Goal: Task Accomplishment & Management: Complete application form

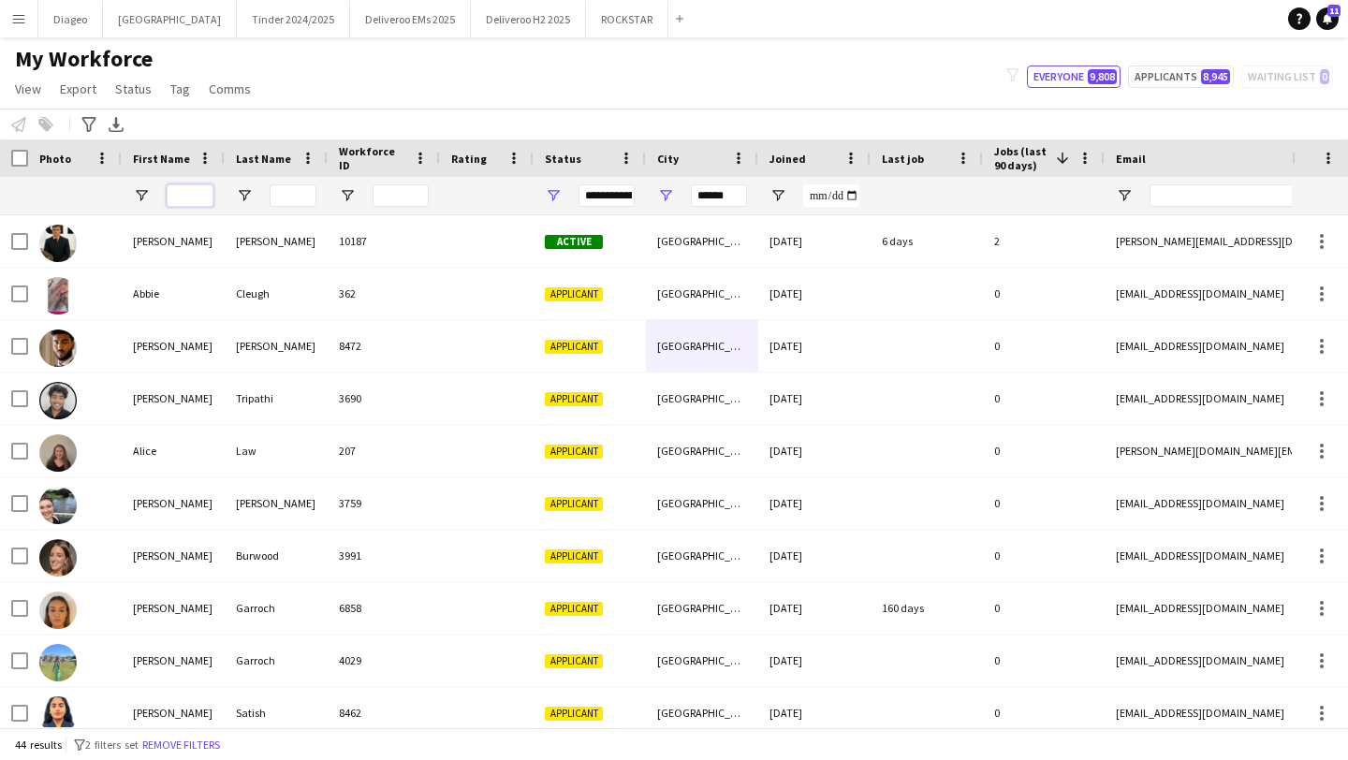
click at [171, 195] on input "First Name Filter Input" at bounding box center [190, 195] width 47 height 22
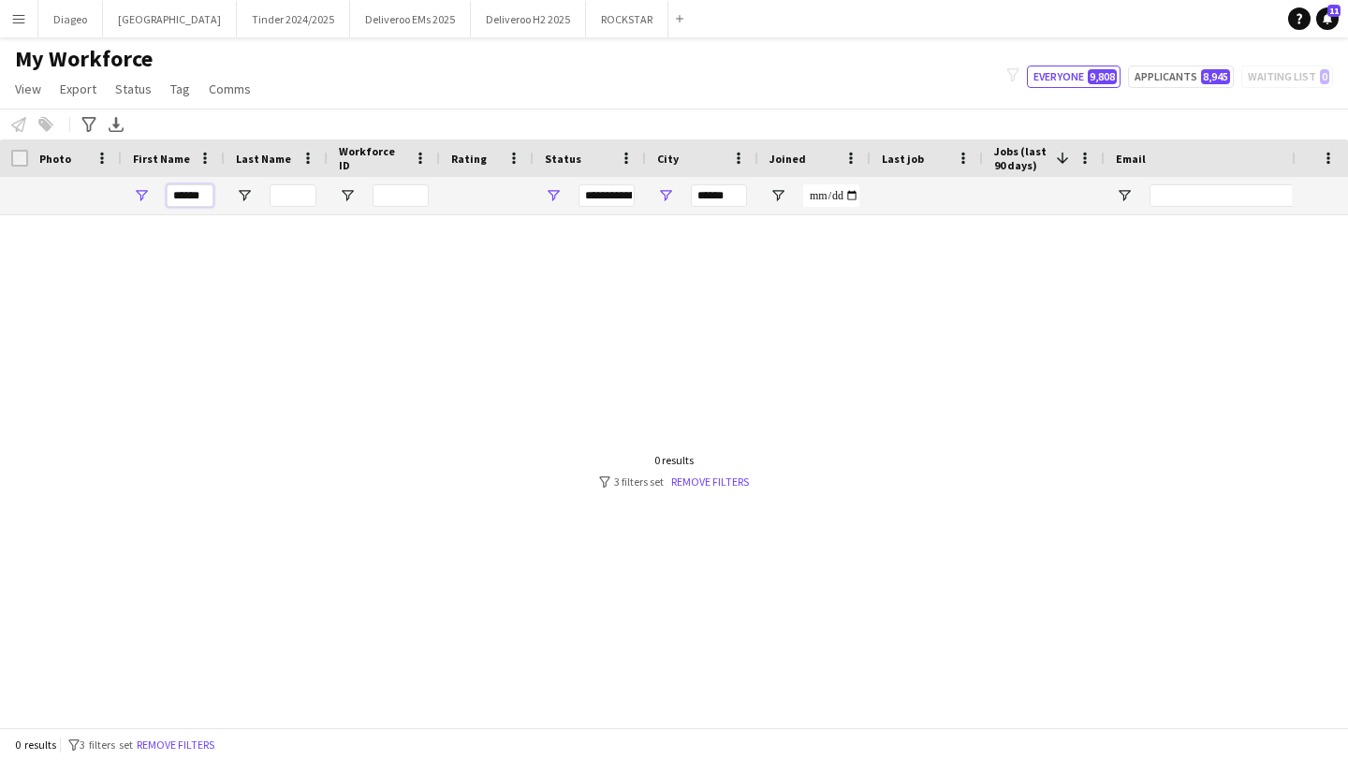
type input "******"
drag, startPoint x: 699, startPoint y: 189, endPoint x: 815, endPoint y: 187, distance: 116.1
click at [815, 187] on div "****** ******" at bounding box center [1015, 195] width 2030 height 37
drag, startPoint x: 742, startPoint y: 195, endPoint x: 623, endPoint y: 191, distance: 119.9
click at [623, 191] on div "****** ******" at bounding box center [1015, 195] width 2030 height 37
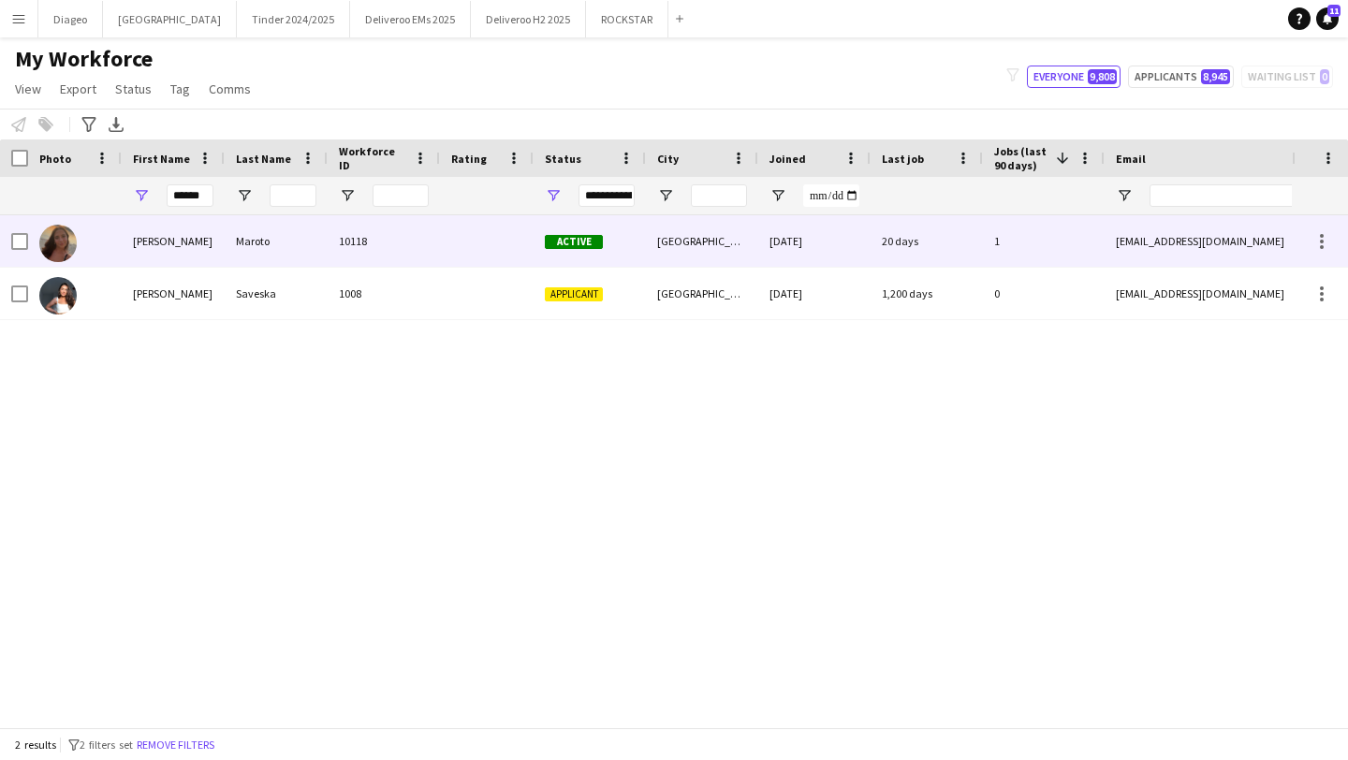
click at [279, 243] on div "Maroto" at bounding box center [276, 240] width 103 height 51
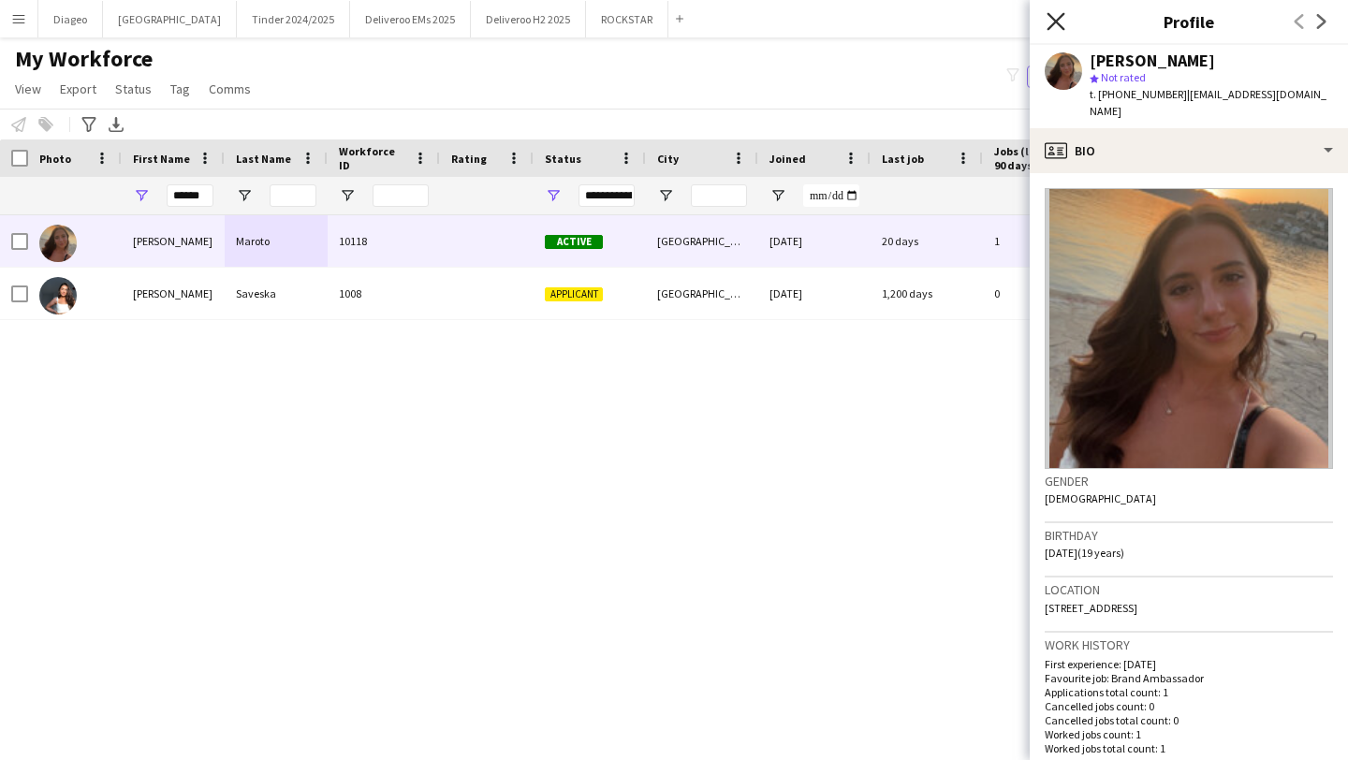
click at [1052, 25] on icon at bounding box center [1056, 21] width 18 height 18
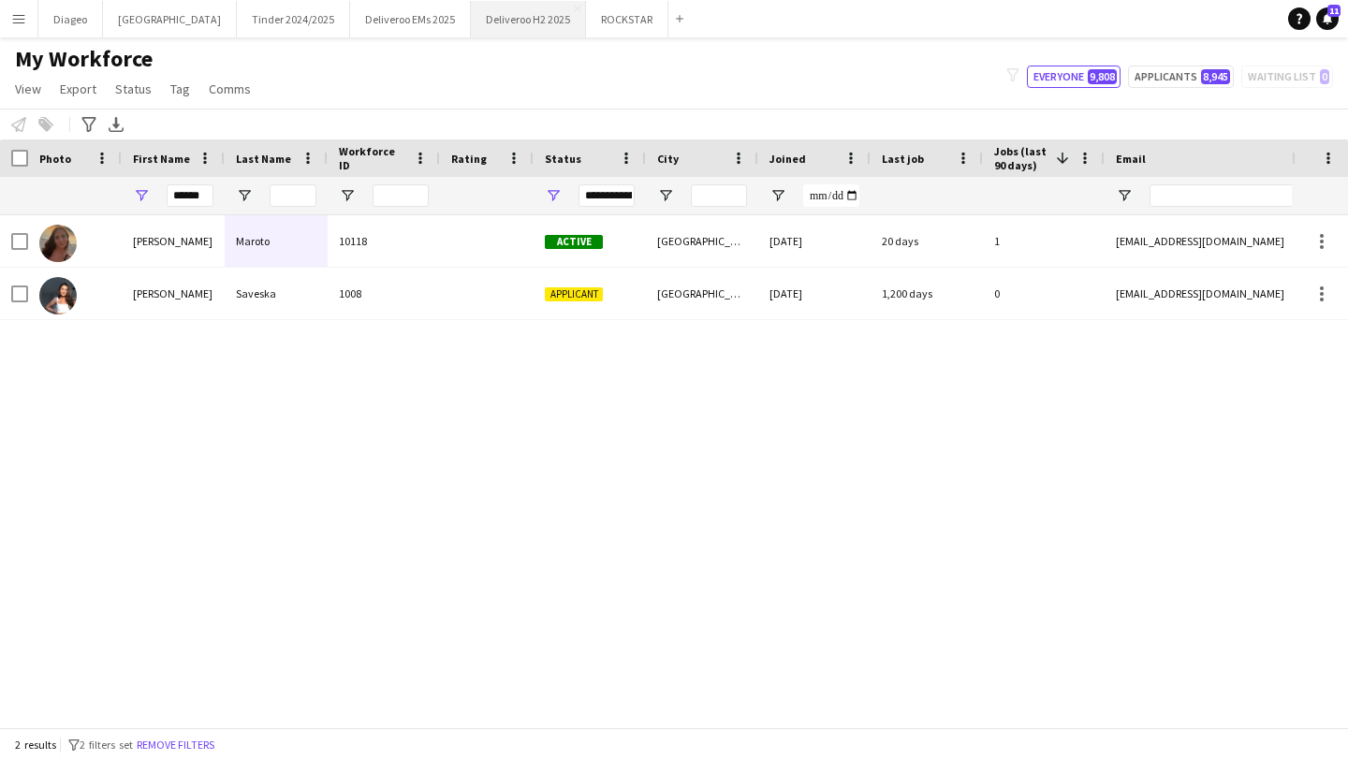
click at [485, 23] on button "Deliveroo H2 2025 Close" at bounding box center [528, 19] width 115 height 37
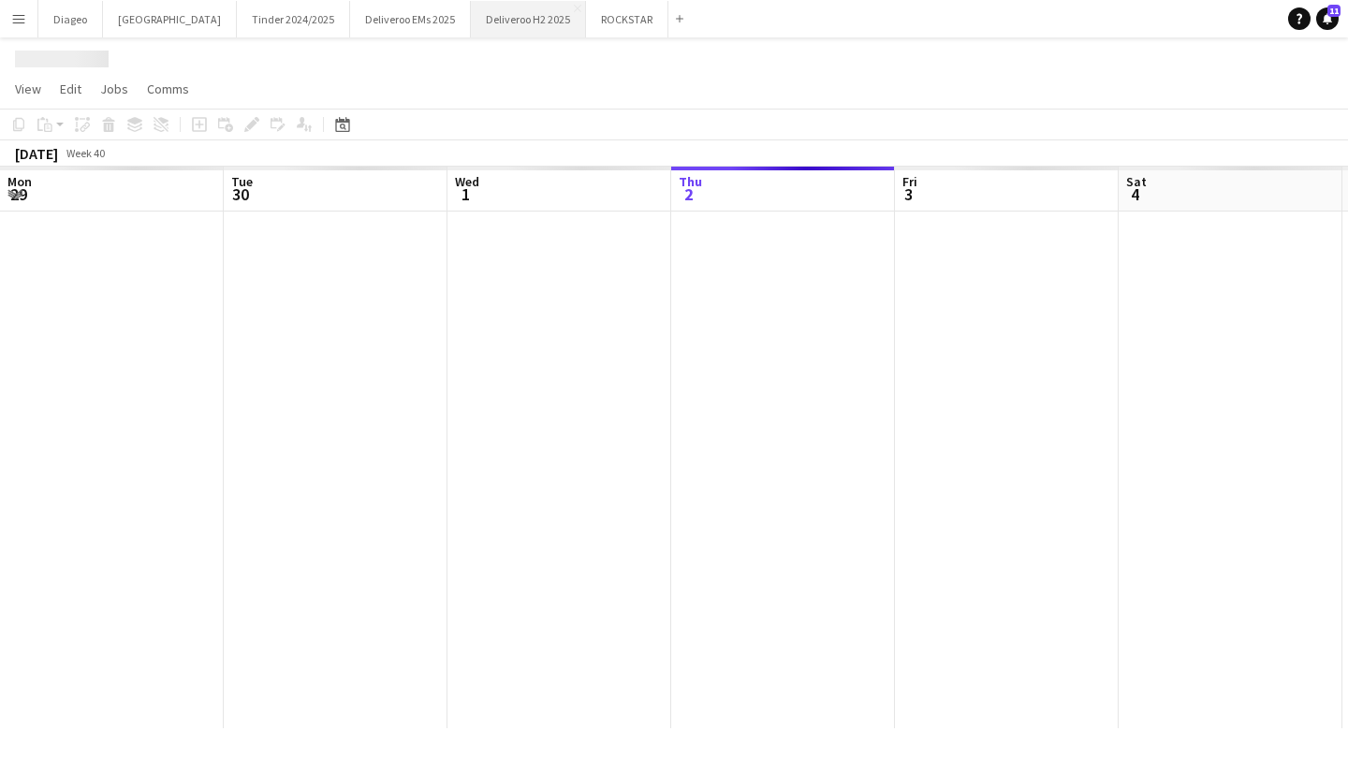
scroll to position [0, 447]
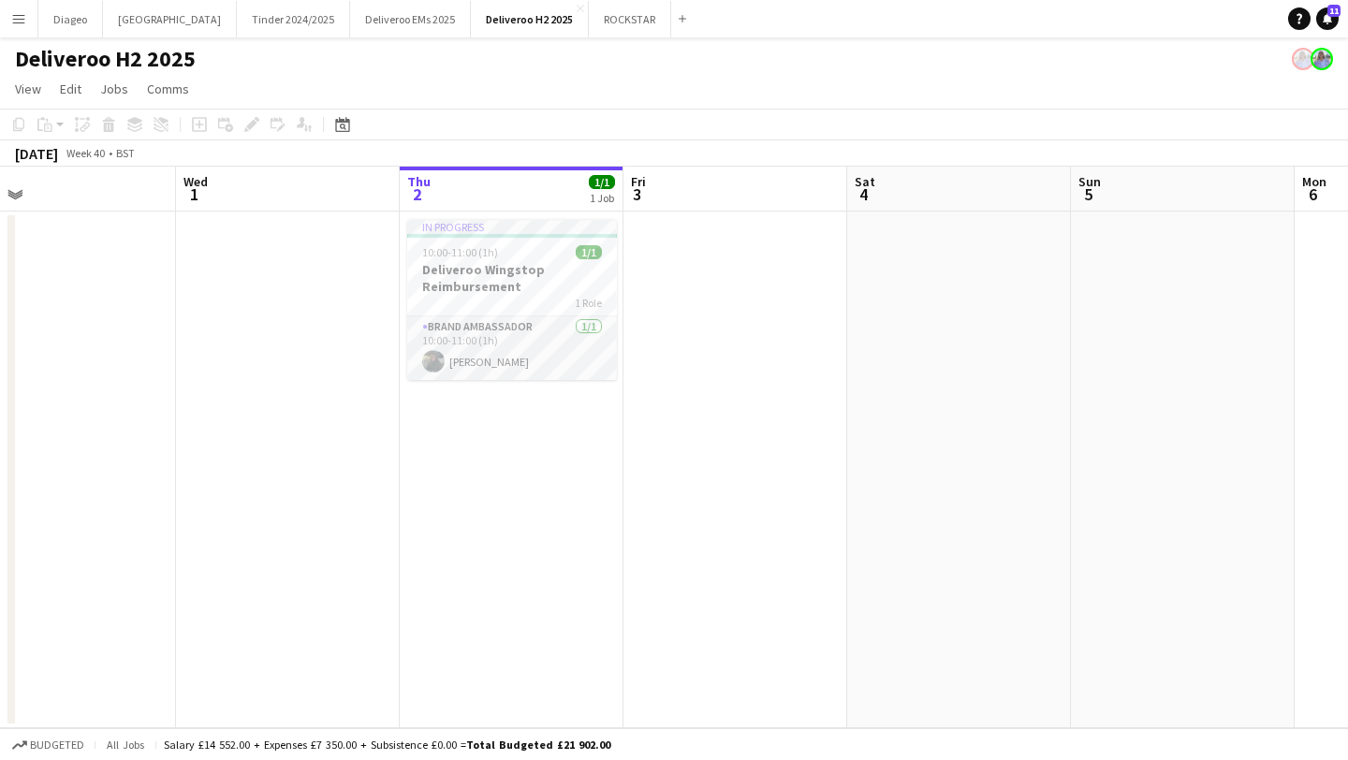
click at [512, 448] on app-date-cell "In progress 10:00-11:00 (1h) 1/1 Deliveroo Wingstop Reimbursement 1 Role Brand …" at bounding box center [512, 470] width 224 height 517
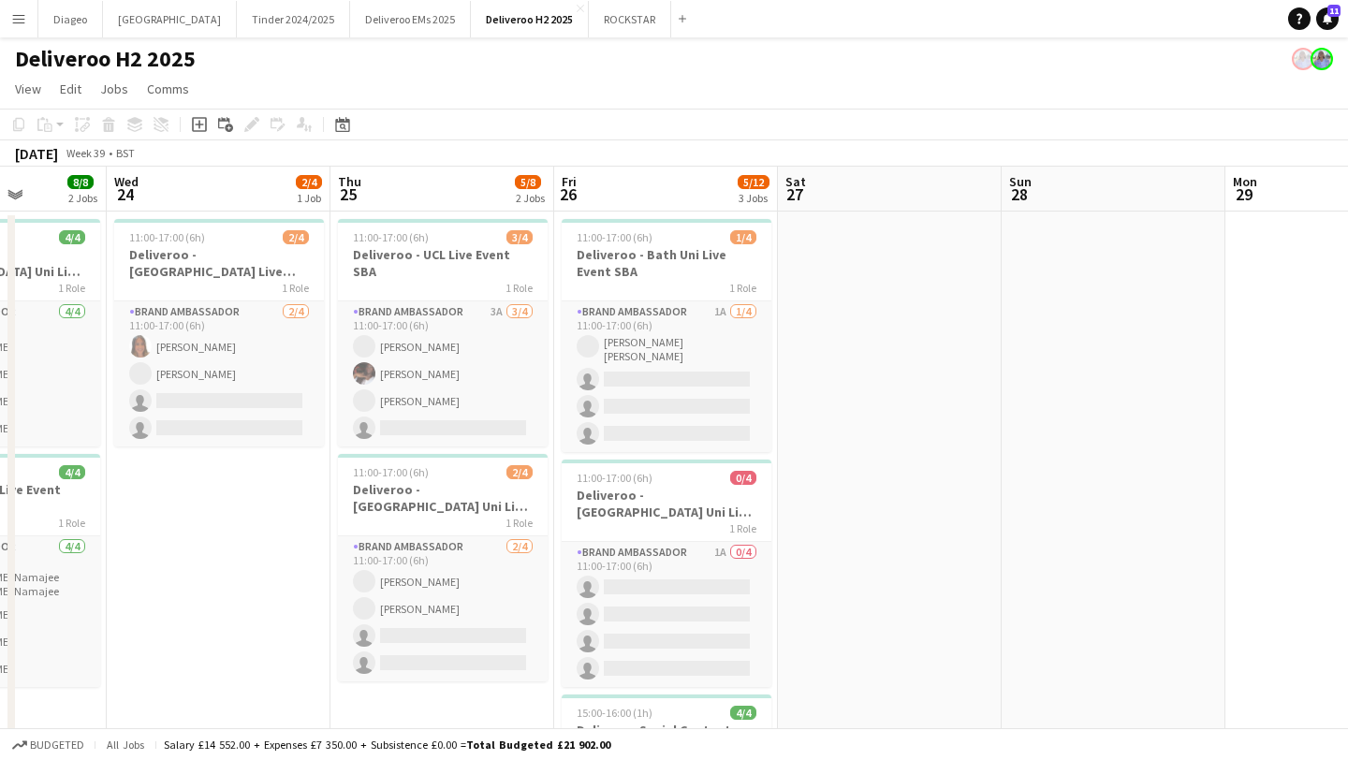
scroll to position [0, 560]
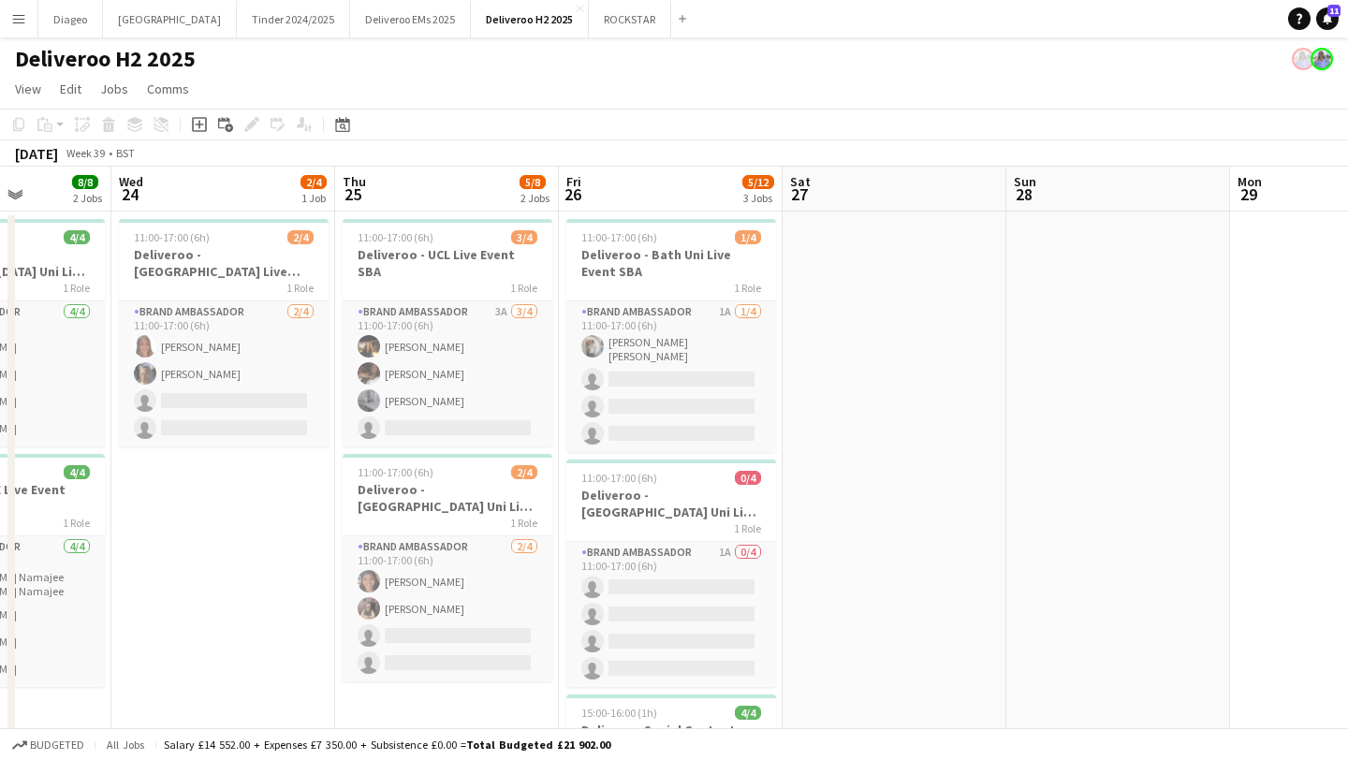
click at [339, 477] on app-date-cell "11:00-17:00 (6h) 3/4 Deliveroo - UCL Live Event SBA 1 Role Brand Ambassador 3A …" at bounding box center [447, 751] width 224 height 1079
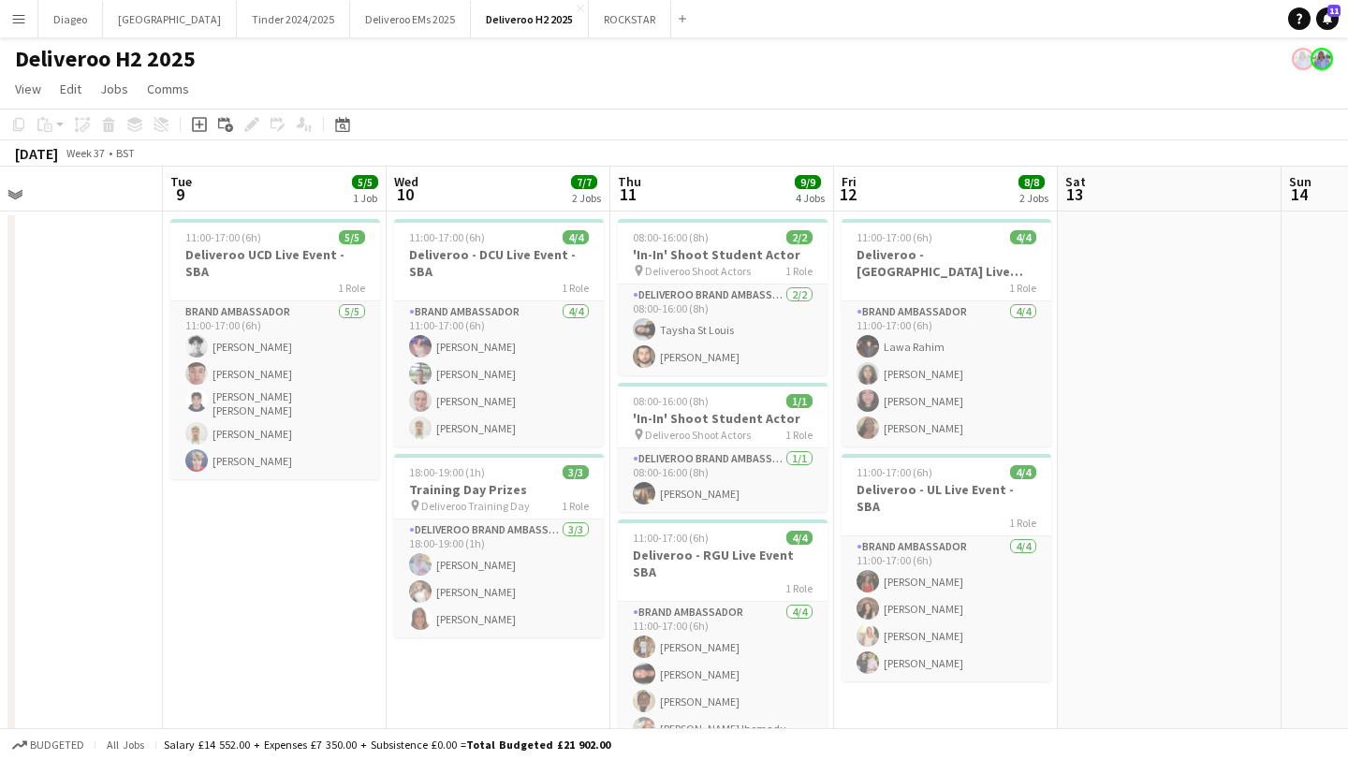
scroll to position [0, 541]
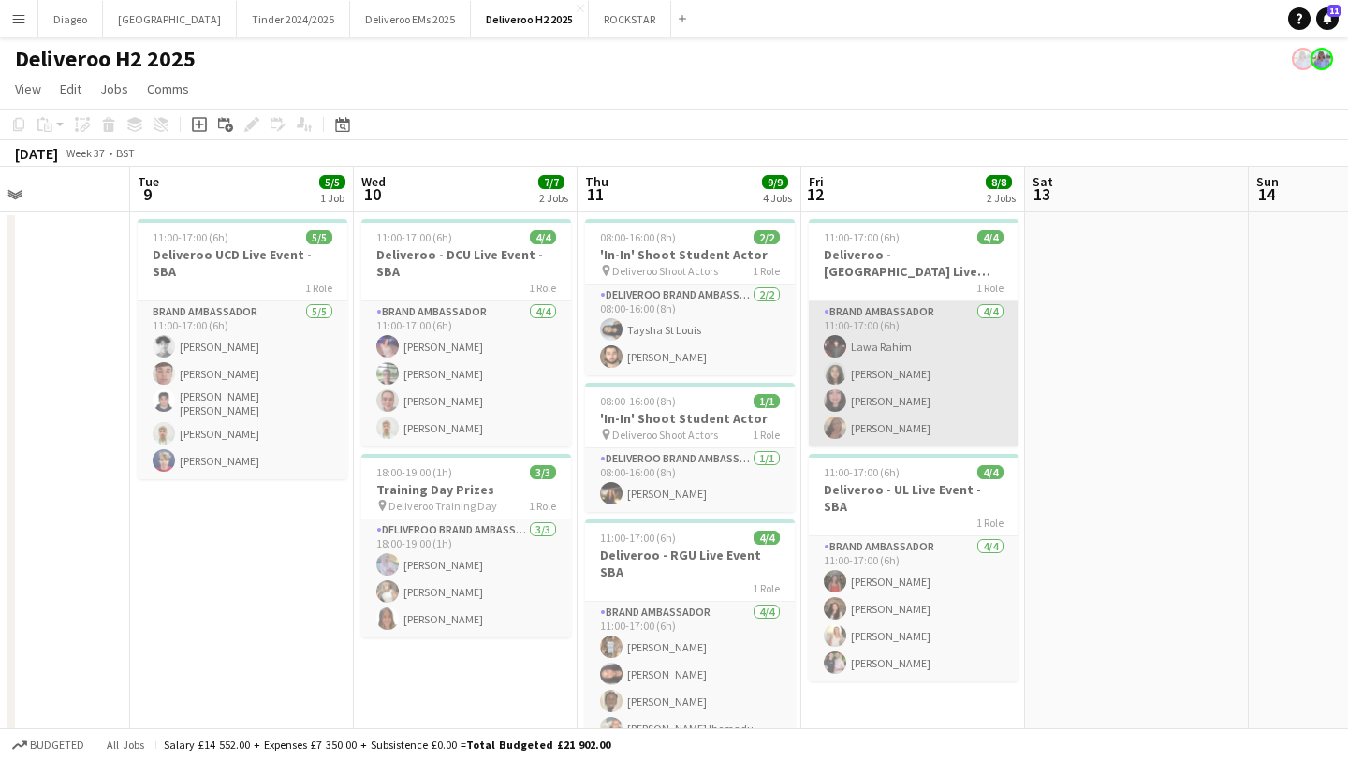
click at [912, 382] on app-card-role "Brand Ambassador 4/4 11:00-17:00 (6h) Lawa Rahim Nawel Benaissa Sama Gorji Moni…" at bounding box center [914, 373] width 210 height 145
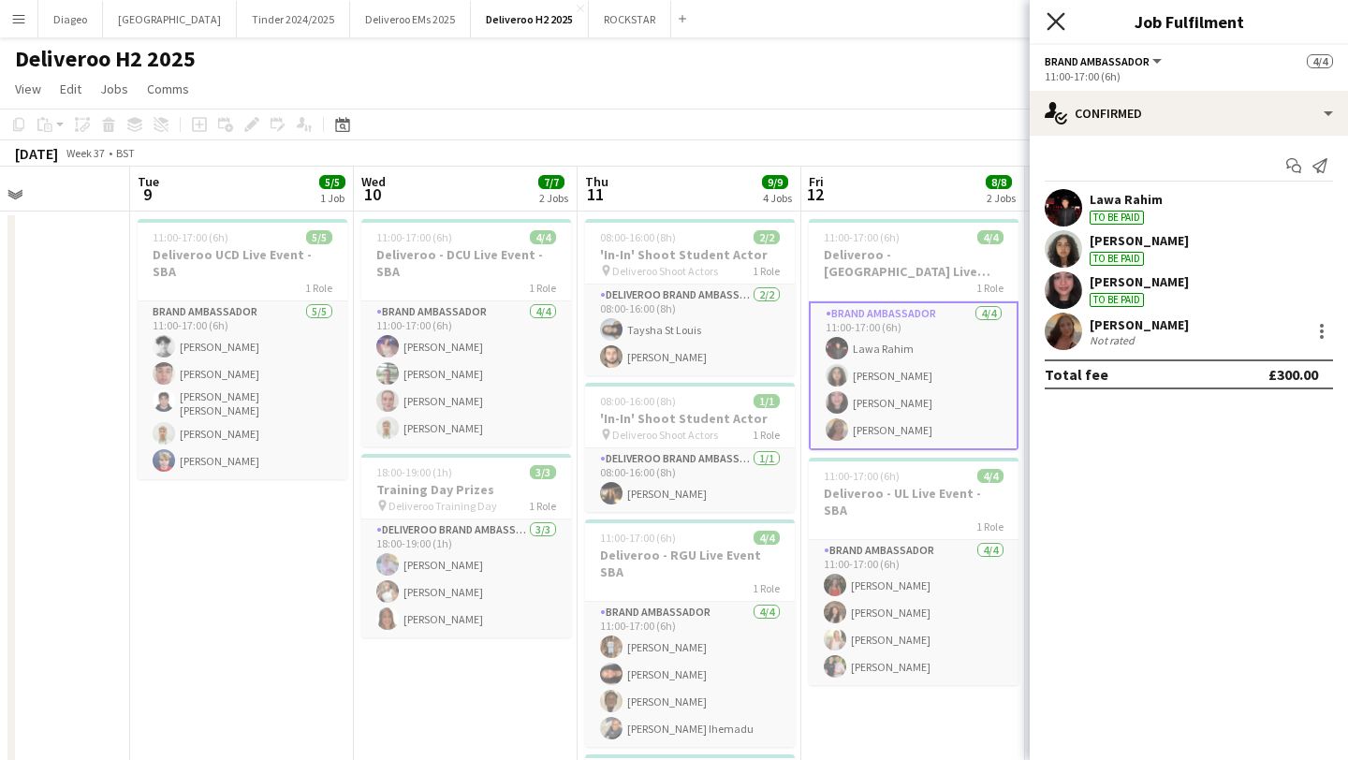
click at [1050, 23] on icon "Close pop-in" at bounding box center [1056, 21] width 18 height 18
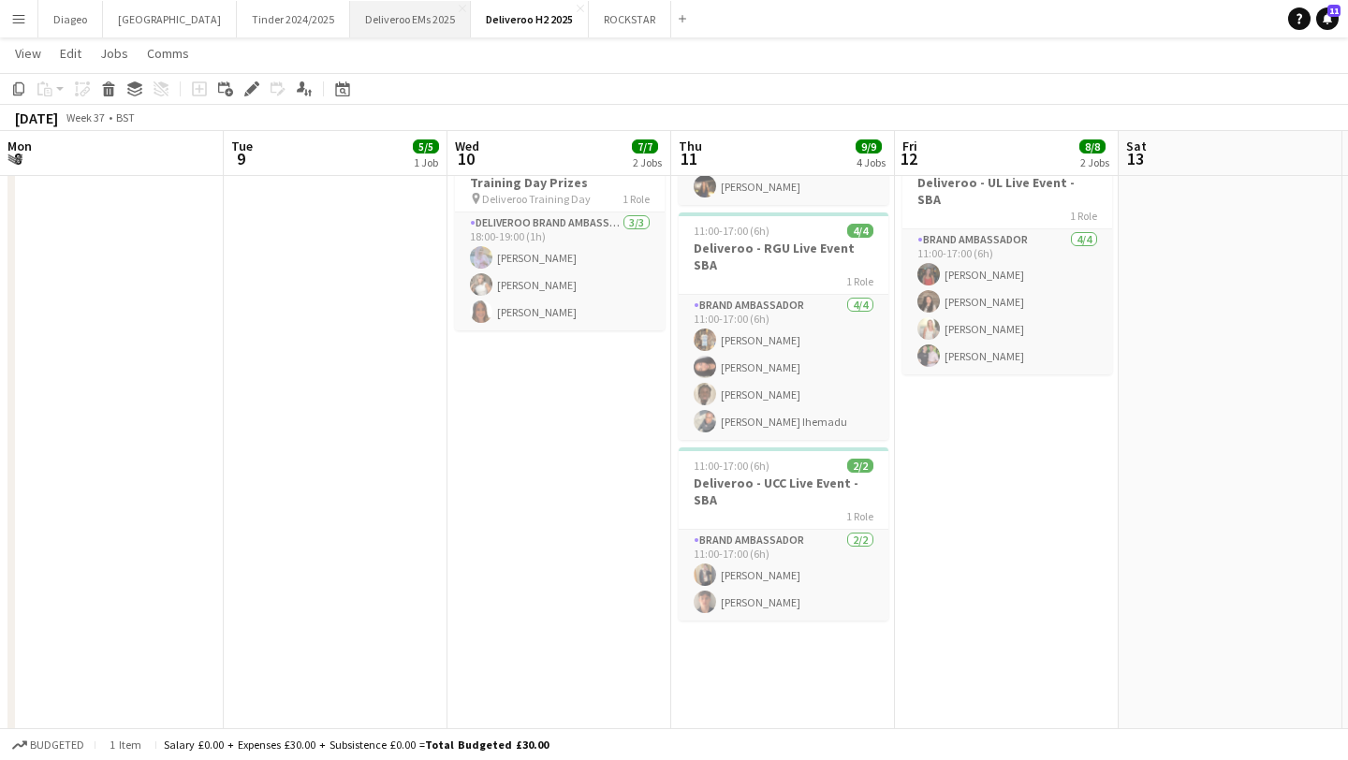
scroll to position [0, 592]
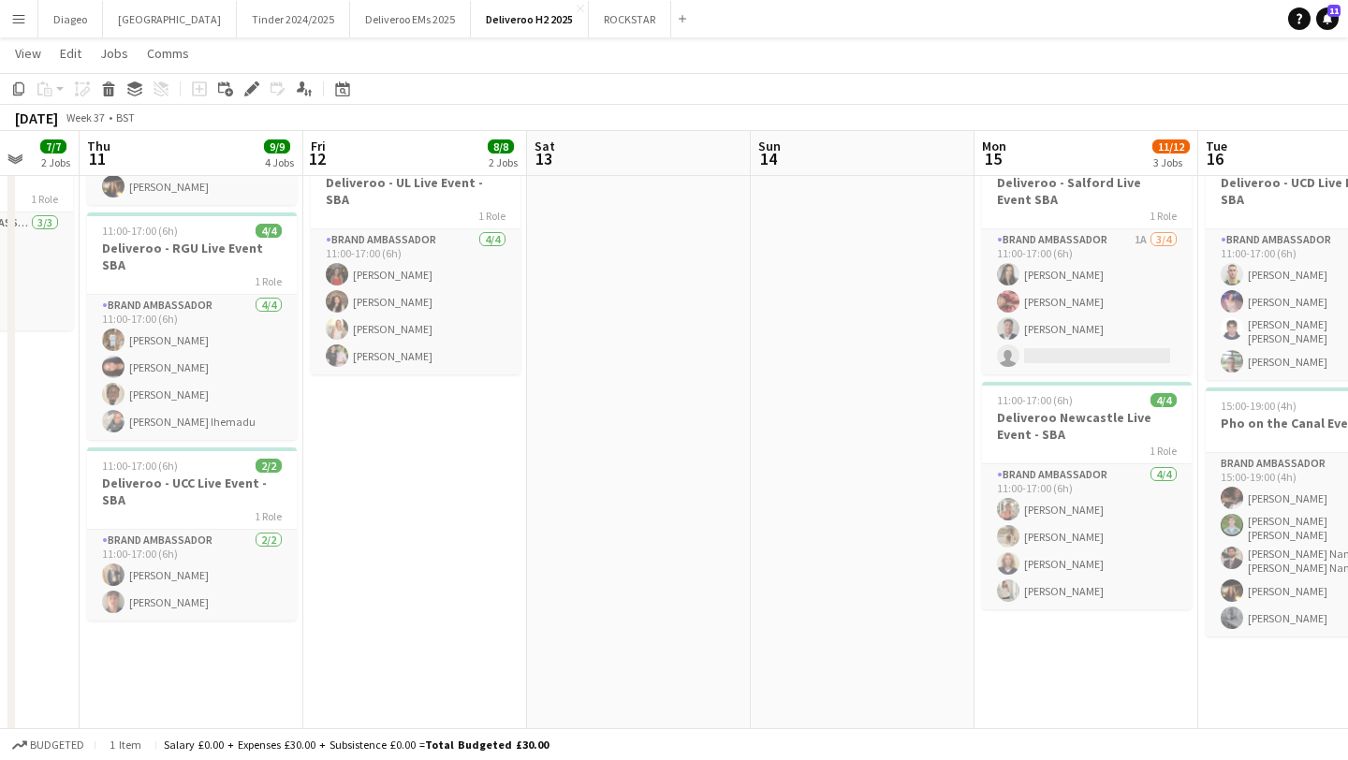
click at [17, 17] on app-icon "Menu" at bounding box center [18, 18] width 15 height 15
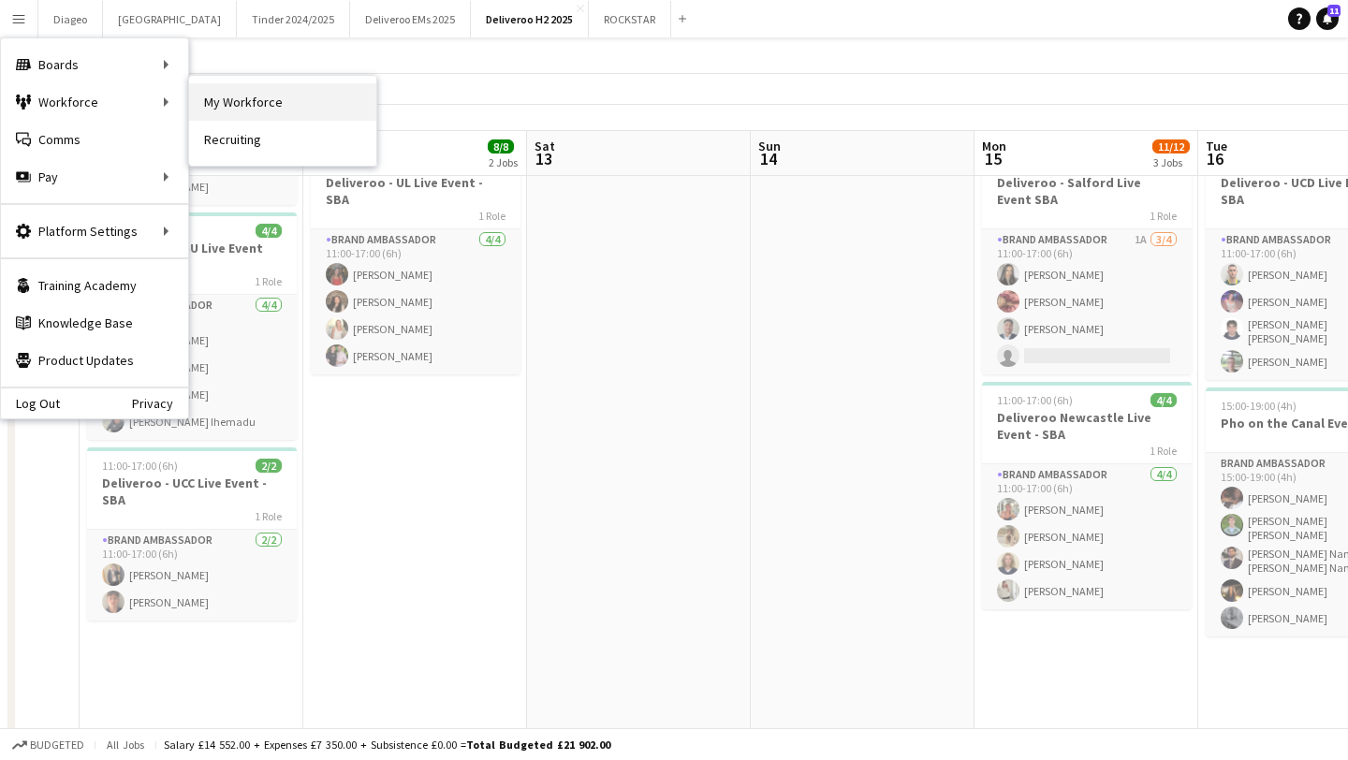
click at [226, 113] on link "My Workforce" at bounding box center [282, 101] width 187 height 37
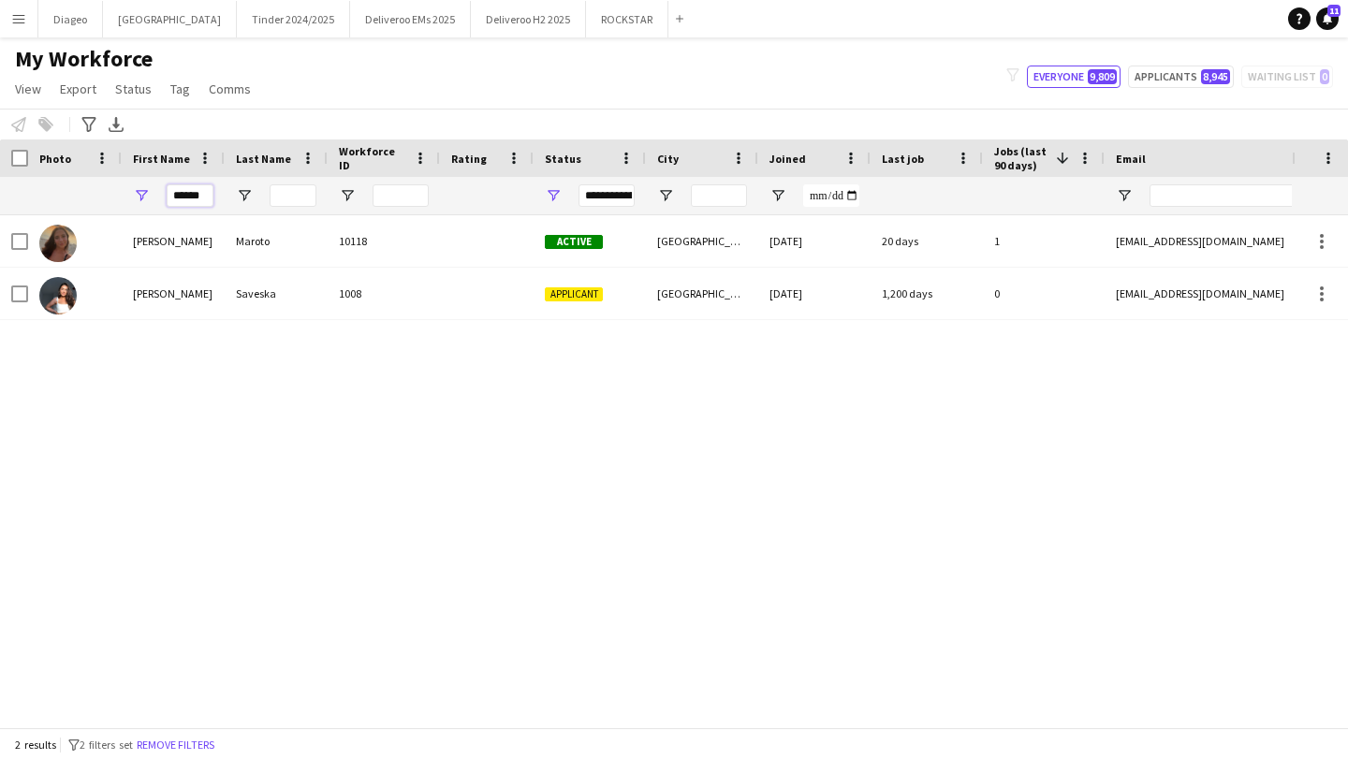
drag, startPoint x: 211, startPoint y: 199, endPoint x: 127, endPoint y: 198, distance: 83.3
click at [127, 198] on div "******" at bounding box center [173, 195] width 103 height 37
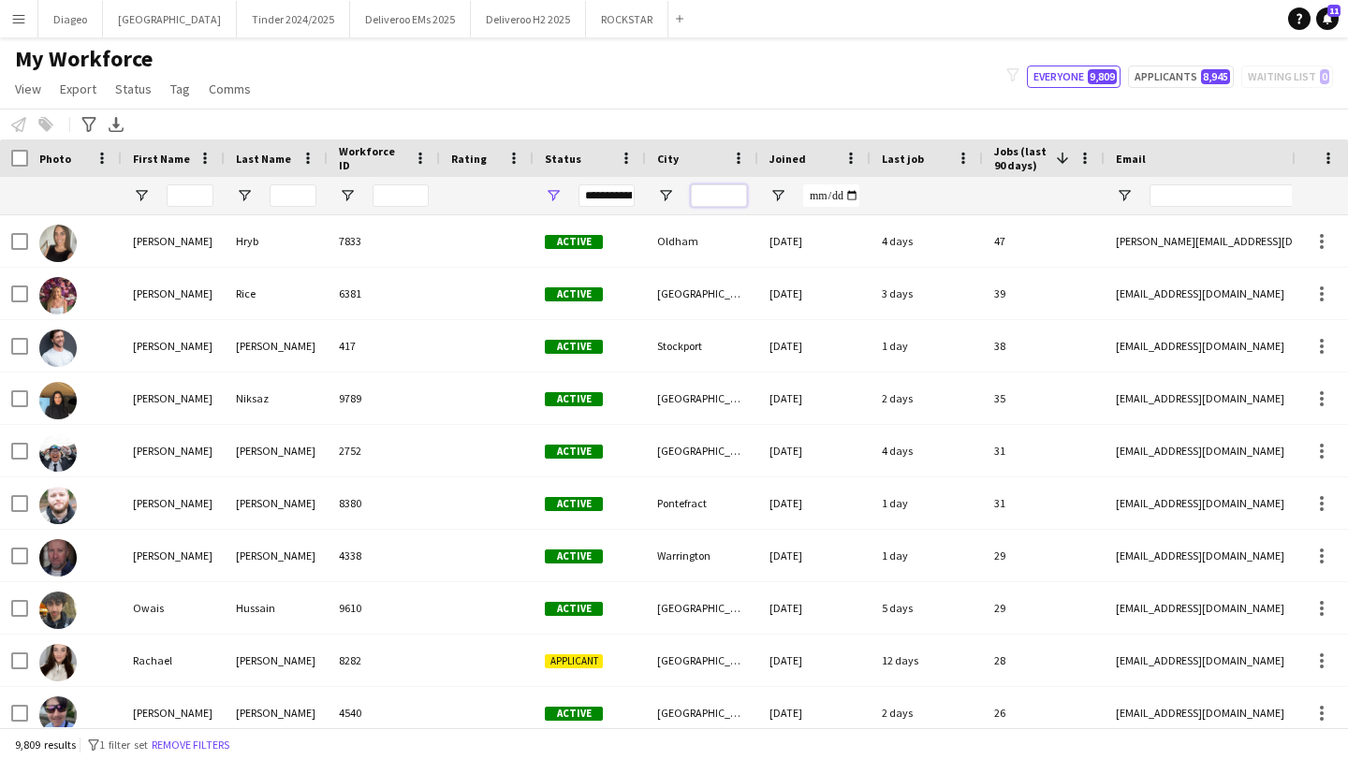
click at [716, 201] on input "City Filter Input" at bounding box center [719, 195] width 56 height 22
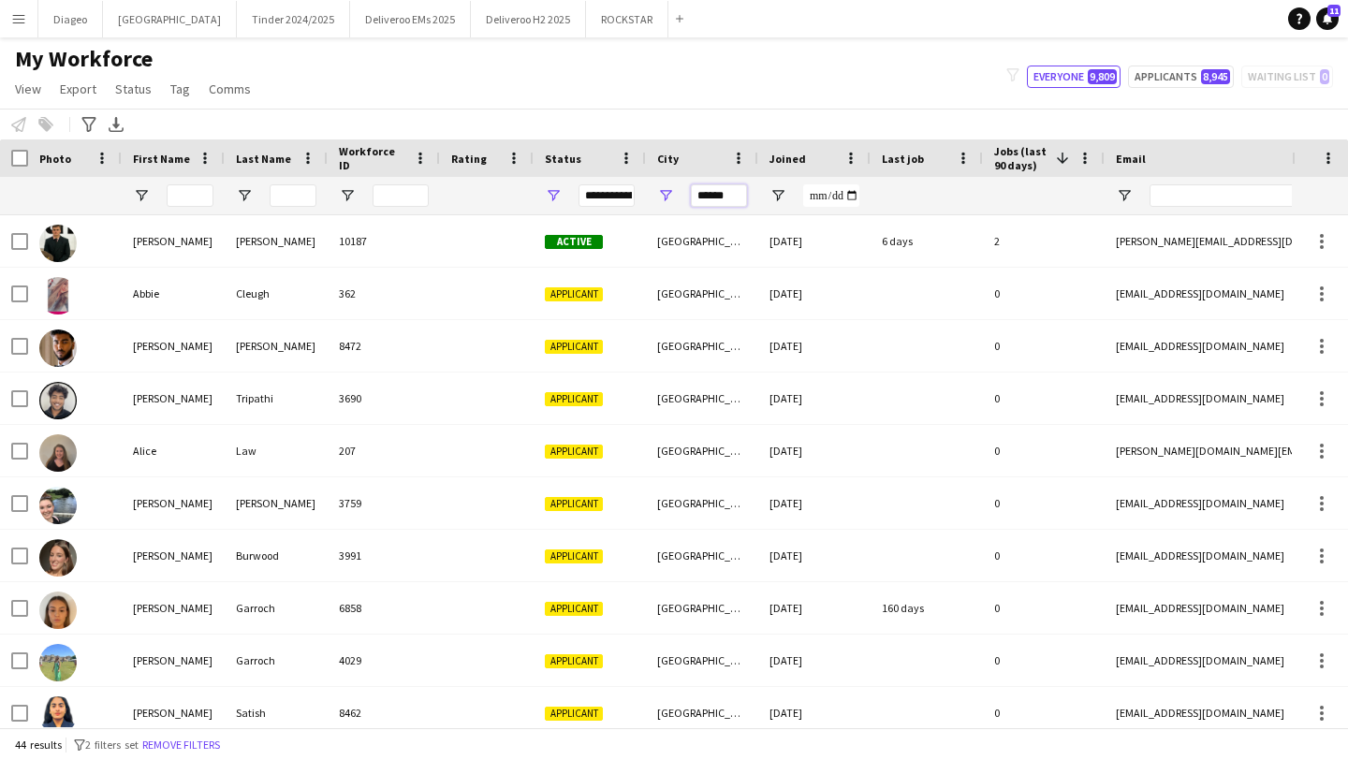
type input "******"
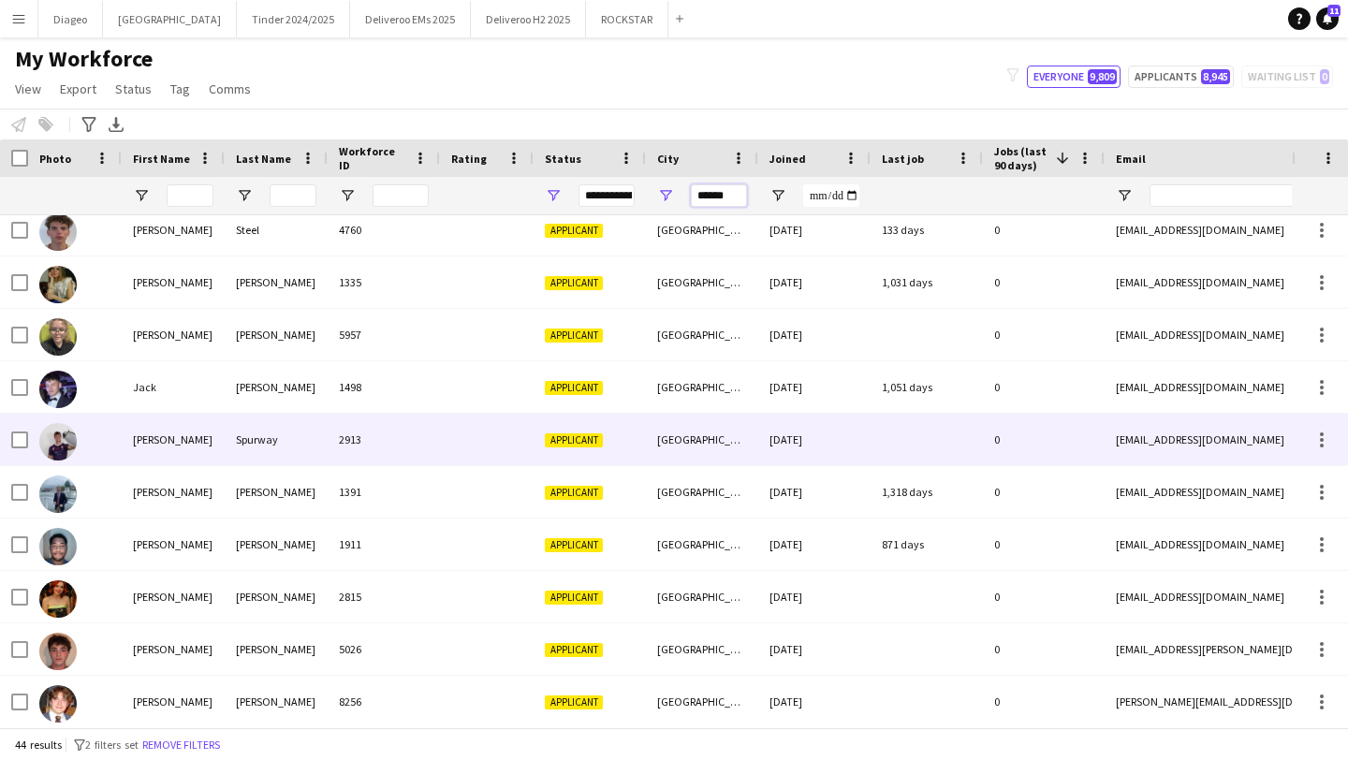
scroll to position [988, 0]
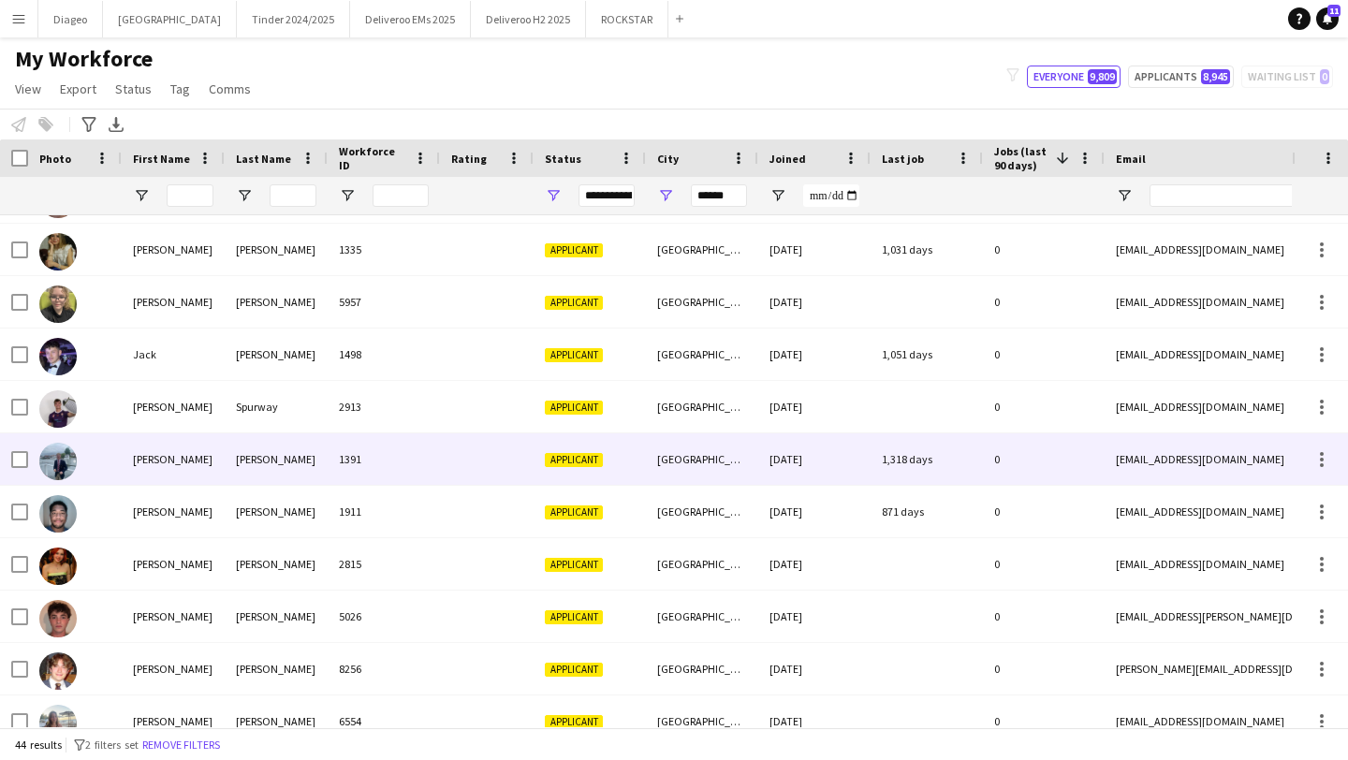
click at [456, 458] on div at bounding box center [487, 458] width 94 height 51
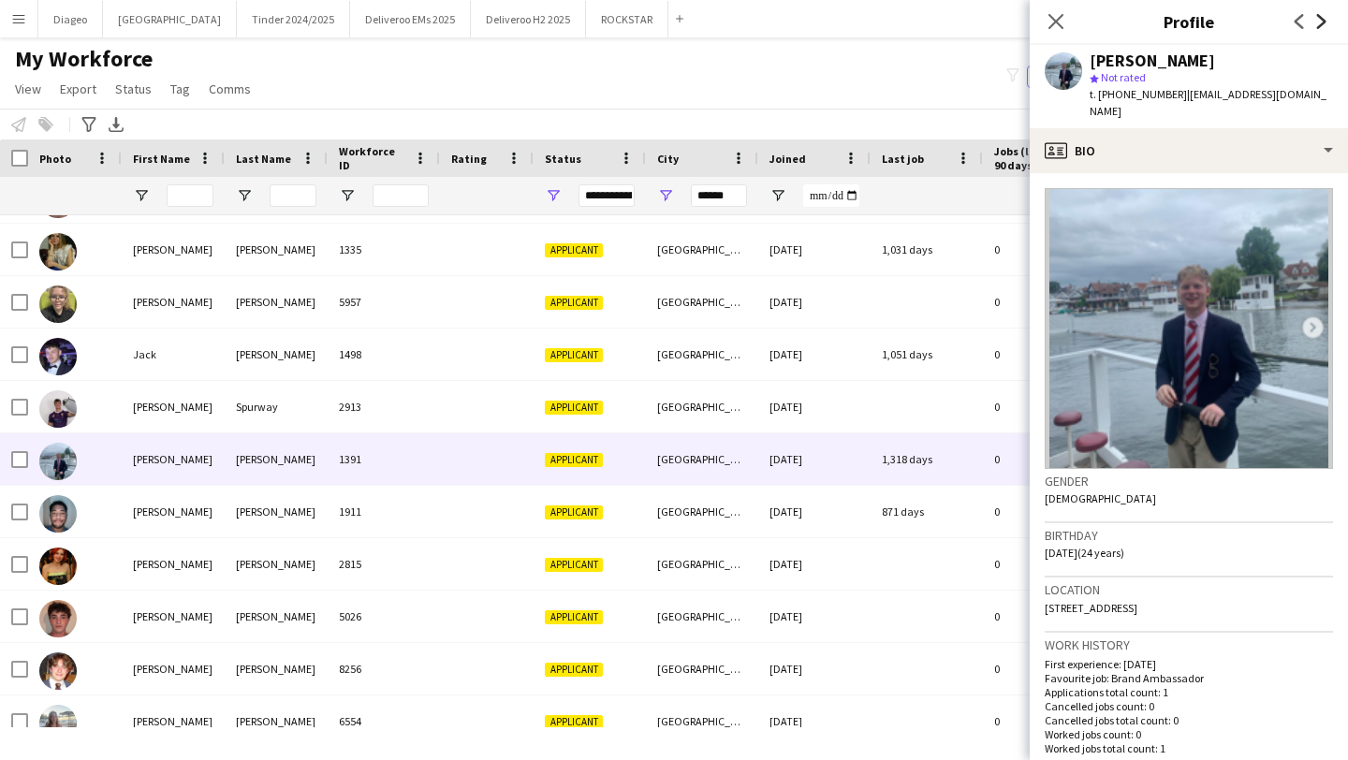
click at [1325, 26] on icon "Next" at bounding box center [1321, 21] width 15 height 15
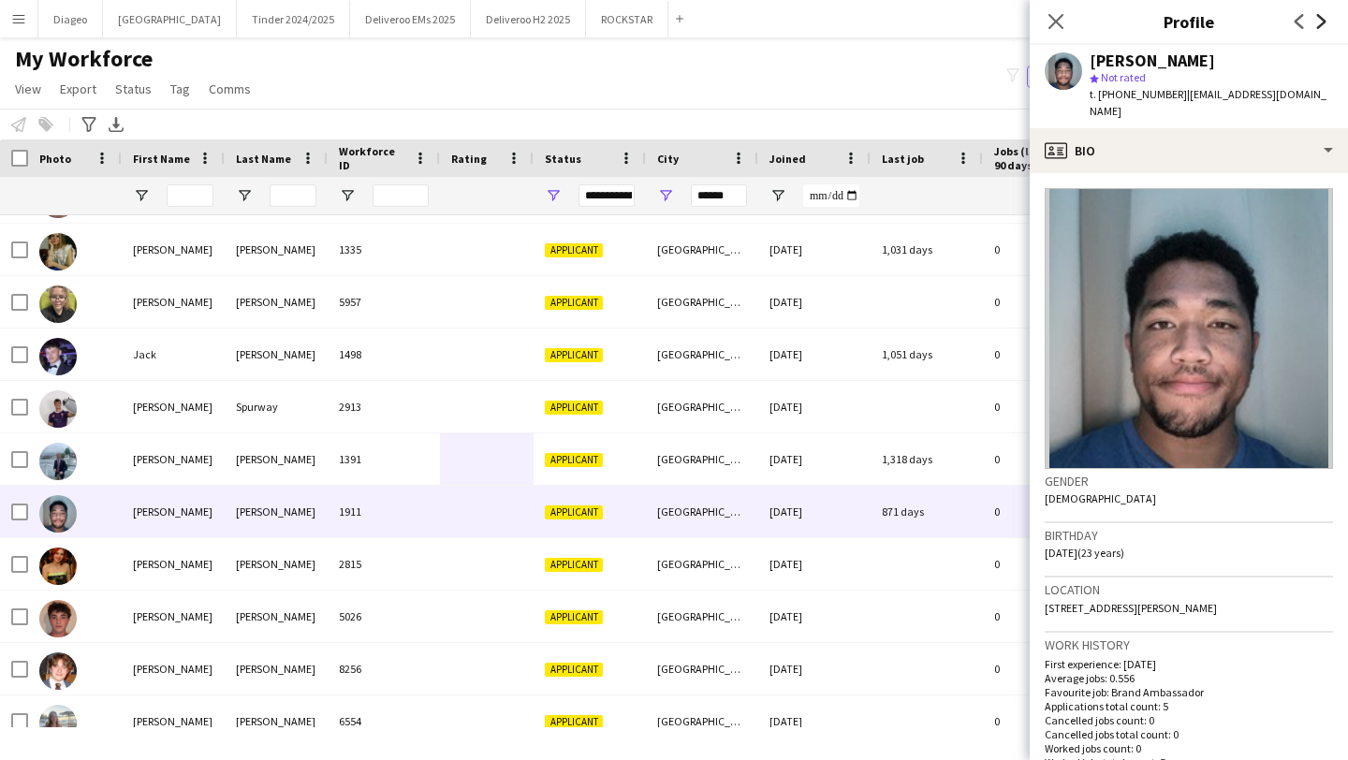
click at [1325, 26] on icon "Next" at bounding box center [1321, 21] width 15 height 15
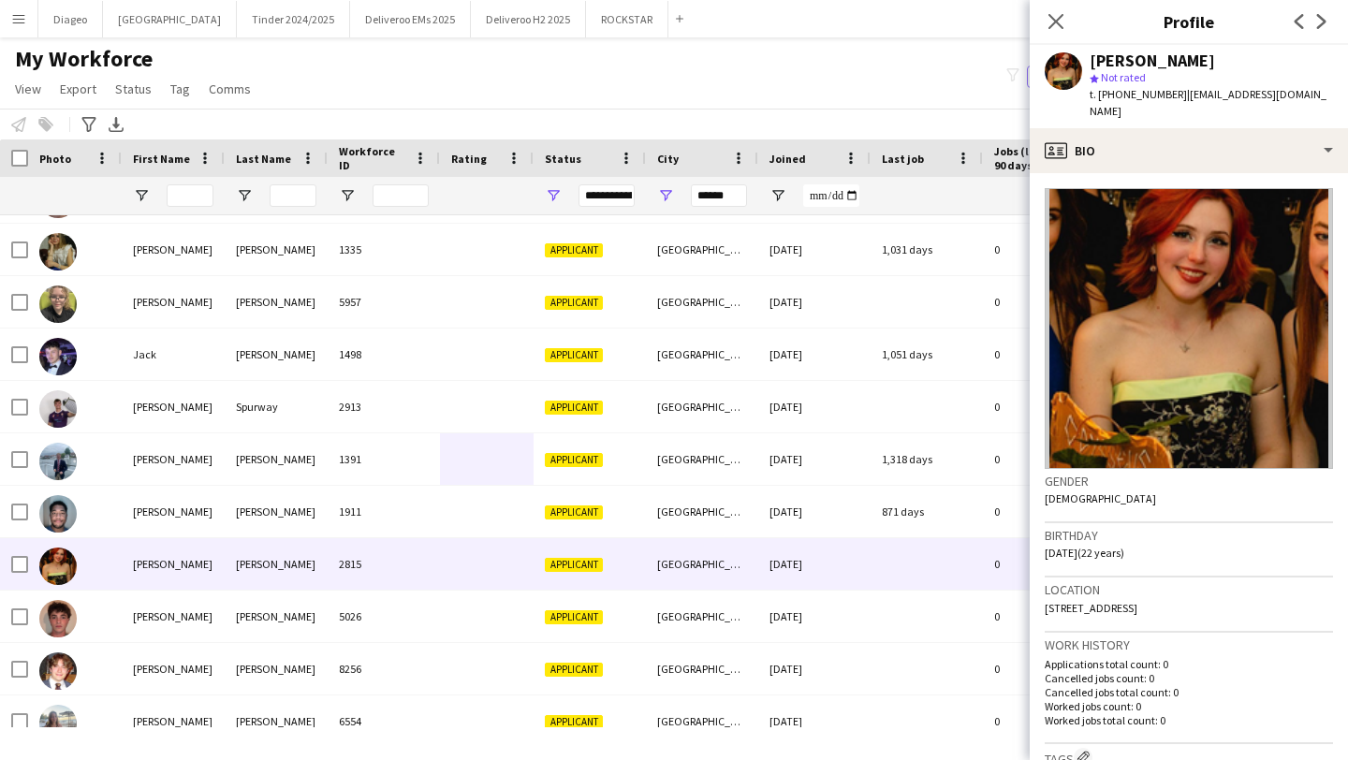
drag, startPoint x: 1177, startPoint y: 101, endPoint x: 1097, endPoint y: 98, distance: 79.6
click at [1097, 98] on span "t. +4407775480162" at bounding box center [1138, 94] width 97 height 14
copy span "+4407775480162"
click at [1320, 22] on icon "Next" at bounding box center [1321, 21] width 15 height 15
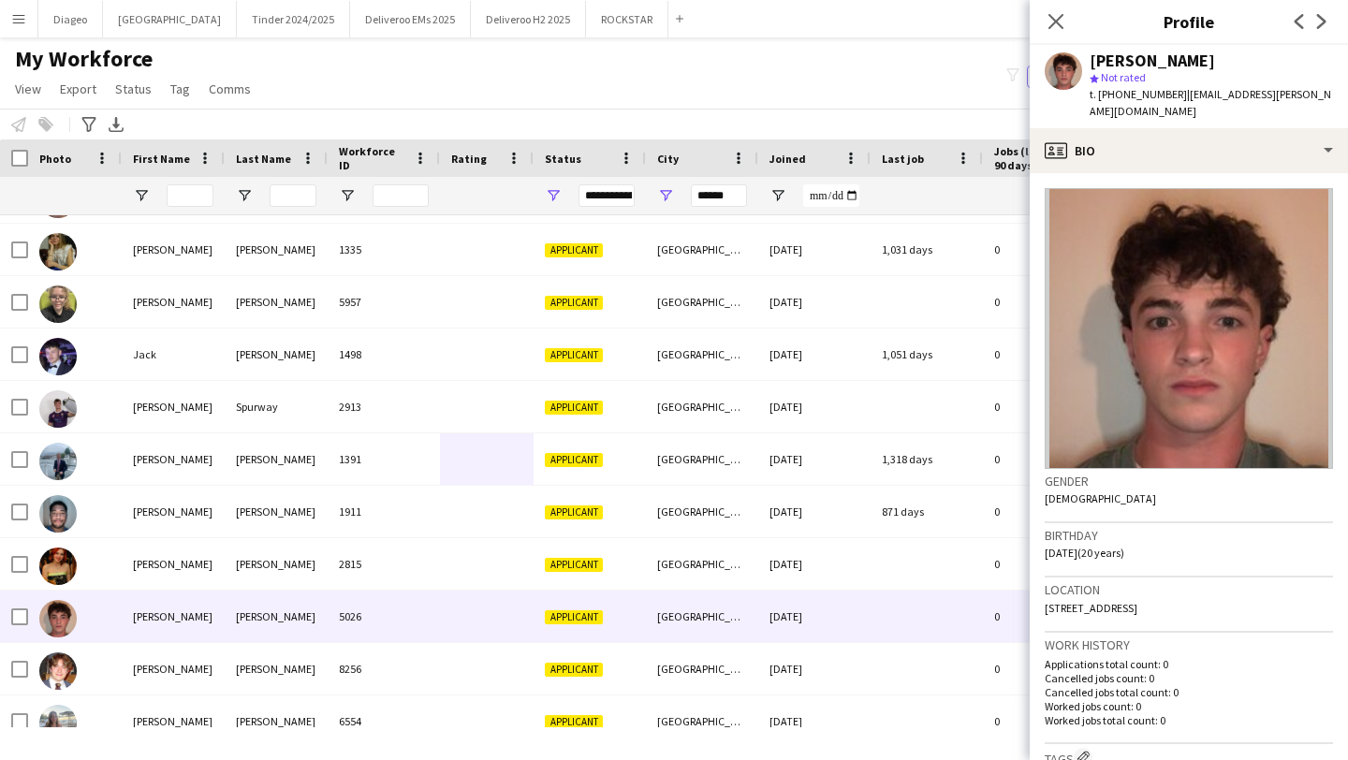
drag, startPoint x: 1320, startPoint y: 22, endPoint x: 1278, endPoint y: 79, distance: 70.2
click at [1278, 79] on app-crew-profile "Close pop-in Profile Previous Next Louis Campion star Not rated t. +44738755308…" at bounding box center [1189, 380] width 318 height 760
drag, startPoint x: 1169, startPoint y: 96, endPoint x: 1098, endPoint y: 94, distance: 71.2
click at [1098, 94] on span "t. +447387553087" at bounding box center [1138, 94] width 97 height 14
copy span "+447387553087"
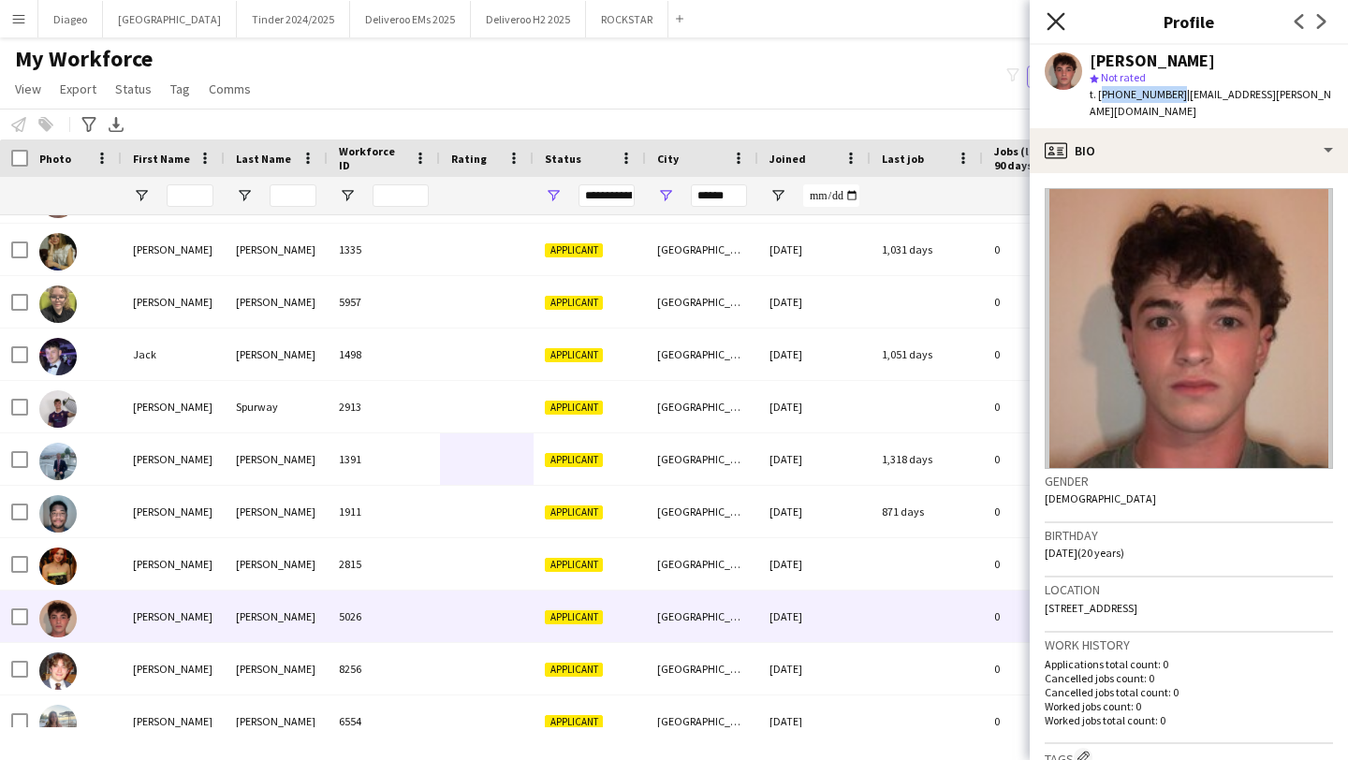
click at [1064, 22] on icon "Close pop-in" at bounding box center [1056, 21] width 18 height 18
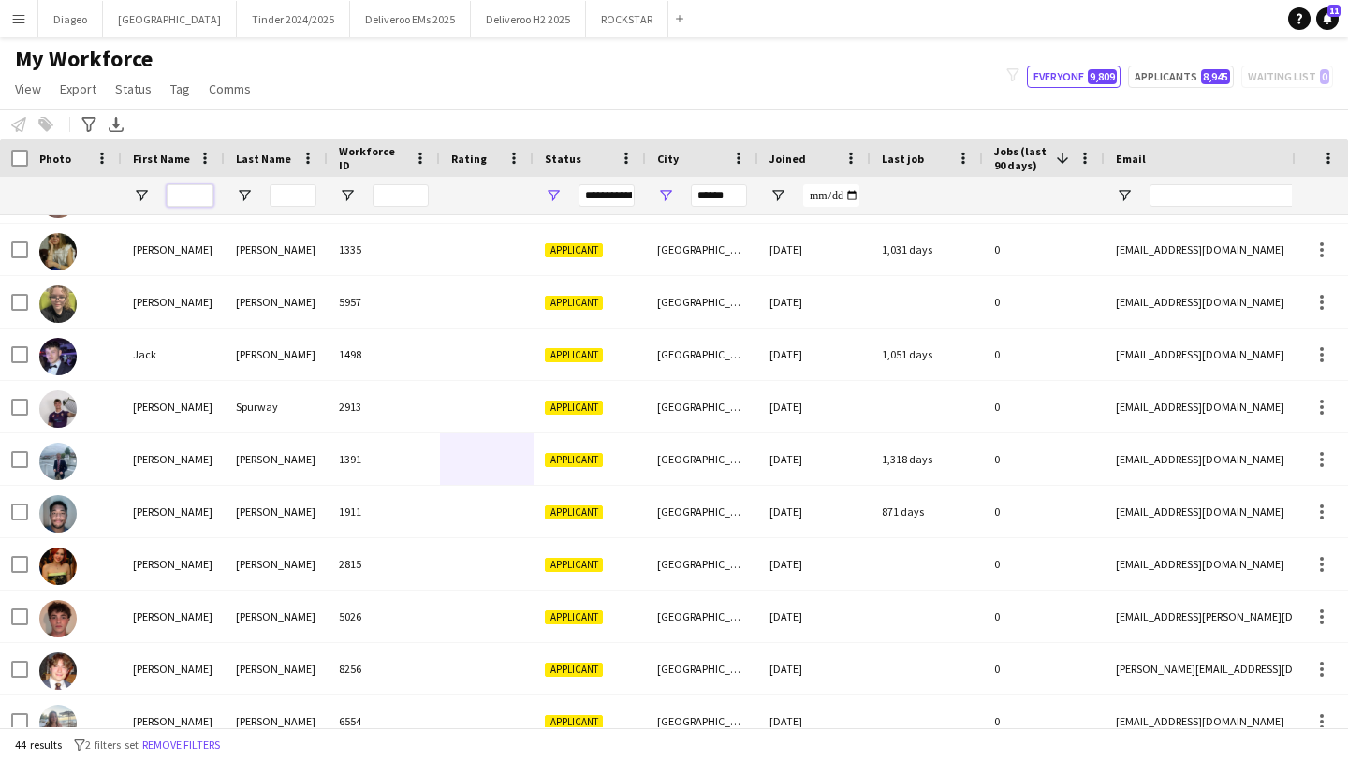
click at [197, 201] on input "First Name Filter Input" at bounding box center [190, 195] width 47 height 22
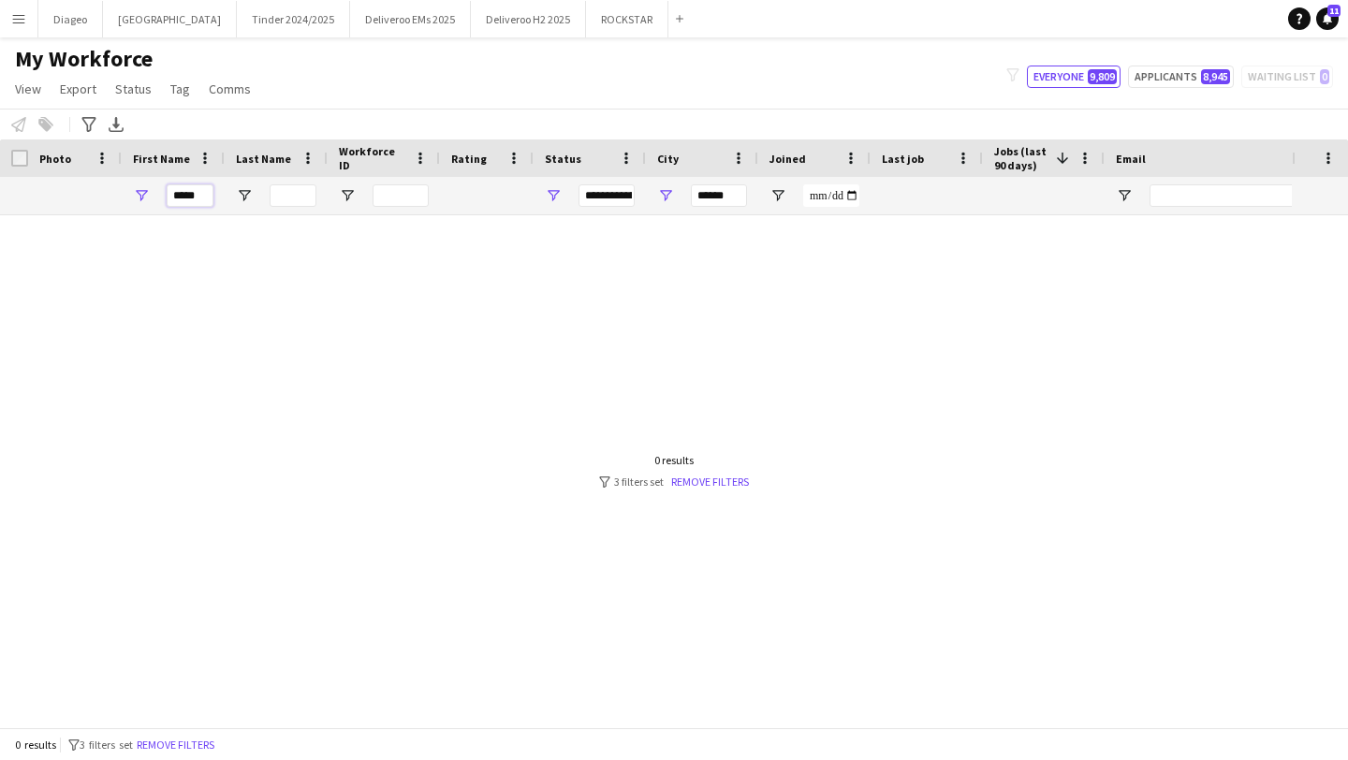
scroll to position [0, 0]
drag, startPoint x: 695, startPoint y: 193, endPoint x: 857, endPoint y: 179, distance: 162.6
click at [857, 179] on div "***** ******" at bounding box center [1015, 195] width 2030 height 37
click at [207, 193] on input "*****" at bounding box center [190, 195] width 47 height 22
type input "******"
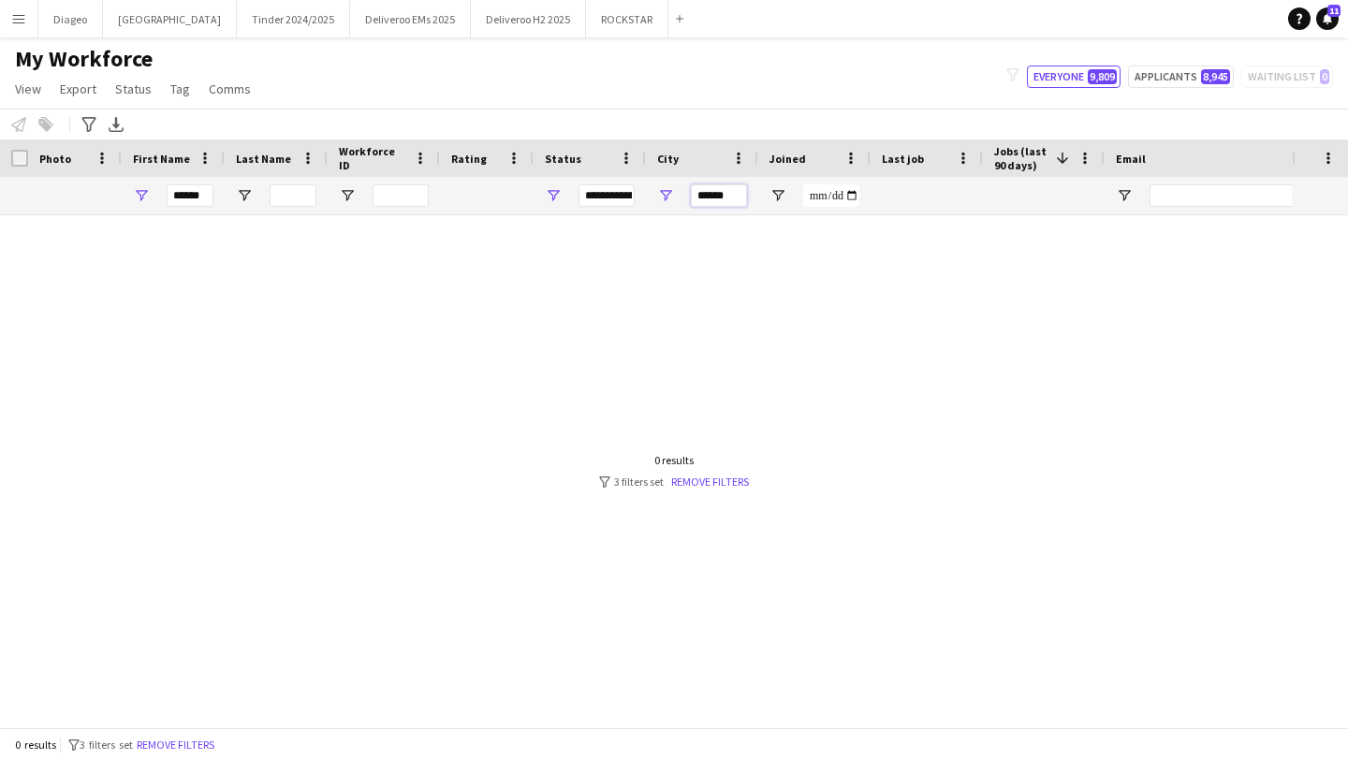
drag, startPoint x: 697, startPoint y: 196, endPoint x: 792, endPoint y: 199, distance: 95.6
click at [792, 202] on div "****** ******" at bounding box center [1015, 195] width 2030 height 37
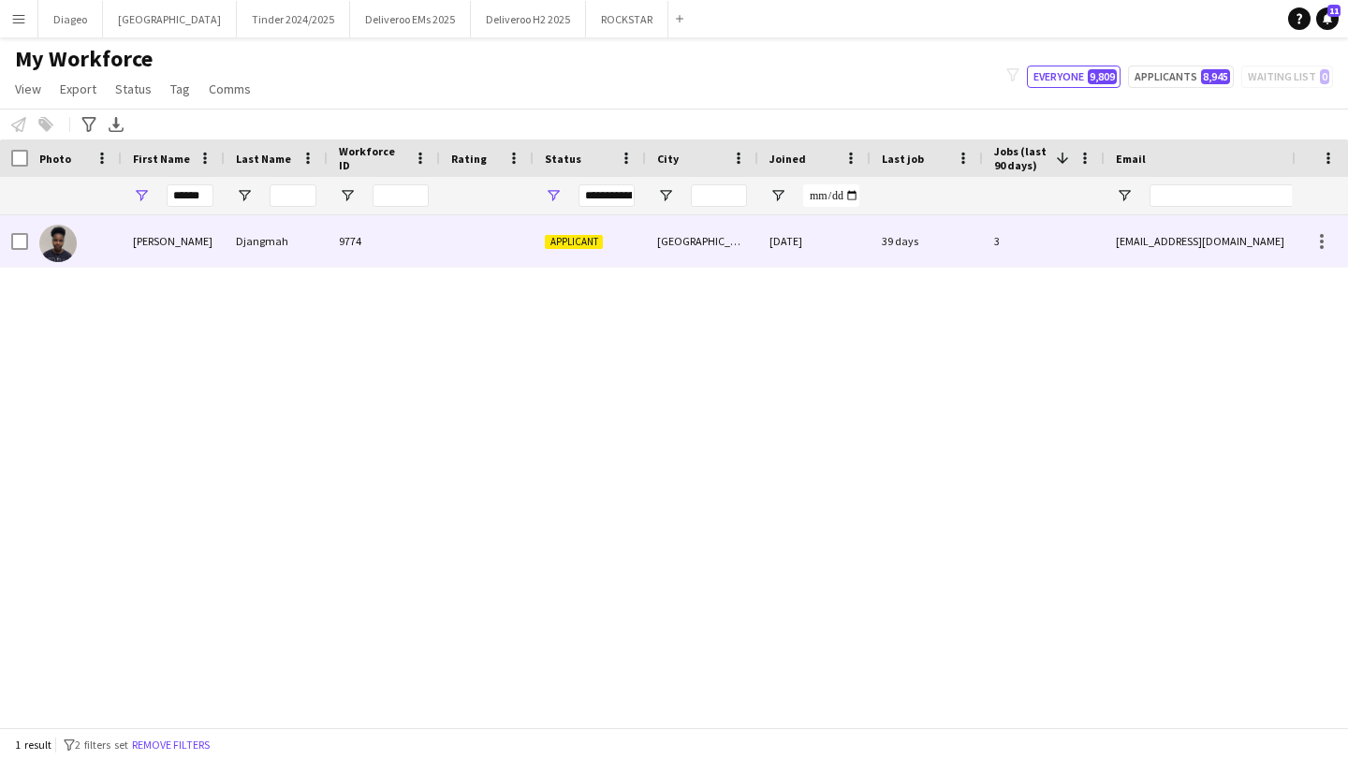
click at [273, 250] on div "Djangmah" at bounding box center [276, 240] width 103 height 51
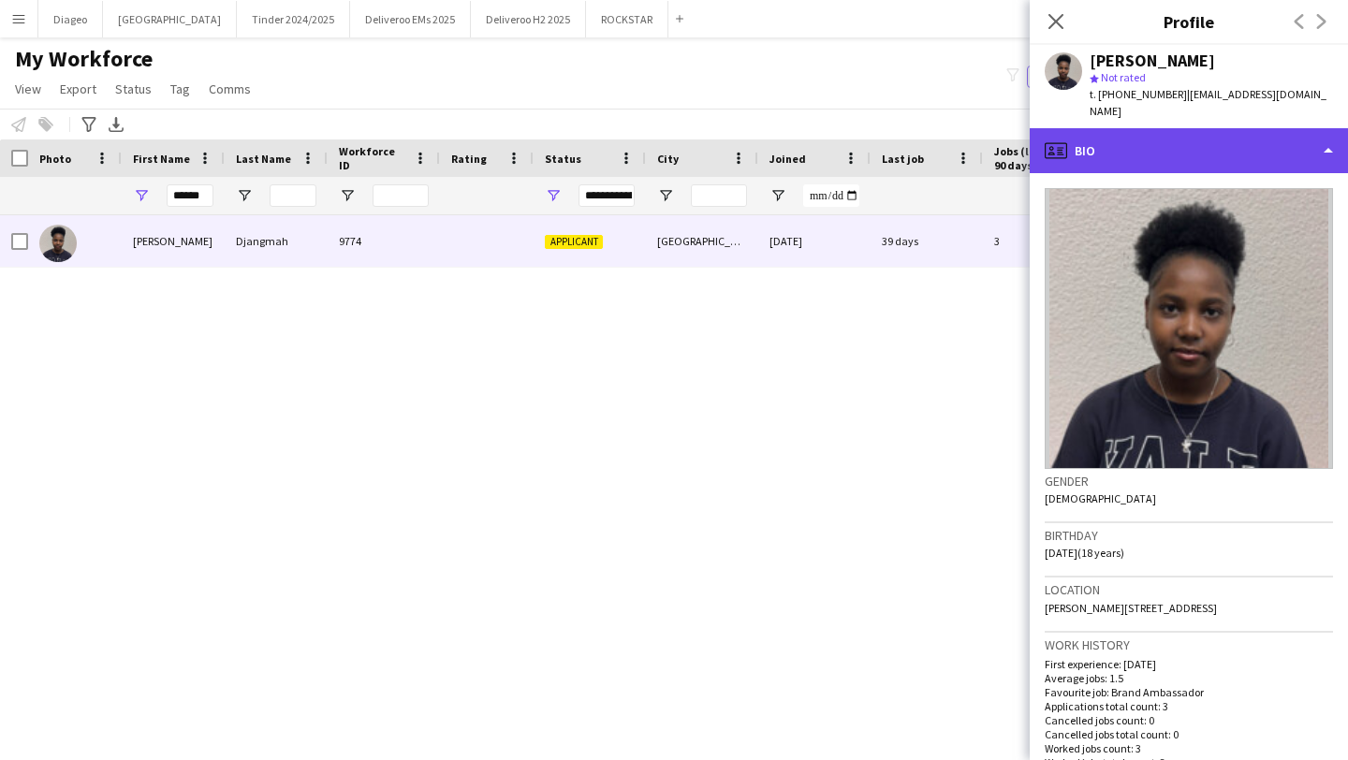
click at [1245, 132] on div "profile Bio" at bounding box center [1189, 150] width 318 height 45
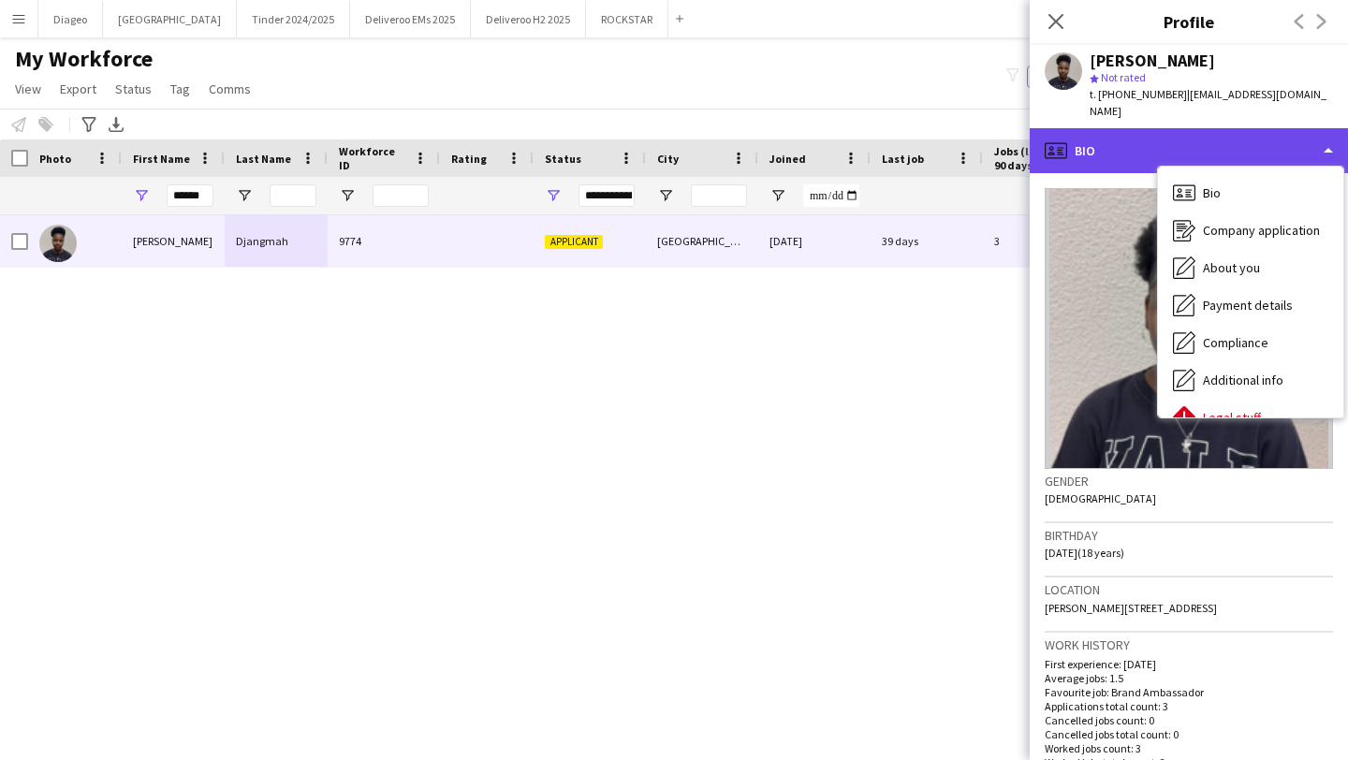
click at [1244, 131] on div "profile Bio" at bounding box center [1189, 150] width 318 height 45
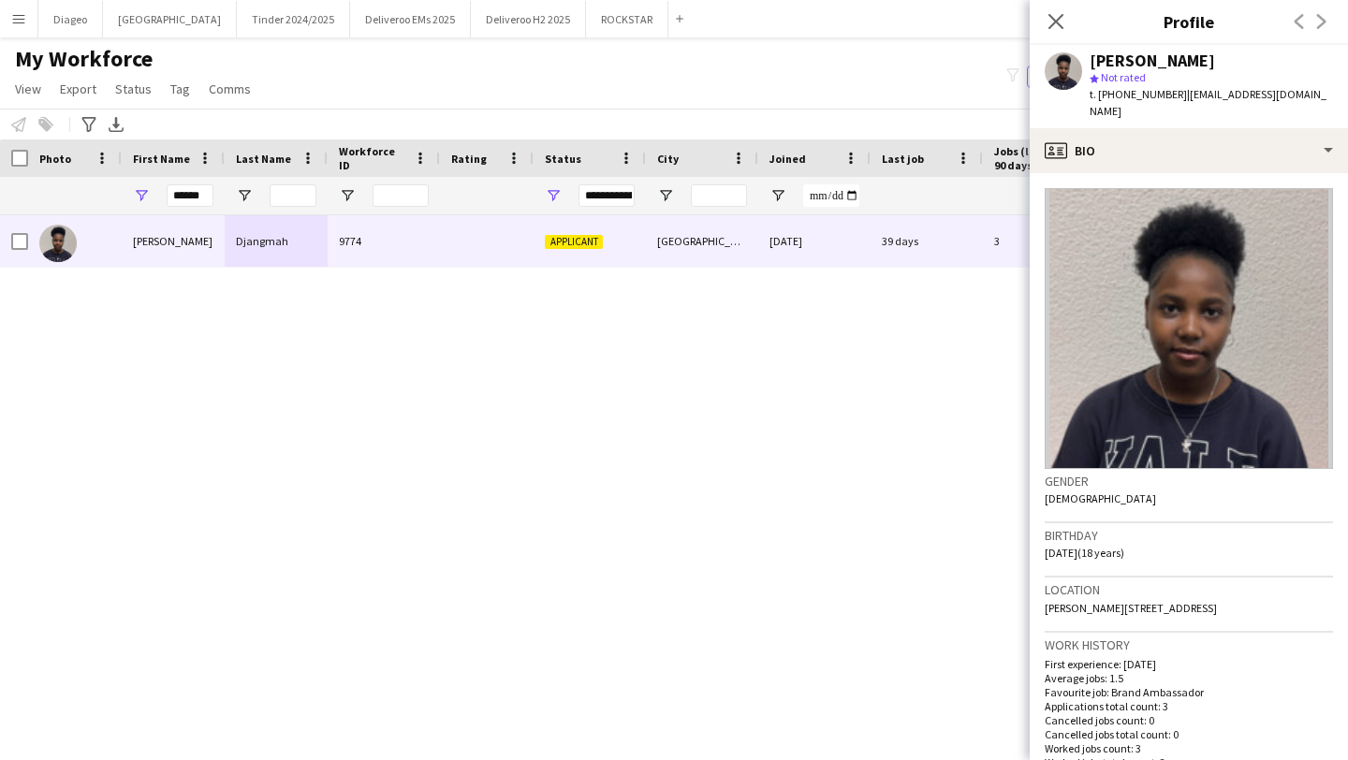
drag, startPoint x: 1225, startPoint y: 58, endPoint x: 1150, endPoint y: 56, distance: 75.9
click at [1150, 56] on div "Simone Djangmah" at bounding box center [1211, 60] width 243 height 17
copy div "Djangmah"
click at [1060, 23] on icon "Close pop-in" at bounding box center [1056, 21] width 18 height 18
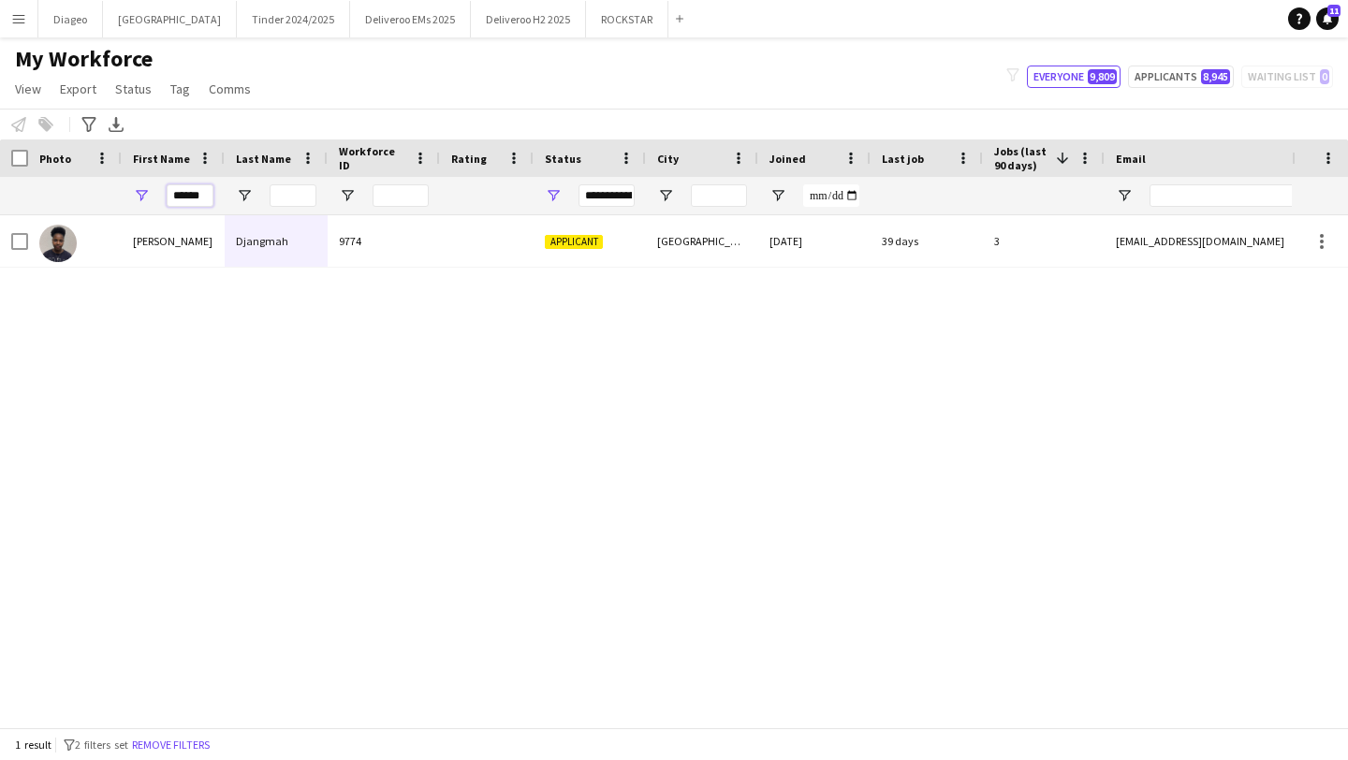
drag, startPoint x: 209, startPoint y: 194, endPoint x: 149, endPoint y: 192, distance: 59.9
click at [149, 193] on div "******" at bounding box center [173, 195] width 103 height 37
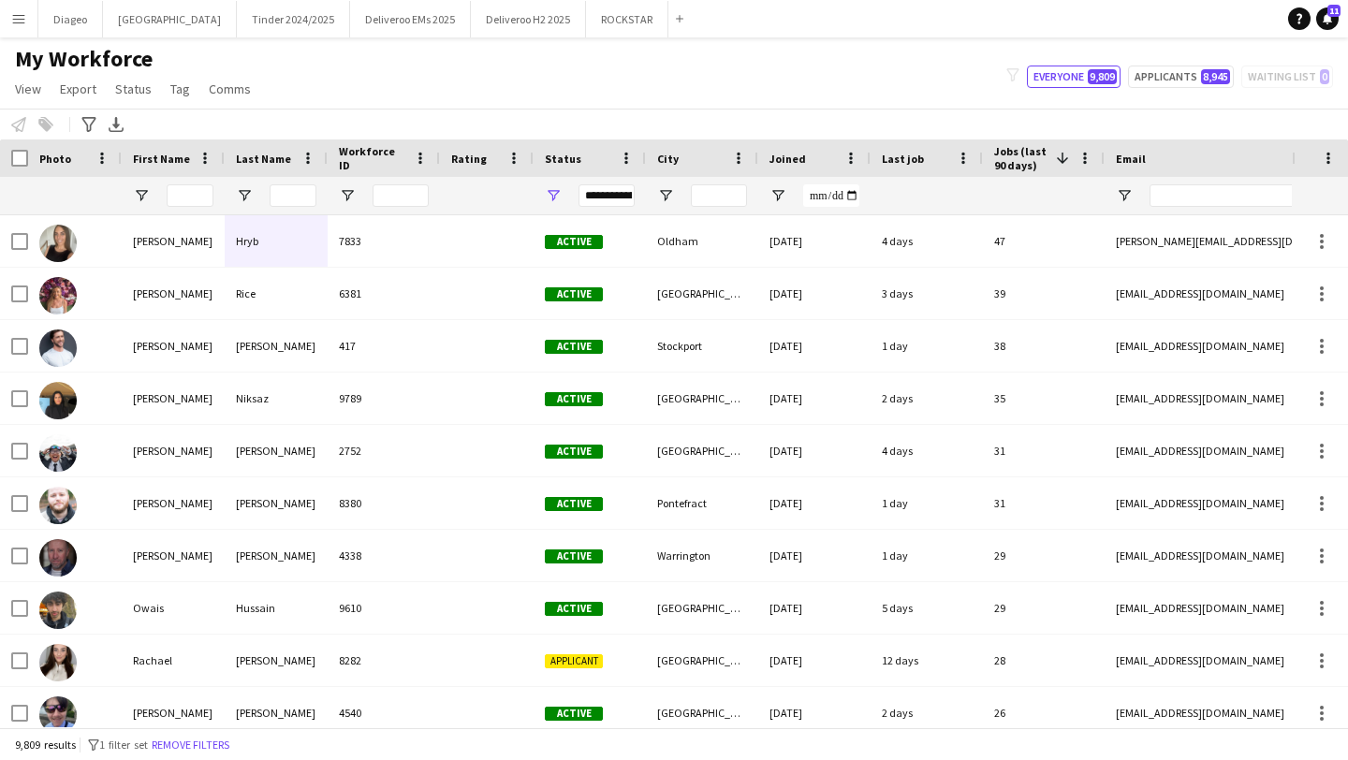
click at [827, 58] on div "My Workforce View Views Default view Deliveroo New view Update view Delete view…" at bounding box center [674, 77] width 1348 height 64
click at [489, 30] on button "Deliveroo H2 2025 Close" at bounding box center [528, 19] width 115 height 37
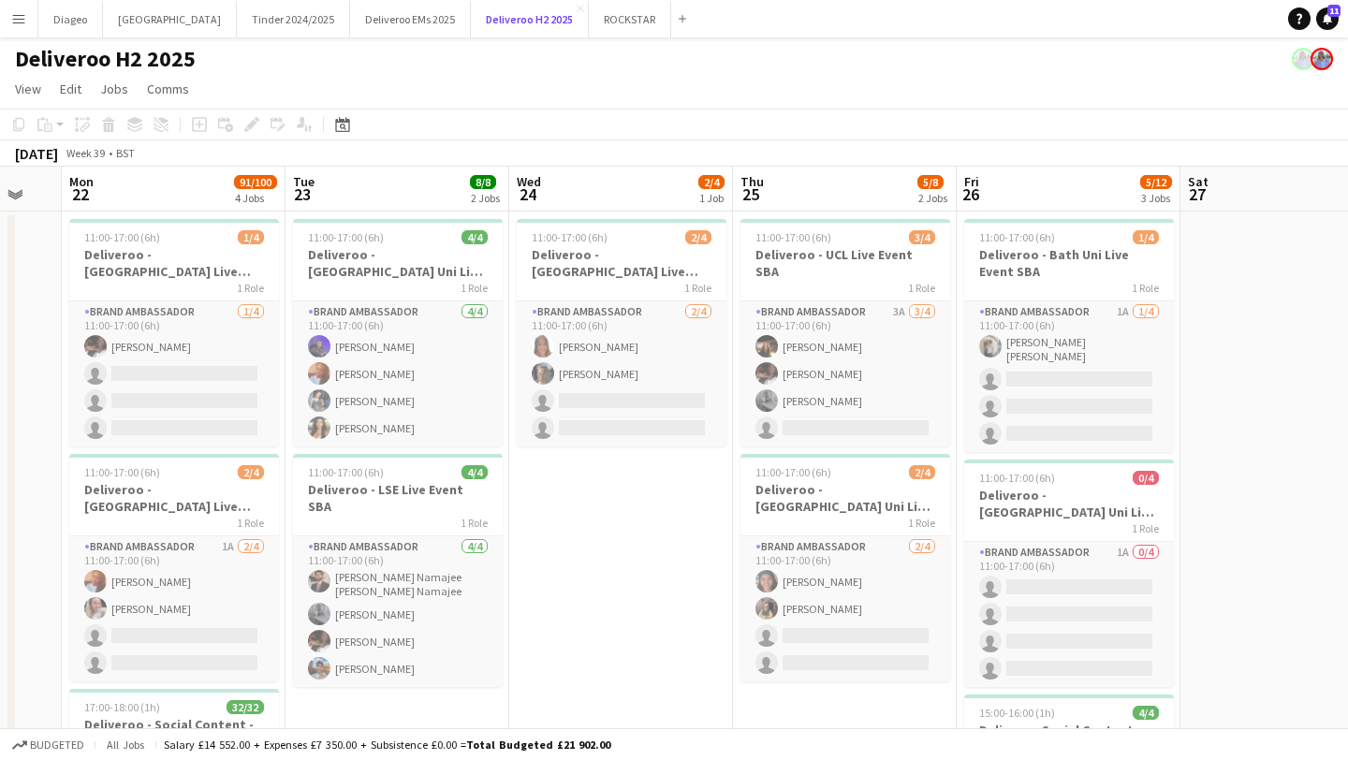
scroll to position [0, 579]
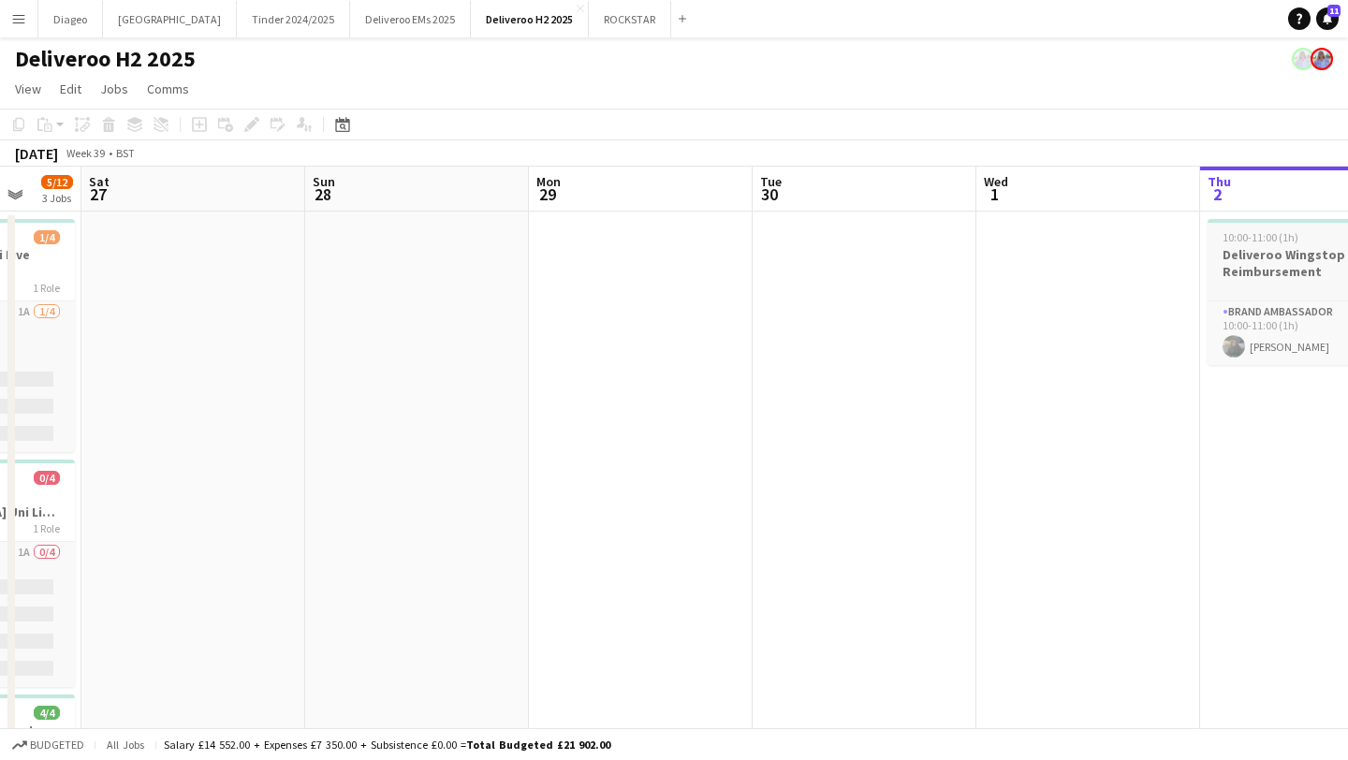
click at [1251, 270] on h3 "Deliveroo Wingstop Reimbursement" at bounding box center [1313, 263] width 210 height 34
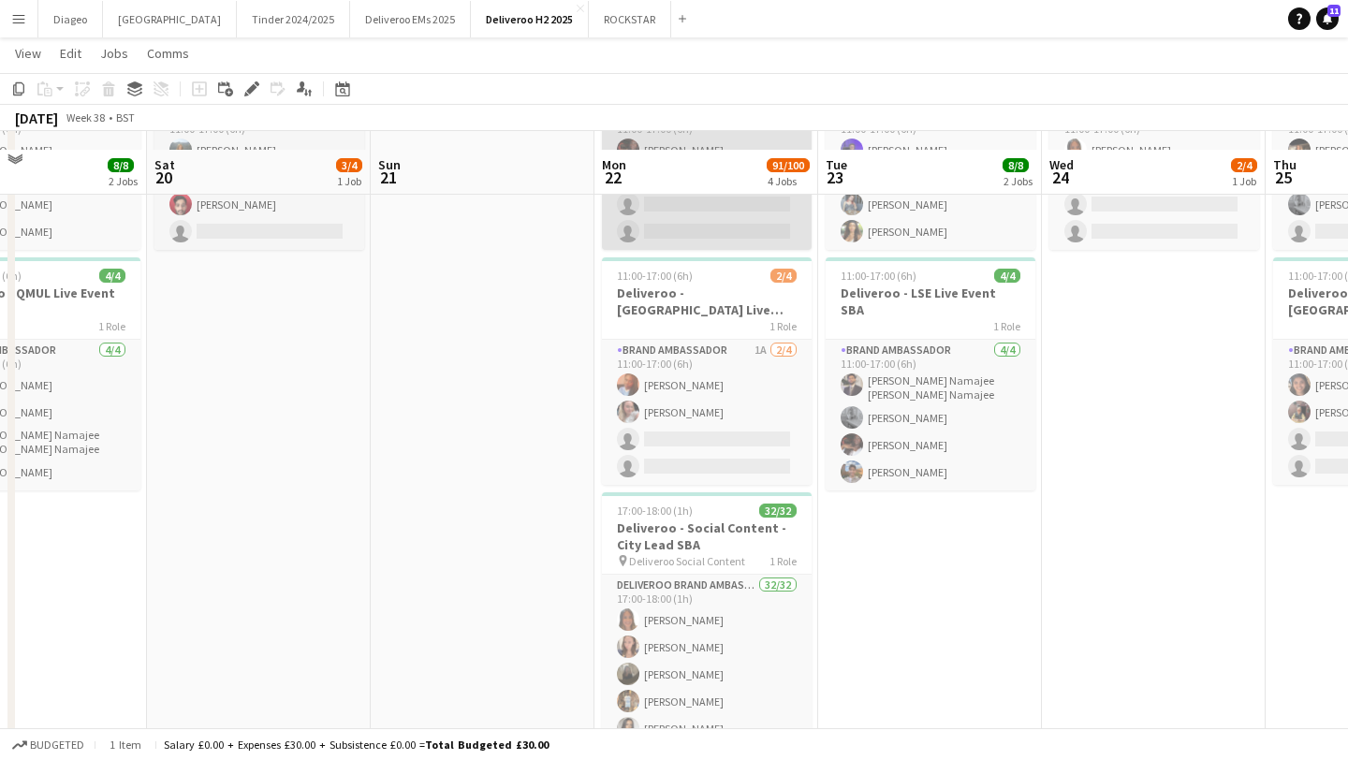
scroll to position [283, 0]
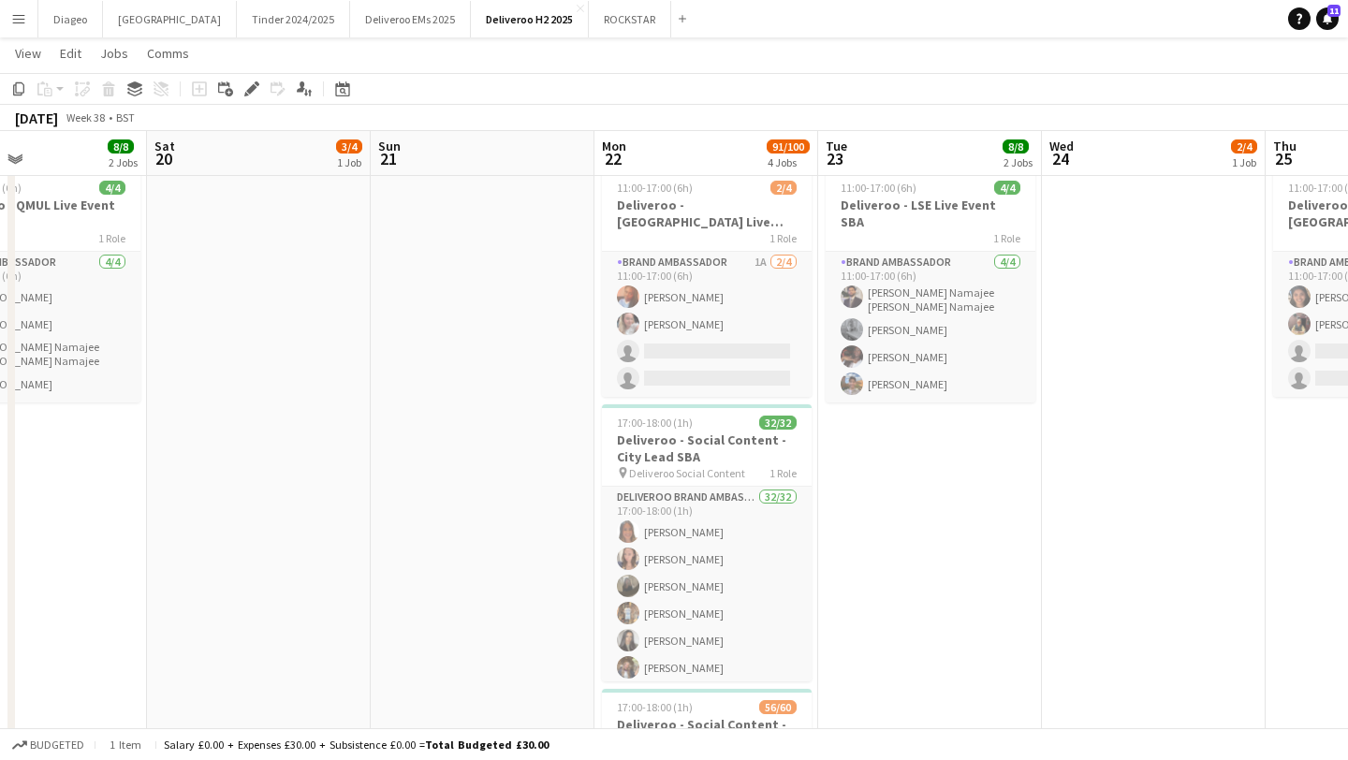
click at [765, 383] on app-card-role "Brand Ambassador 1A 2/4 11:00-17:00 (6h) Tapiwa Chingati-Phiri Ruth Weaver sing…" at bounding box center [707, 324] width 210 height 145
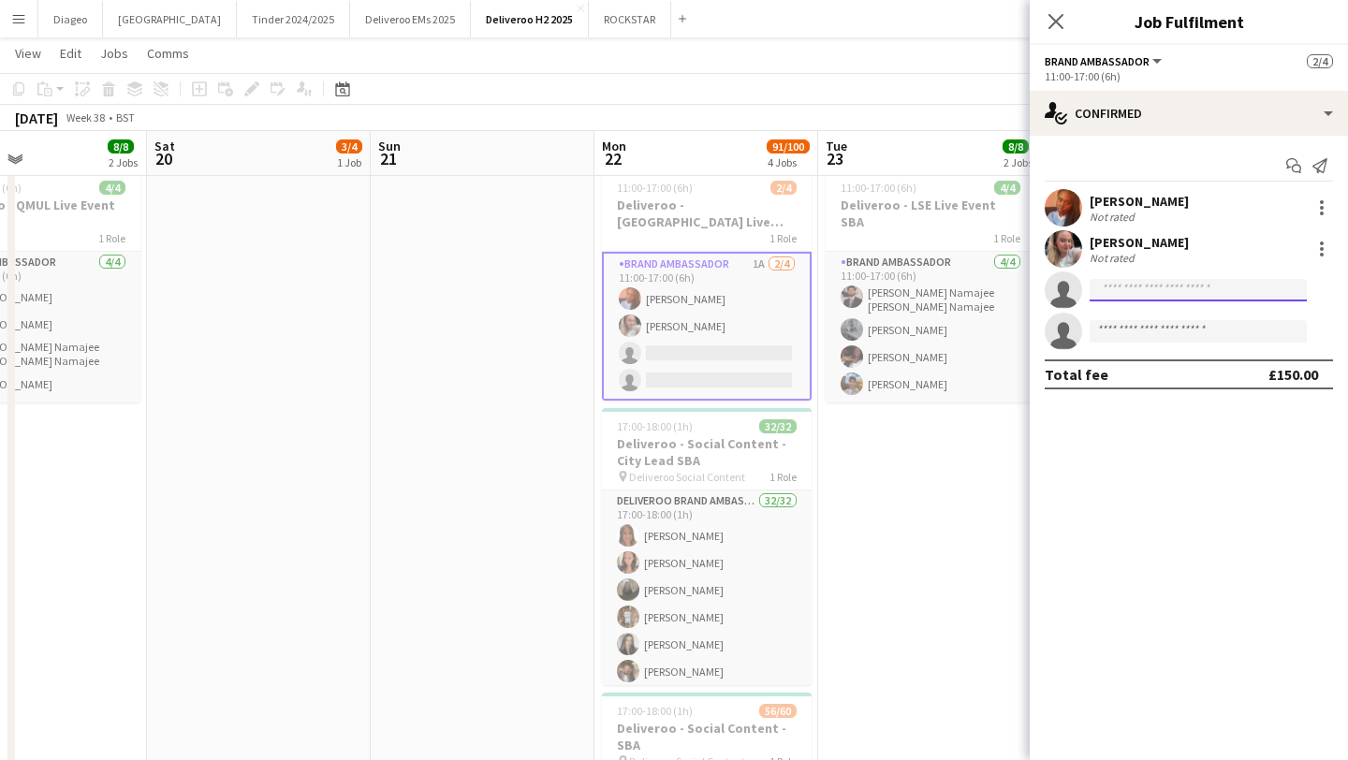
click at [1193, 281] on input at bounding box center [1198, 290] width 217 height 22
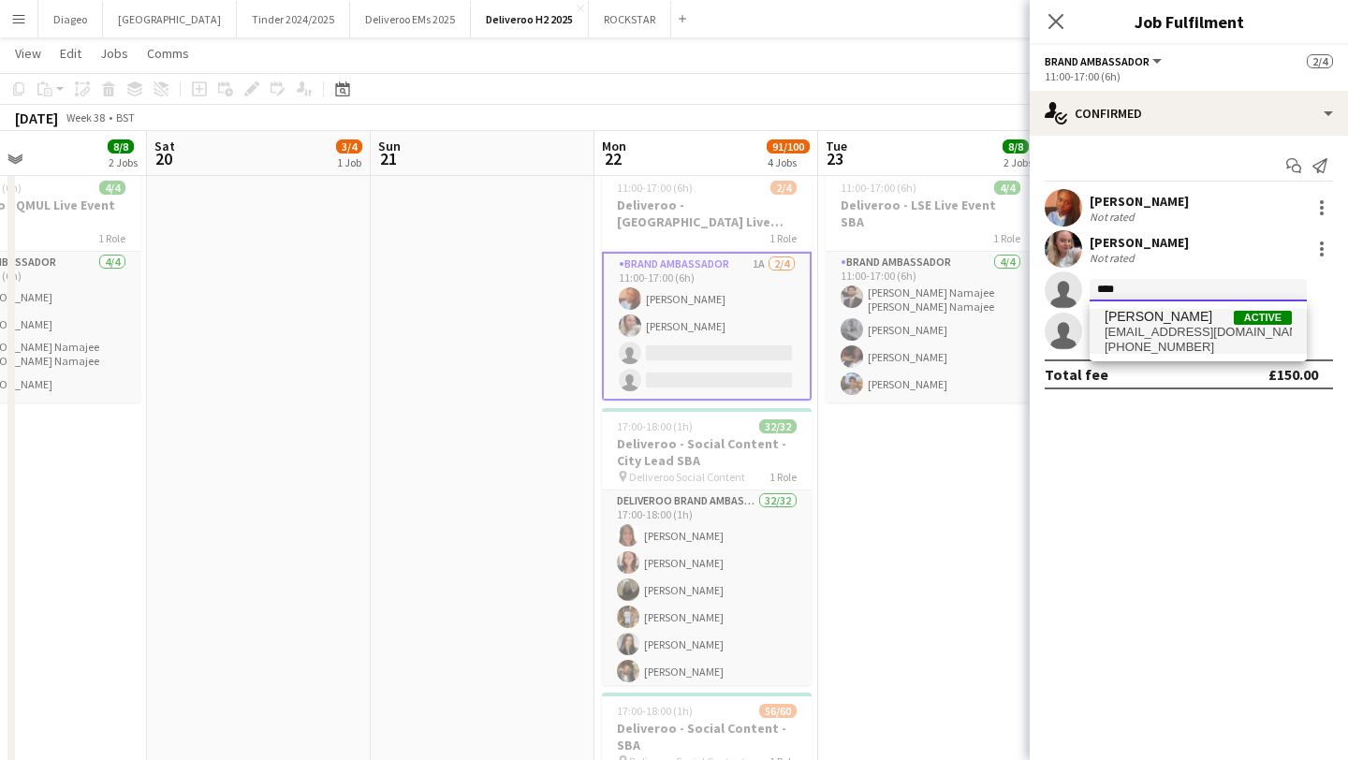
type input "****"
click at [1221, 322] on span "Rama Dhanda Active" at bounding box center [1198, 317] width 187 height 16
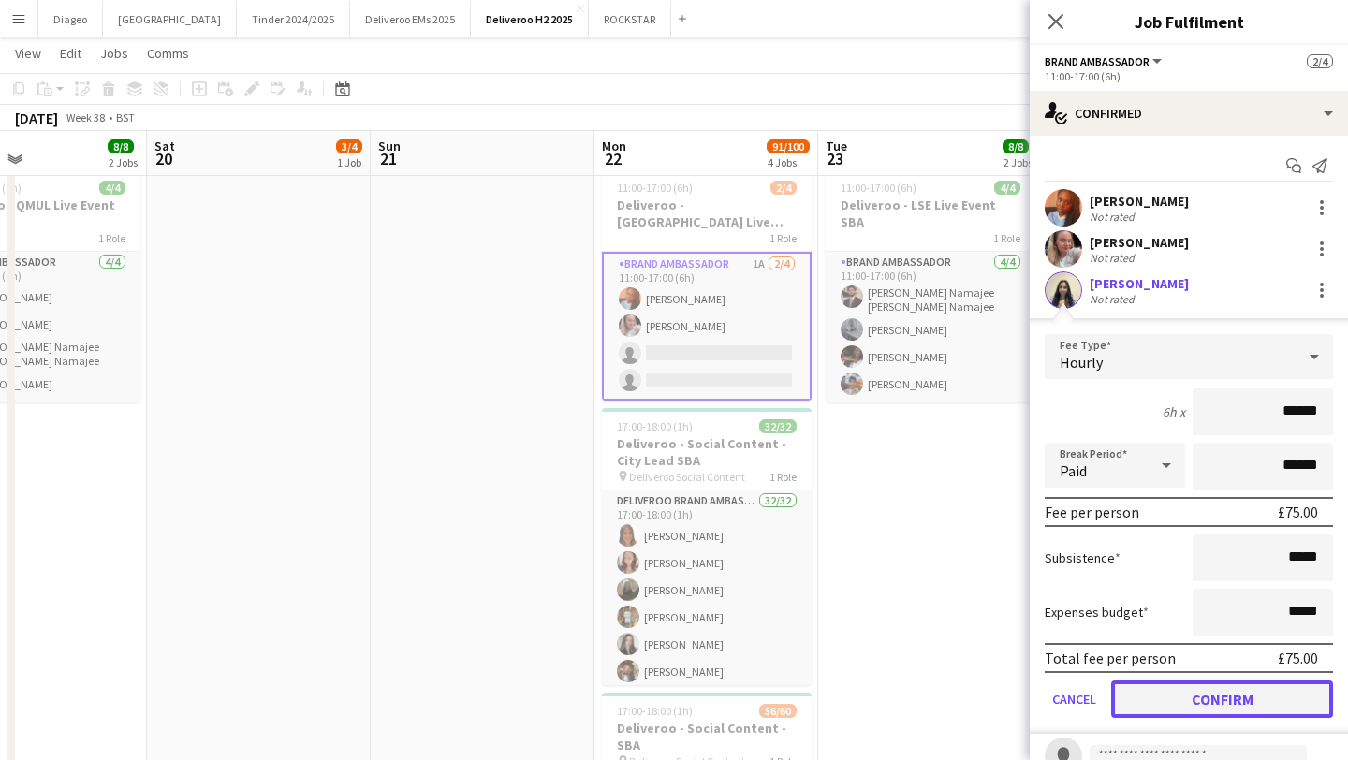
click at [1244, 692] on button "Confirm" at bounding box center [1222, 699] width 222 height 37
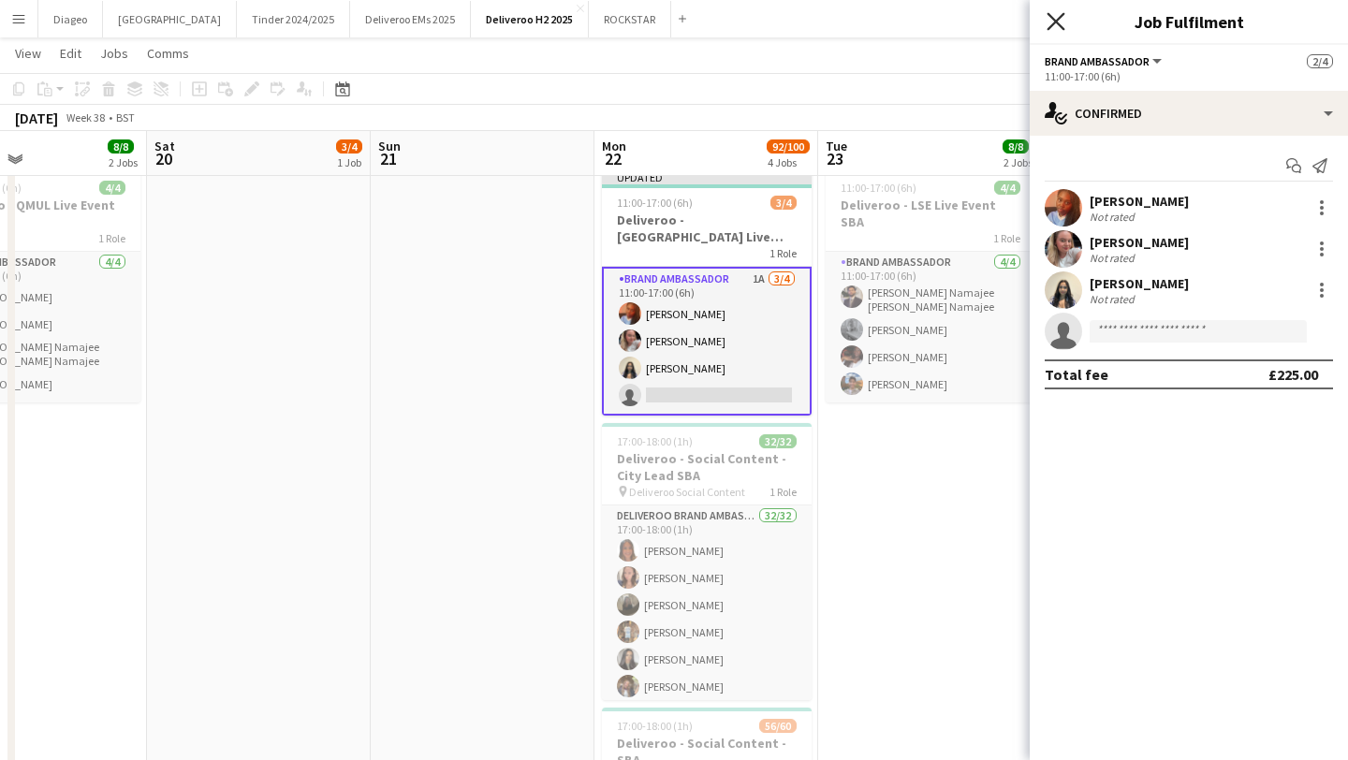
click at [1057, 19] on icon at bounding box center [1056, 21] width 18 height 18
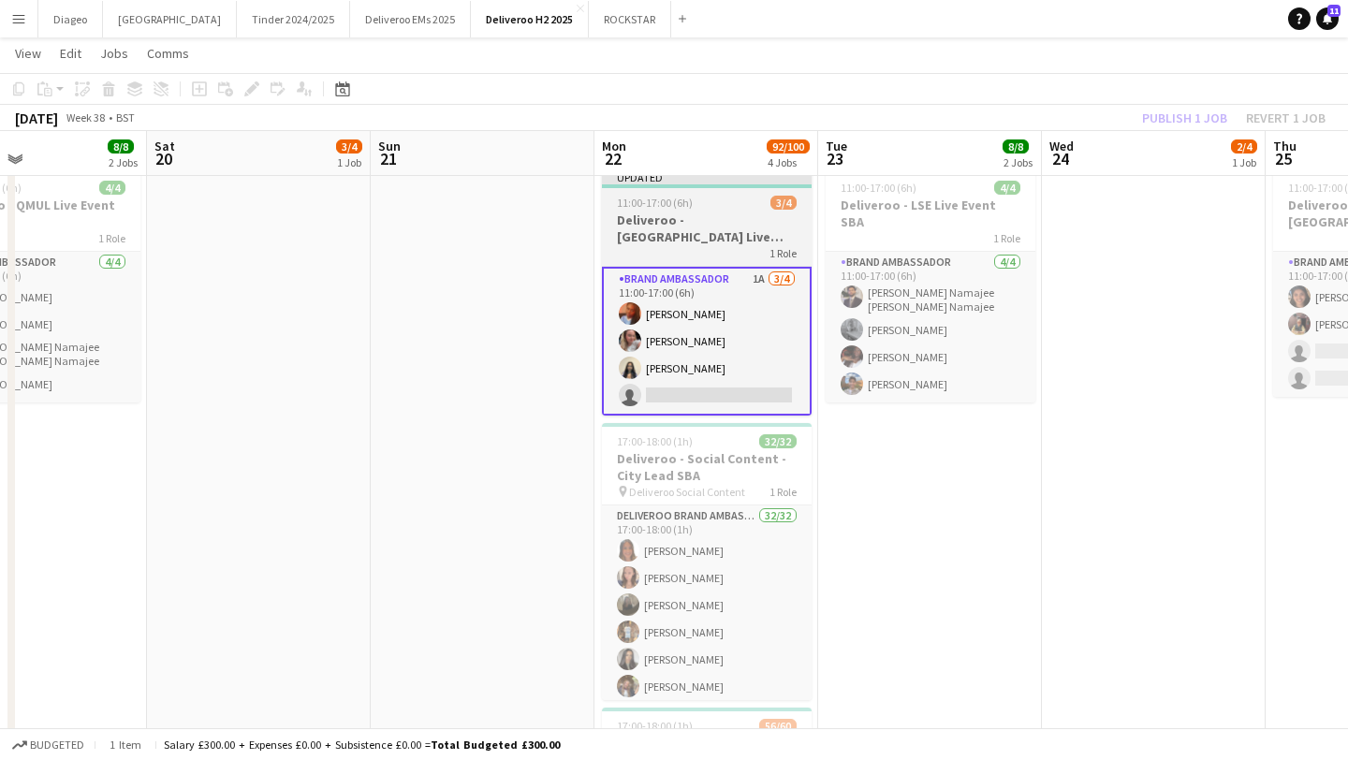
click at [766, 307] on app-card-role "Brand Ambassador 1A 3/4 11:00-17:00 (6h) Tapiwa Chingati-Phiri Ruth Weaver Rama…" at bounding box center [707, 341] width 210 height 149
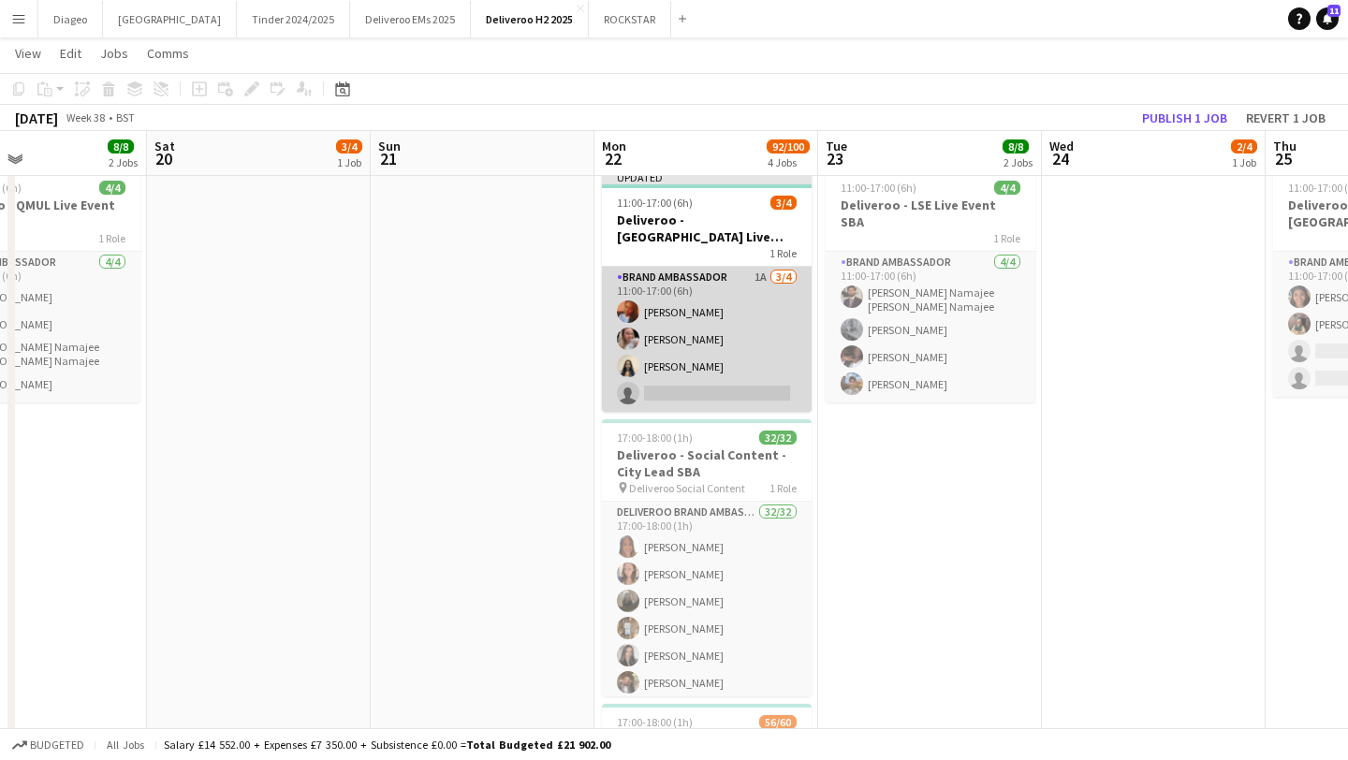
click at [712, 346] on app-card-role "Brand Ambassador 1A 3/4 11:00-17:00 (6h) Tapiwa Chingati-Phiri Ruth Weaver Rama…" at bounding box center [707, 339] width 210 height 145
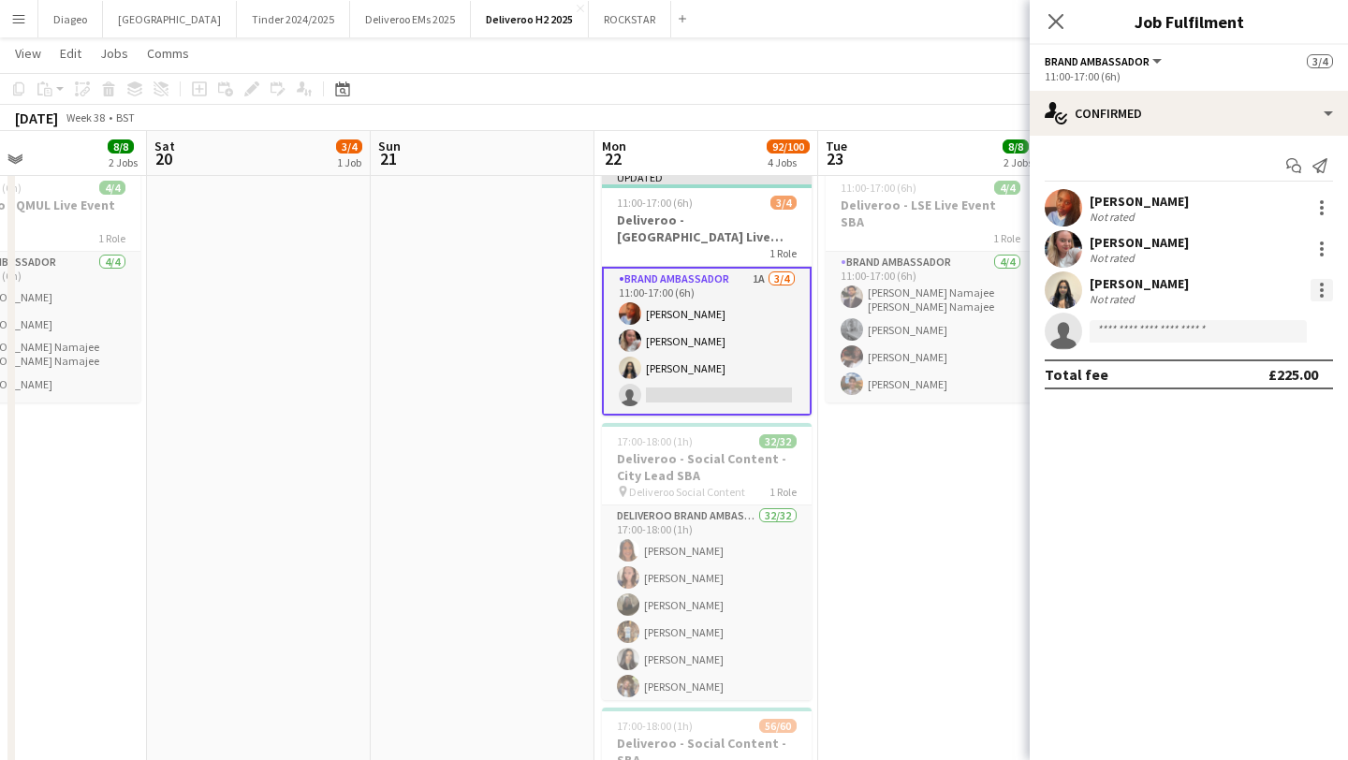
click at [1330, 287] on div at bounding box center [1322, 290] width 22 height 22
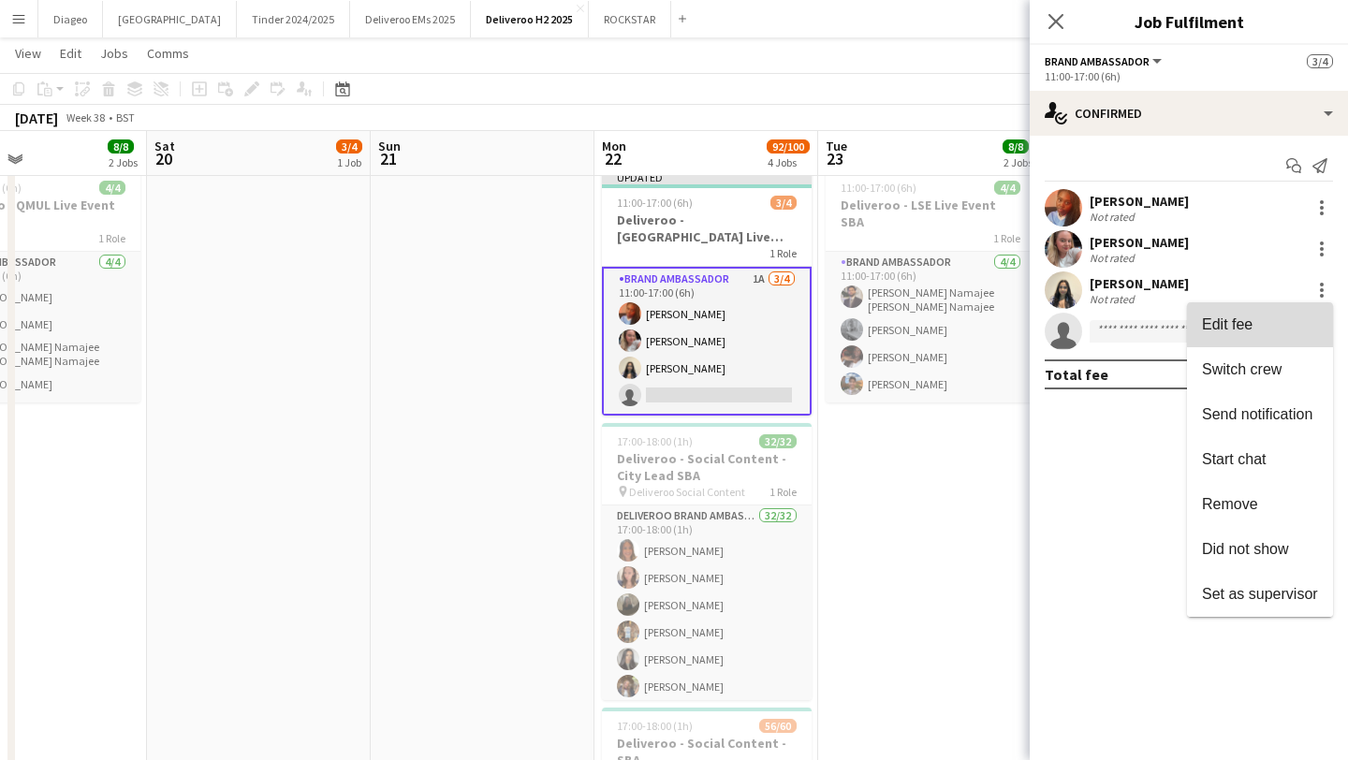
click at [1263, 330] on span "Edit fee" at bounding box center [1260, 324] width 116 height 17
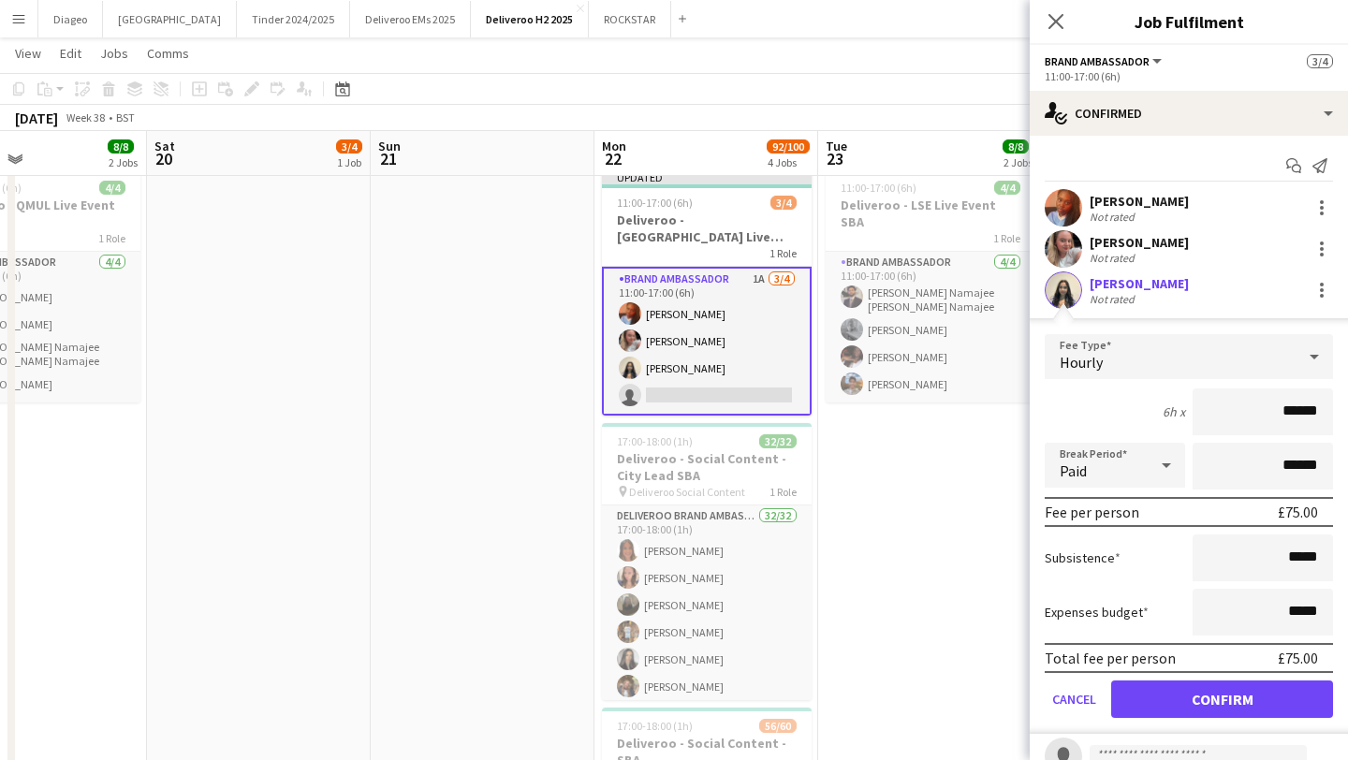
click at [1245, 370] on div "Hourly" at bounding box center [1170, 356] width 251 height 45
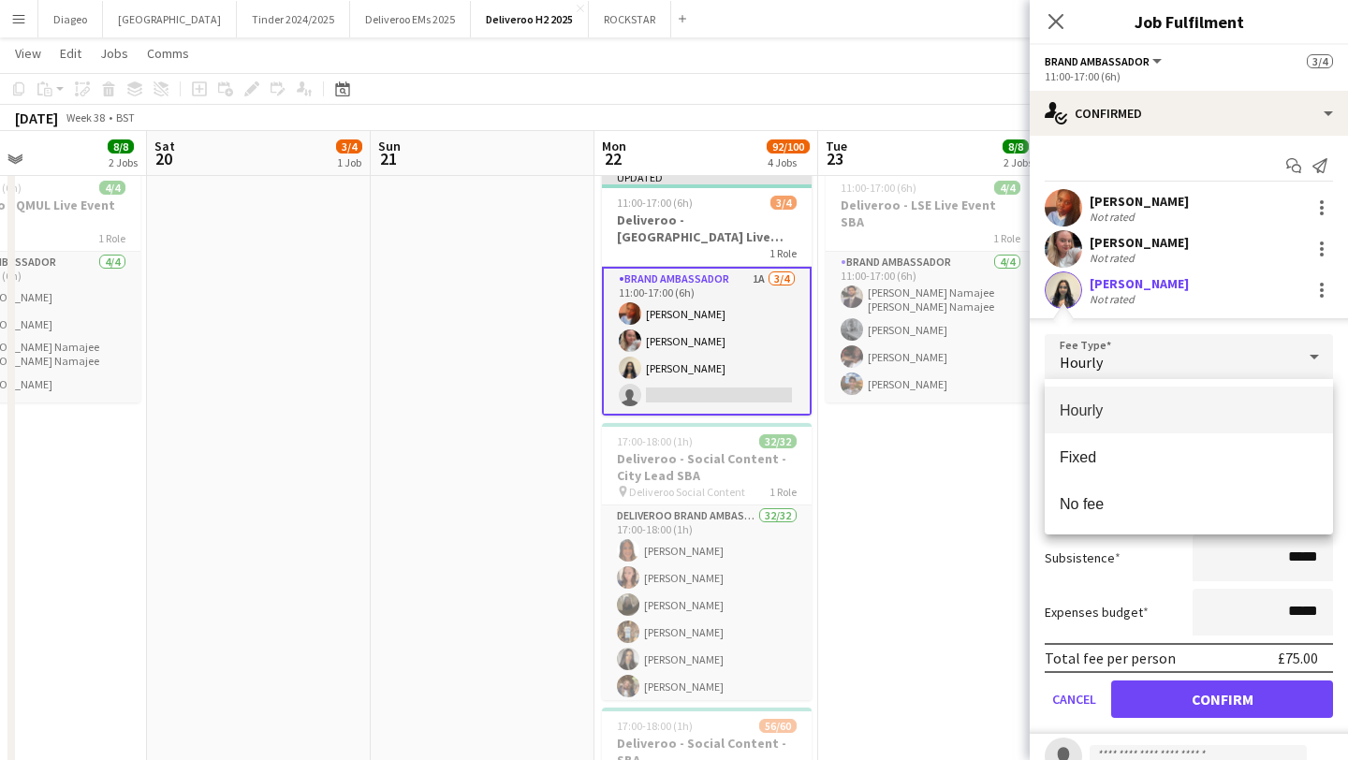
click at [1245, 370] on div at bounding box center [674, 380] width 1348 height 760
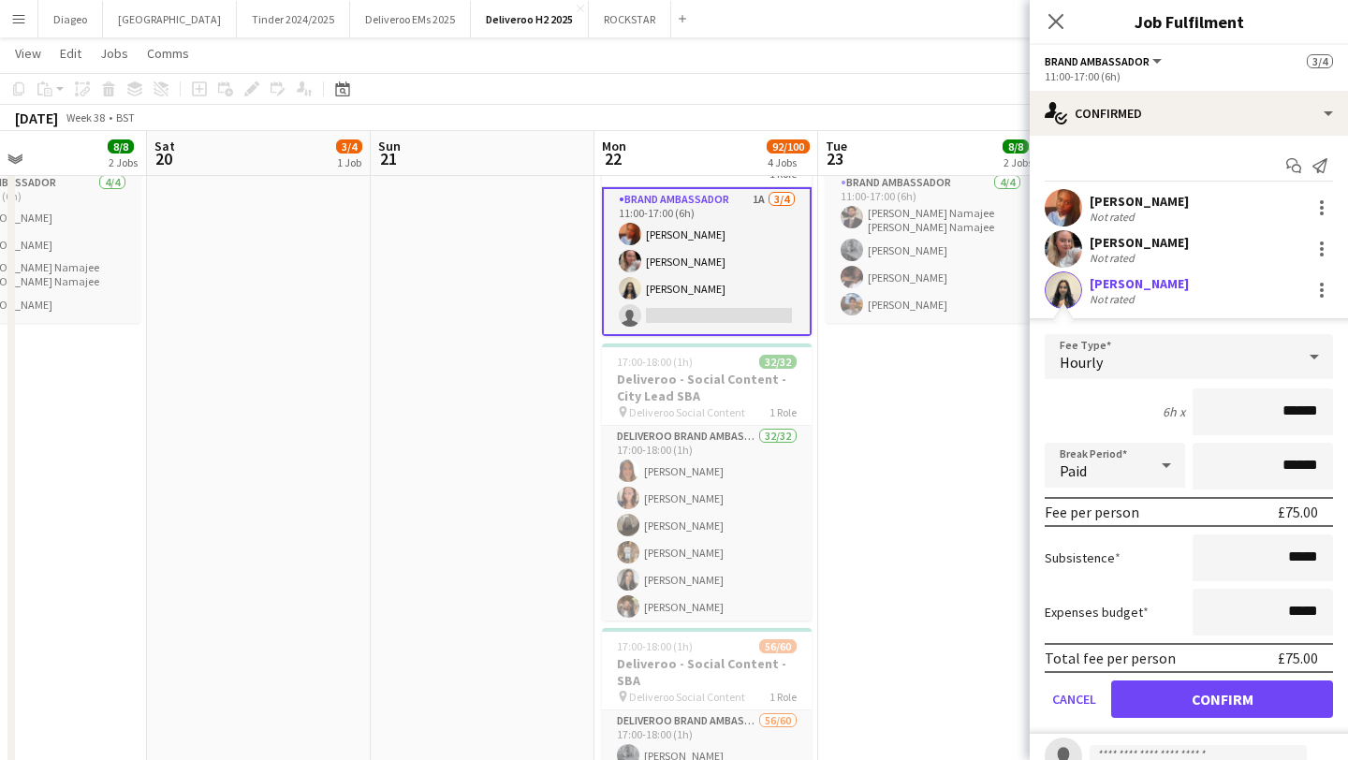
scroll to position [6, 0]
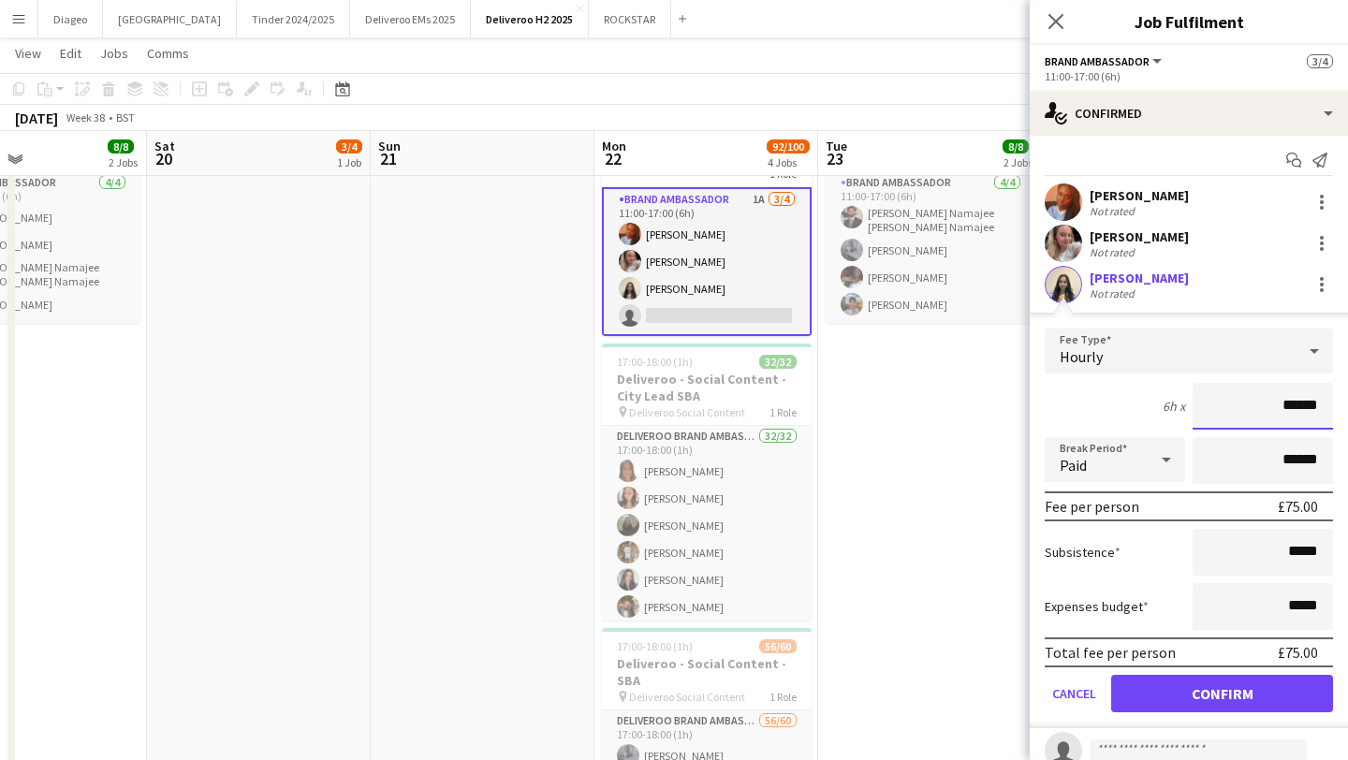
click at [1295, 395] on input "******" at bounding box center [1263, 406] width 140 height 47
click at [1260, 370] on div "Hourly" at bounding box center [1170, 351] width 251 height 45
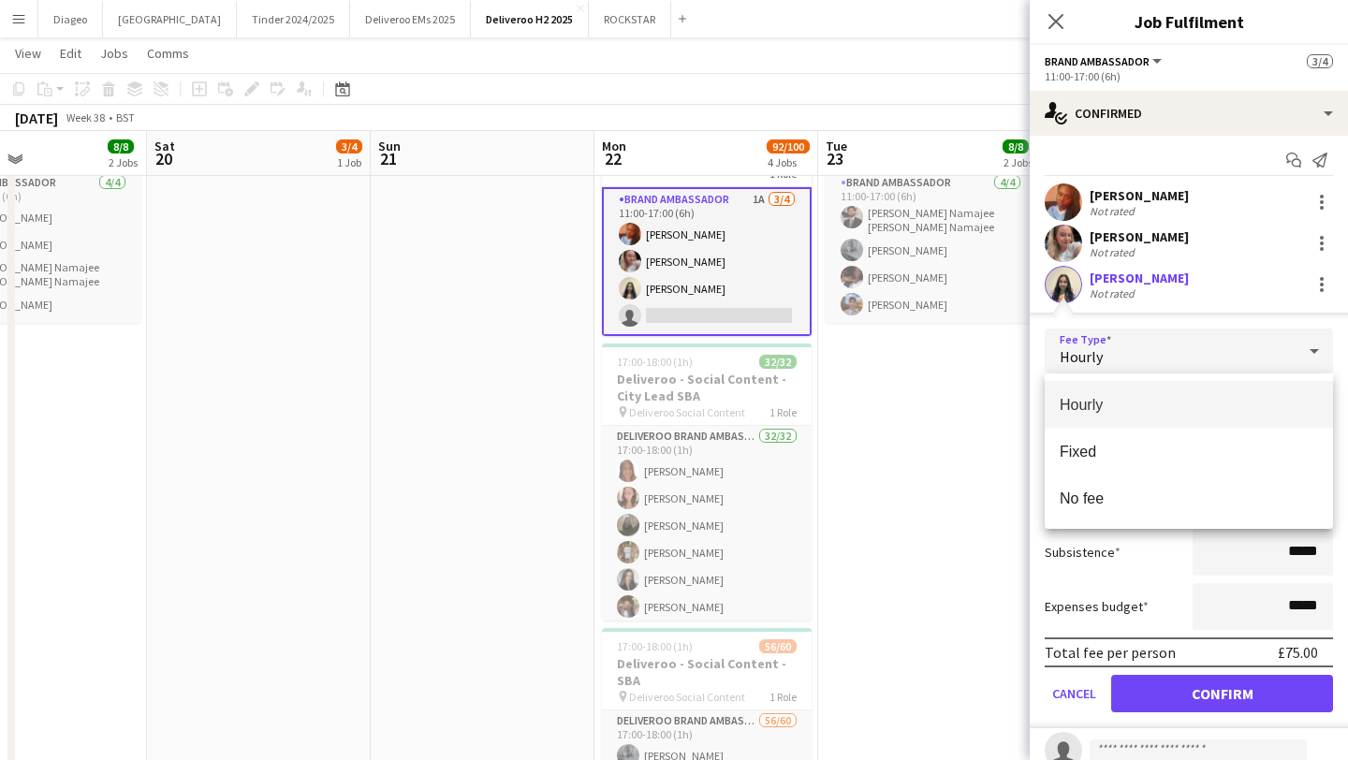
click at [1260, 369] on div at bounding box center [674, 380] width 1348 height 760
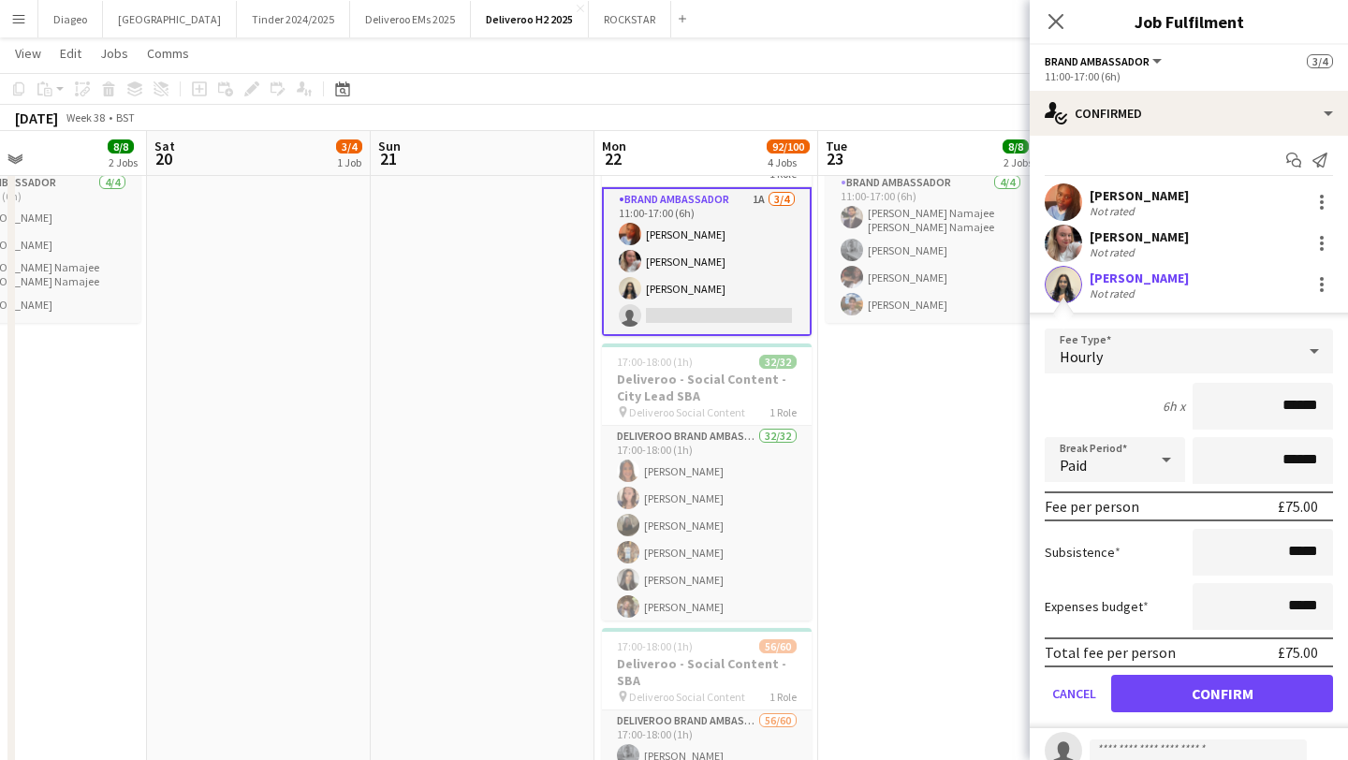
scroll to position [69, 0]
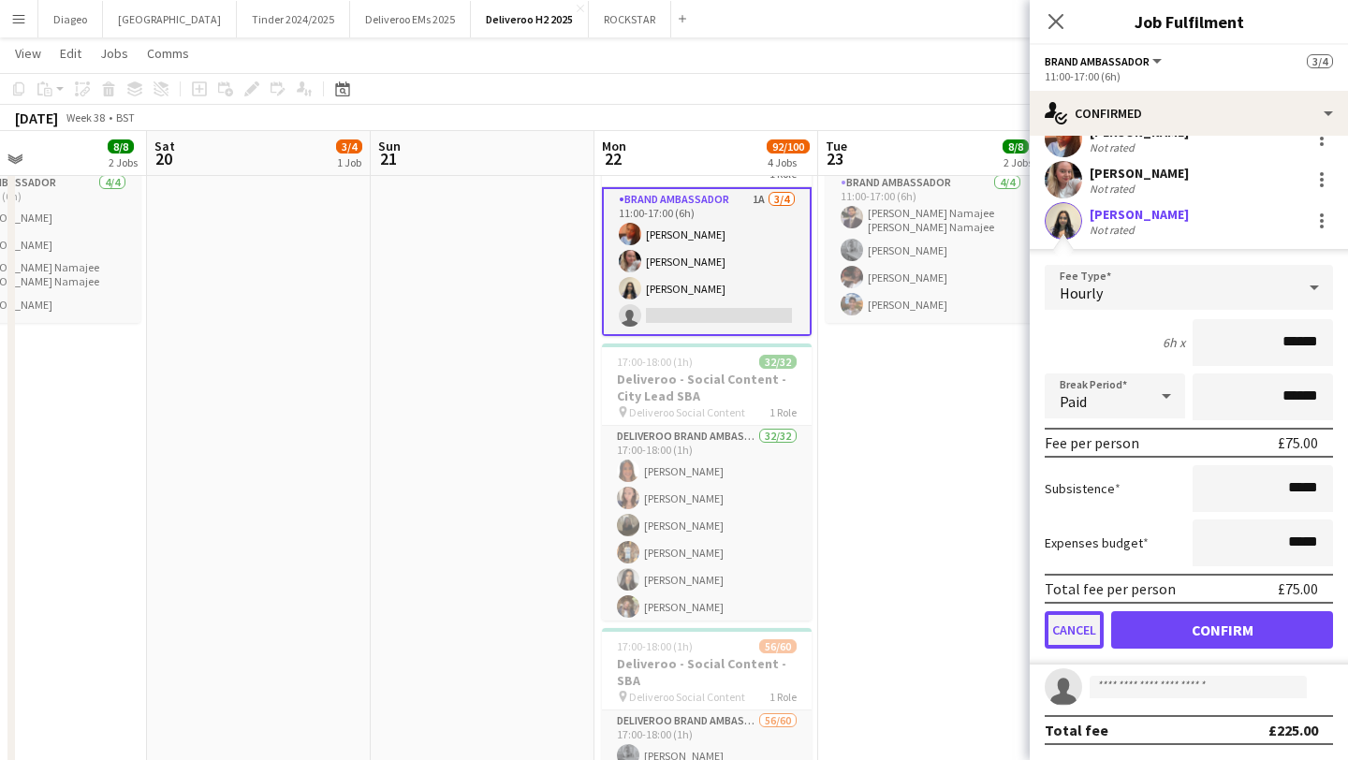
click at [1081, 621] on button "Cancel" at bounding box center [1074, 629] width 59 height 37
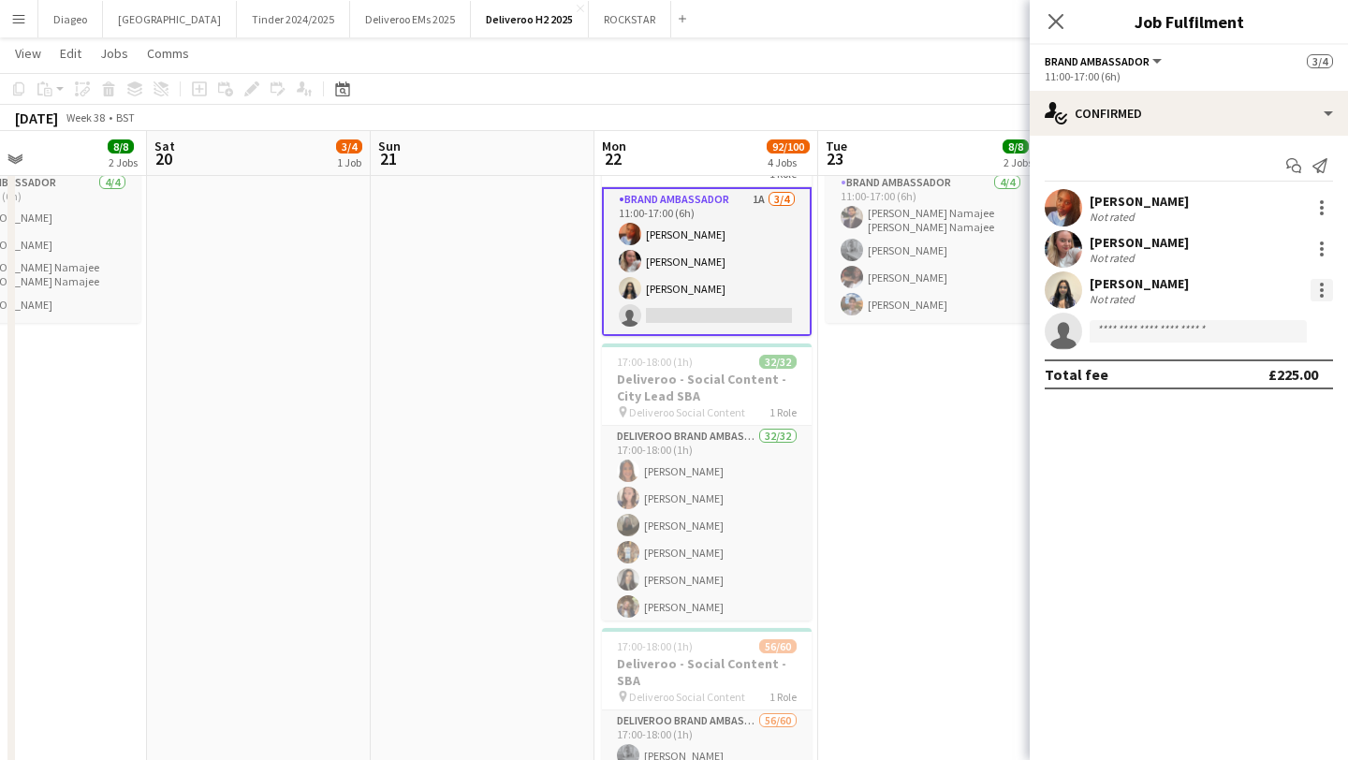
click at [1316, 295] on div at bounding box center [1322, 290] width 22 height 22
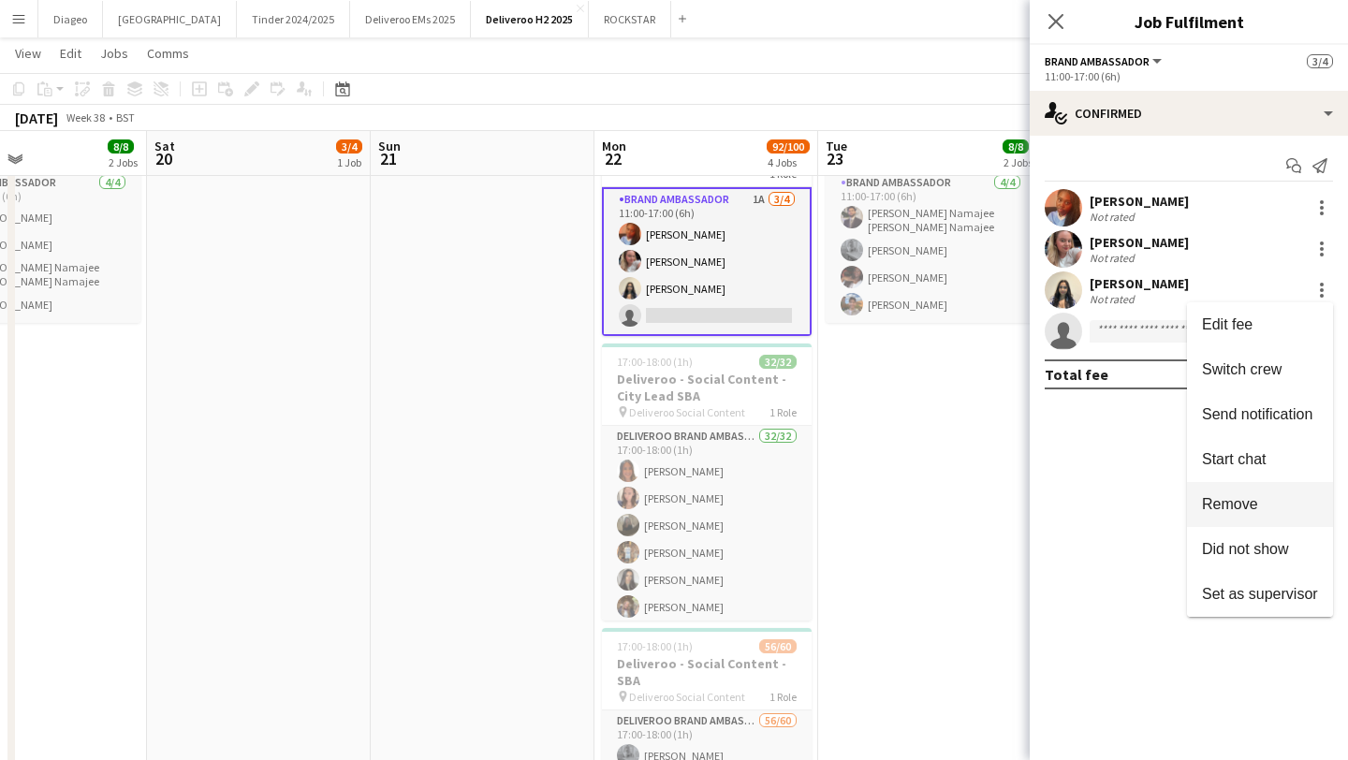
click at [1254, 502] on span "Remove" at bounding box center [1230, 504] width 56 height 16
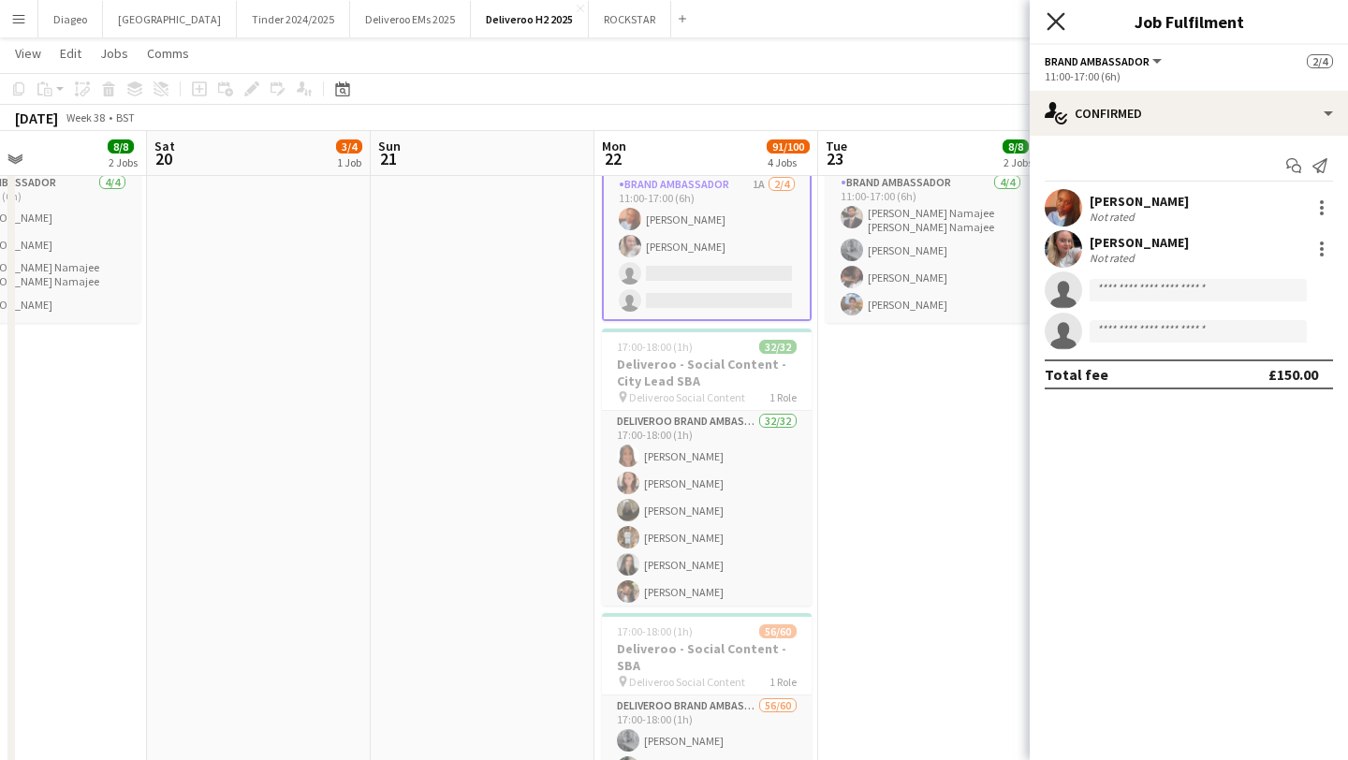
click at [1060, 13] on icon "Close pop-in" at bounding box center [1056, 21] width 18 height 18
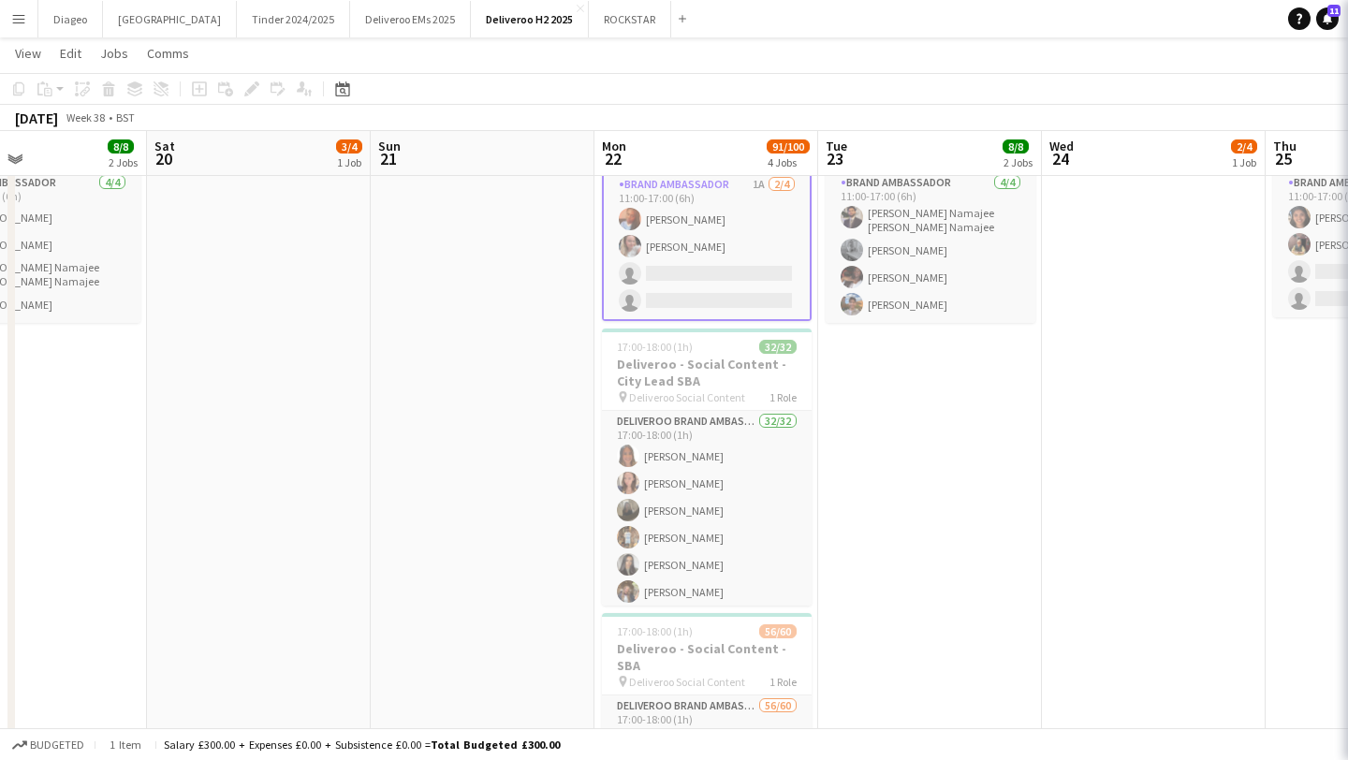
click at [730, 207] on app-card-role "Brand Ambassador 1A 2/4 11:00-17:00 (6h) Tapiwa Chingati-Phiri Ruth Weaver sing…" at bounding box center [707, 246] width 210 height 149
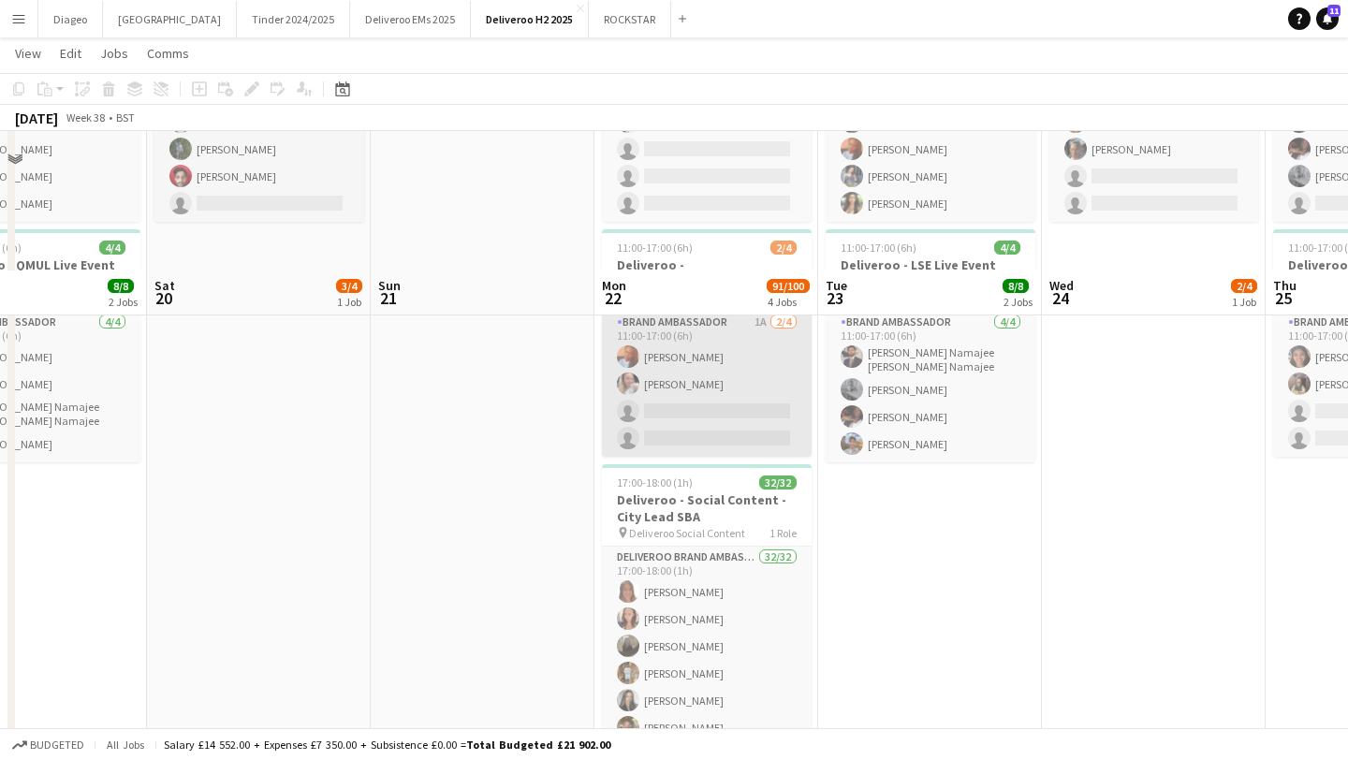
scroll to position [194, 0]
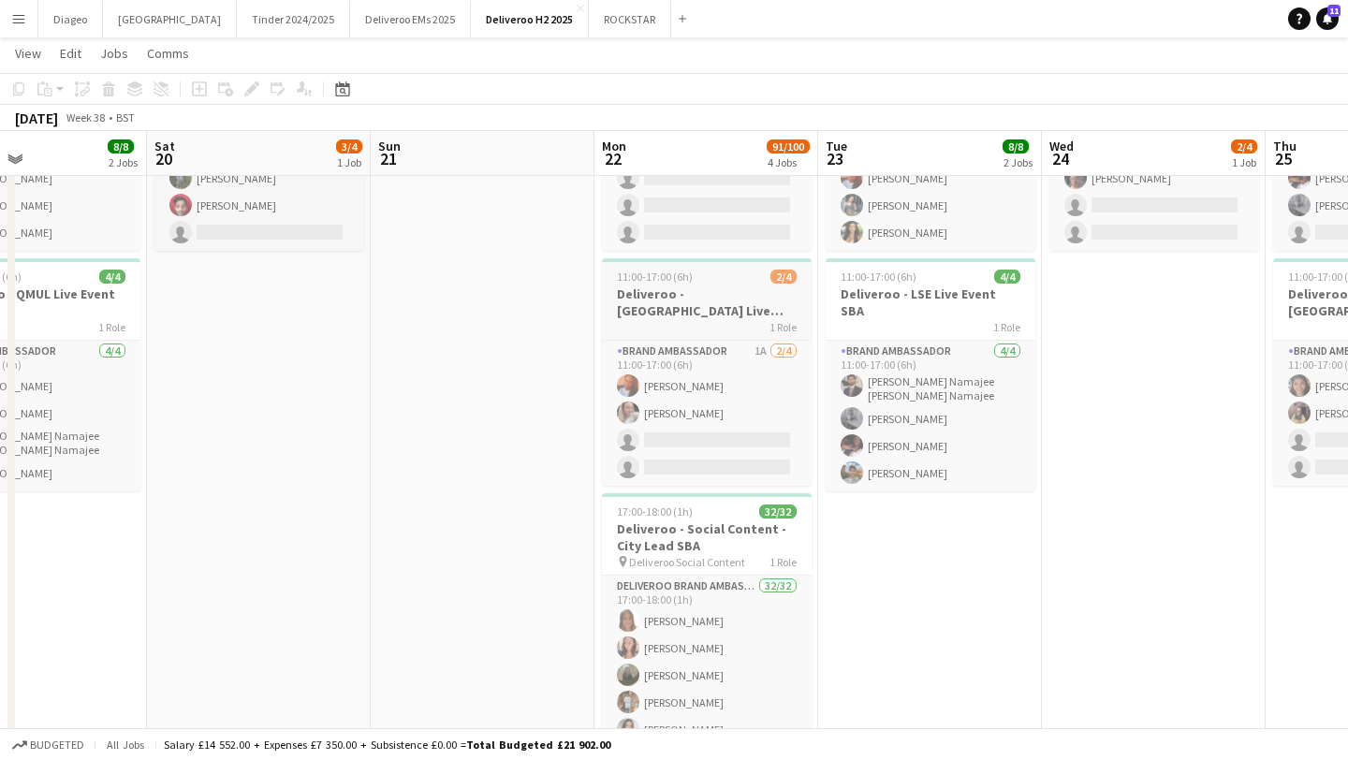
click at [733, 319] on div "1 Role" at bounding box center [707, 326] width 210 height 15
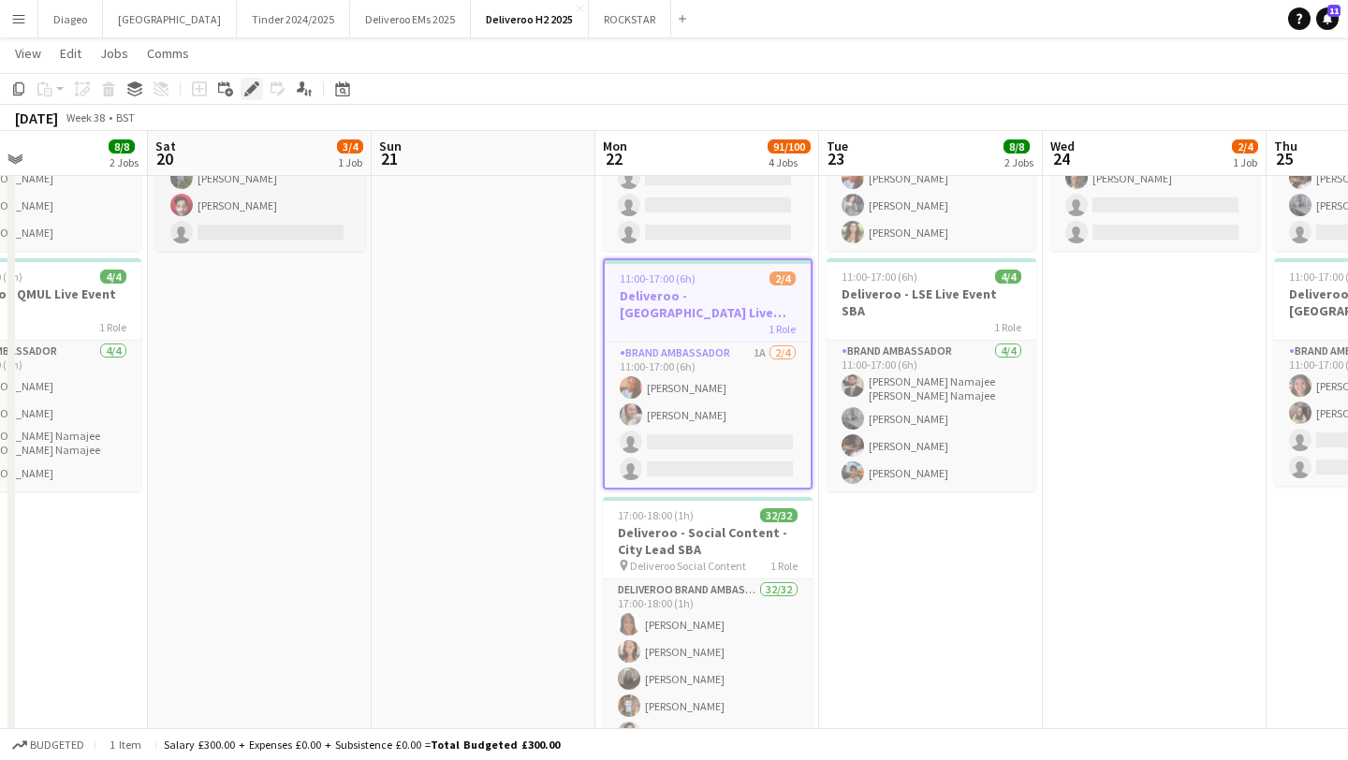
click at [248, 92] on icon at bounding box center [251, 89] width 10 height 10
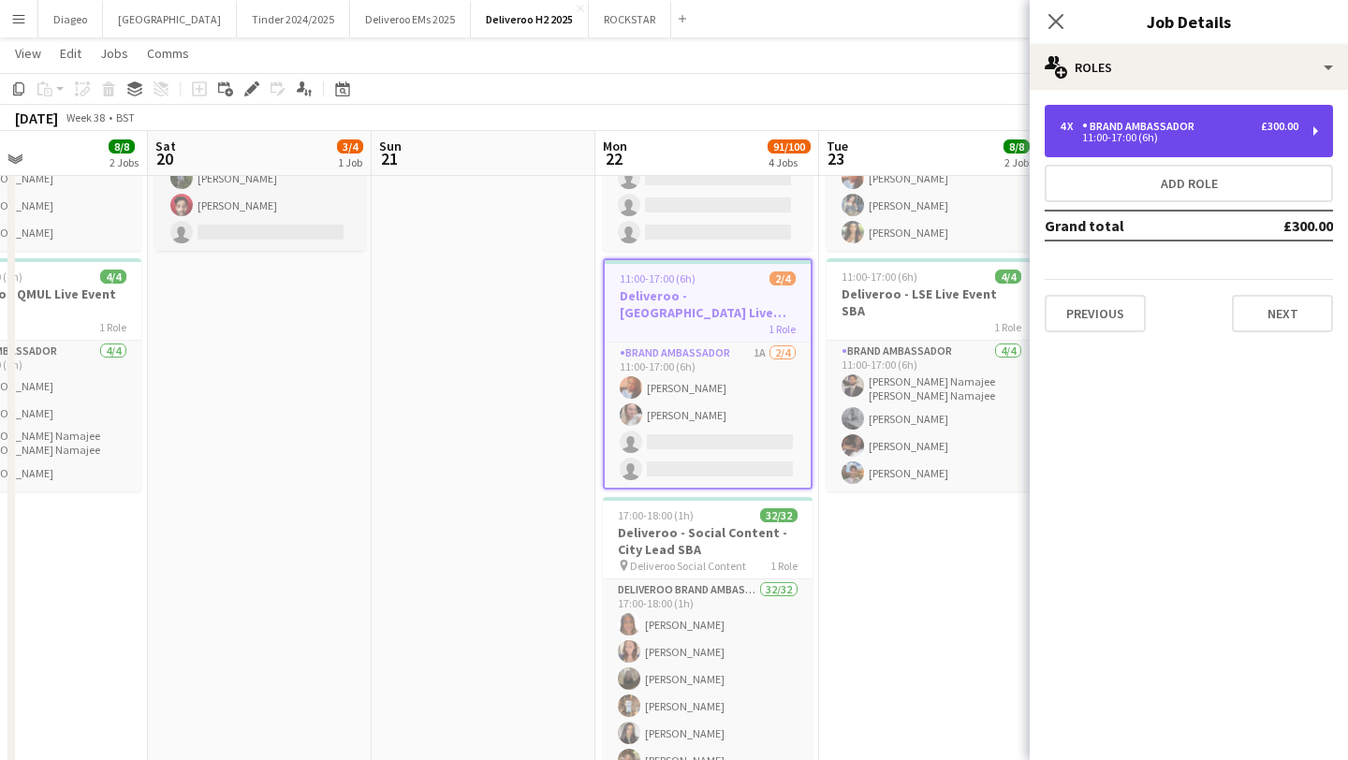
click at [1198, 122] on div "Brand Ambassador" at bounding box center [1142, 126] width 120 height 13
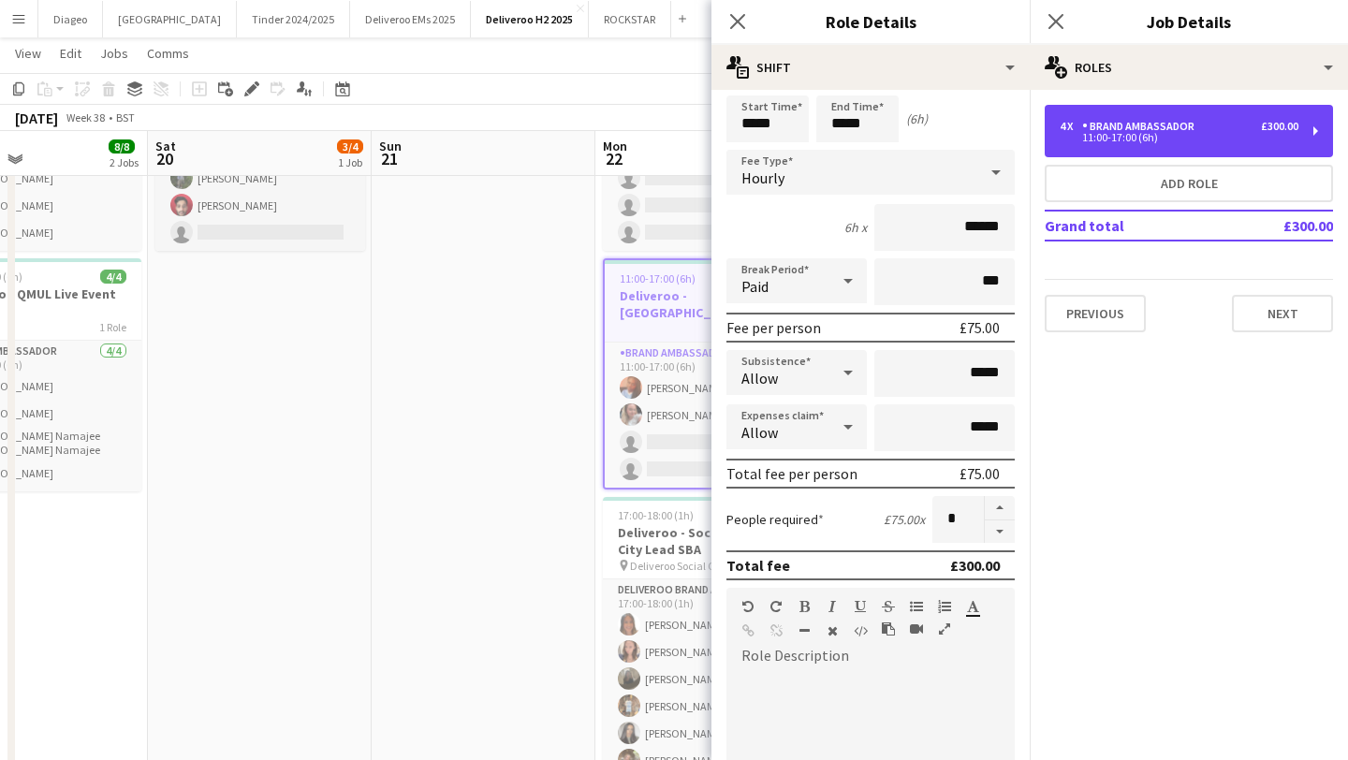
scroll to position [82, 0]
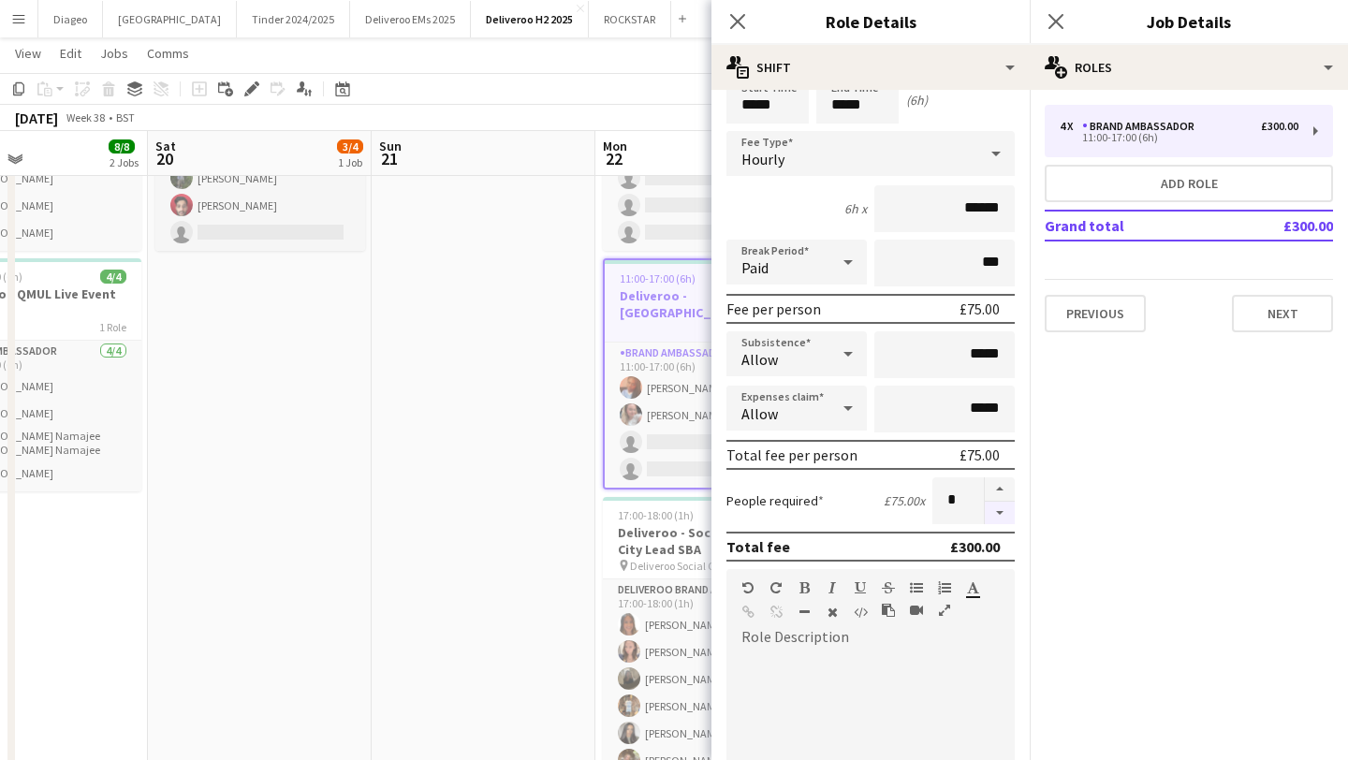
click at [1003, 511] on button "button" at bounding box center [1000, 513] width 30 height 23
type input "*"
click at [1269, 330] on button "Next" at bounding box center [1282, 313] width 101 height 37
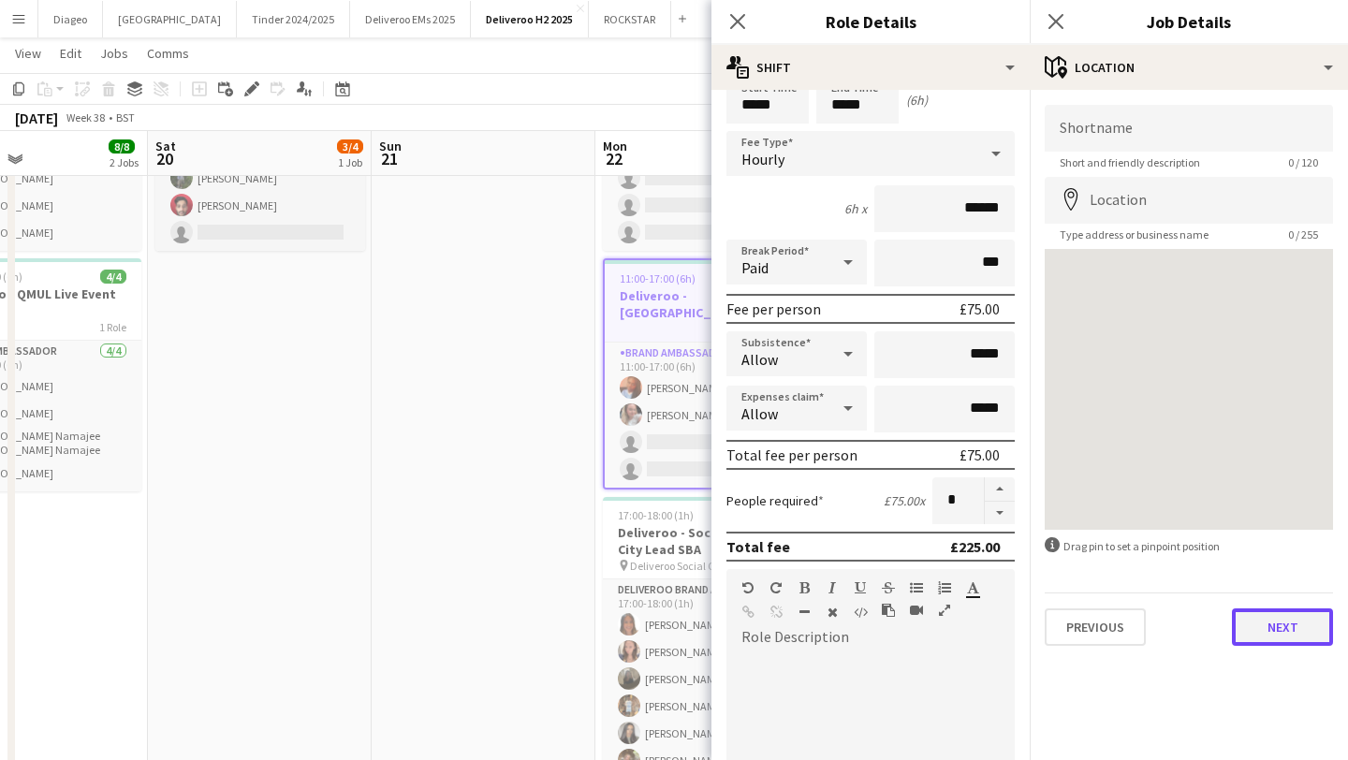
click at [1303, 630] on button "Next" at bounding box center [1282, 627] width 101 height 37
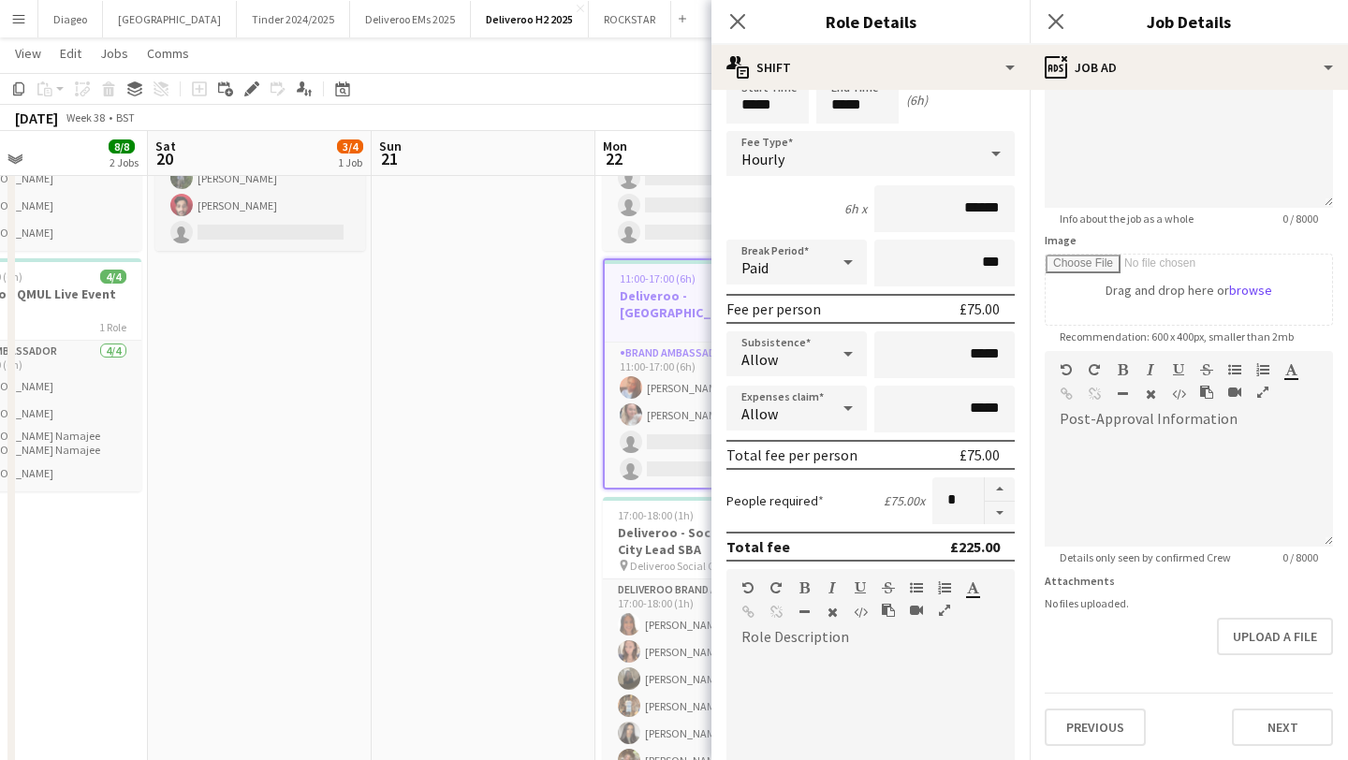
scroll to position [0, 0]
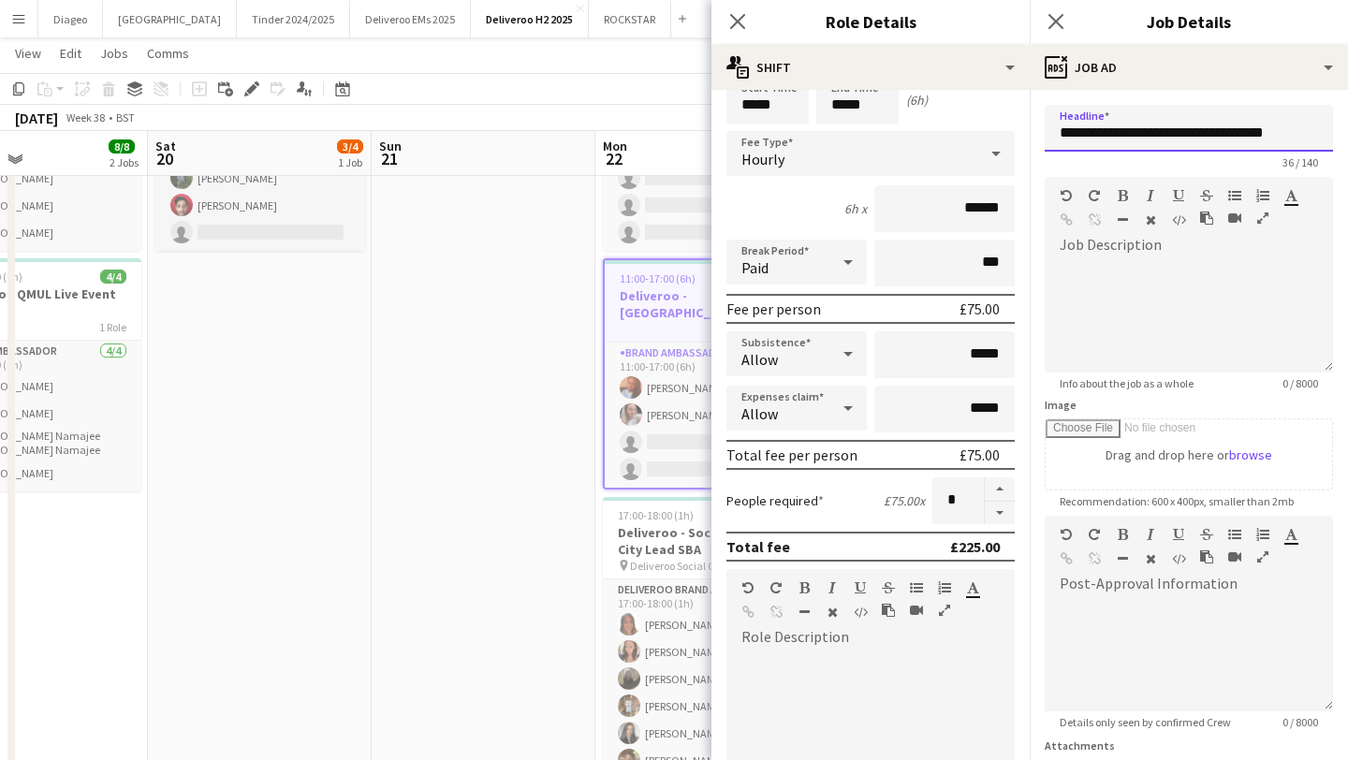
drag, startPoint x: 1296, startPoint y: 125, endPoint x: 1059, endPoint y: 115, distance: 237.1
click at [1059, 115] on input "**********" at bounding box center [1189, 128] width 288 height 47
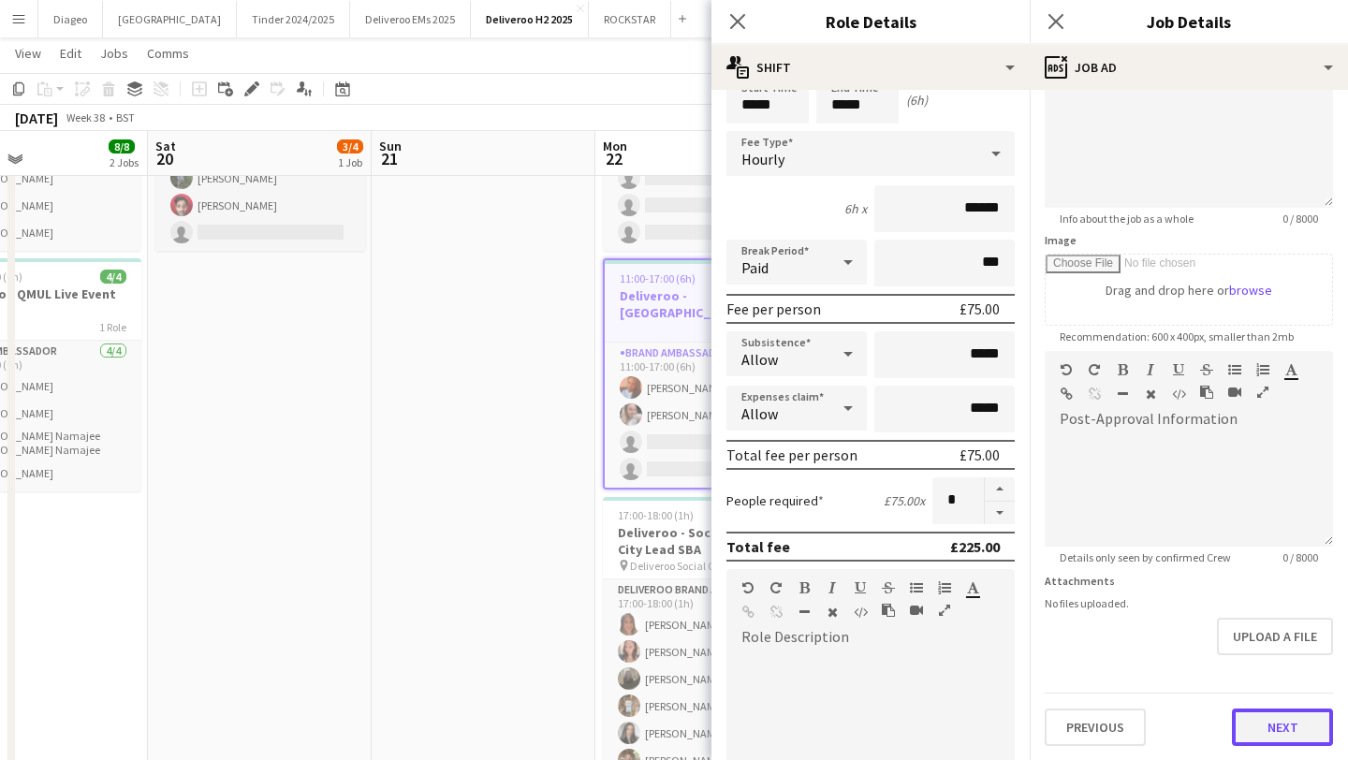
click at [1293, 730] on button "Next" at bounding box center [1282, 727] width 101 height 37
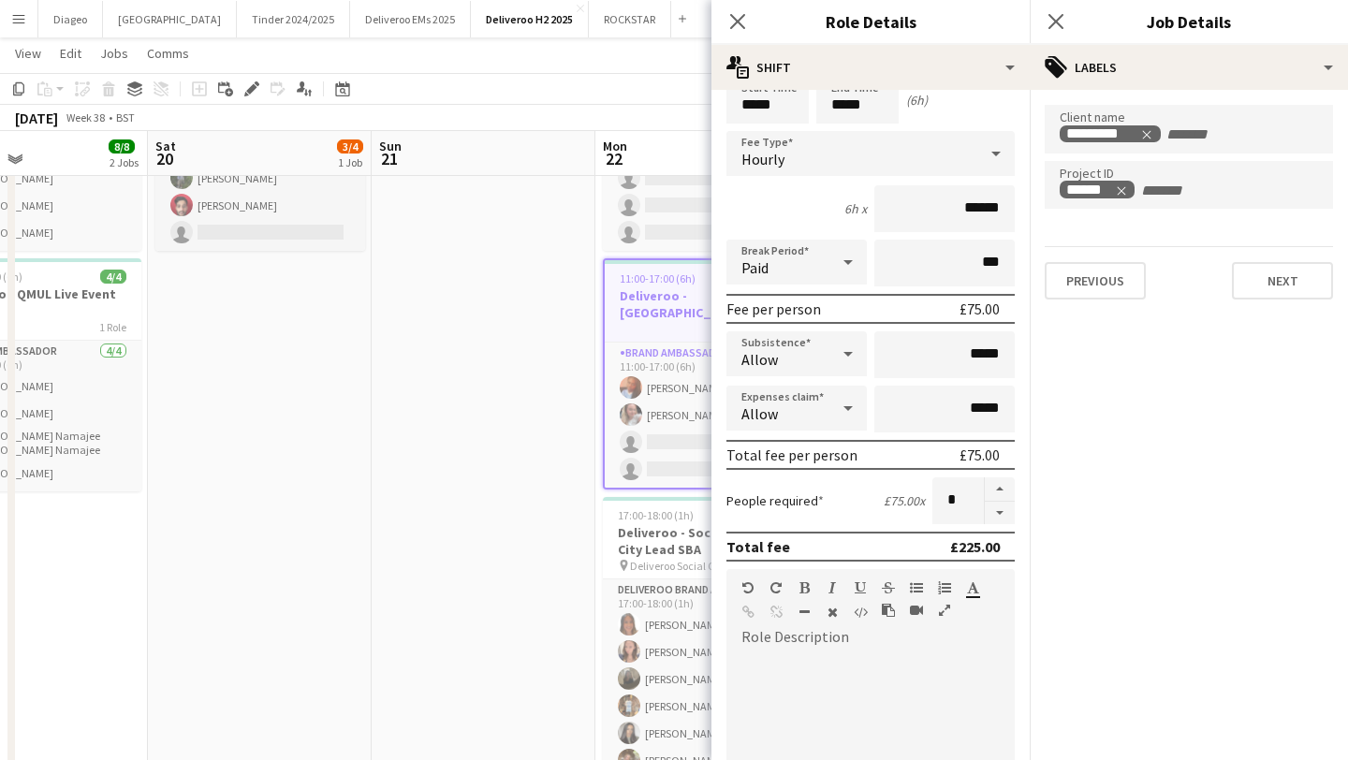
scroll to position [0, 0]
click at [1300, 263] on button "Next" at bounding box center [1282, 280] width 101 height 37
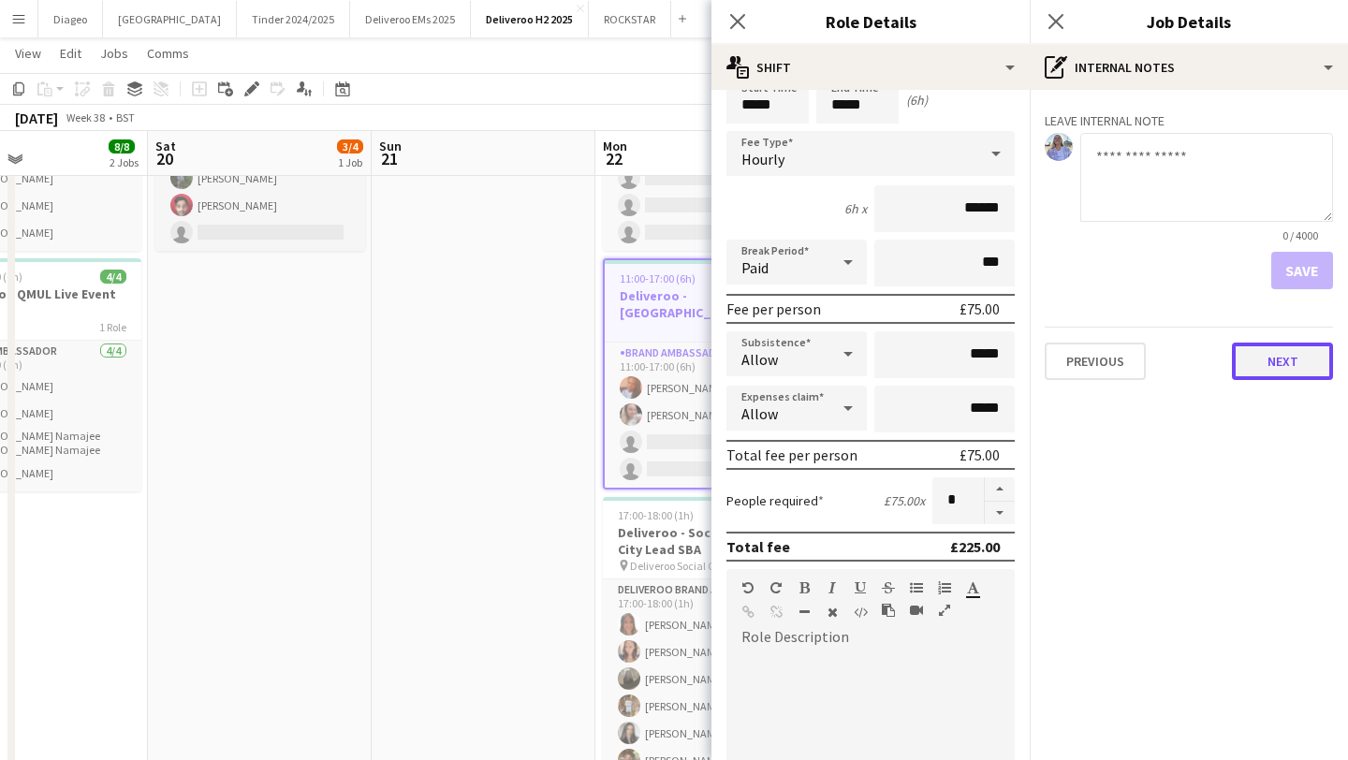
click at [1301, 355] on button "Next" at bounding box center [1282, 361] width 101 height 37
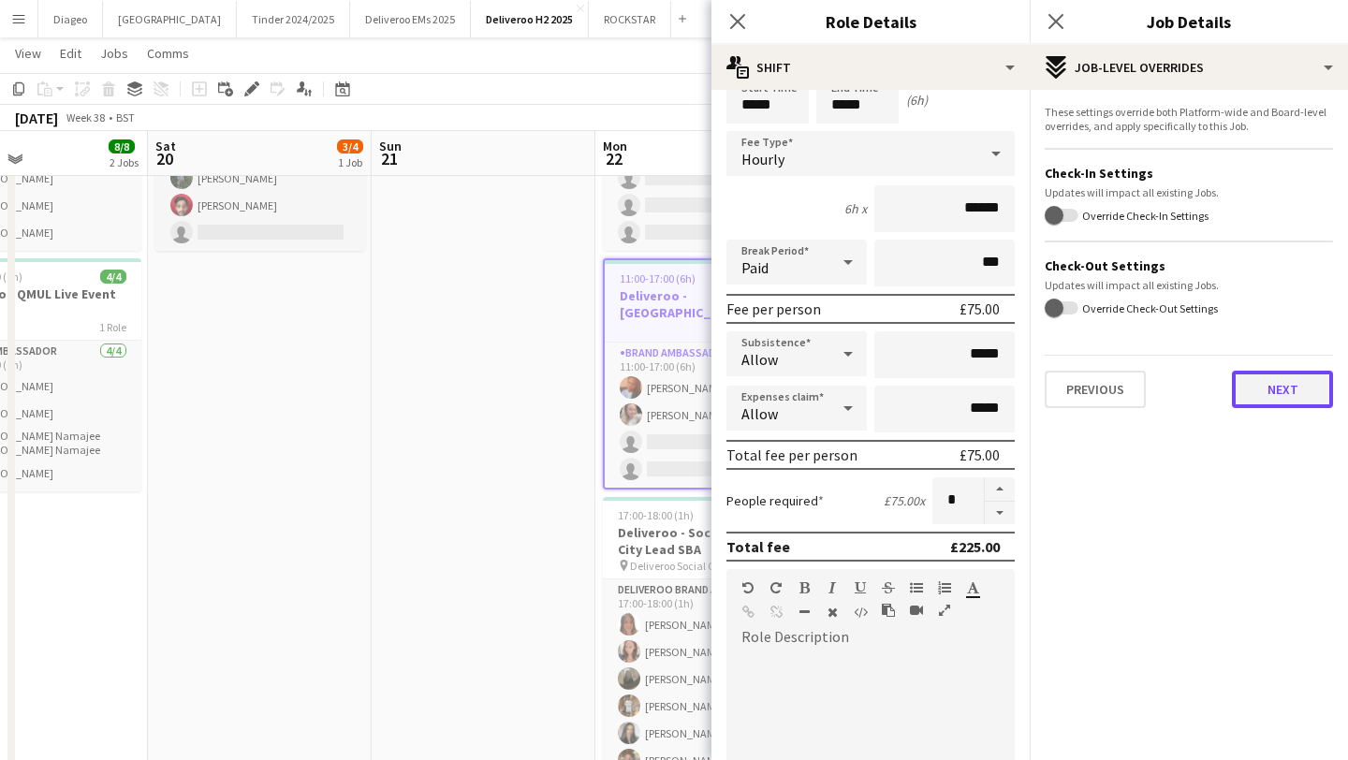
click at [1288, 381] on button "Next" at bounding box center [1282, 389] width 101 height 37
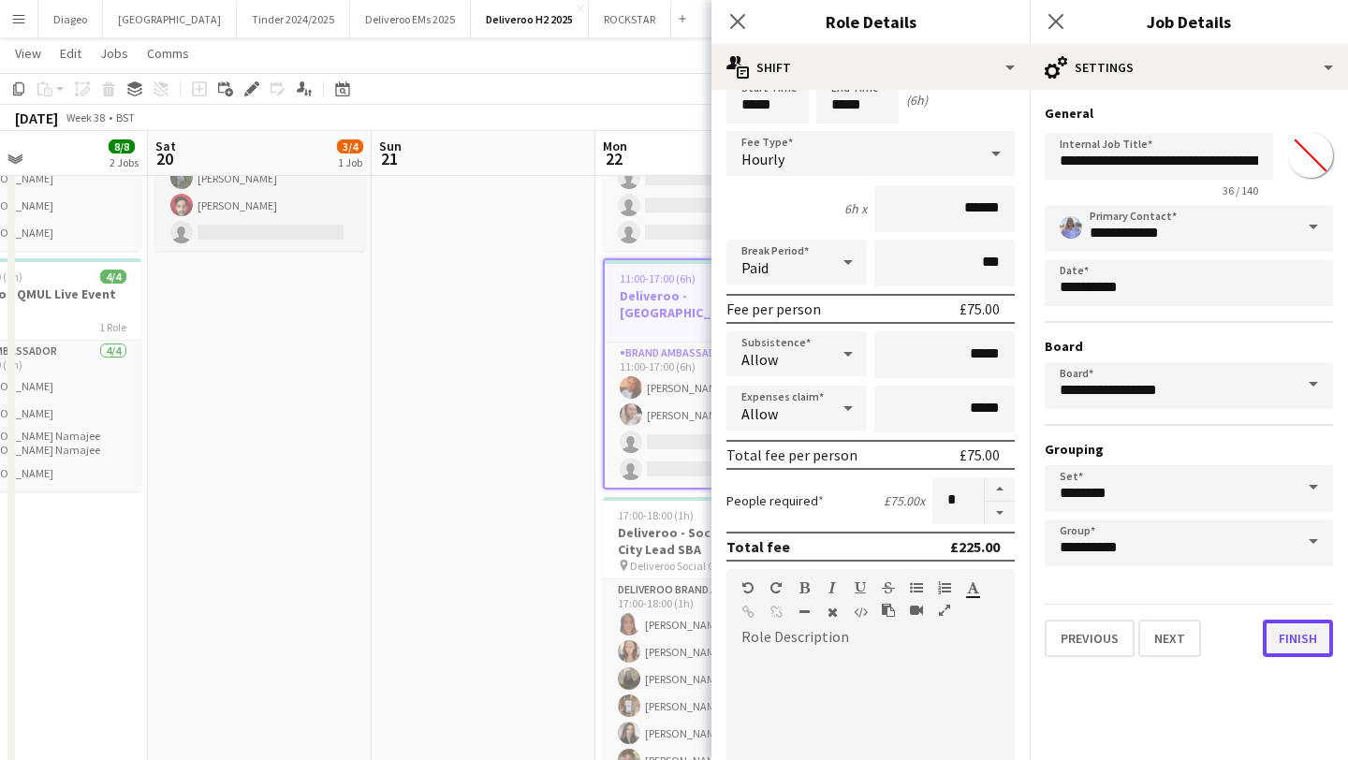
click at [1293, 643] on button "Finish" at bounding box center [1298, 638] width 70 height 37
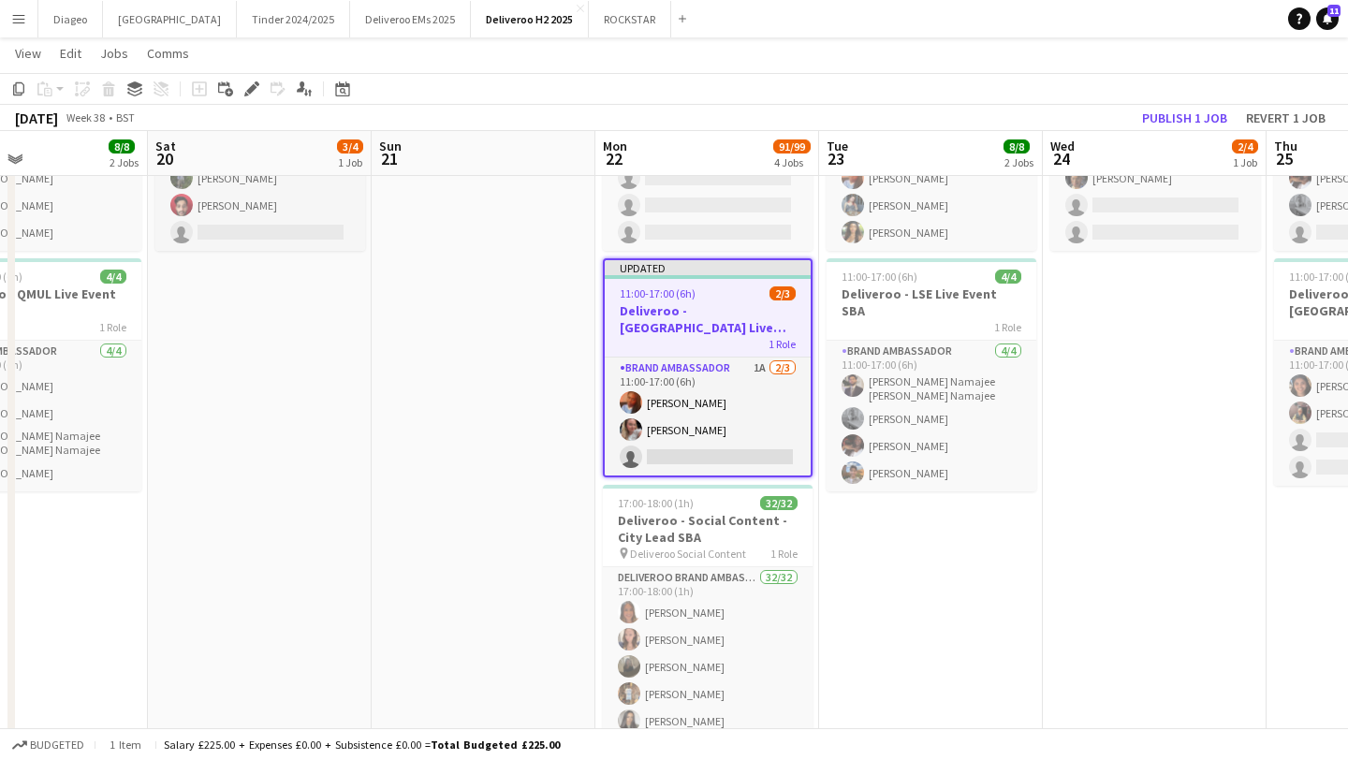
click at [550, 390] on app-date-cell at bounding box center [484, 549] width 224 height 1067
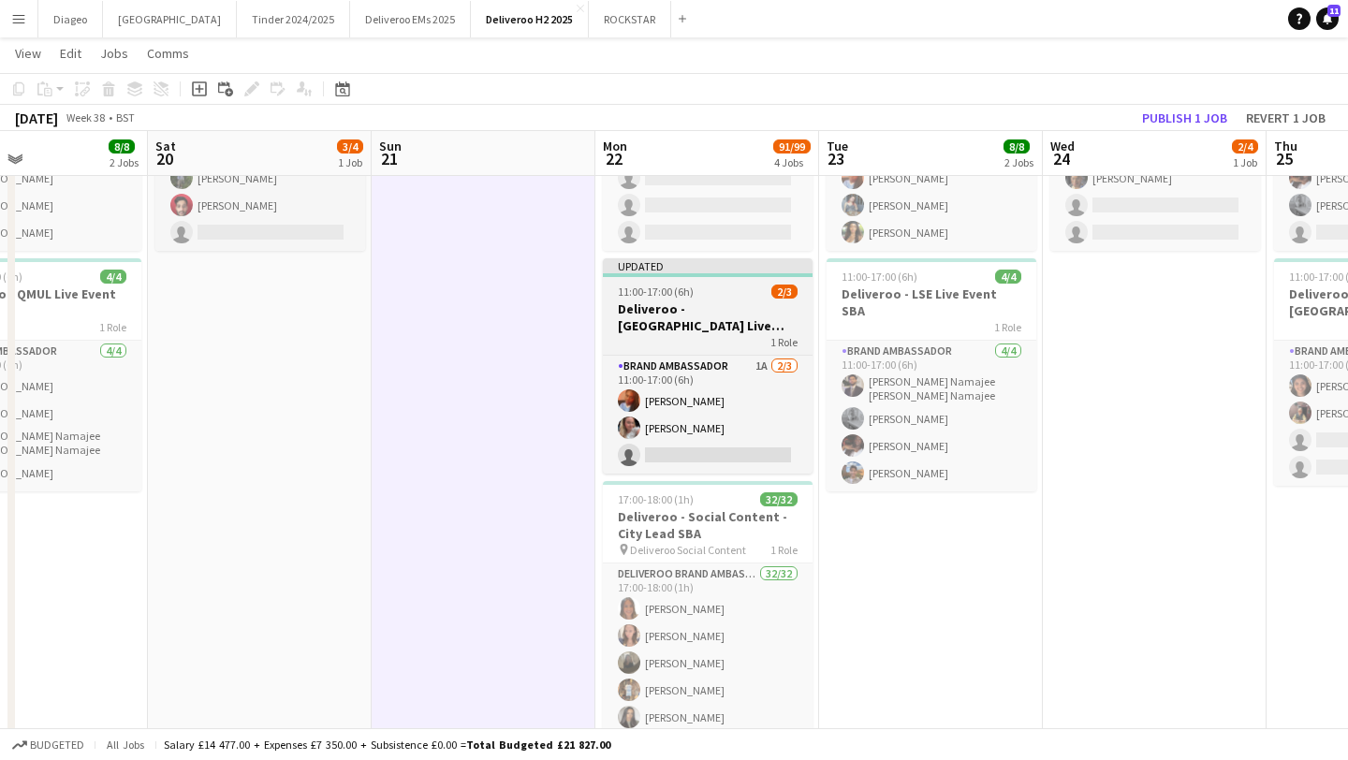
click at [730, 340] on div "1 Role" at bounding box center [708, 341] width 210 height 15
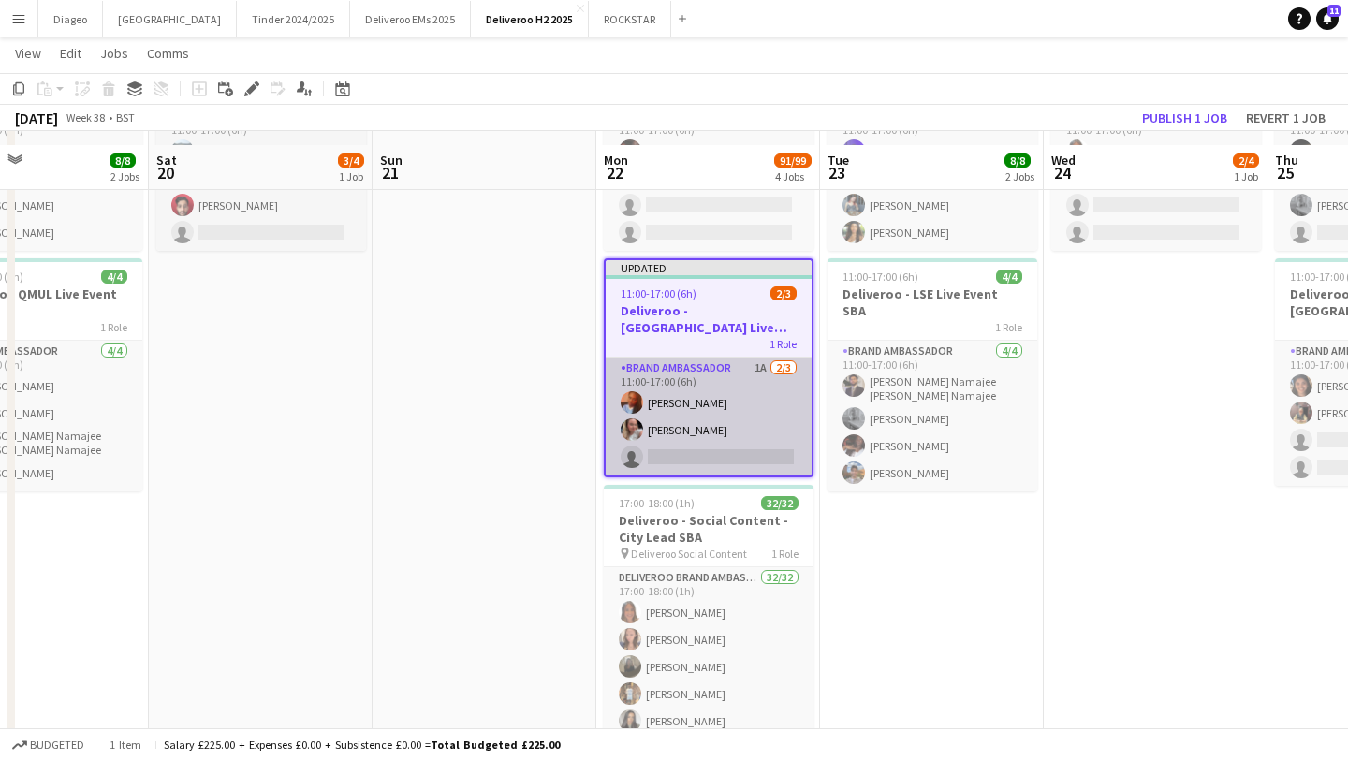
scroll to position [549, 0]
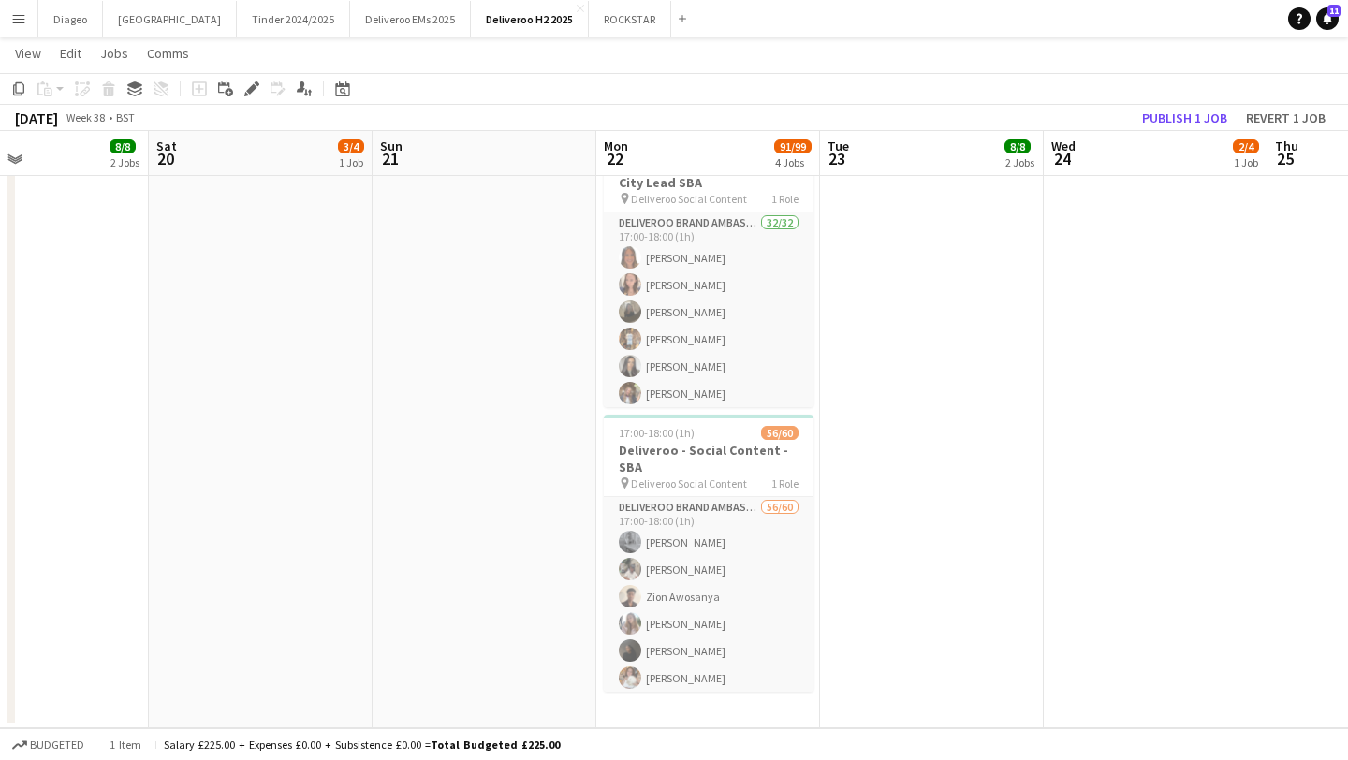
click at [745, 709] on app-date-cell "11:00-17:00 (6h) 1/4 Deliveroo - Greenwich Live Event SBA 1 Role Brand Ambassad…" at bounding box center [708, 194] width 224 height 1067
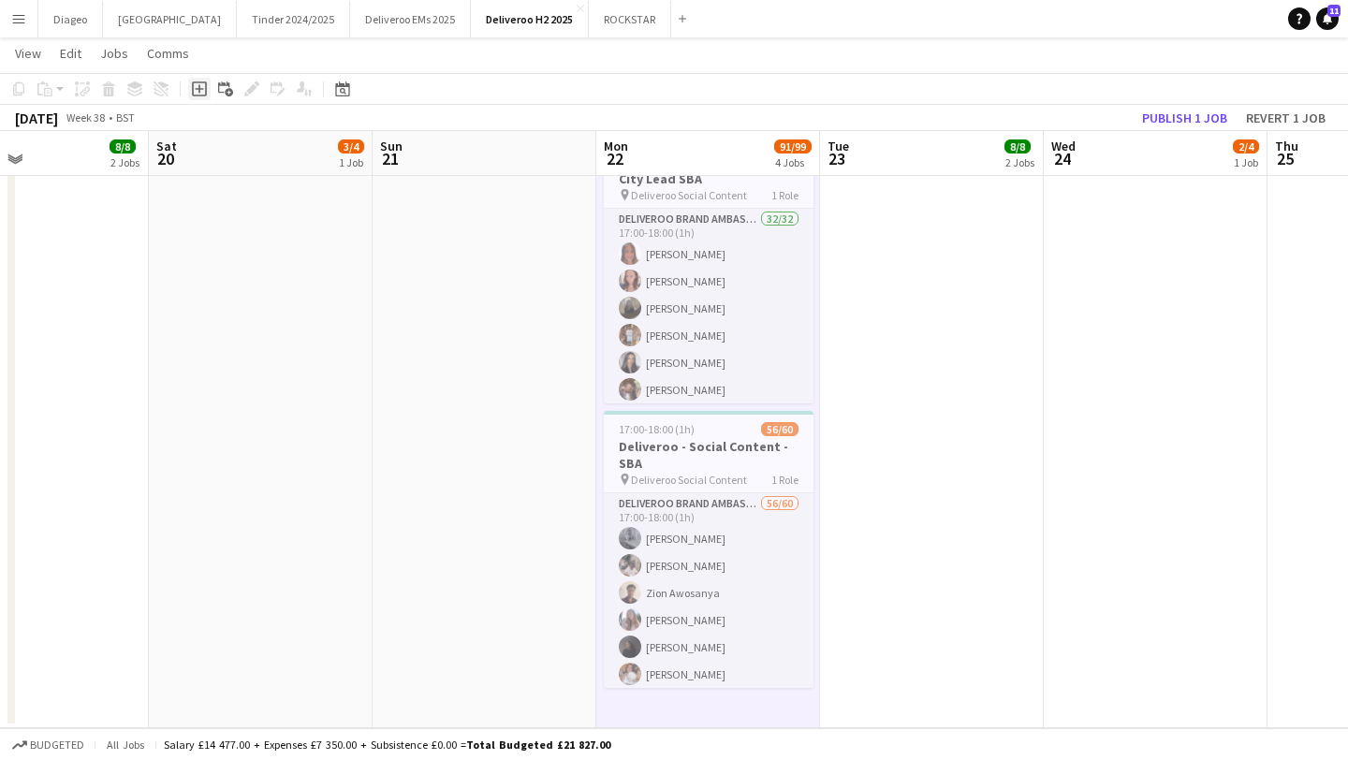
click at [209, 95] on div "Add job" at bounding box center [199, 89] width 22 height 22
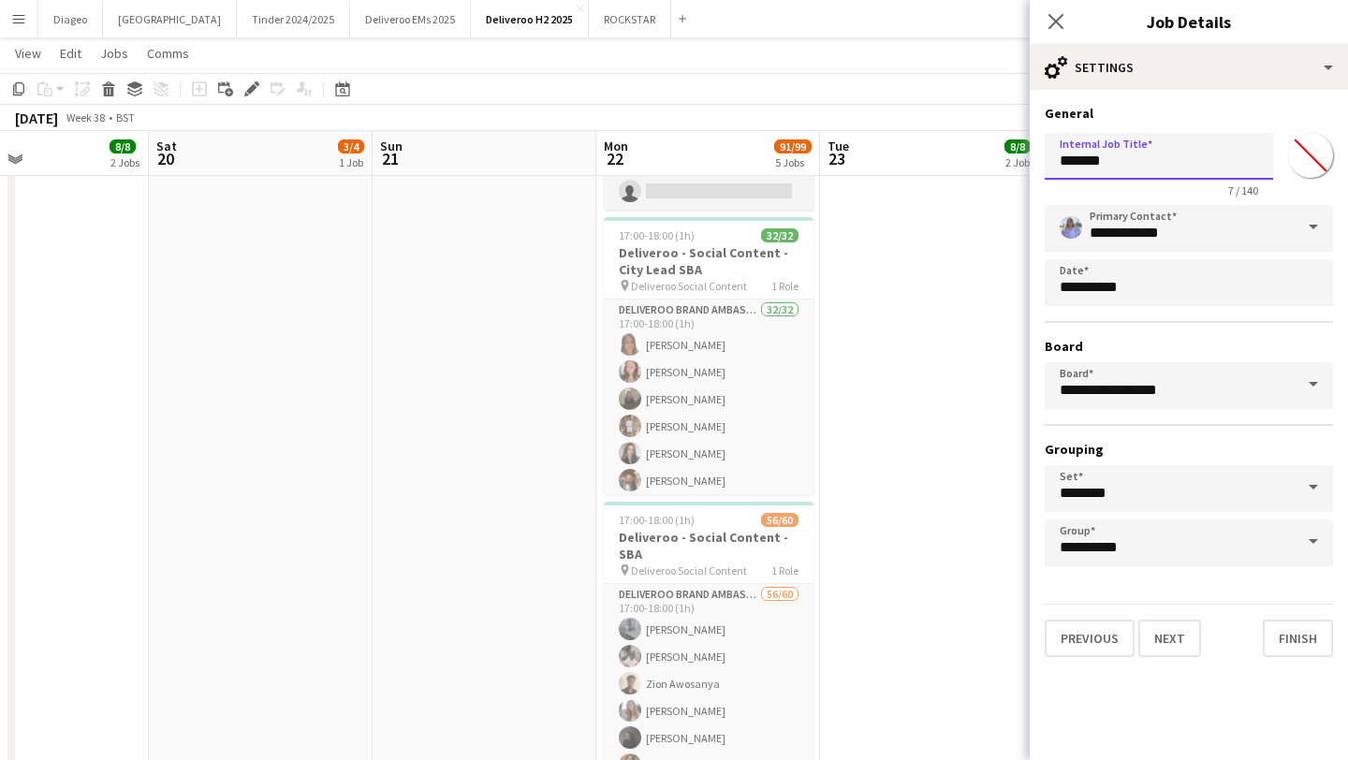
drag, startPoint x: 1123, startPoint y: 153, endPoint x: 974, endPoint y: 159, distance: 149.9
click at [974, 159] on body "Menu Boards Boards Boards All jobs Status Workforce Workforce My Workforce Recr…" at bounding box center [674, 149] width 1348 height 1397
paste input "**********"
type input "**********"
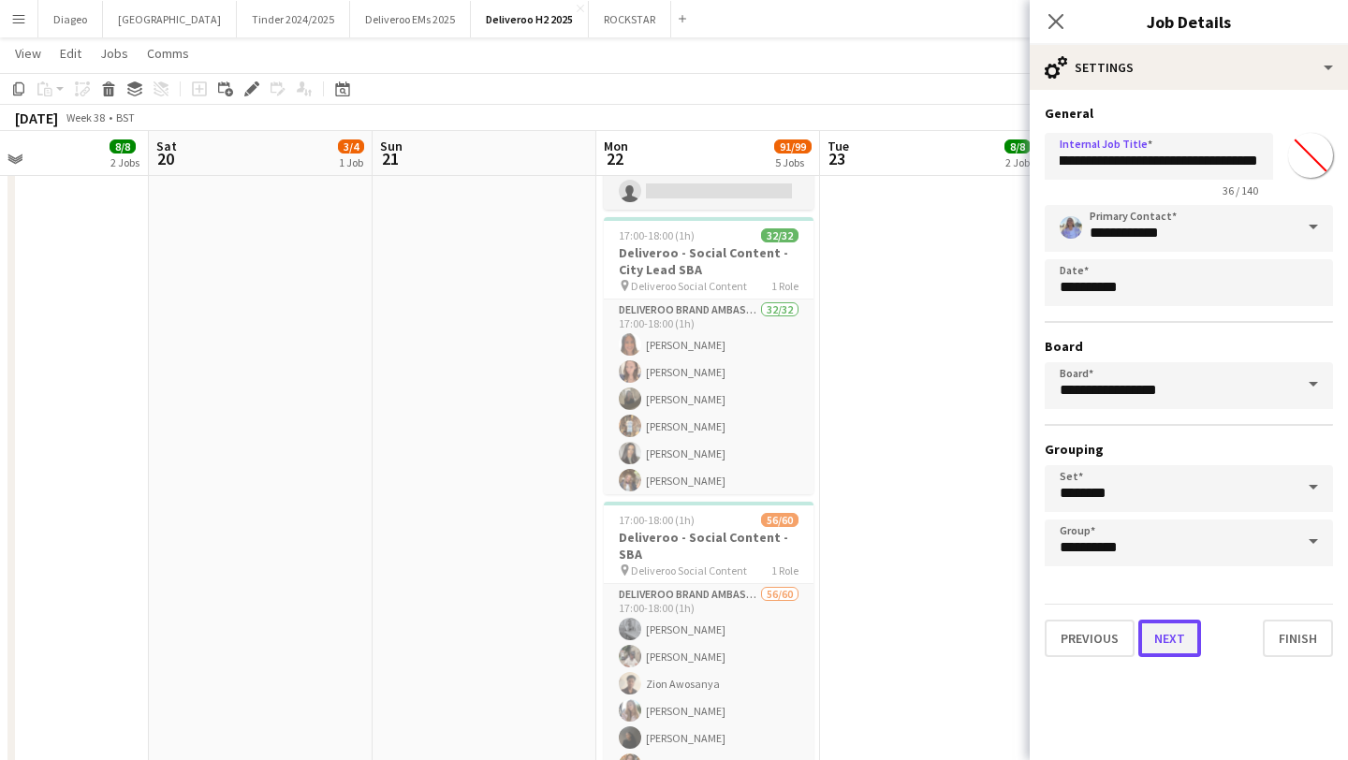
click at [1185, 645] on button "Next" at bounding box center [1169, 638] width 63 height 37
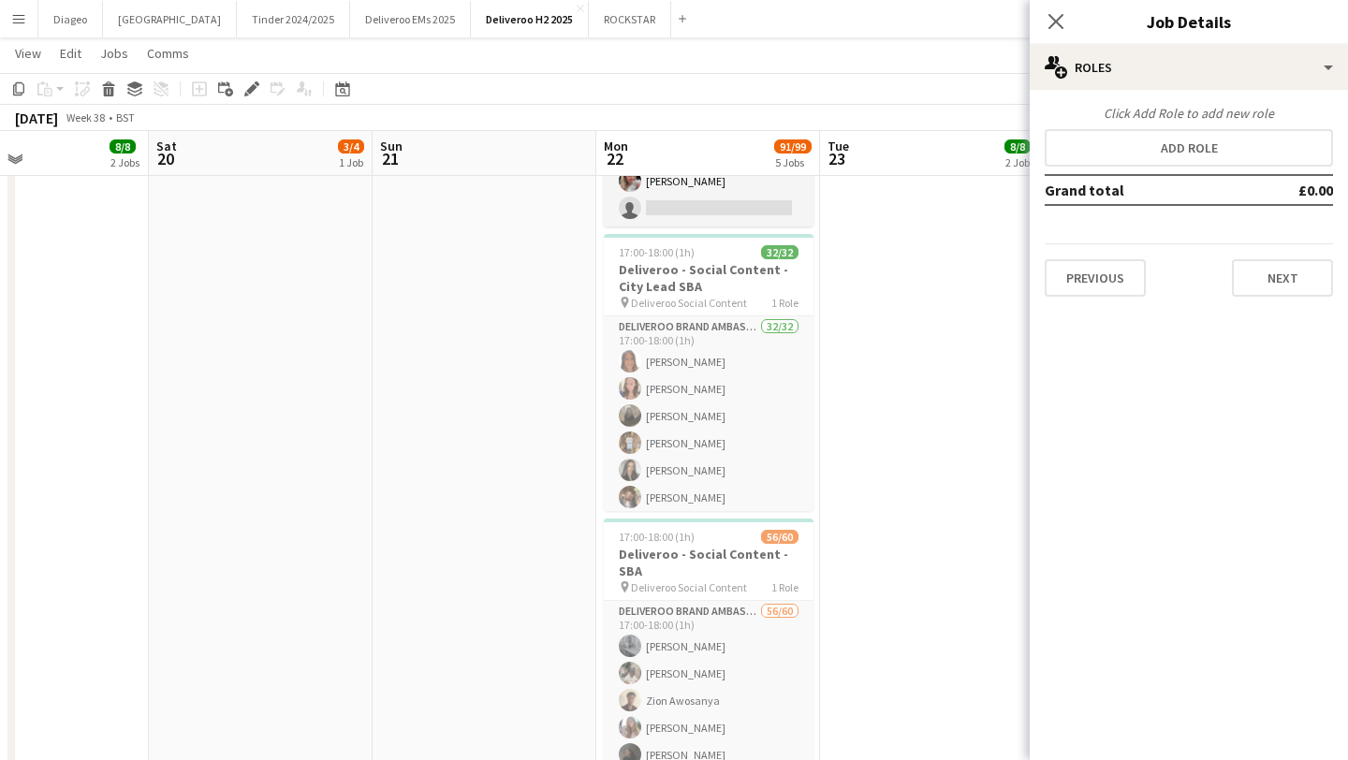
scroll to position [0, 0]
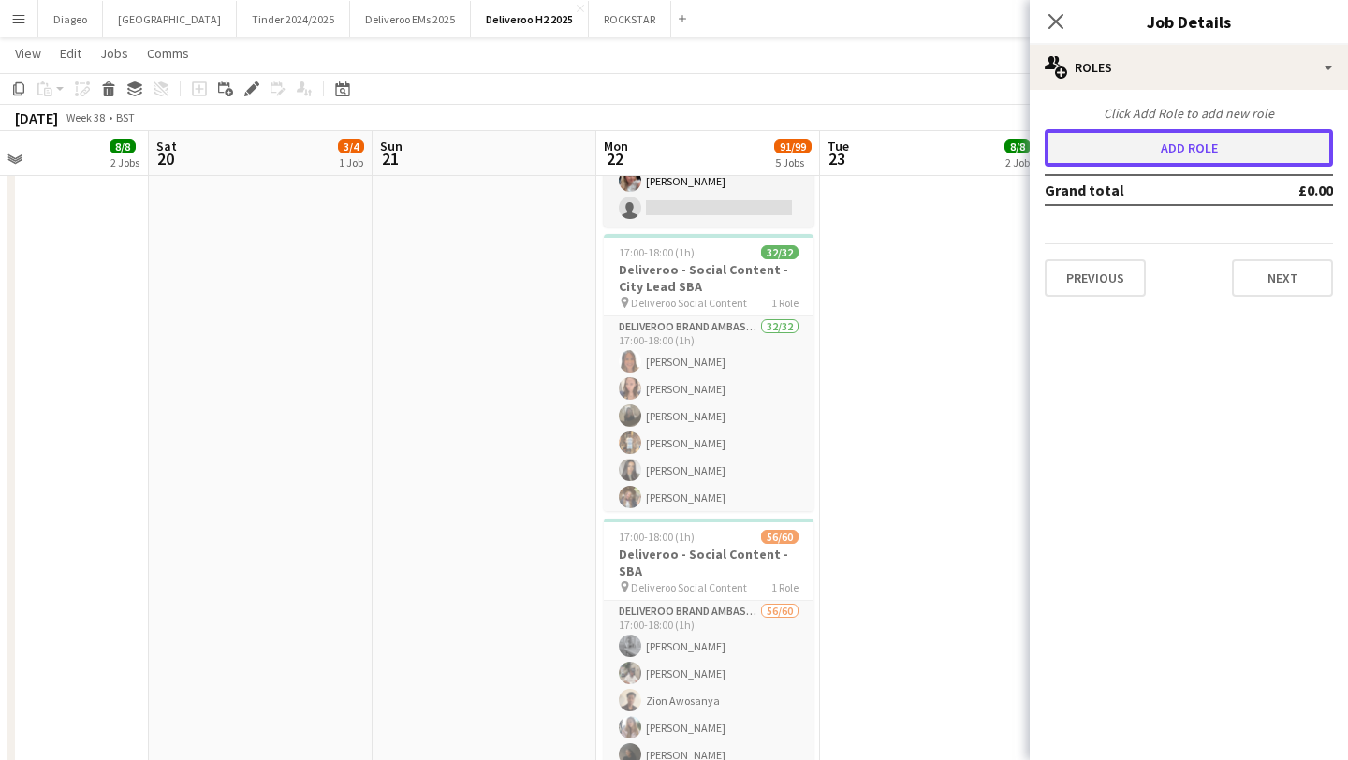
click at [1195, 135] on button "Add role" at bounding box center [1189, 147] width 288 height 37
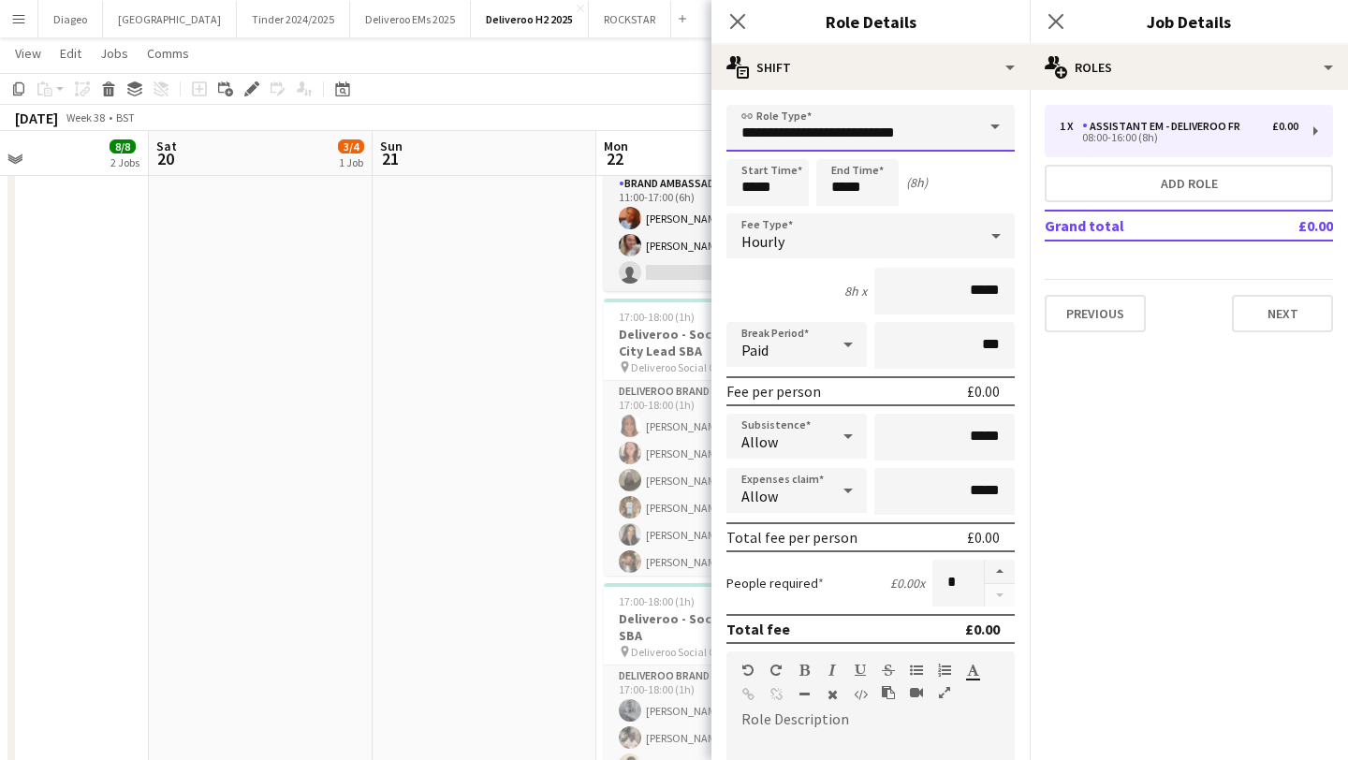
click at [895, 136] on input "**********" at bounding box center [870, 128] width 288 height 47
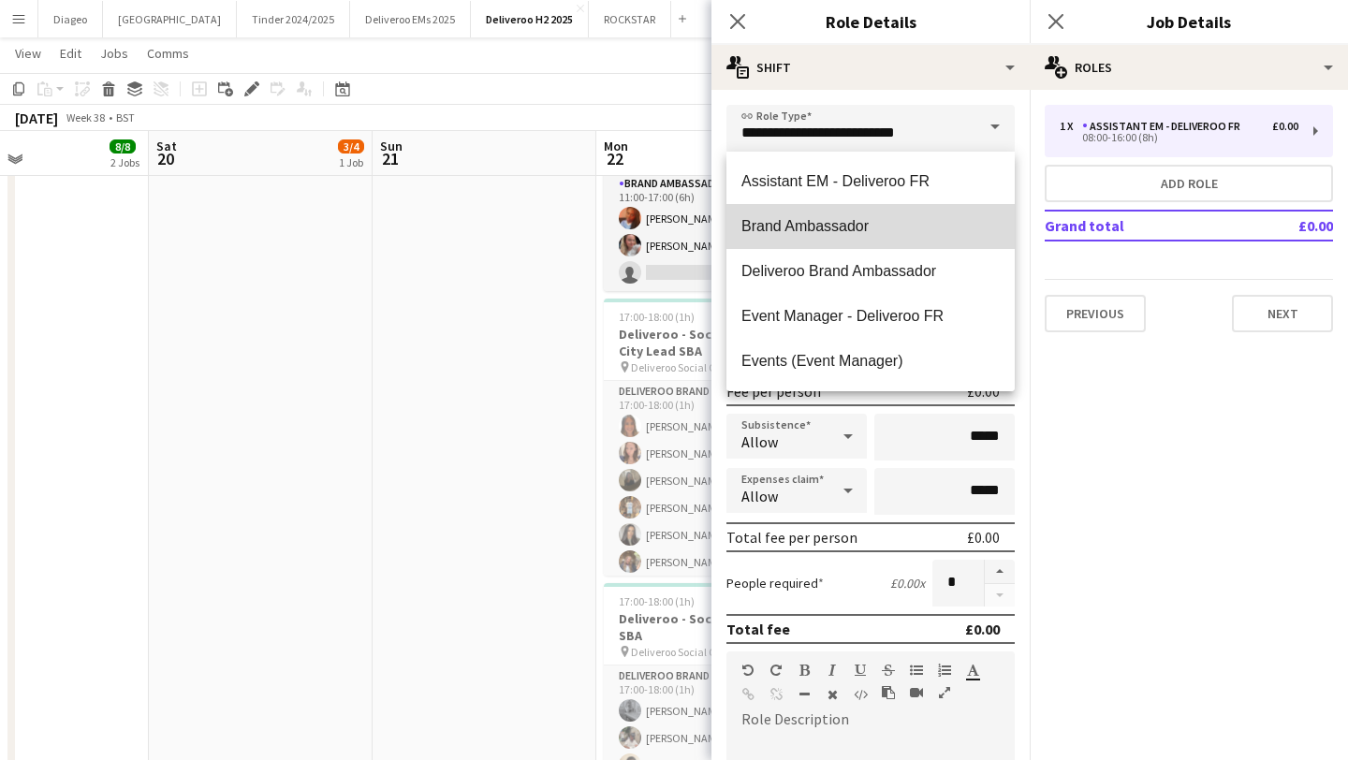
click at [871, 222] on span "Brand Ambassador" at bounding box center [870, 226] width 258 height 18
type input "**********"
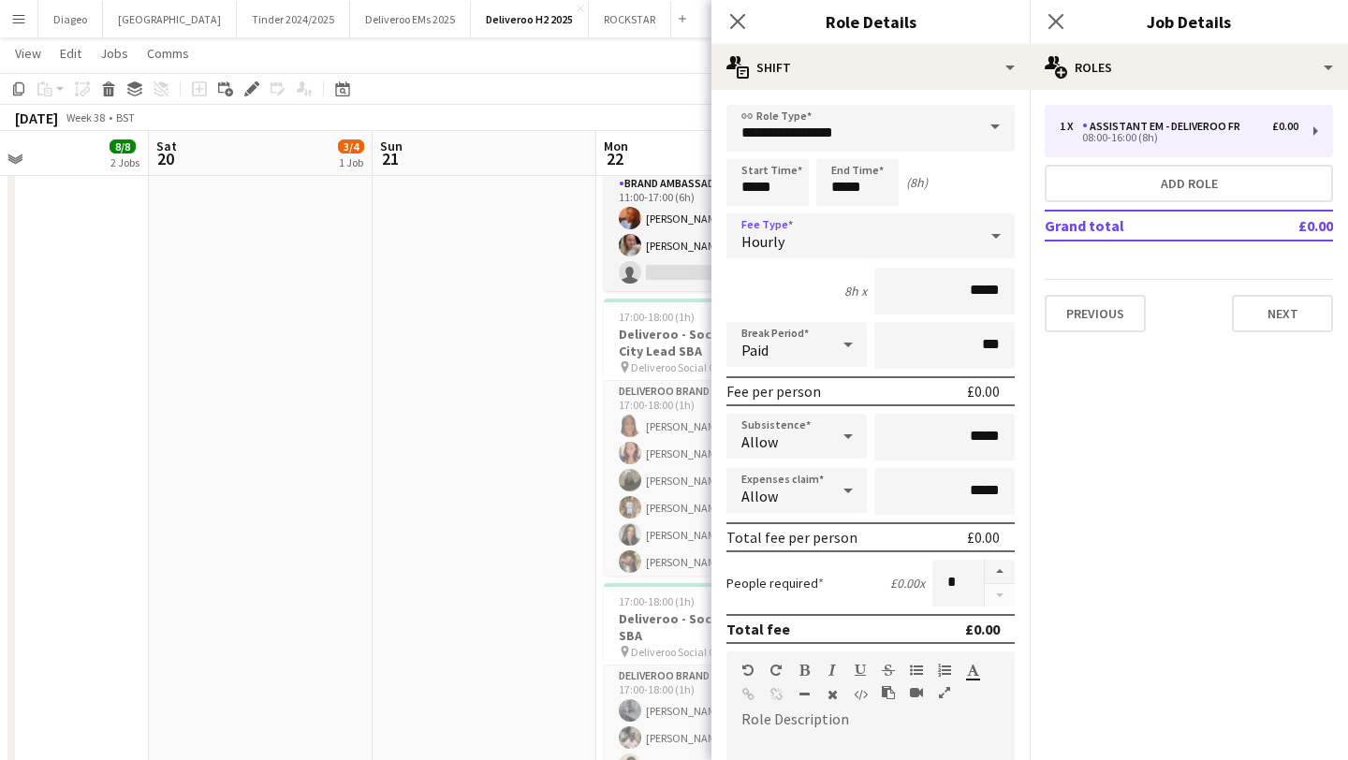
click at [876, 241] on div "Hourly" at bounding box center [851, 235] width 251 height 45
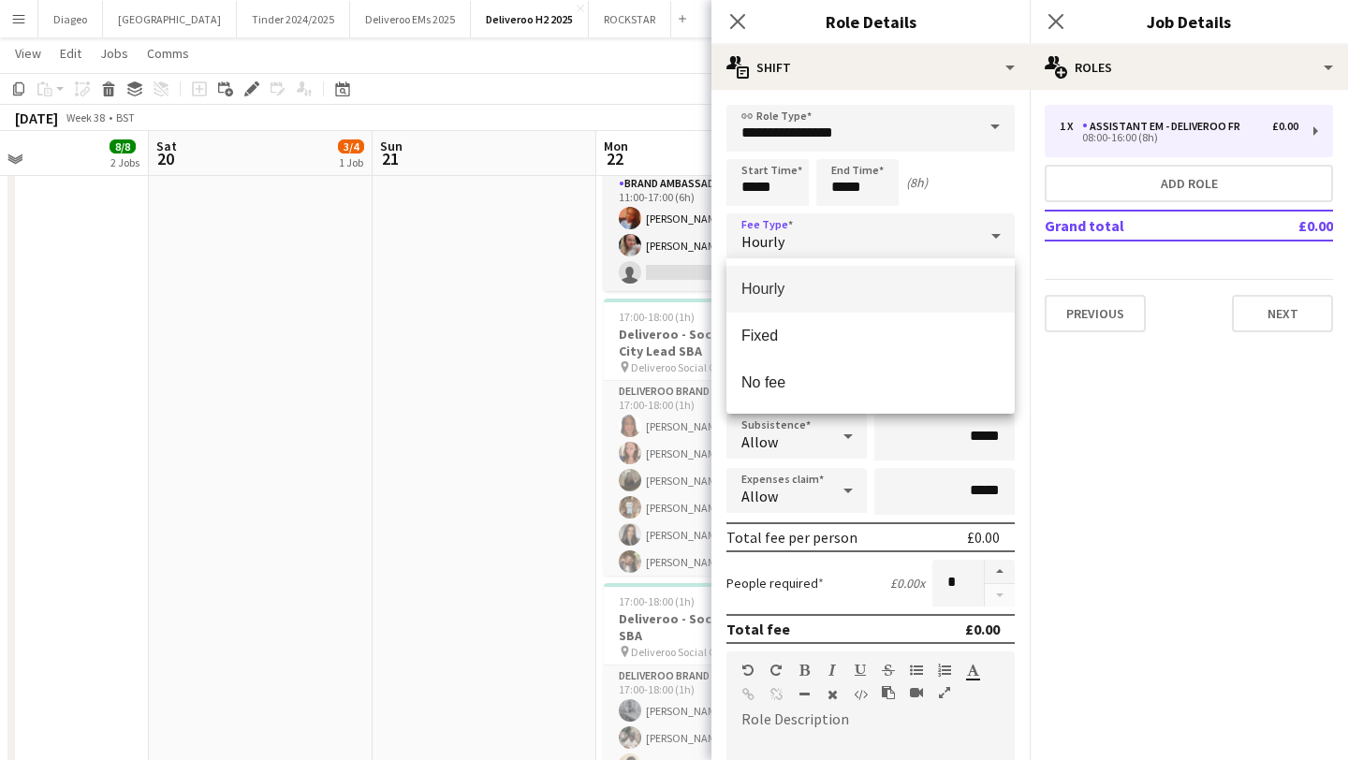
click at [898, 239] on div at bounding box center [674, 380] width 1348 height 760
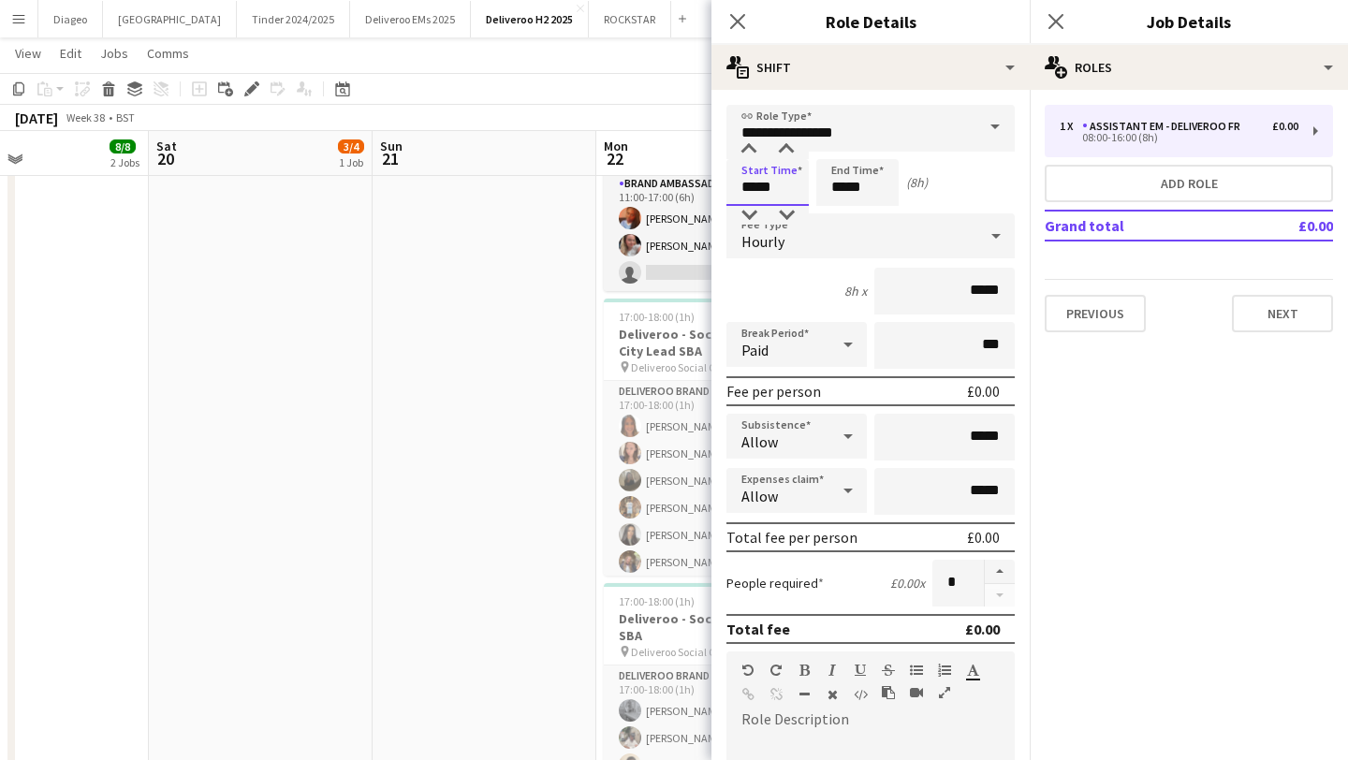
drag, startPoint x: 780, startPoint y: 183, endPoint x: 723, endPoint y: 176, distance: 57.6
click at [723, 176] on form "**********" at bounding box center [870, 687] width 318 height 1164
click at [874, 181] on input "*****" at bounding box center [857, 182] width 82 height 47
type input "*****"
drag, startPoint x: 784, startPoint y: 190, endPoint x: 693, endPoint y: 190, distance: 90.8
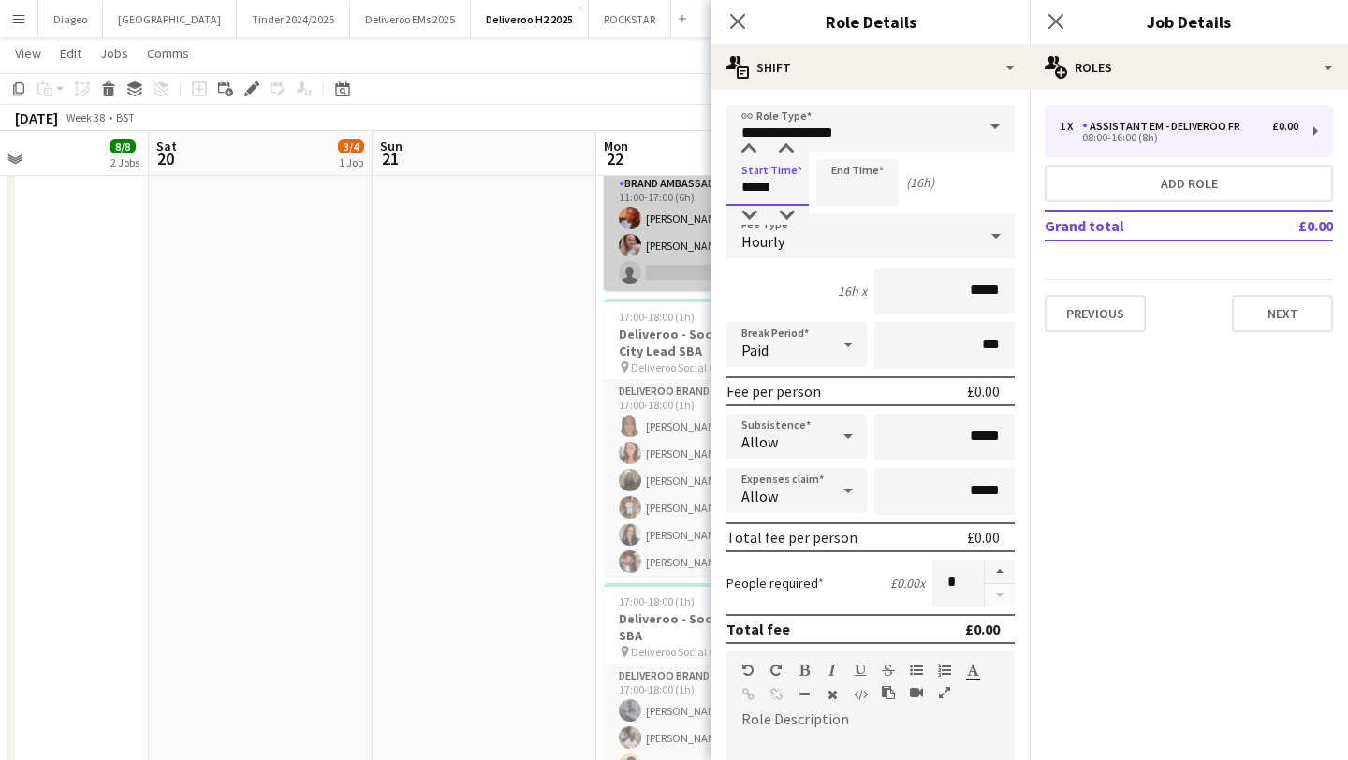
click at [693, 190] on body "Menu Boards Boards Boards All jobs Status Workforce Workforce My Workforce Recr…" at bounding box center [674, 190] width 1348 height 1479
type input "*****"
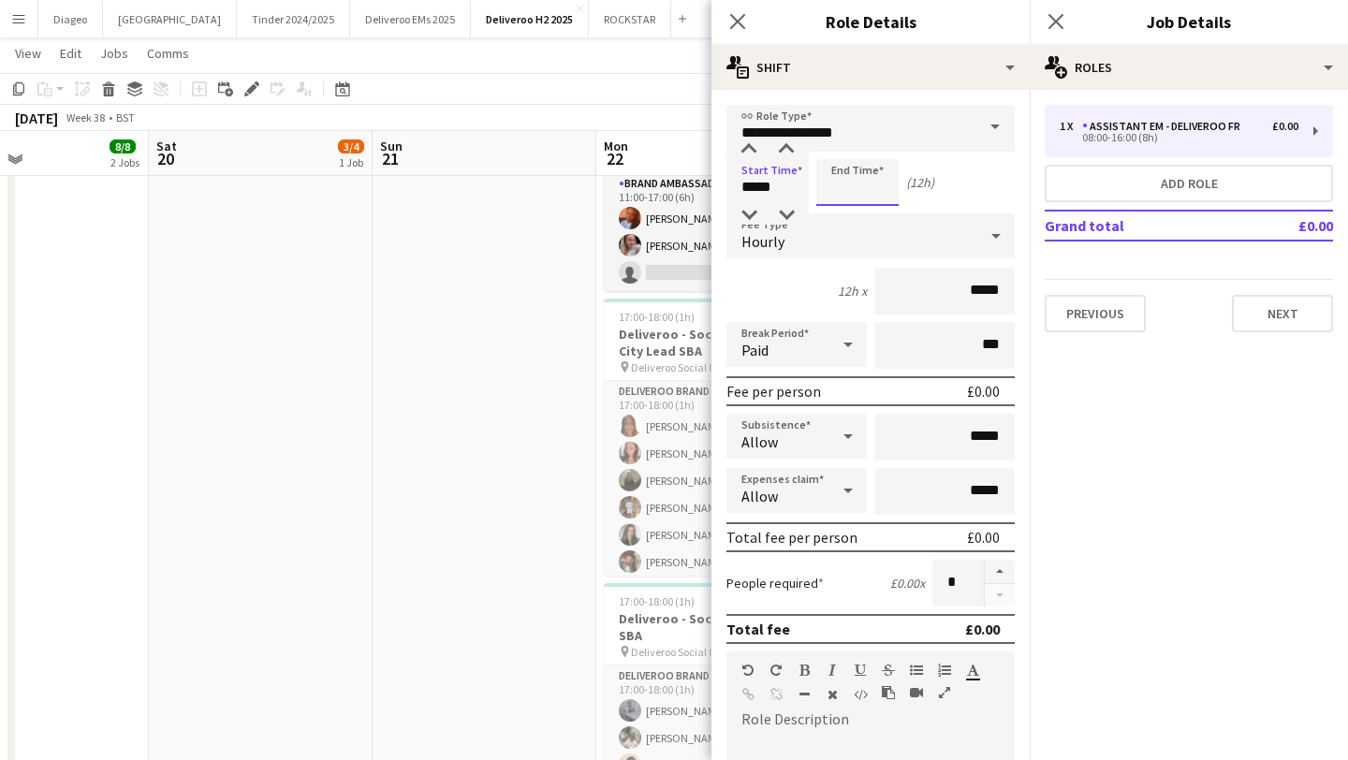
click at [881, 194] on input at bounding box center [857, 182] width 82 height 47
type input "*****"
click at [845, 189] on input "*****" at bounding box center [857, 182] width 82 height 47
type input "*****"
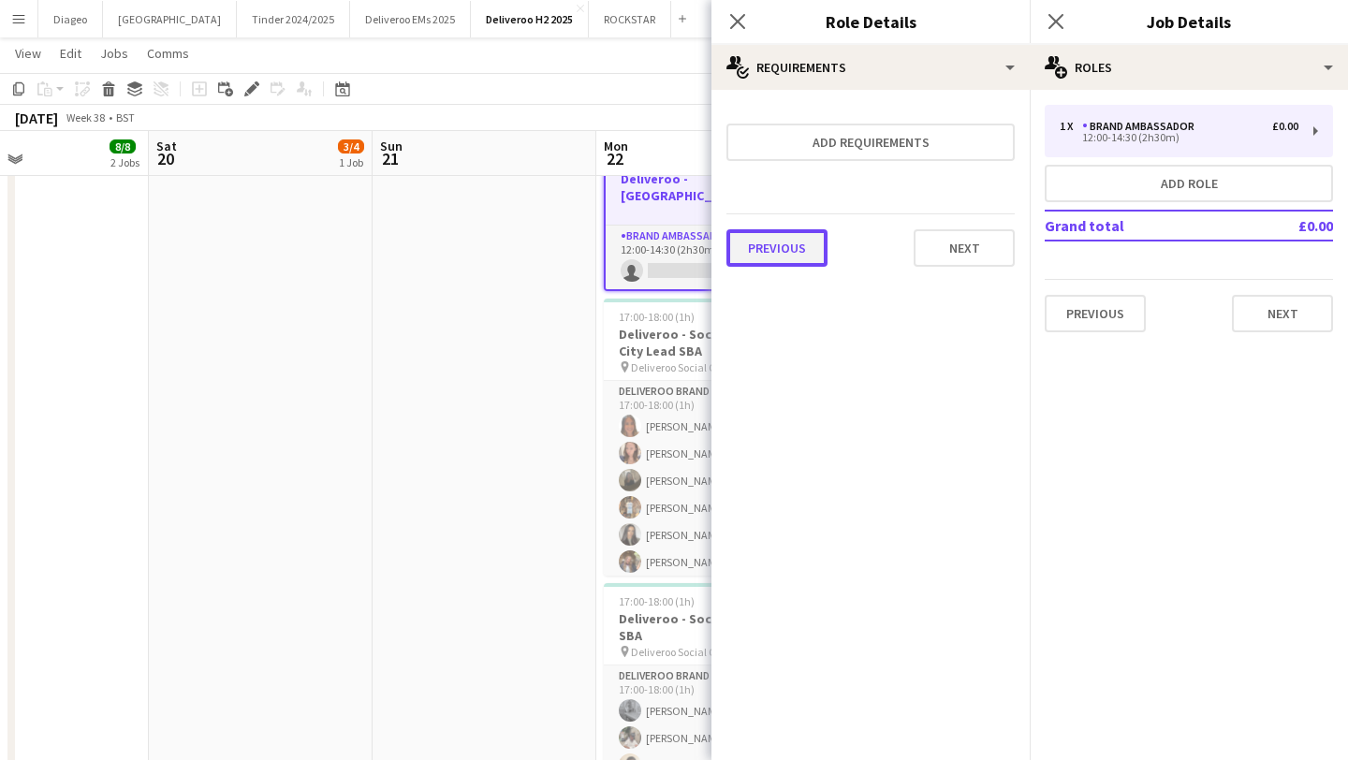
click at [792, 249] on button "Previous" at bounding box center [776, 247] width 101 height 37
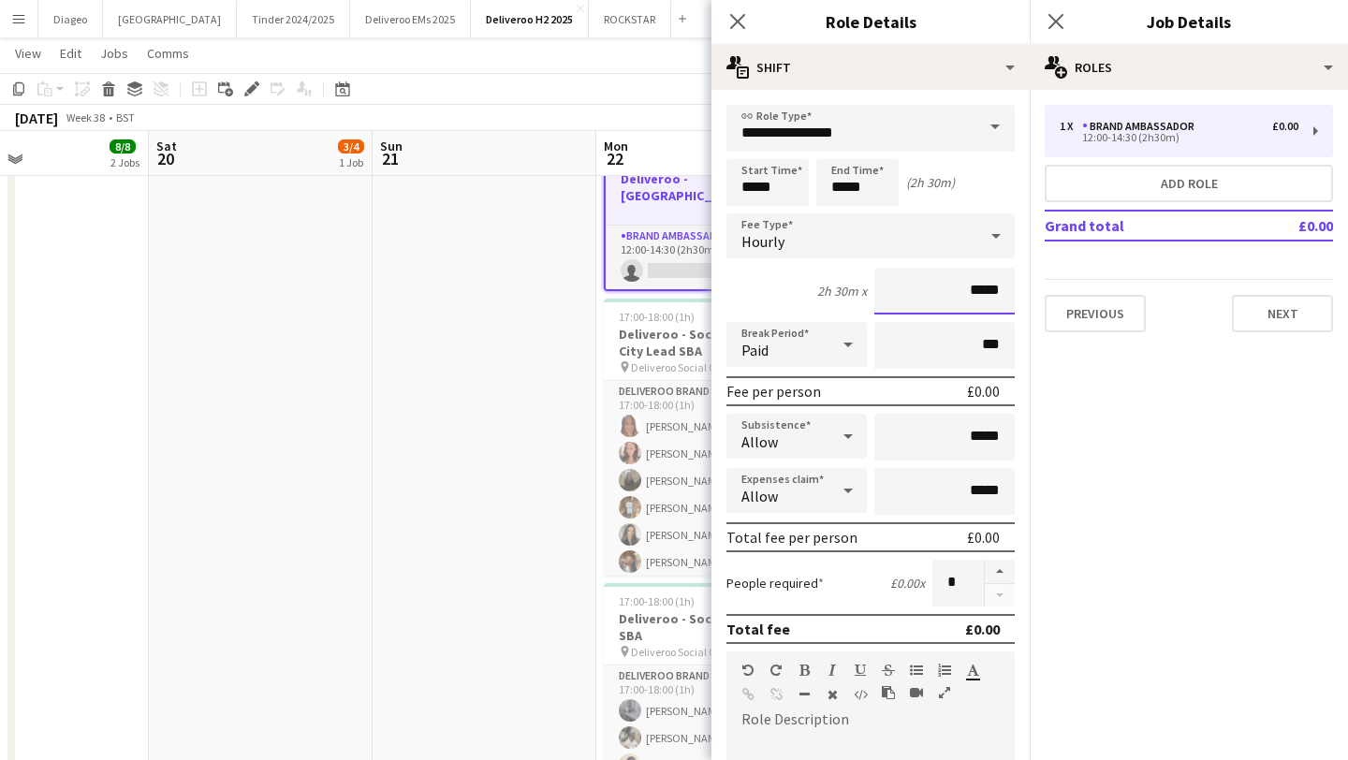
click at [989, 301] on input "*****" at bounding box center [944, 291] width 140 height 47
drag, startPoint x: 1003, startPoint y: 292, endPoint x: 944, endPoint y: 291, distance: 59.0
click at [944, 291] on input "*****" at bounding box center [944, 291] width 140 height 47
type input "******"
click at [1083, 434] on mat-expansion-panel "pencil3 General details 1 x Brand Ambassador £0.00 12:00-14:30 (2h30m) Add role…" at bounding box center [1189, 425] width 318 height 670
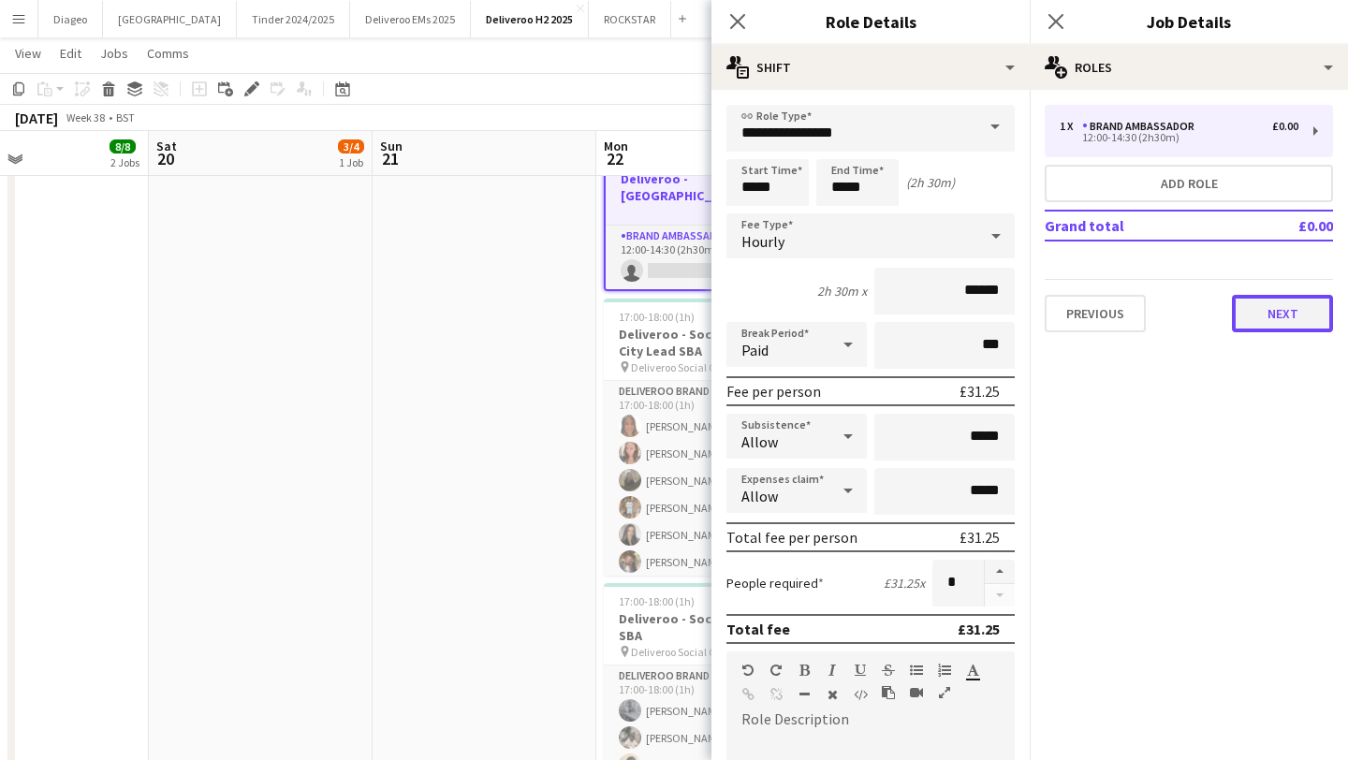
click at [1275, 327] on button "Next" at bounding box center [1282, 313] width 101 height 37
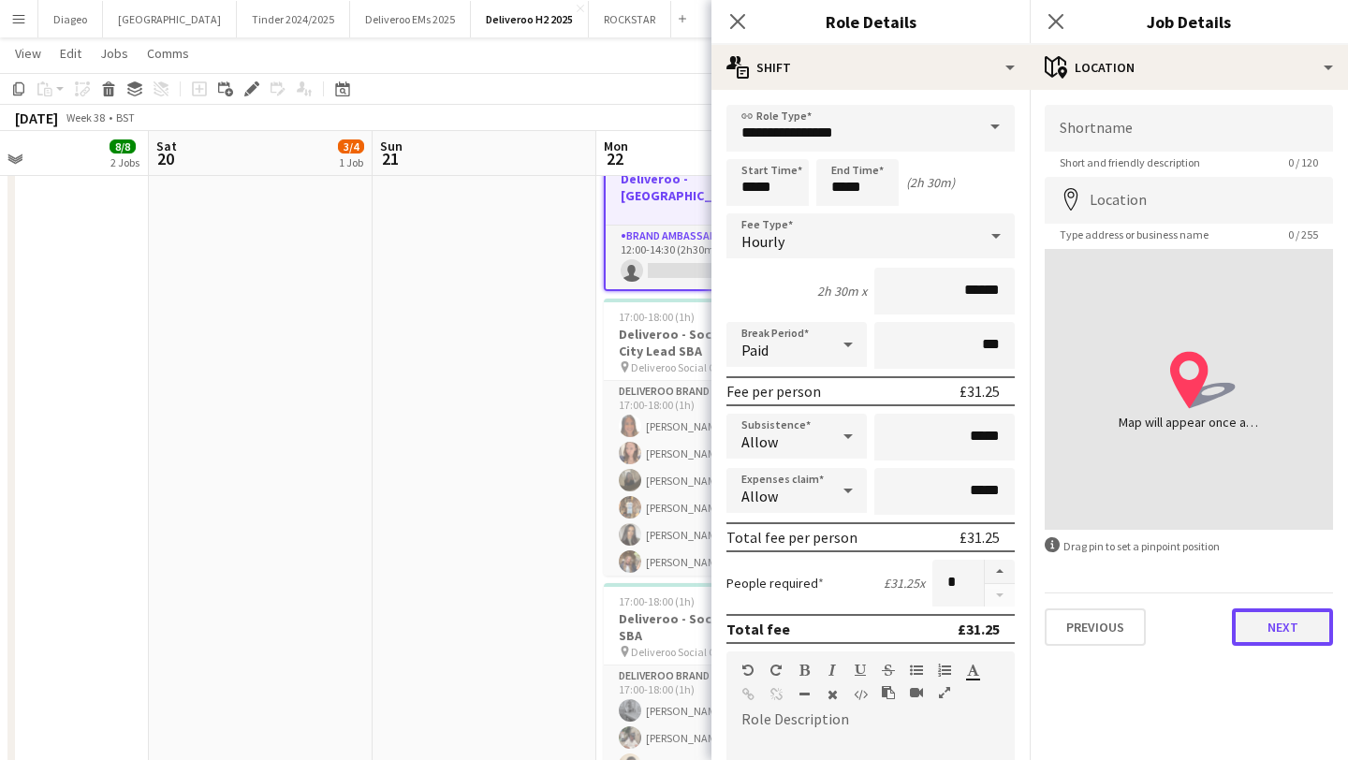
click at [1291, 631] on button "Next" at bounding box center [1282, 627] width 101 height 37
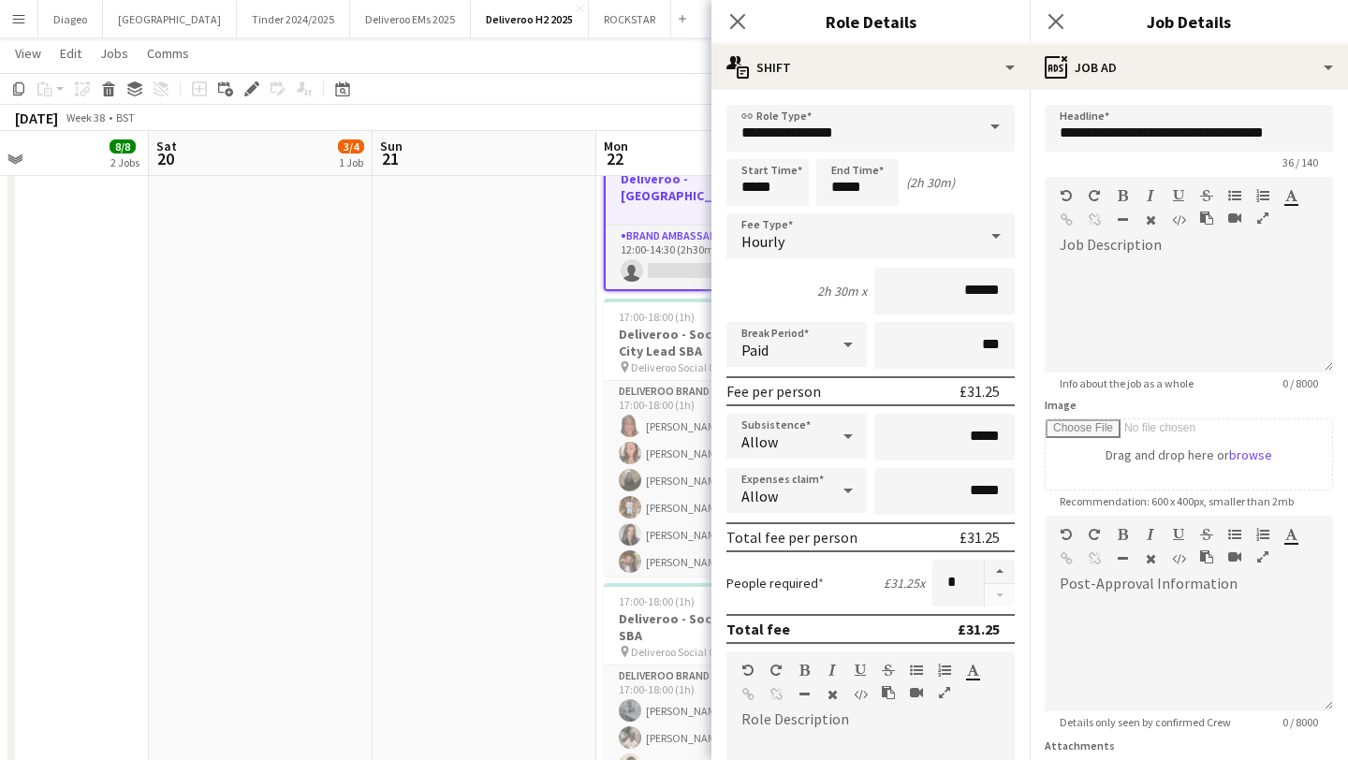
scroll to position [165, 0]
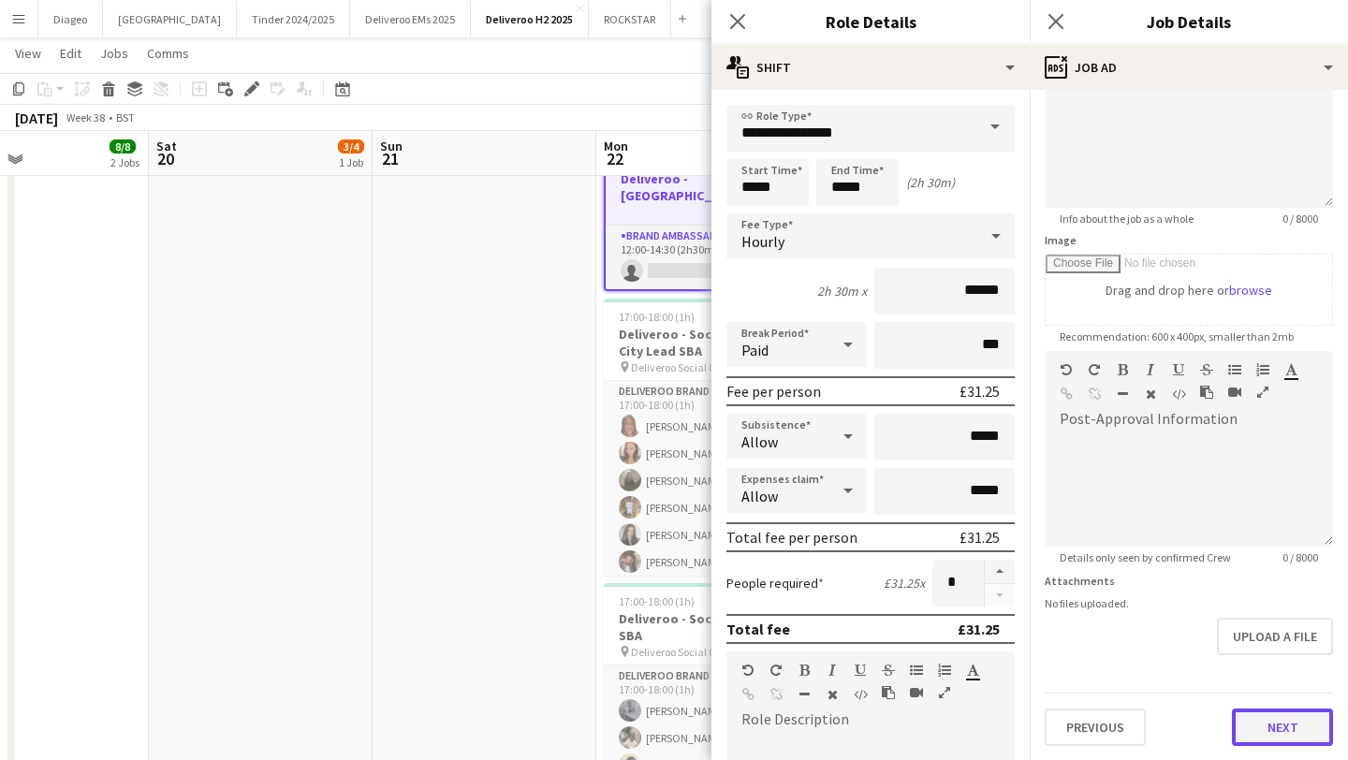
click at [1292, 716] on button "Next" at bounding box center [1282, 727] width 101 height 37
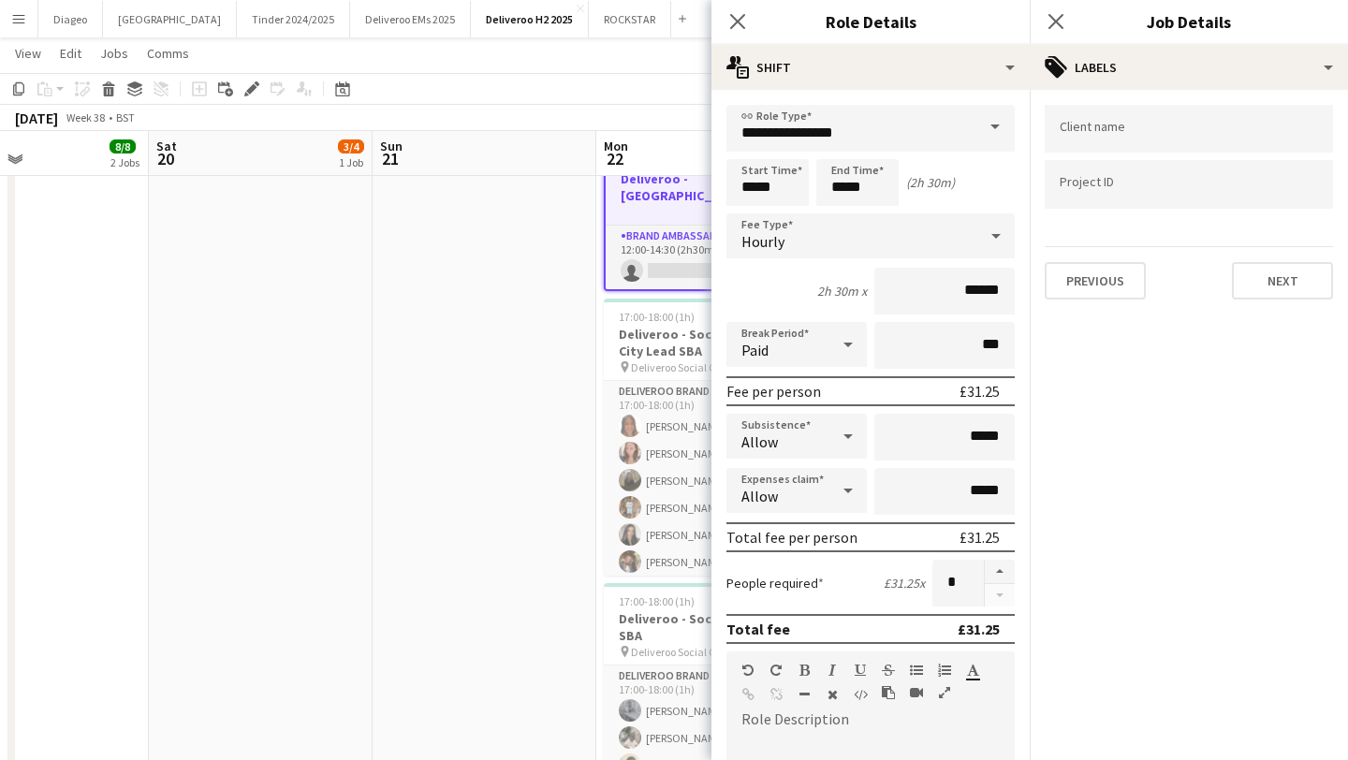
scroll to position [0, 0]
click at [1168, 138] on div at bounding box center [1189, 129] width 288 height 48
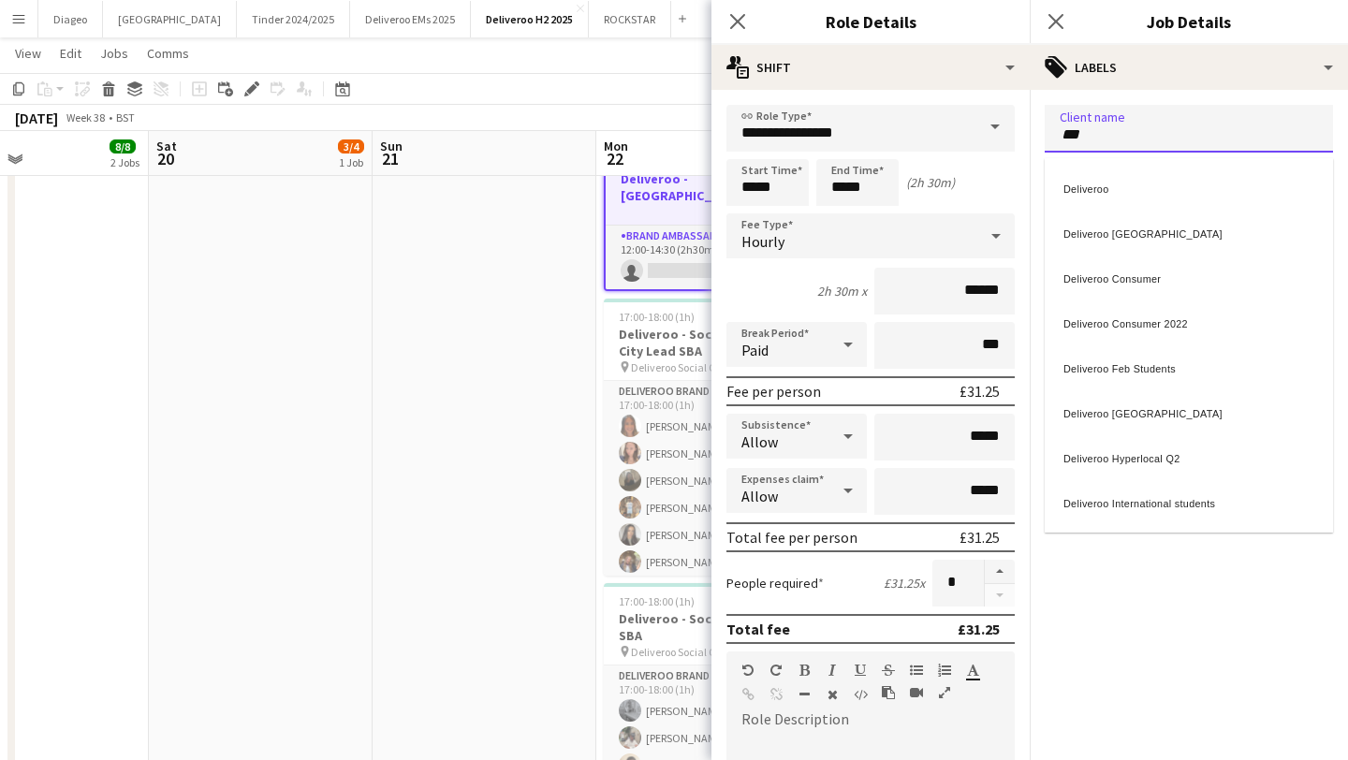
type input "***"
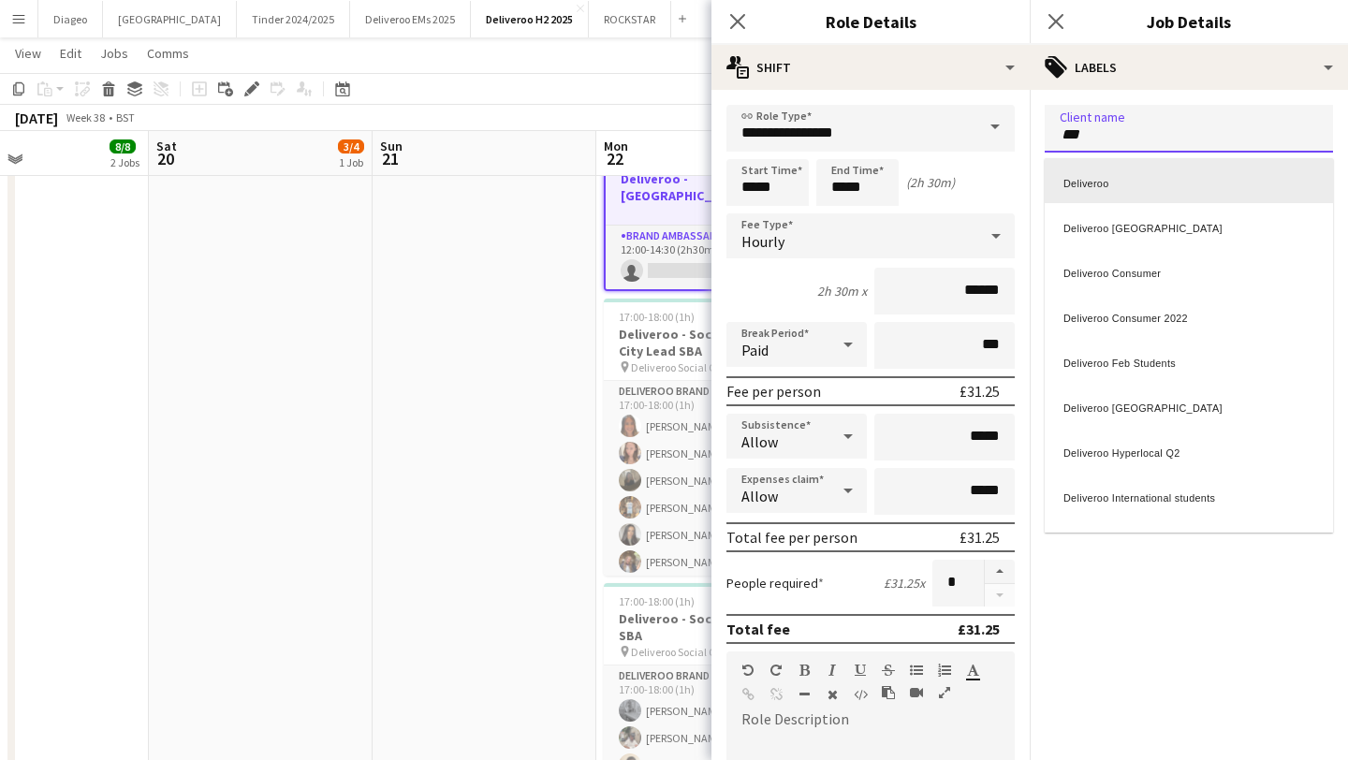
click at [1173, 178] on div "Deliveroo" at bounding box center [1189, 180] width 288 height 45
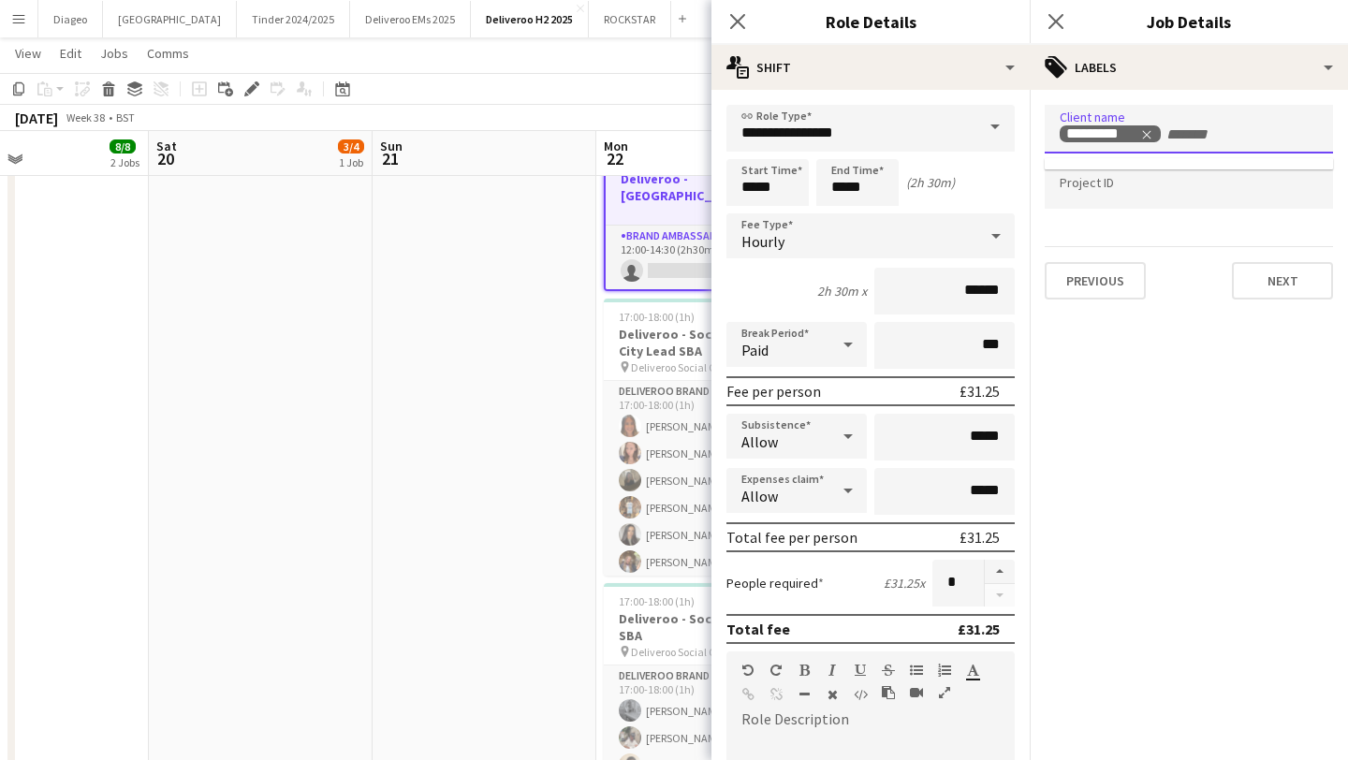
click at [1173, 194] on div at bounding box center [1189, 185] width 288 height 48
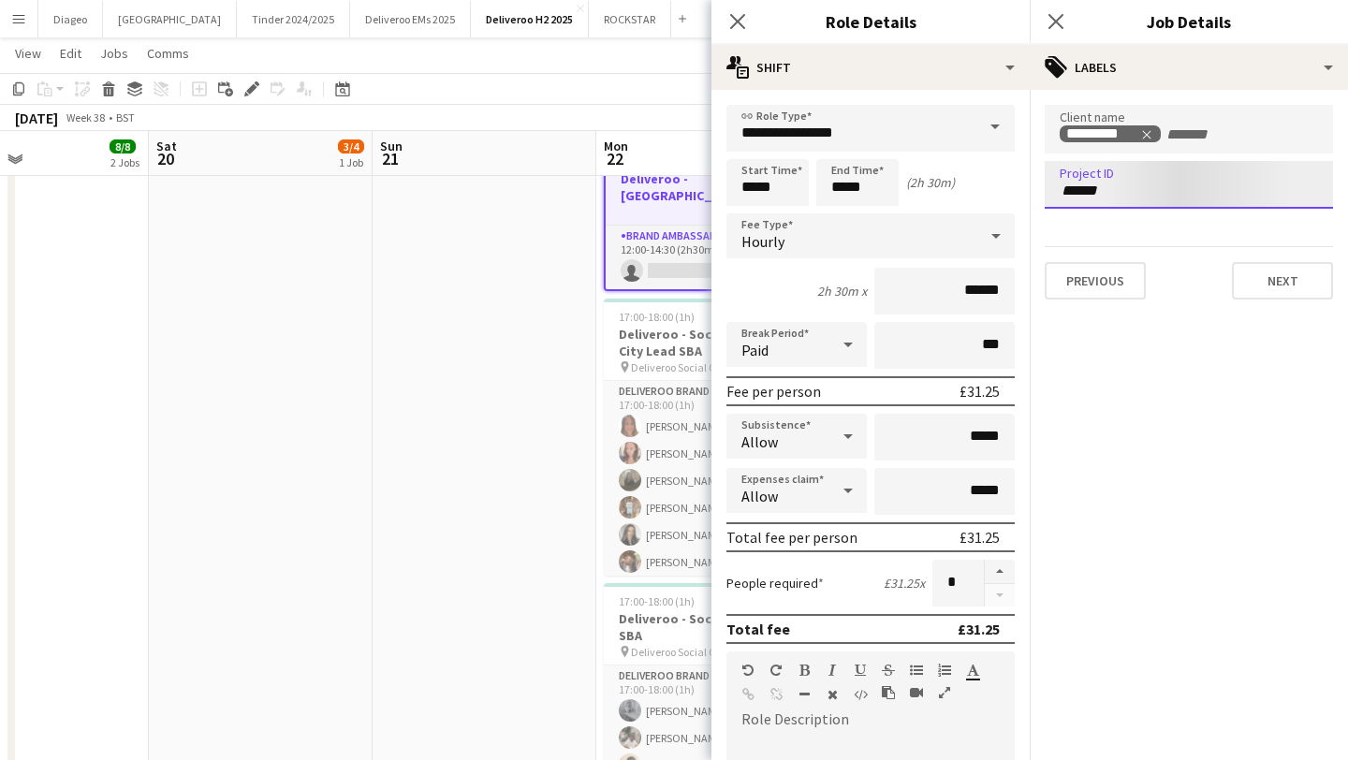
type input "******"
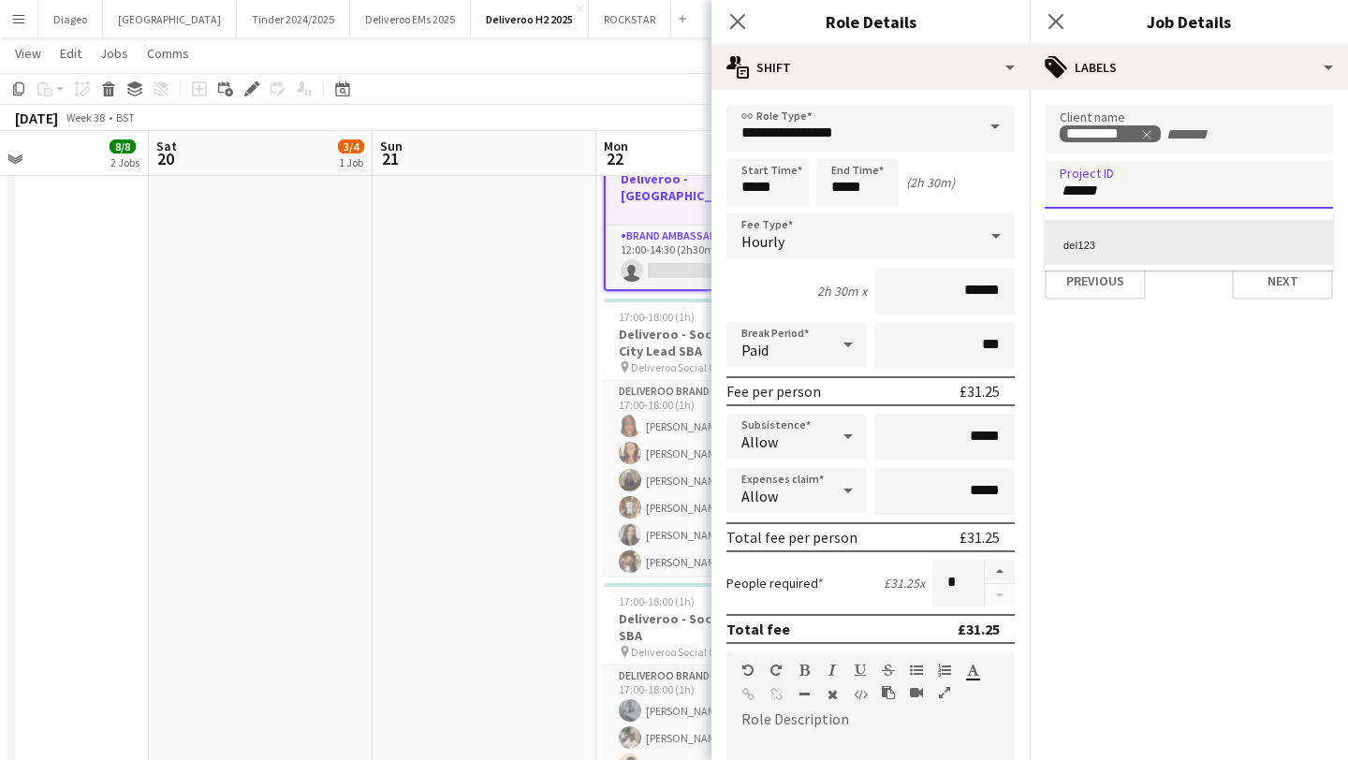
click at [1191, 227] on div "del123" at bounding box center [1189, 242] width 288 height 45
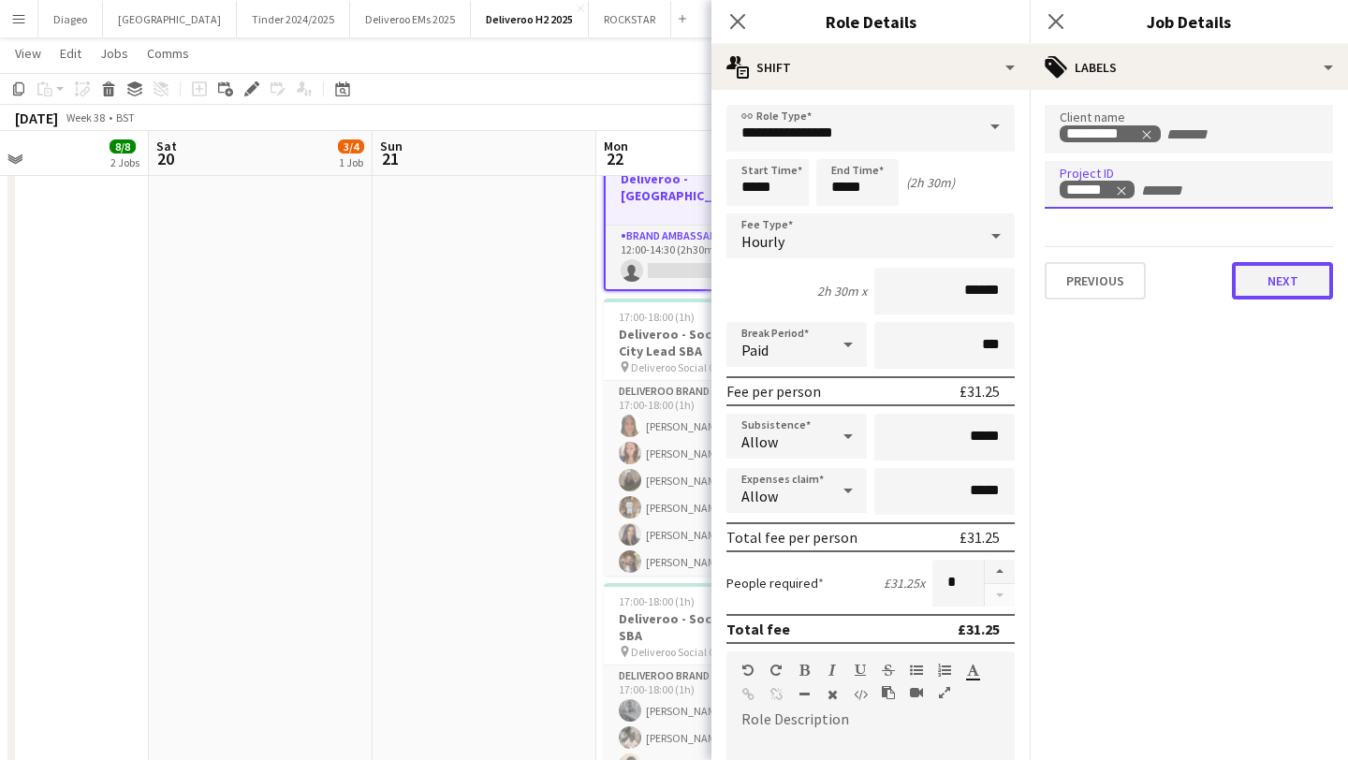
click at [1280, 285] on button "Next" at bounding box center [1282, 280] width 101 height 37
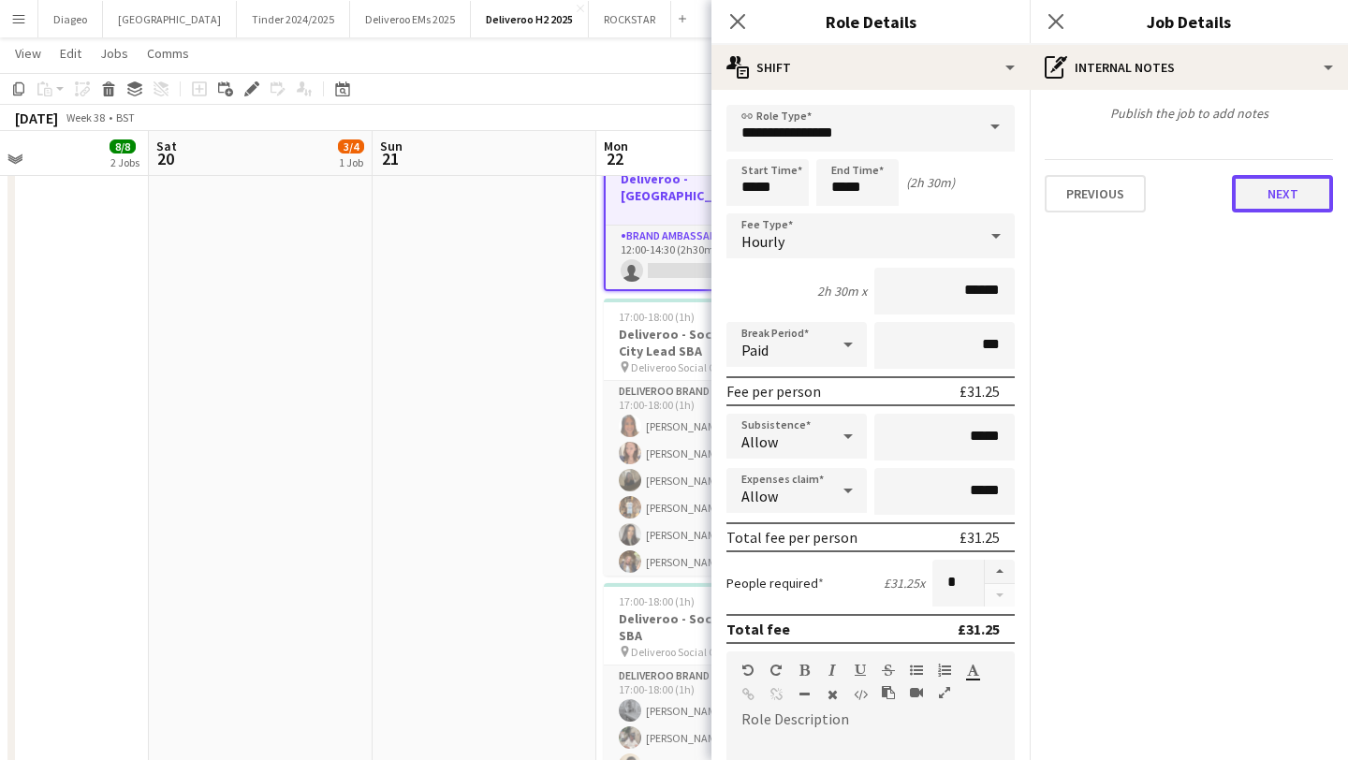
click at [1286, 205] on button "Next" at bounding box center [1282, 193] width 101 height 37
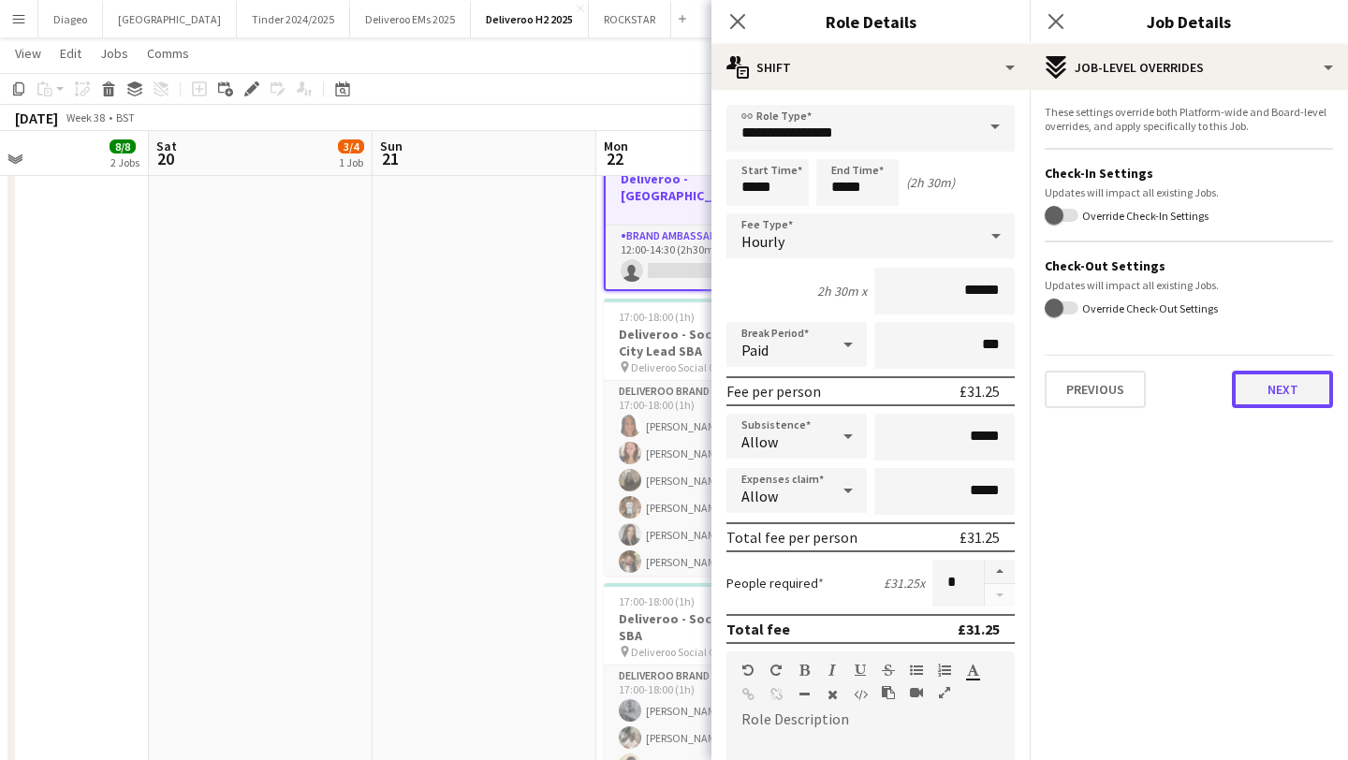
click at [1282, 406] on button "Next" at bounding box center [1282, 389] width 101 height 37
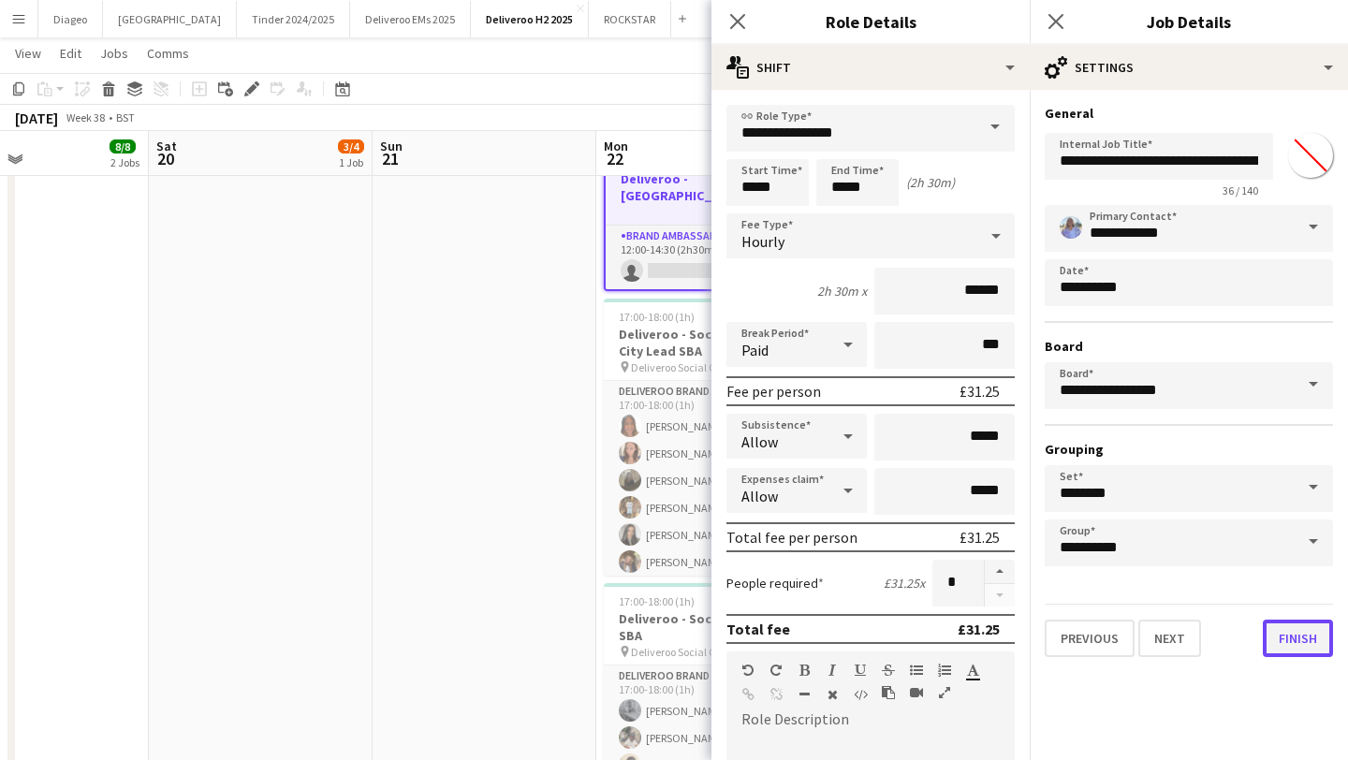
click at [1296, 647] on button "Finish" at bounding box center [1298, 638] width 70 height 37
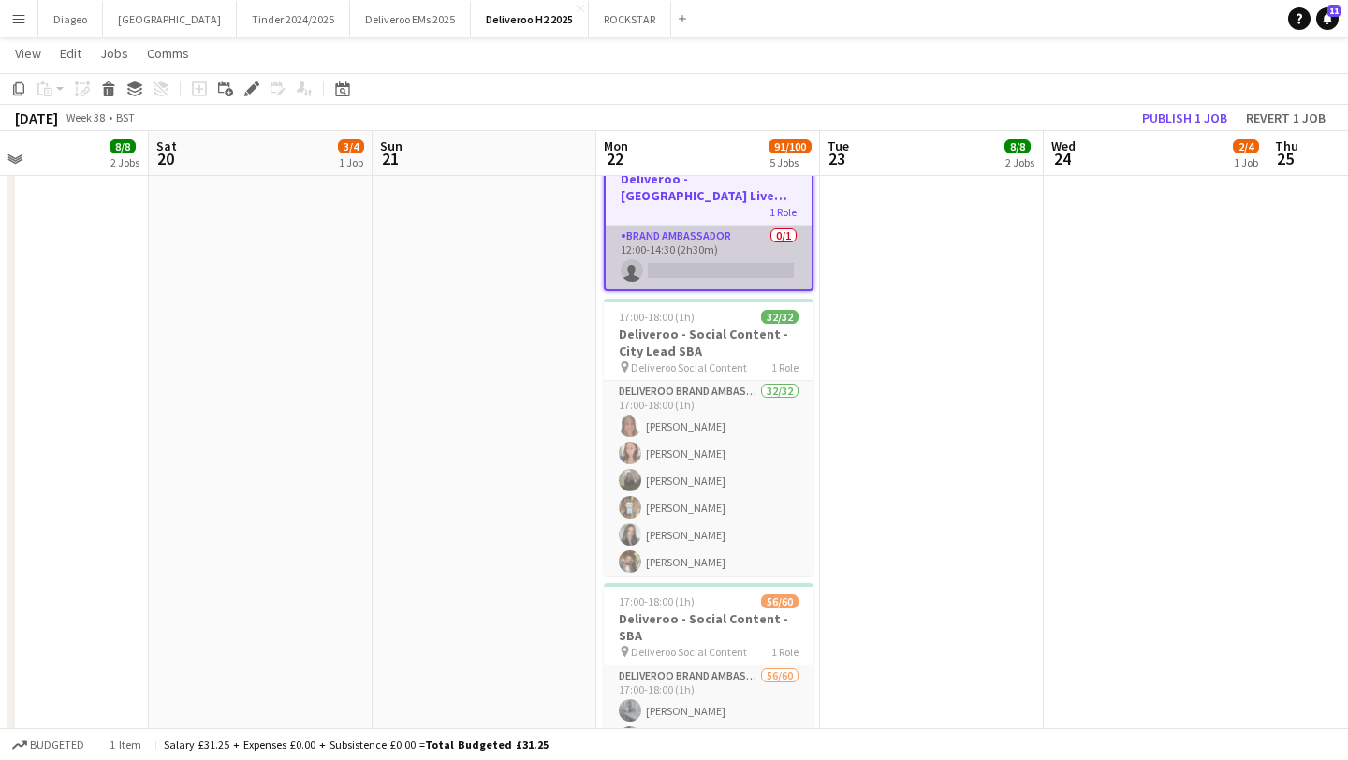
click at [733, 247] on app-card-role "Brand Ambassador 0/1 12:00-14:30 (2h30m) single-neutral-actions" at bounding box center [709, 258] width 206 height 64
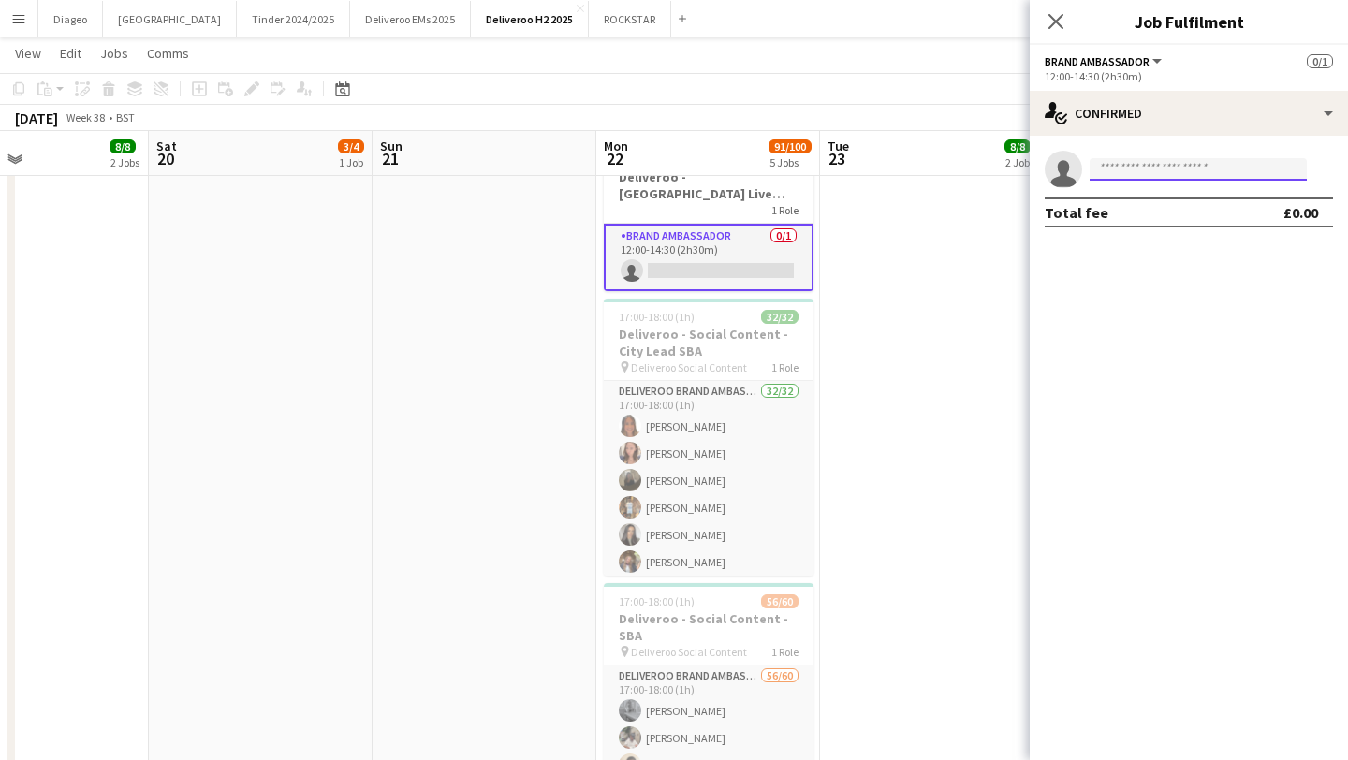
click at [1170, 160] on input at bounding box center [1198, 169] width 217 height 22
type input "****"
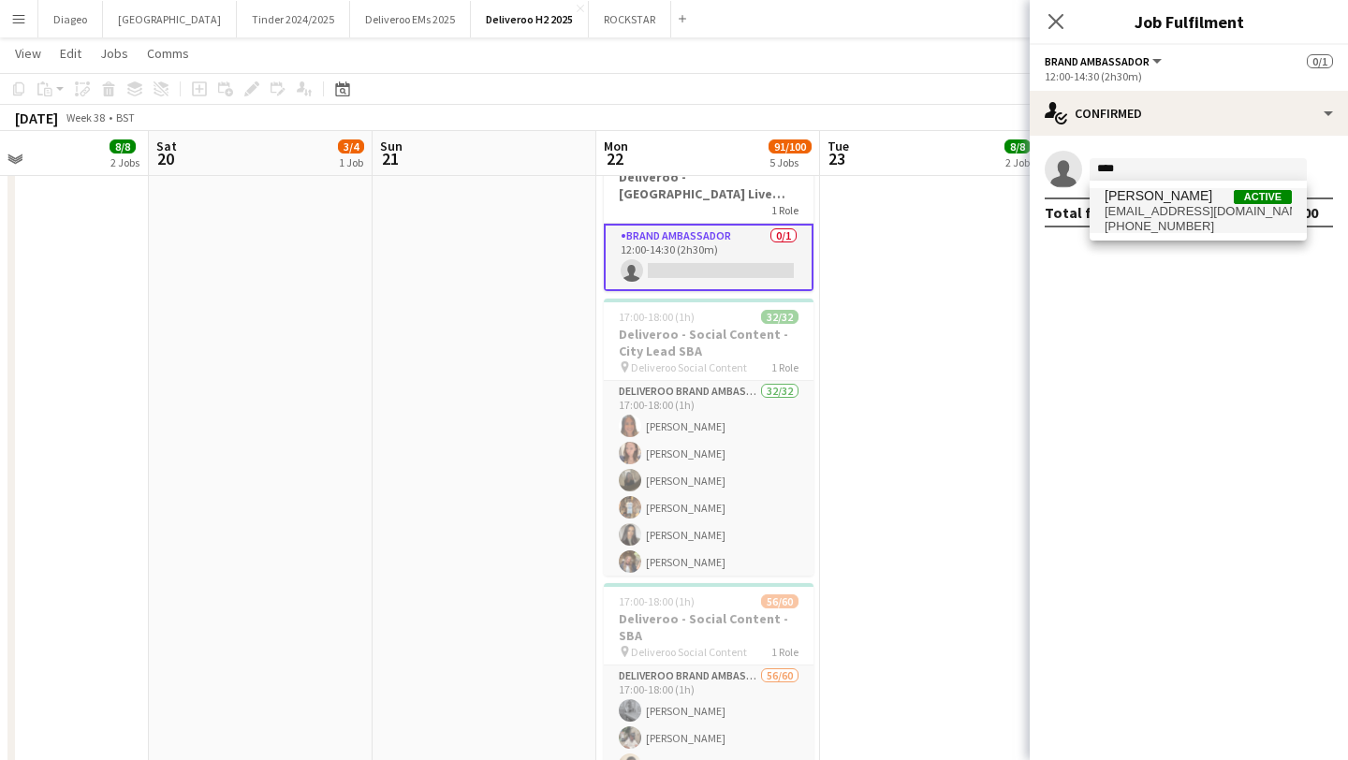
click at [1183, 203] on span "Rama Dhanda Active ramadhanda543@gmail.com +447400436549" at bounding box center [1198, 210] width 187 height 45
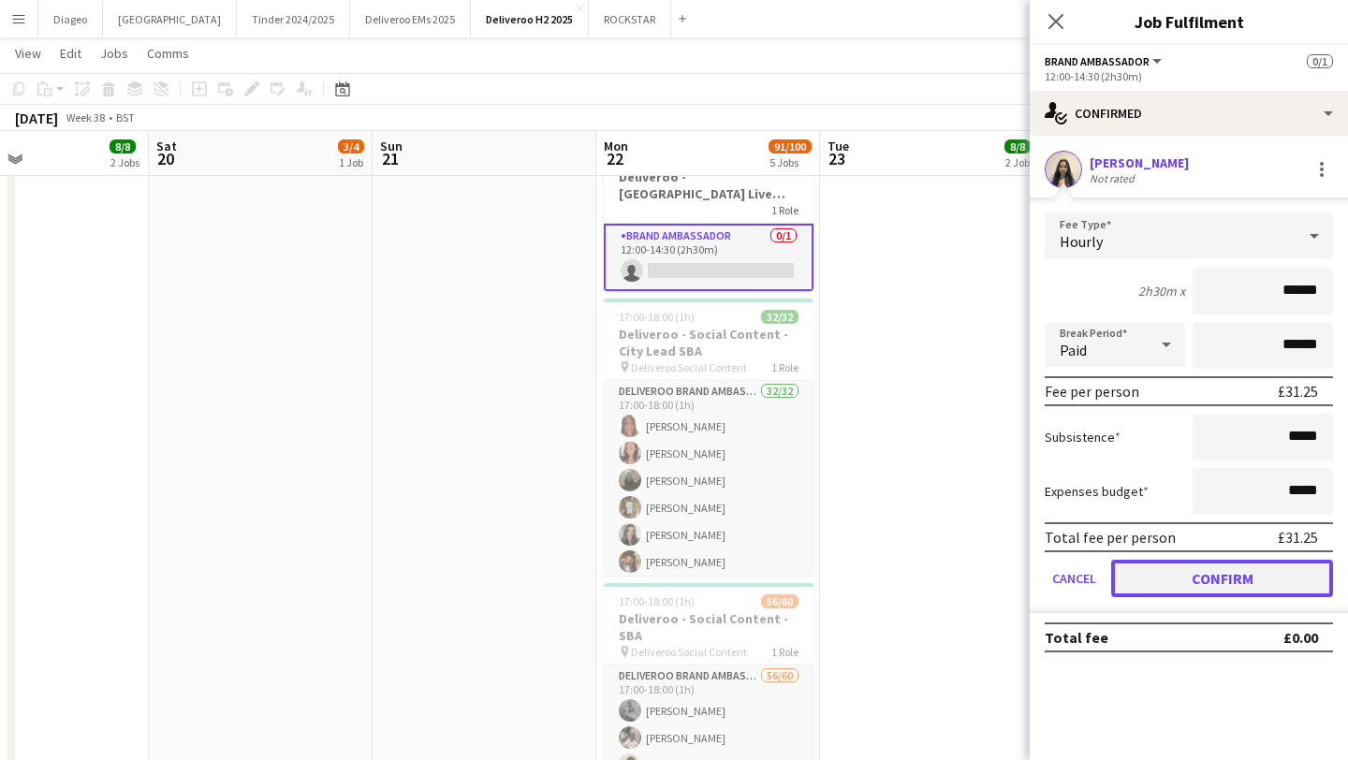
click at [1256, 582] on button "Confirm" at bounding box center [1222, 578] width 222 height 37
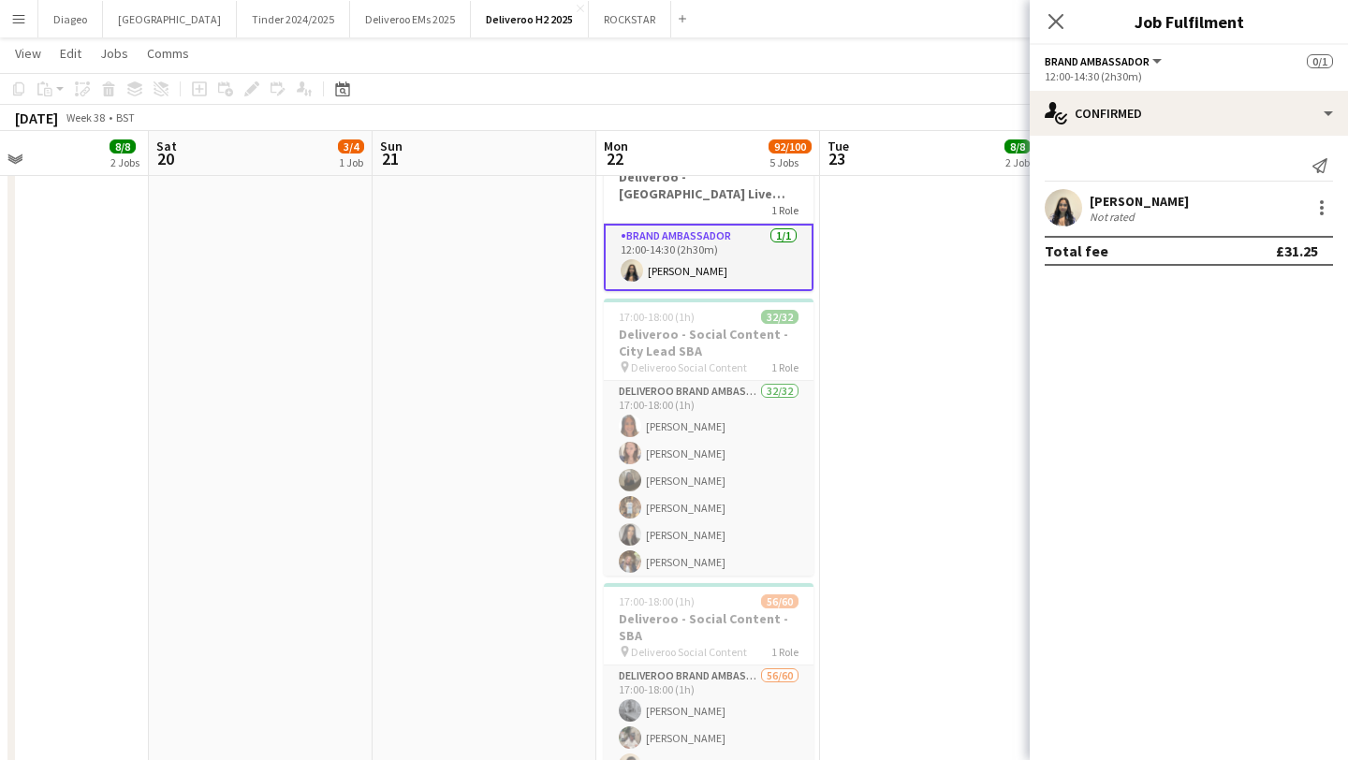
click at [945, 341] on app-date-cell "11:00-17:00 (6h) 4/4 Deliveroo - Birmingham Uni Live Event SBA 1 Role Brand Amb…" at bounding box center [932, 280] width 224 height 1238
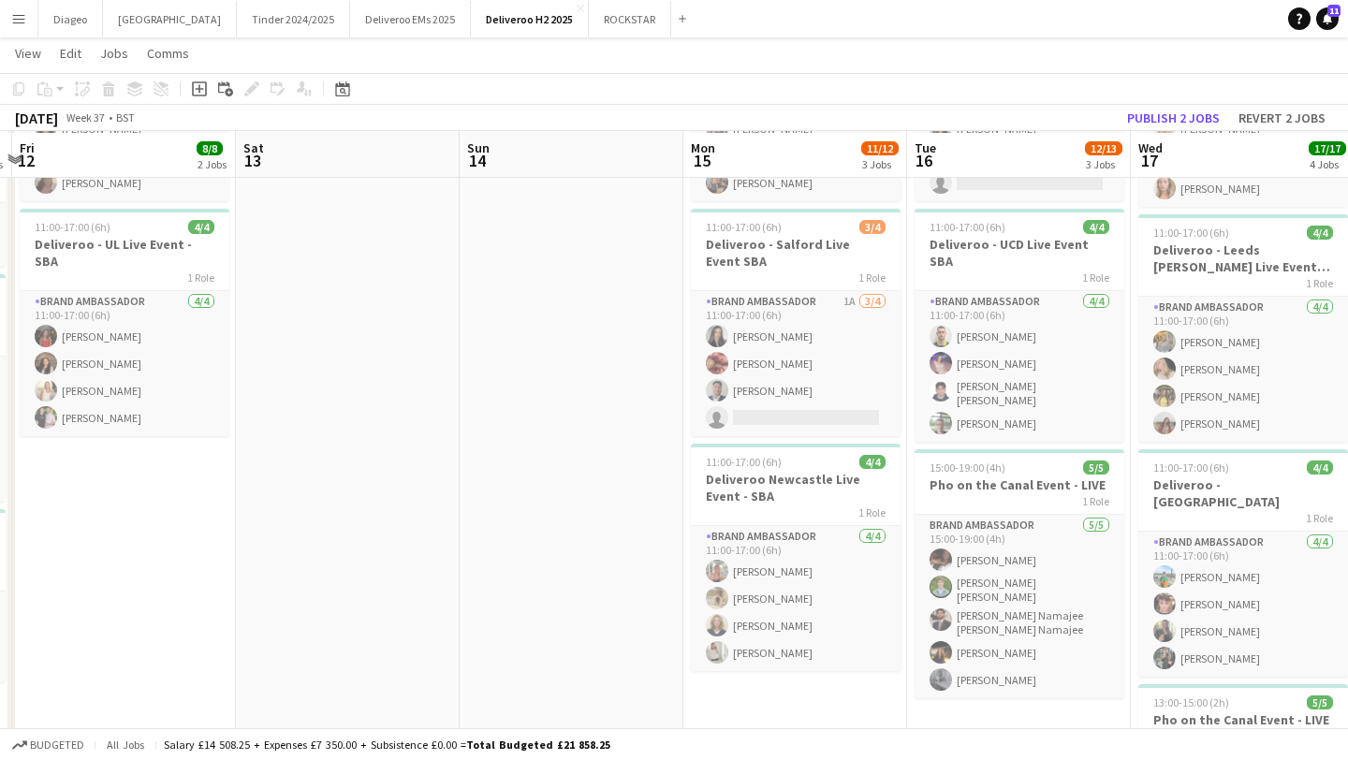
scroll to position [245, 0]
click at [813, 269] on div "1 Role" at bounding box center [796, 275] width 210 height 15
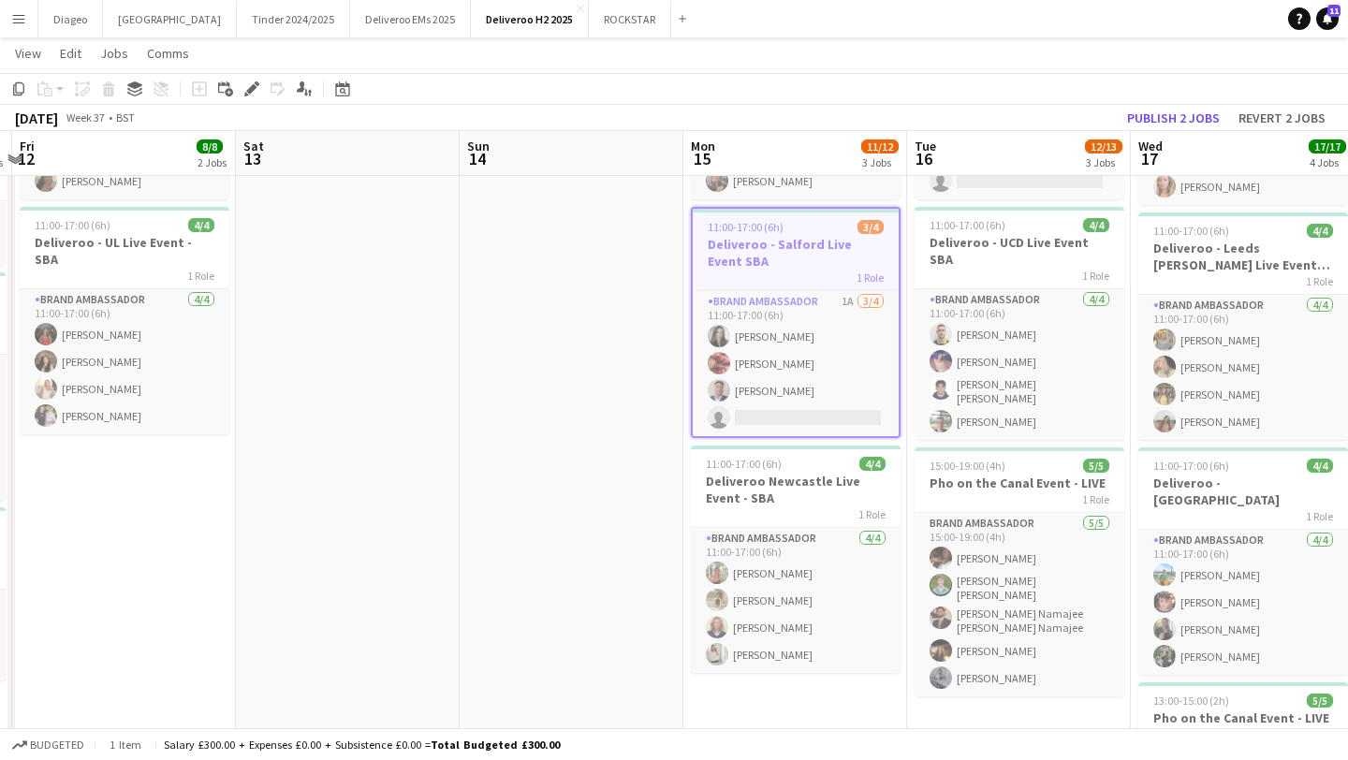
click at [823, 282] on div "1 Role" at bounding box center [796, 277] width 206 height 15
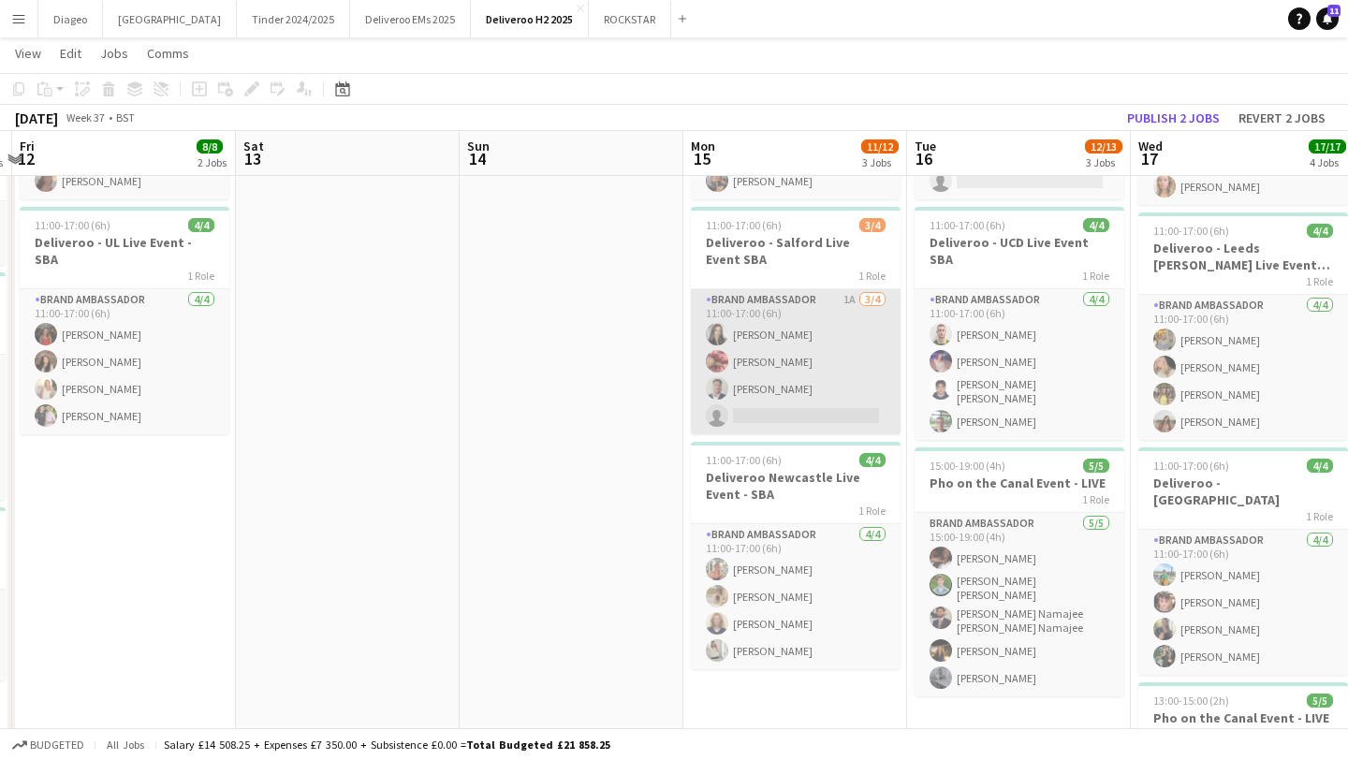
click at [829, 338] on app-card-role "Brand Ambassador 1A 3/4 11:00-17:00 (6h) Danika Daudia Rebecca Awoudor Asim Pok…" at bounding box center [796, 361] width 210 height 145
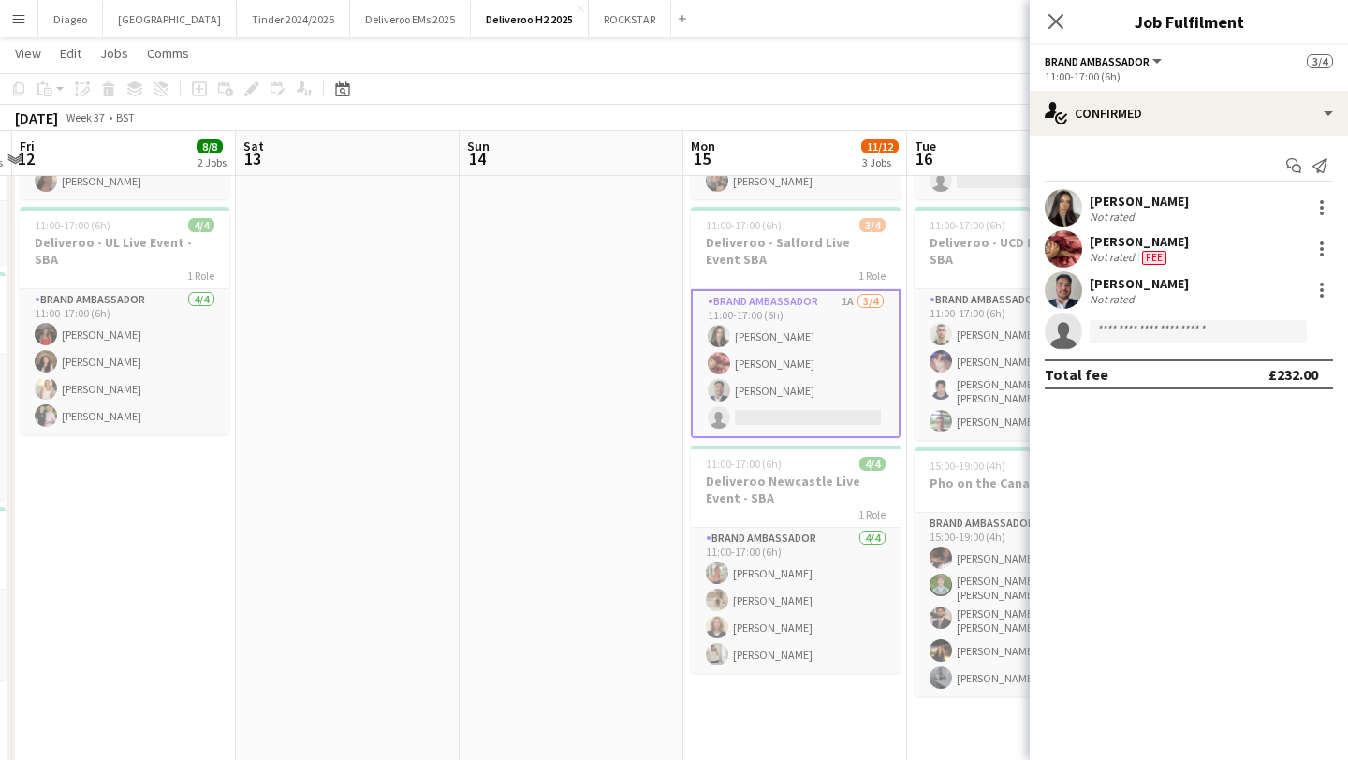
click at [1189, 248] on div "[PERSON_NAME]" at bounding box center [1139, 241] width 99 height 17
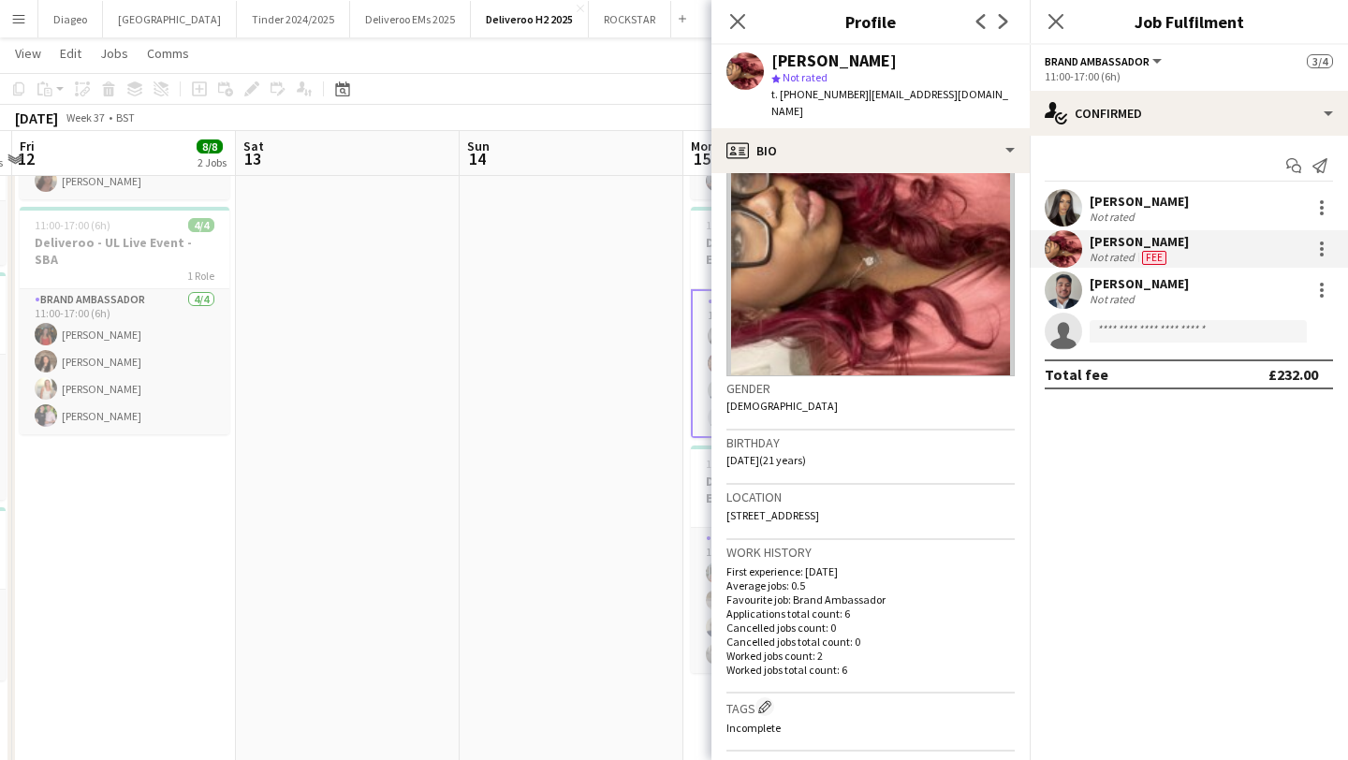
scroll to position [0, 0]
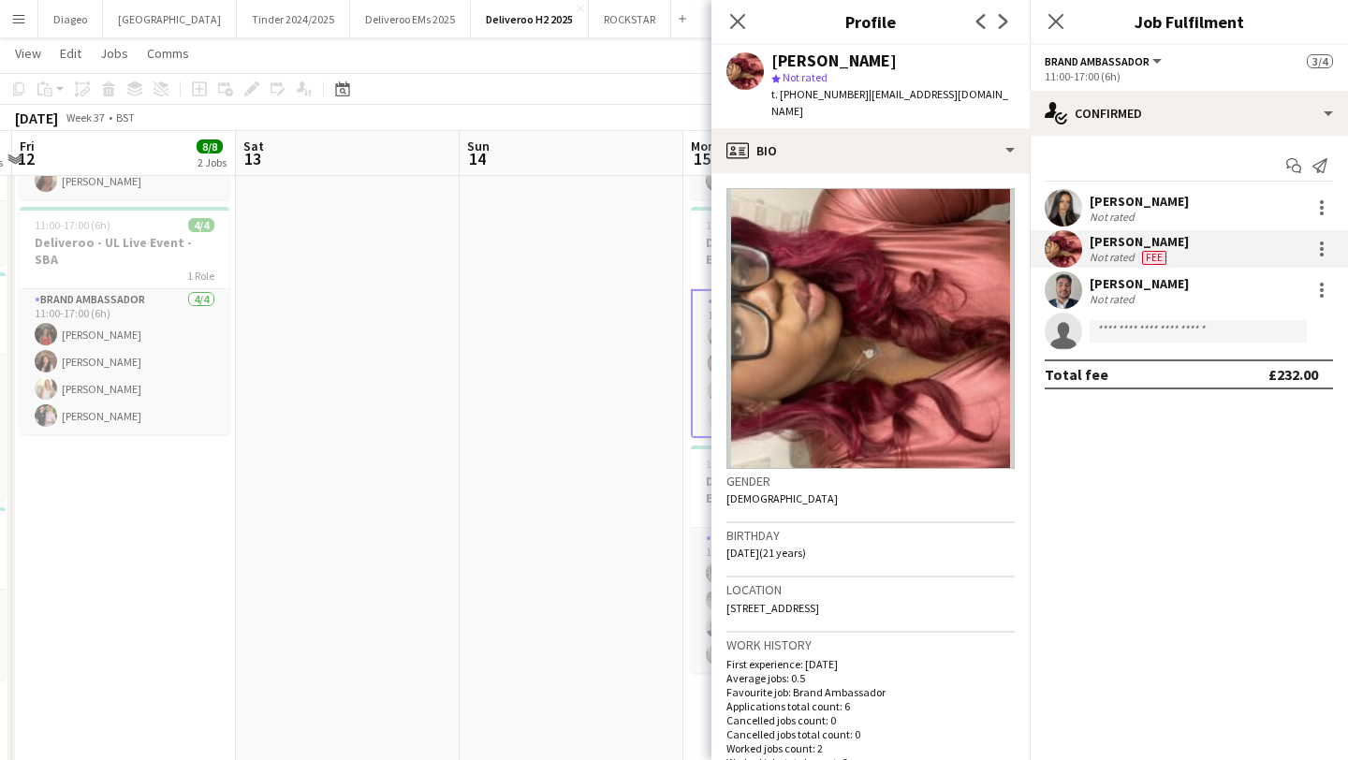
click at [1166, 248] on div "[PERSON_NAME]" at bounding box center [1139, 241] width 99 height 17
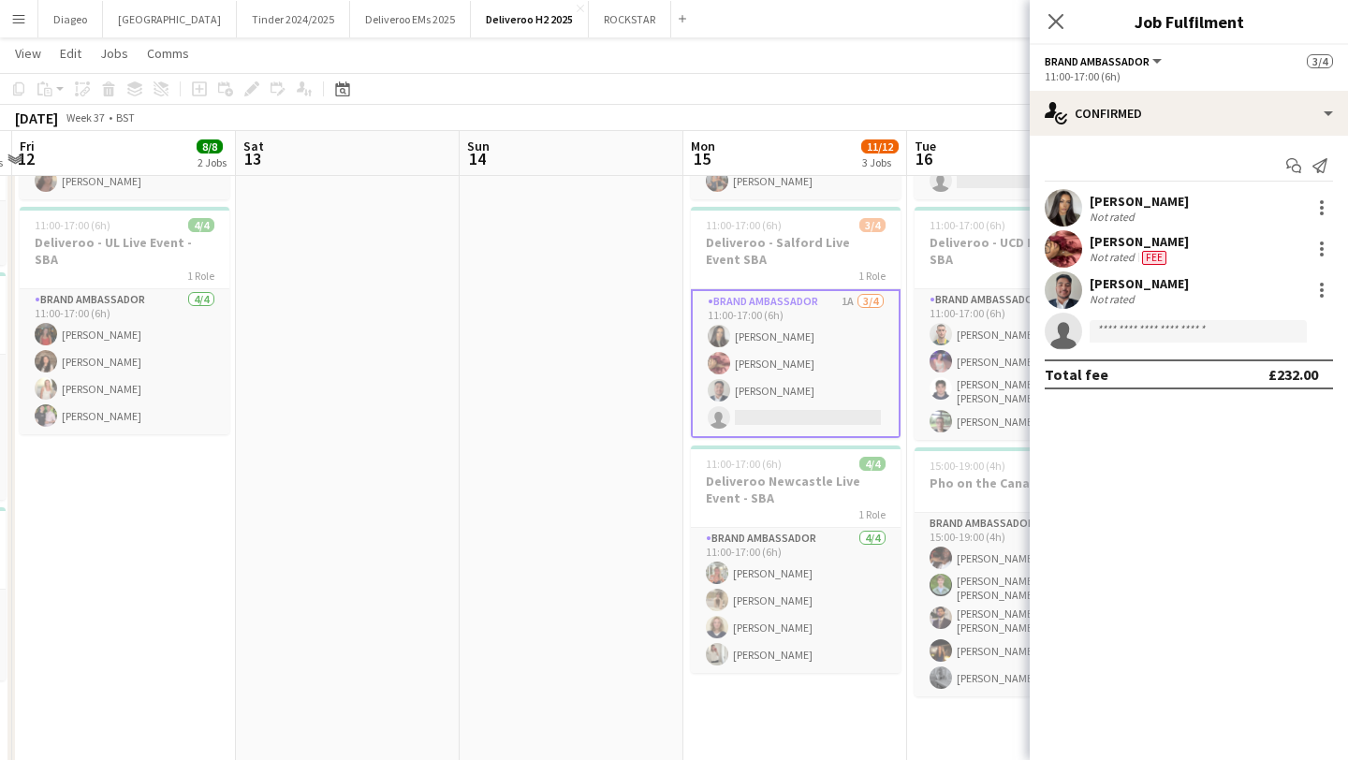
click at [808, 337] on app-card-role "Brand Ambassador 1A 3/4 11:00-17:00 (6h) Danika Daudia Rebecca Awoudor Asim Pok…" at bounding box center [796, 363] width 210 height 149
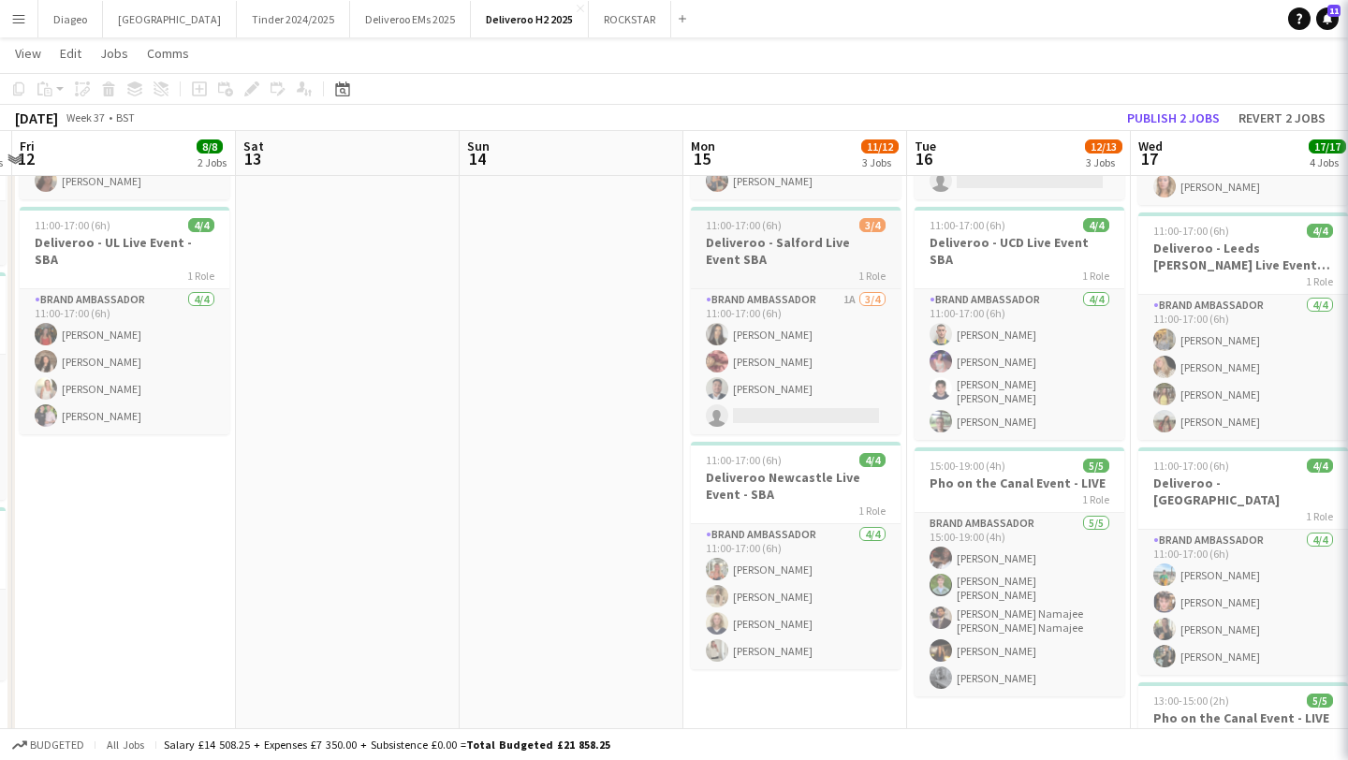
click at [800, 273] on div "1 Role" at bounding box center [796, 275] width 210 height 15
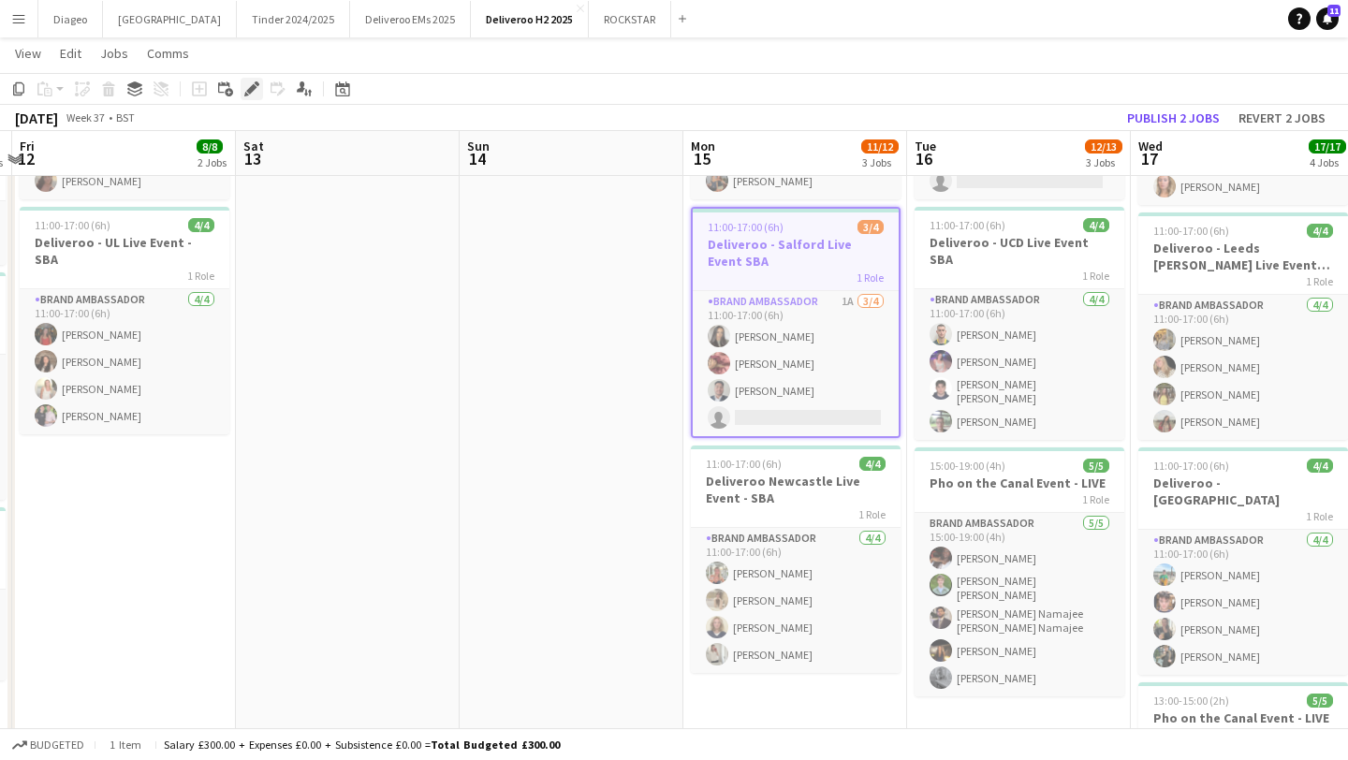
click at [248, 91] on icon at bounding box center [251, 89] width 10 height 10
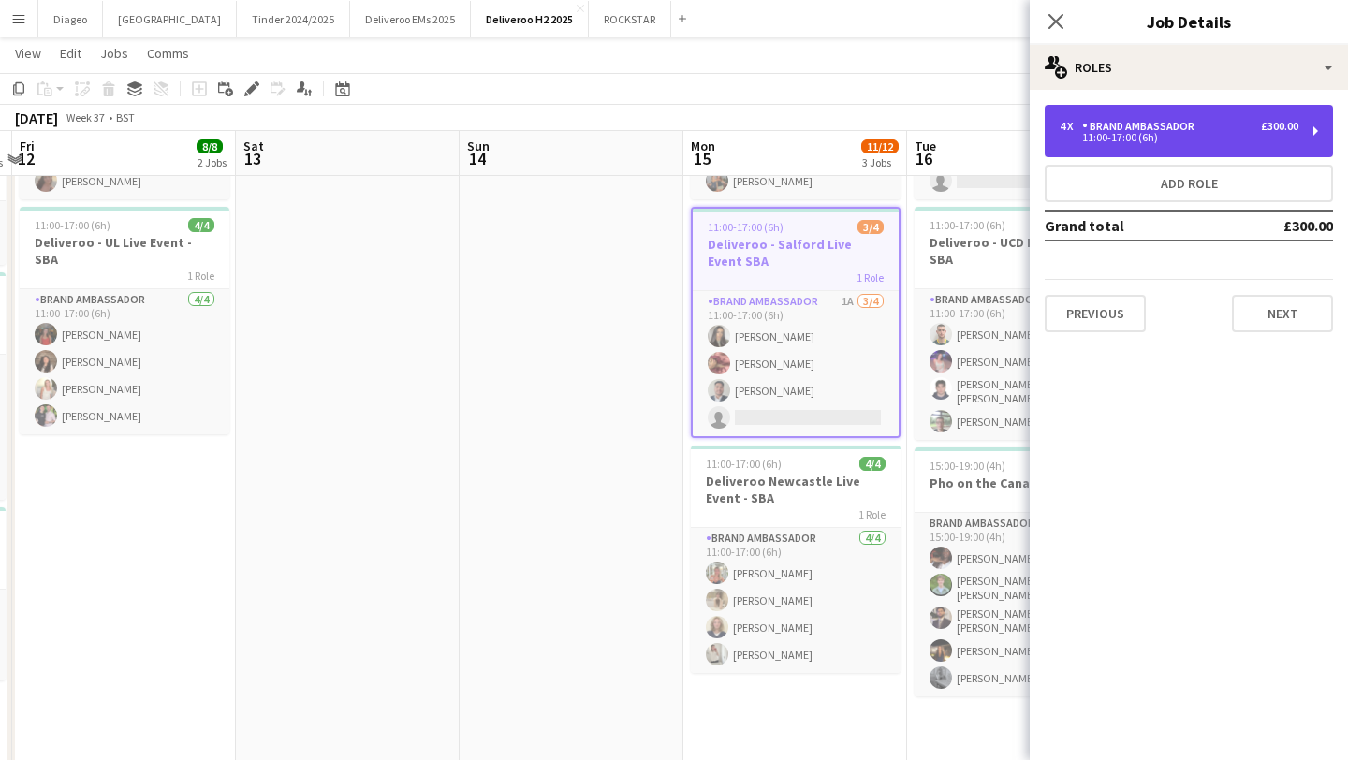
click at [1144, 137] on div "11:00-17:00 (6h)" at bounding box center [1179, 137] width 239 height 9
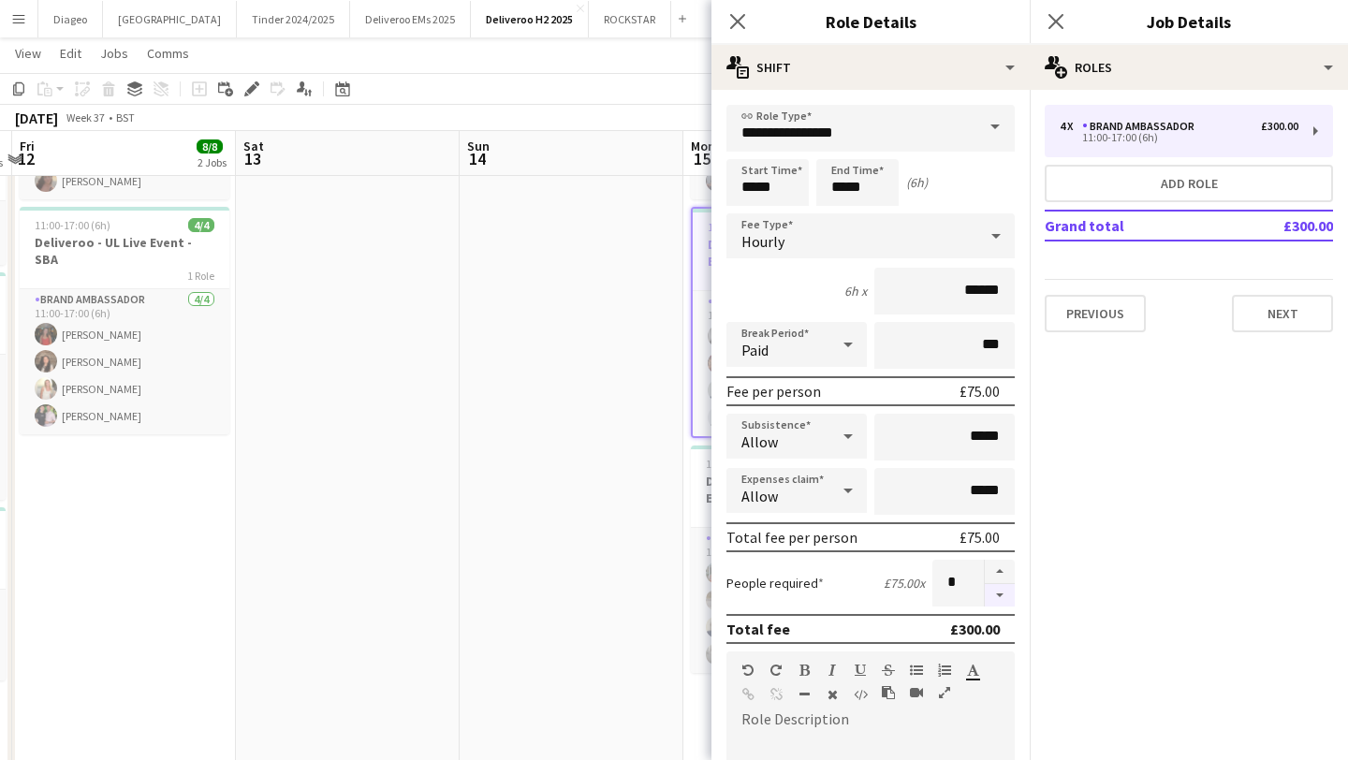
click at [996, 589] on button "button" at bounding box center [1000, 595] width 30 height 23
type input "*"
click at [1298, 312] on button "Next" at bounding box center [1282, 313] width 101 height 37
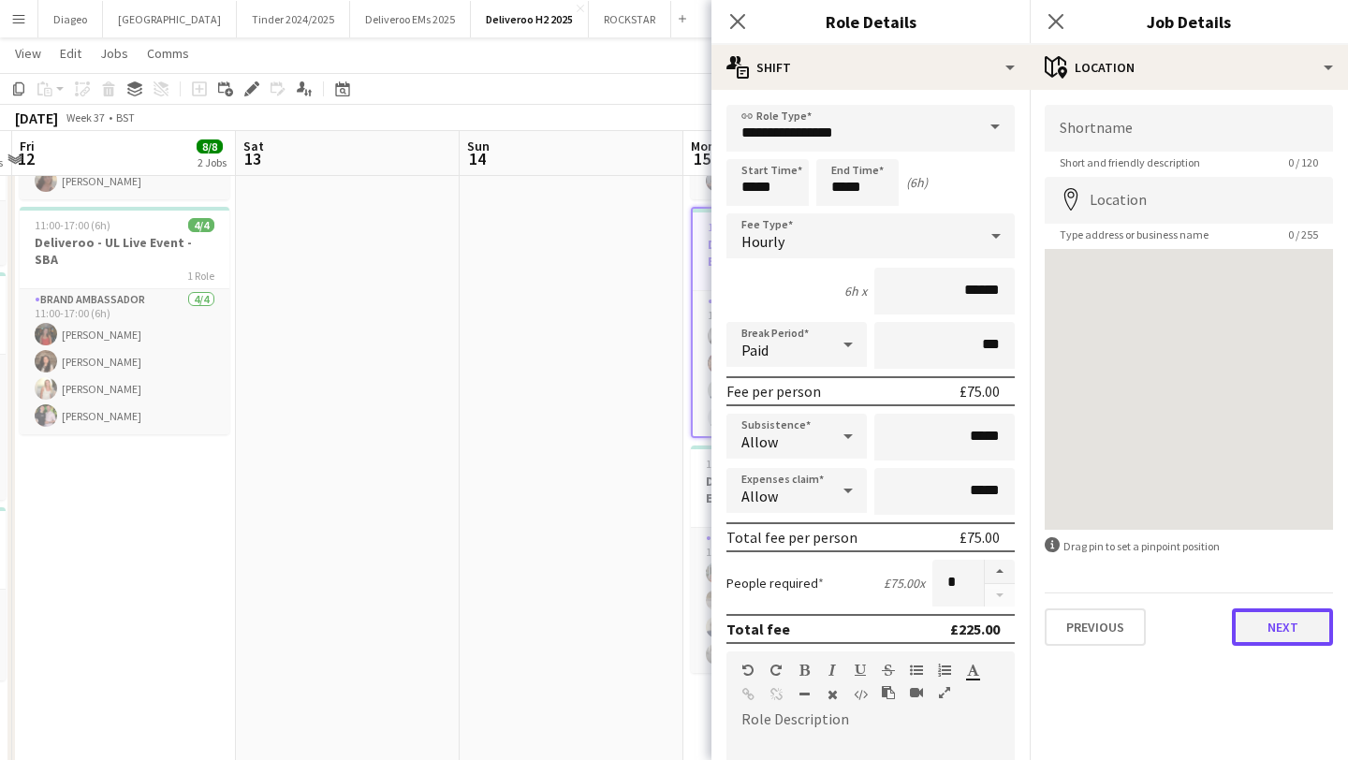
click at [1302, 610] on button "Next" at bounding box center [1282, 627] width 101 height 37
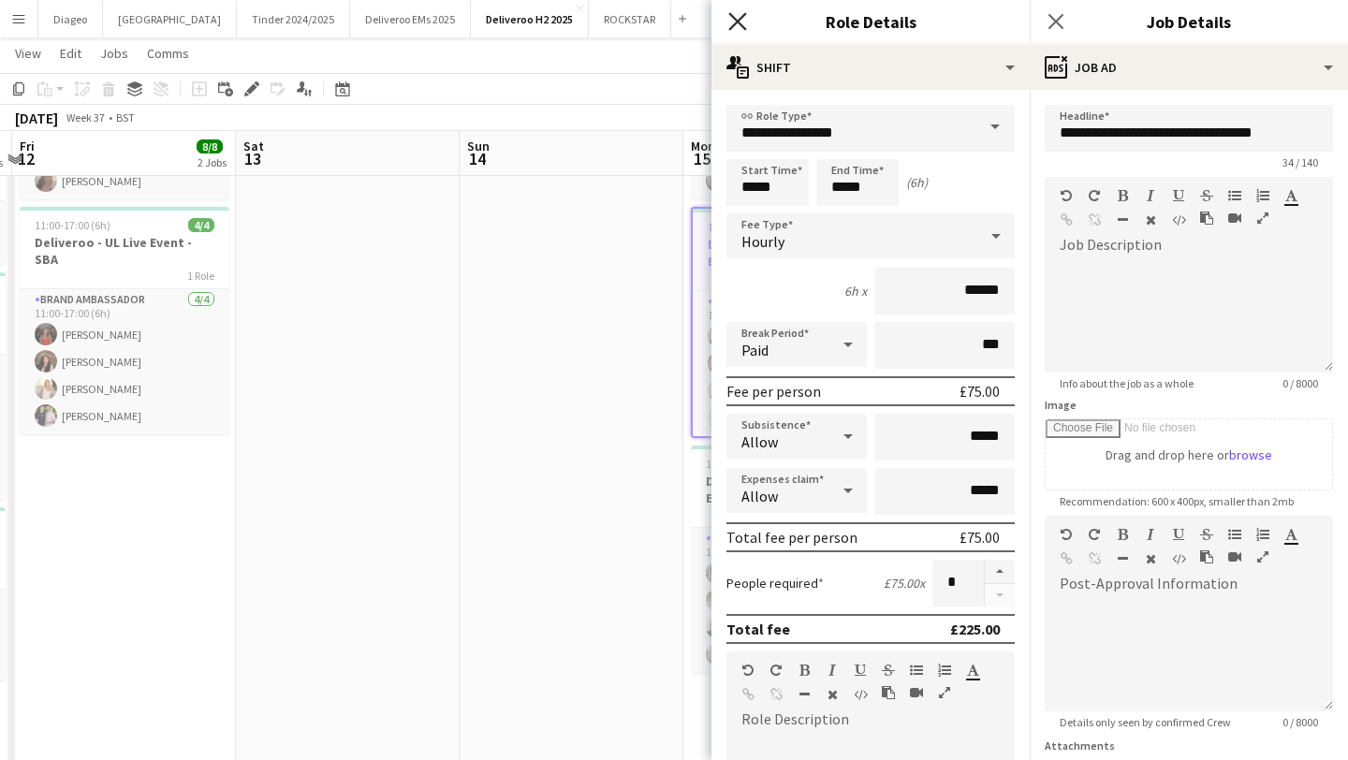
click at [734, 22] on icon "Close pop-in" at bounding box center [737, 21] width 18 height 18
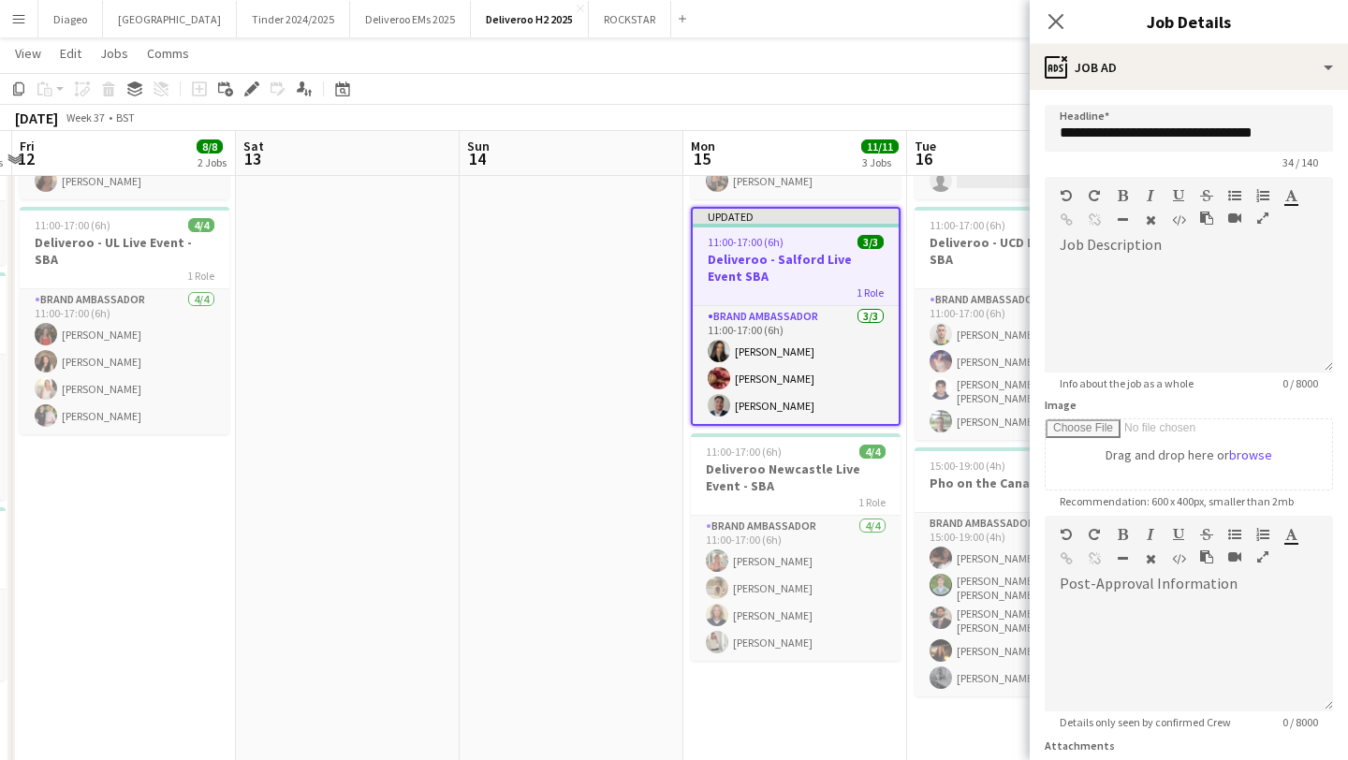
click at [650, 274] on app-date-cell at bounding box center [572, 583] width 224 height 1238
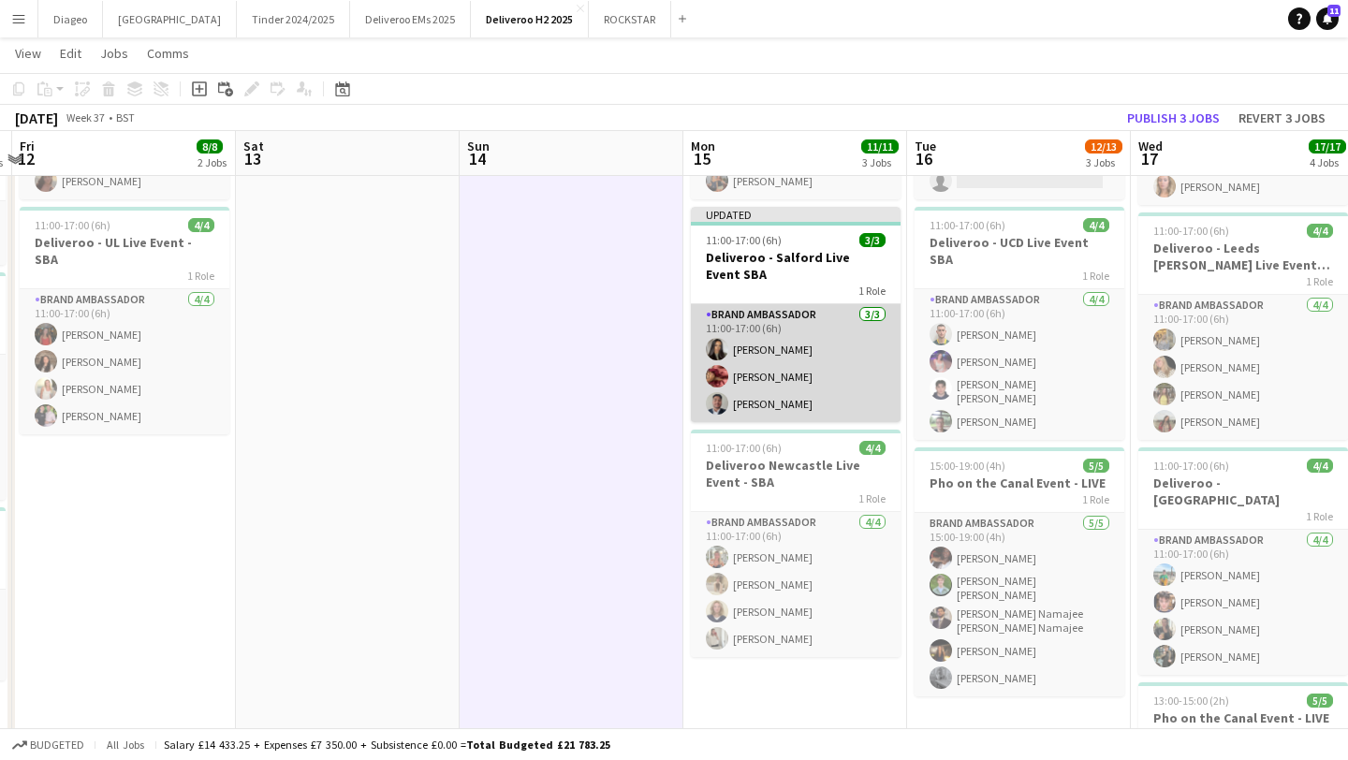
click at [791, 305] on app-card-role "Brand Ambassador 3/3 11:00-17:00 (6h) Danika Daudia Rebecca Awoudor Asim Pokhar…" at bounding box center [796, 363] width 210 height 118
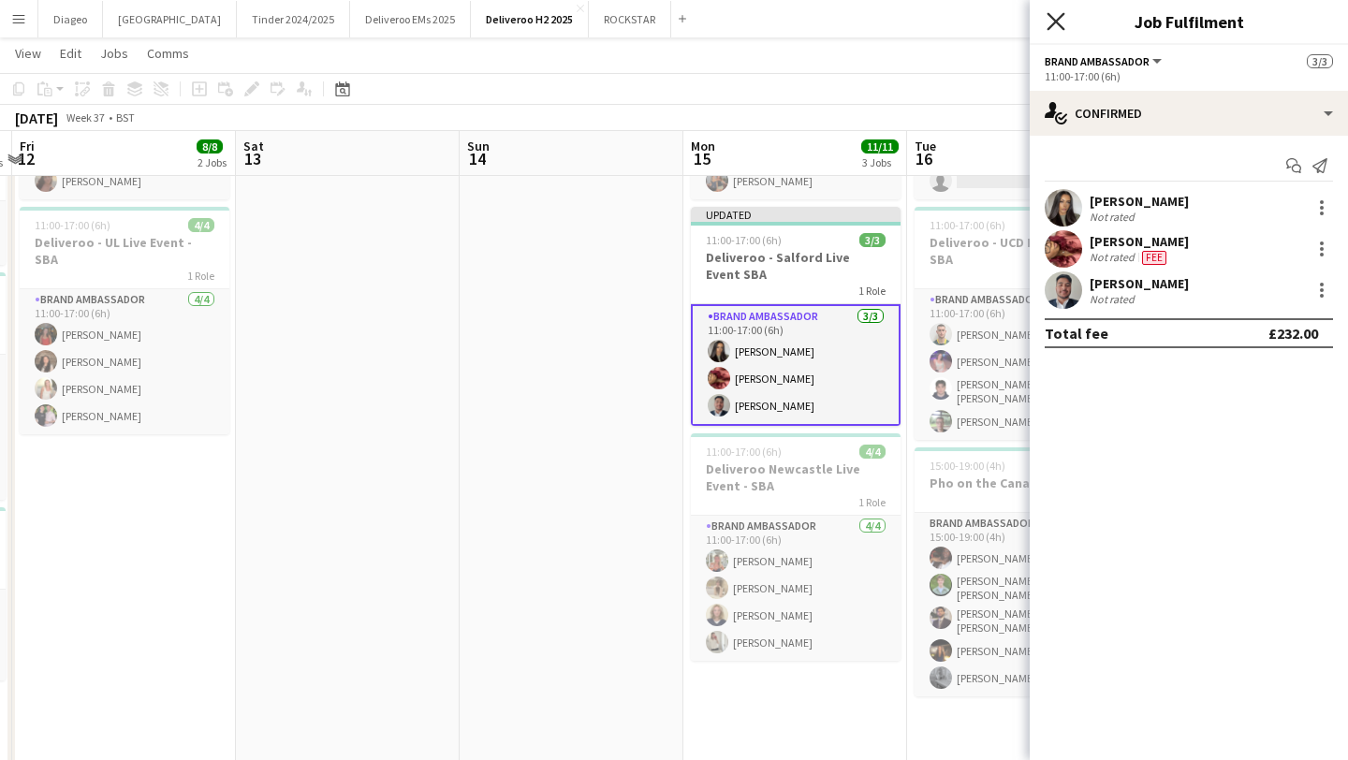
click at [1061, 20] on icon "Close pop-in" at bounding box center [1056, 21] width 18 height 18
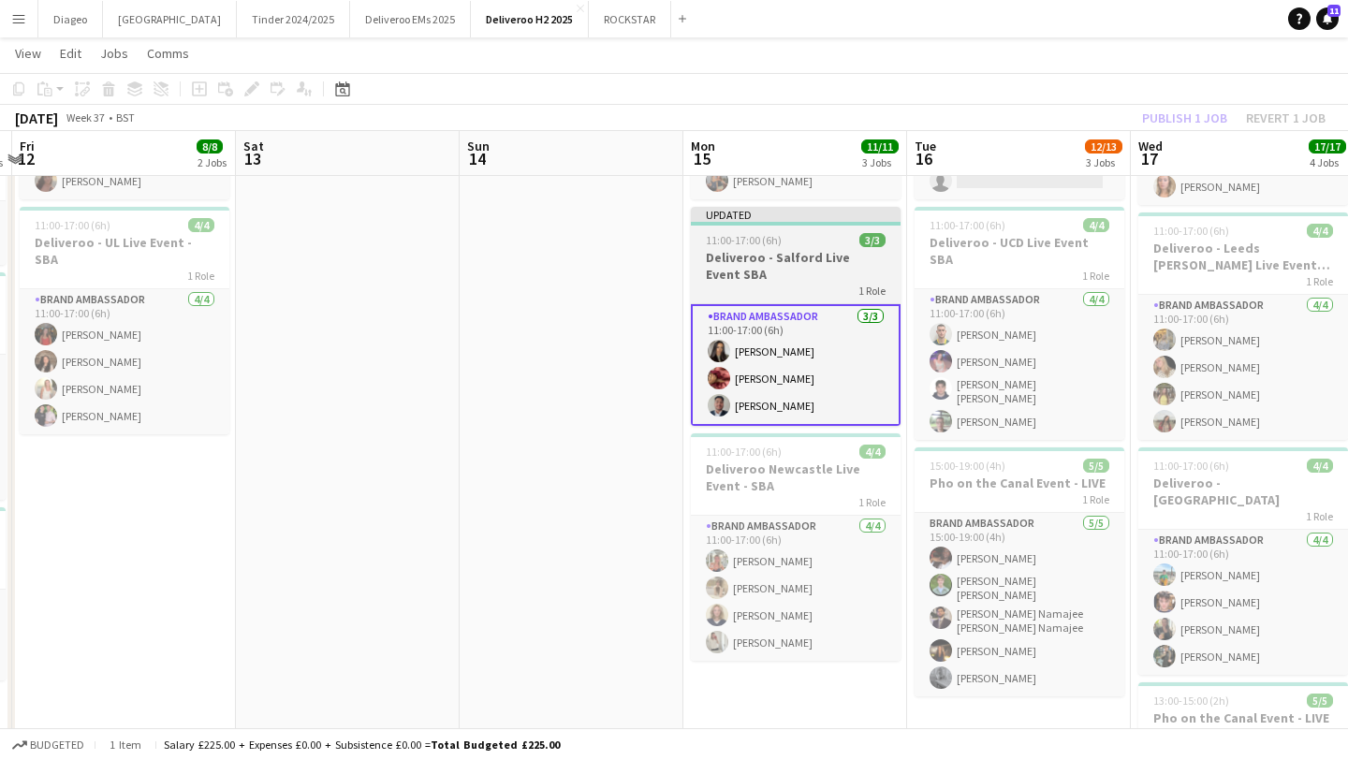
click at [851, 246] on div "11:00-17:00 (6h) 3/3" at bounding box center [796, 240] width 210 height 14
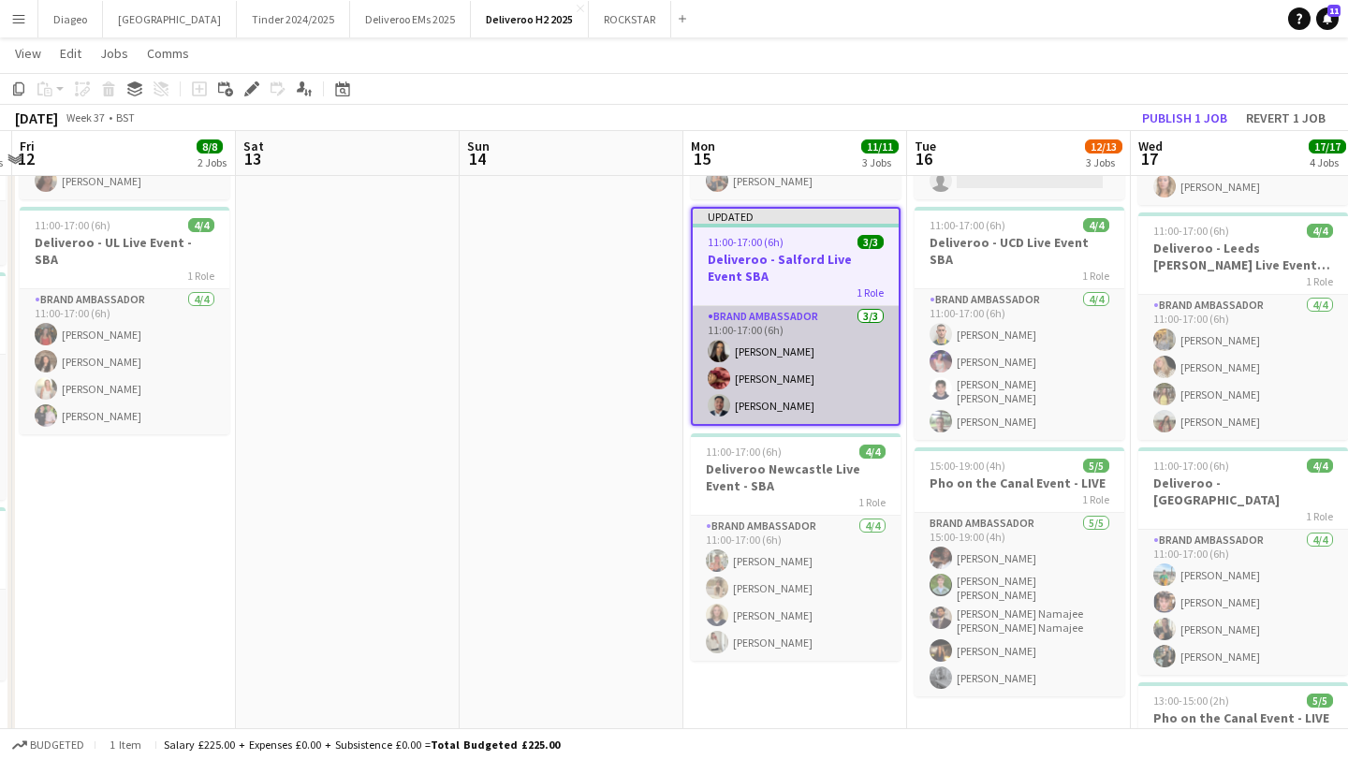
click at [838, 323] on app-card-role "Brand Ambassador 3/3 11:00-17:00 (6h) Danika Daudia Rebecca Awoudor Asim Pokhar…" at bounding box center [796, 365] width 206 height 118
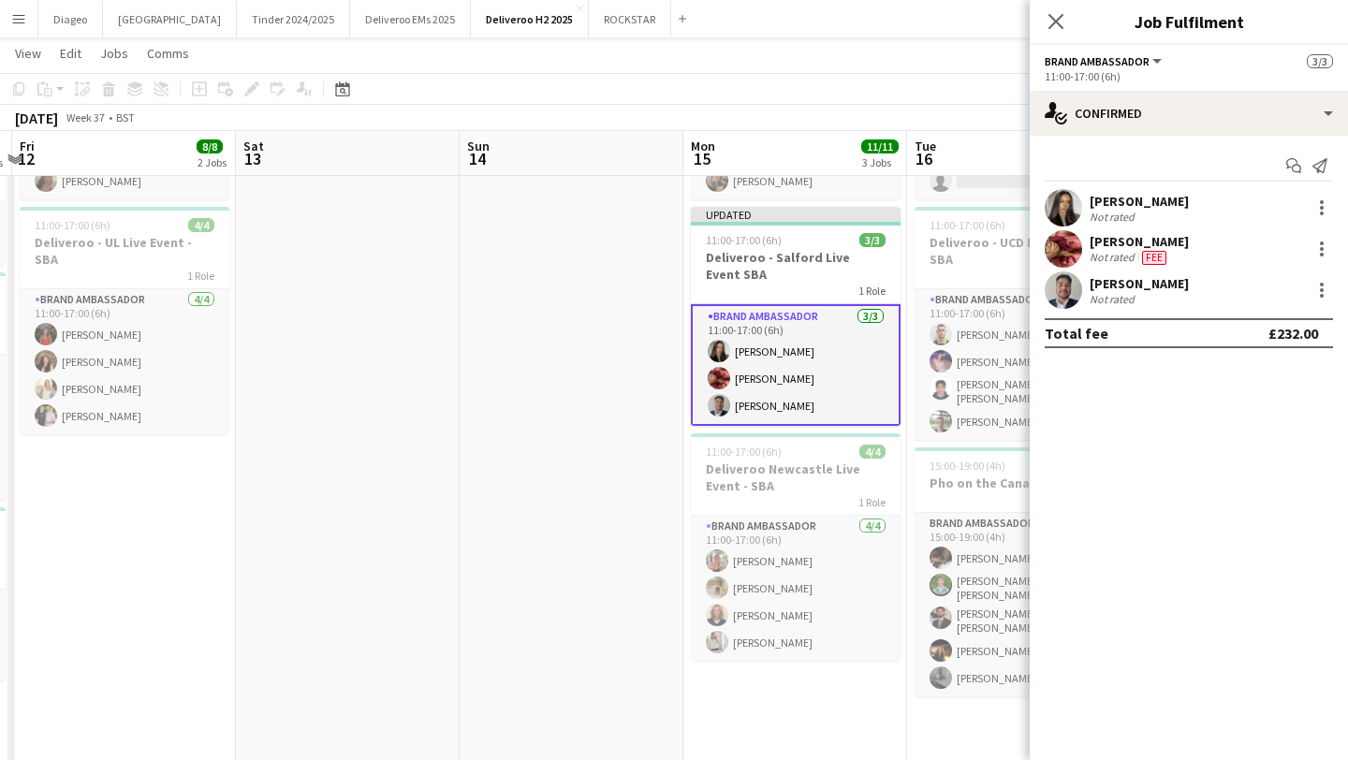
click at [1157, 245] on div "[PERSON_NAME]" at bounding box center [1139, 241] width 99 height 17
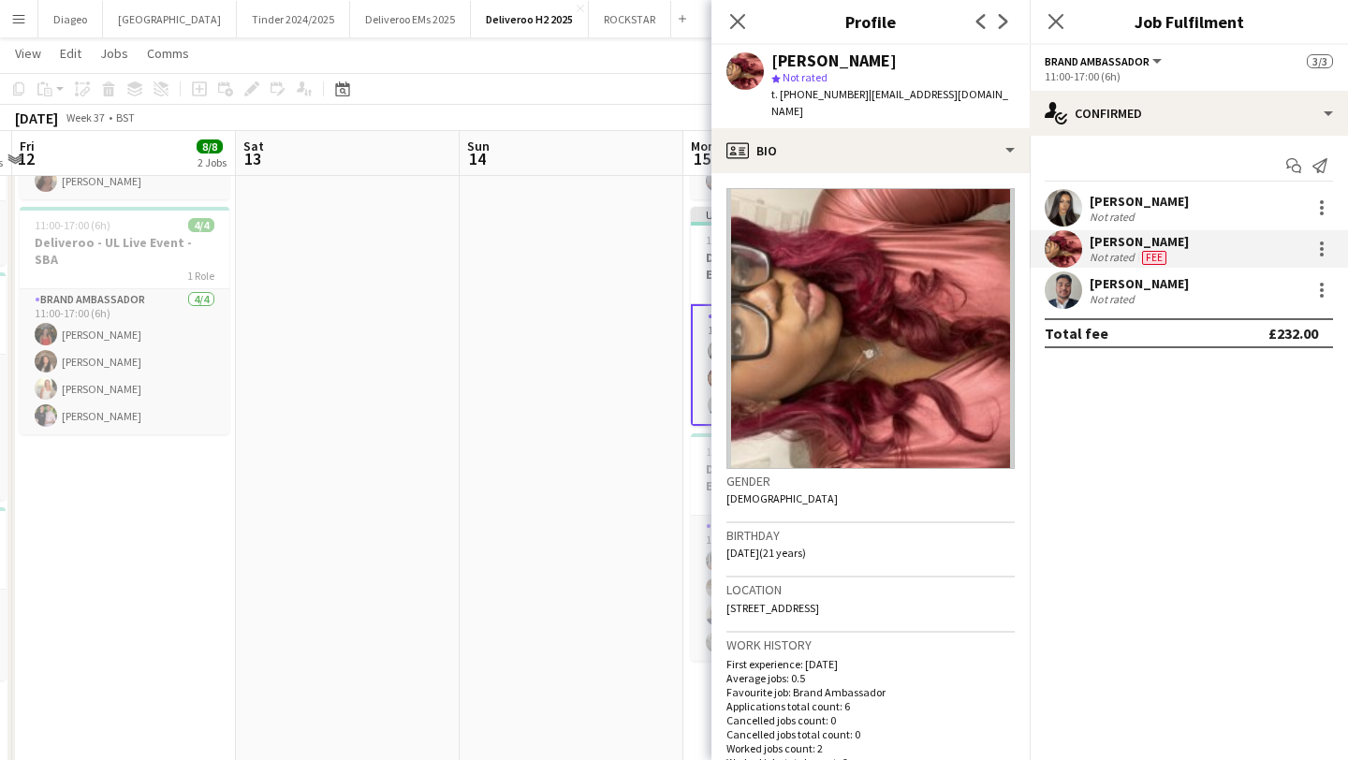
scroll to position [531, 0]
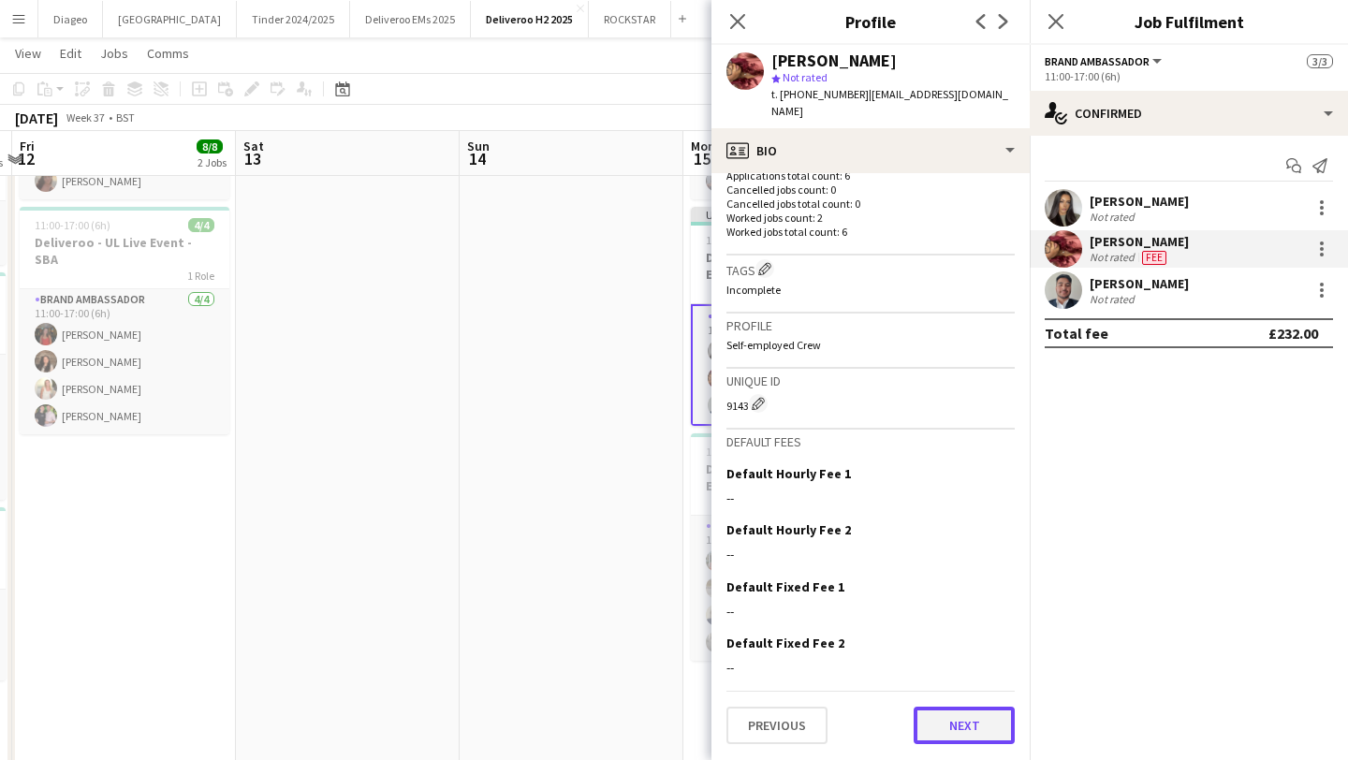
click at [969, 726] on button "Next" at bounding box center [964, 725] width 101 height 37
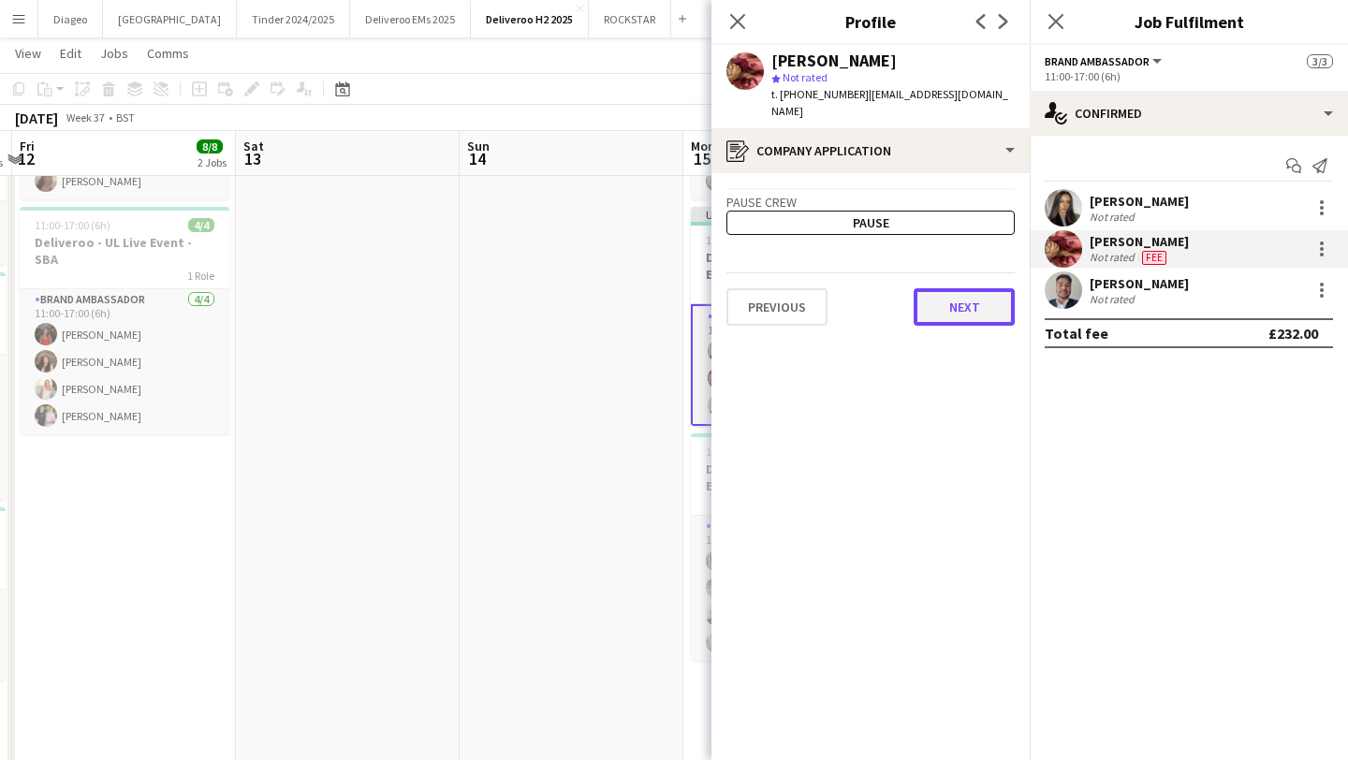
click at [956, 290] on button "Next" at bounding box center [964, 306] width 101 height 37
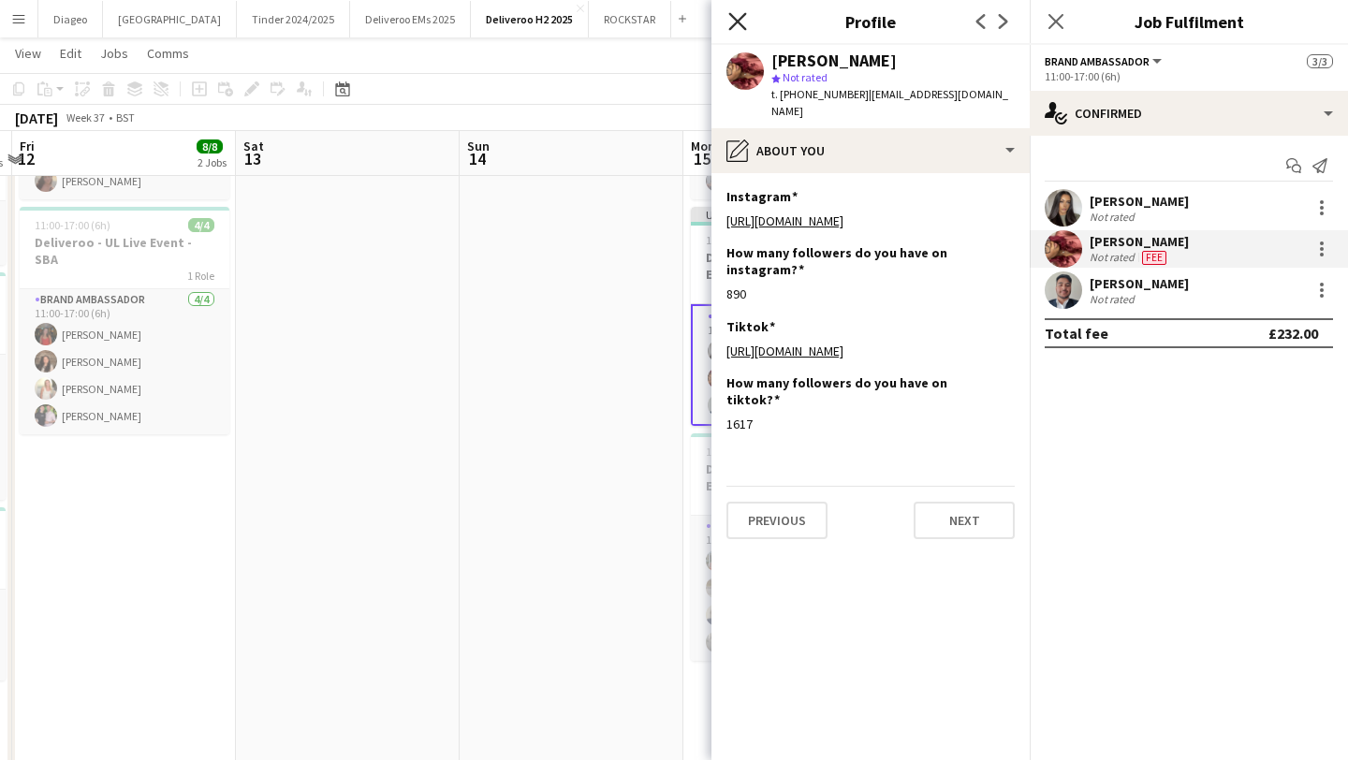
click at [737, 16] on icon "Close pop-in" at bounding box center [737, 21] width 18 height 18
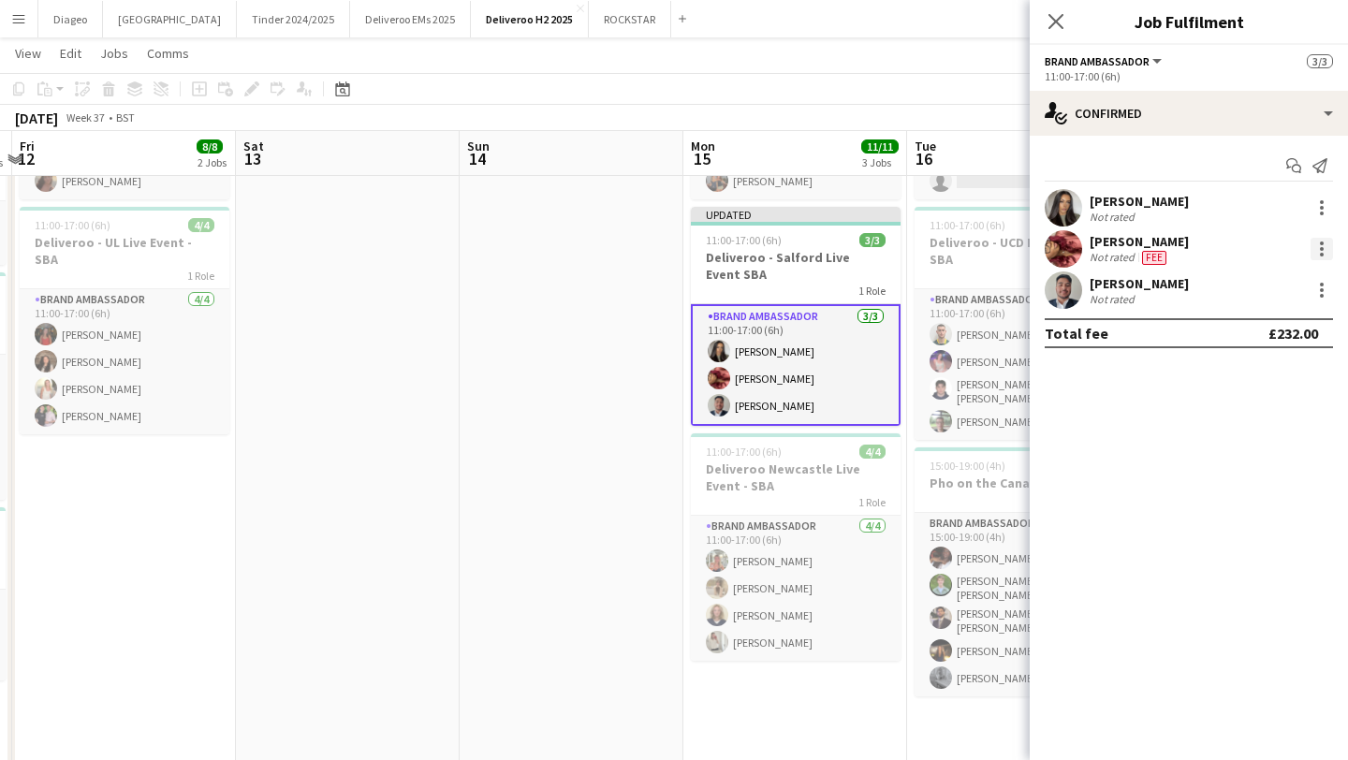
click at [1326, 255] on div at bounding box center [1322, 249] width 22 height 22
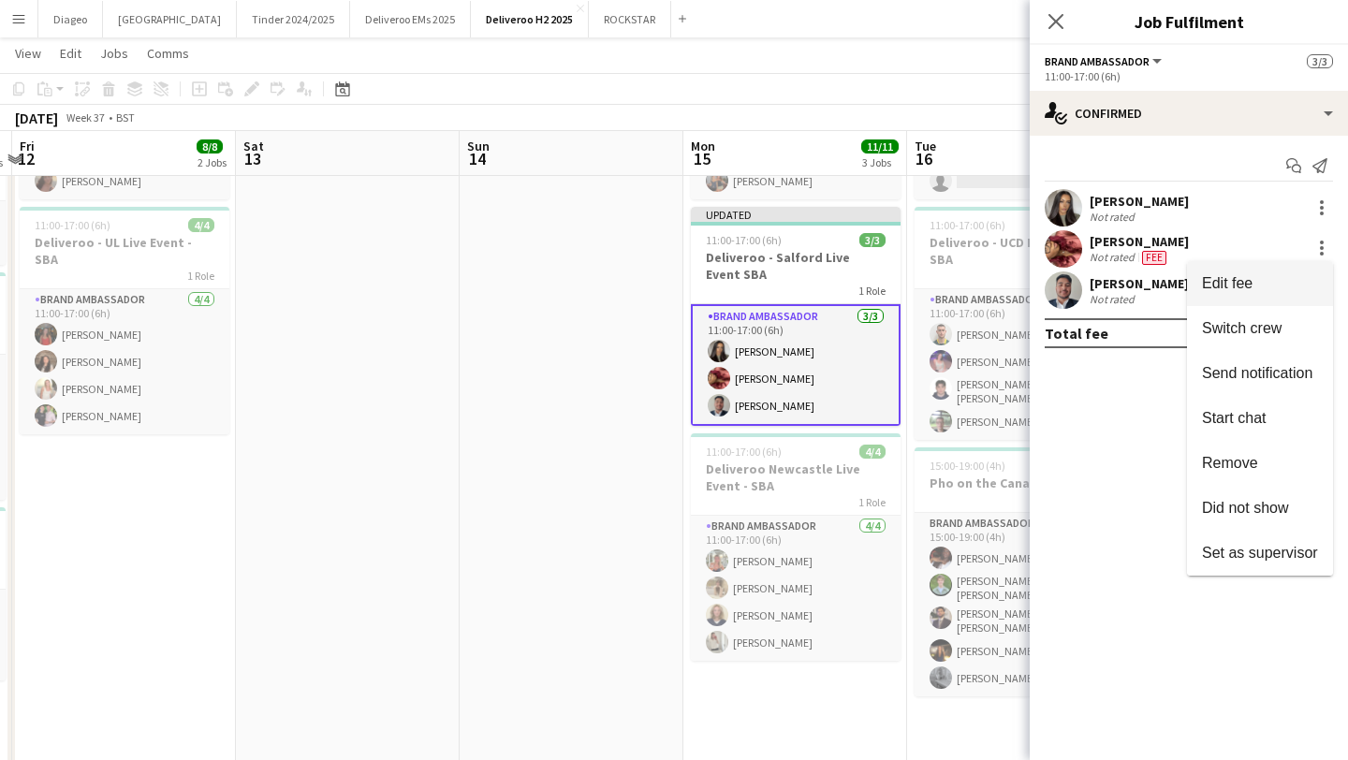
click at [1284, 277] on span "Edit fee" at bounding box center [1260, 283] width 116 height 17
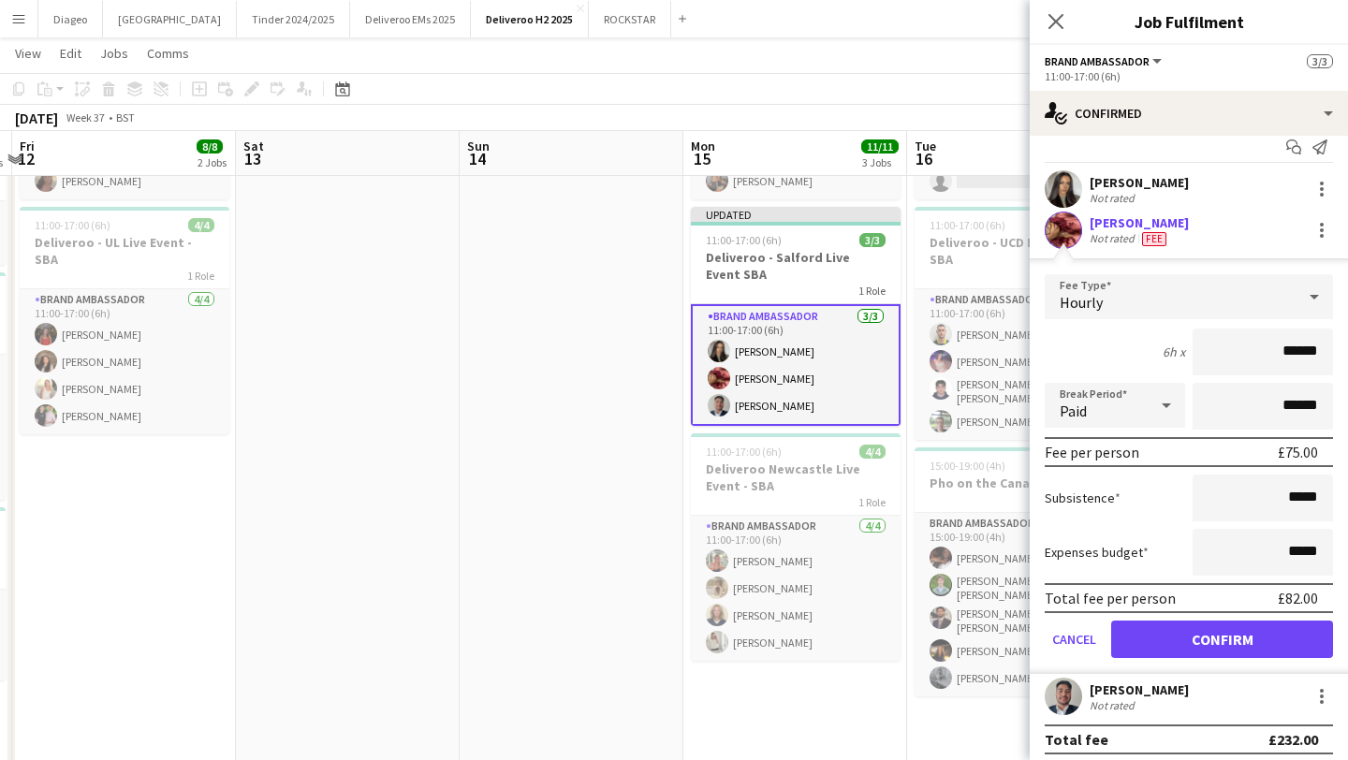
scroll to position [21, 0]
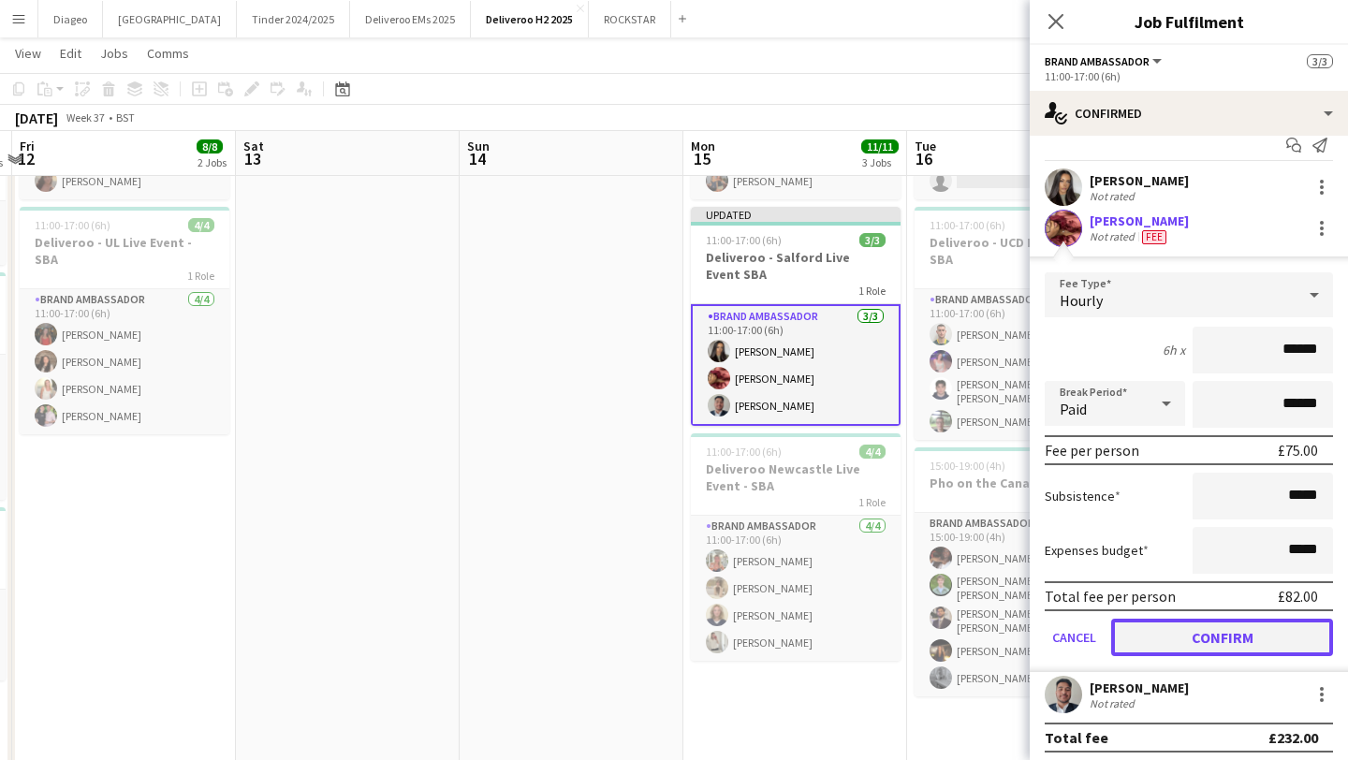
click at [1311, 636] on button "Confirm" at bounding box center [1222, 637] width 222 height 37
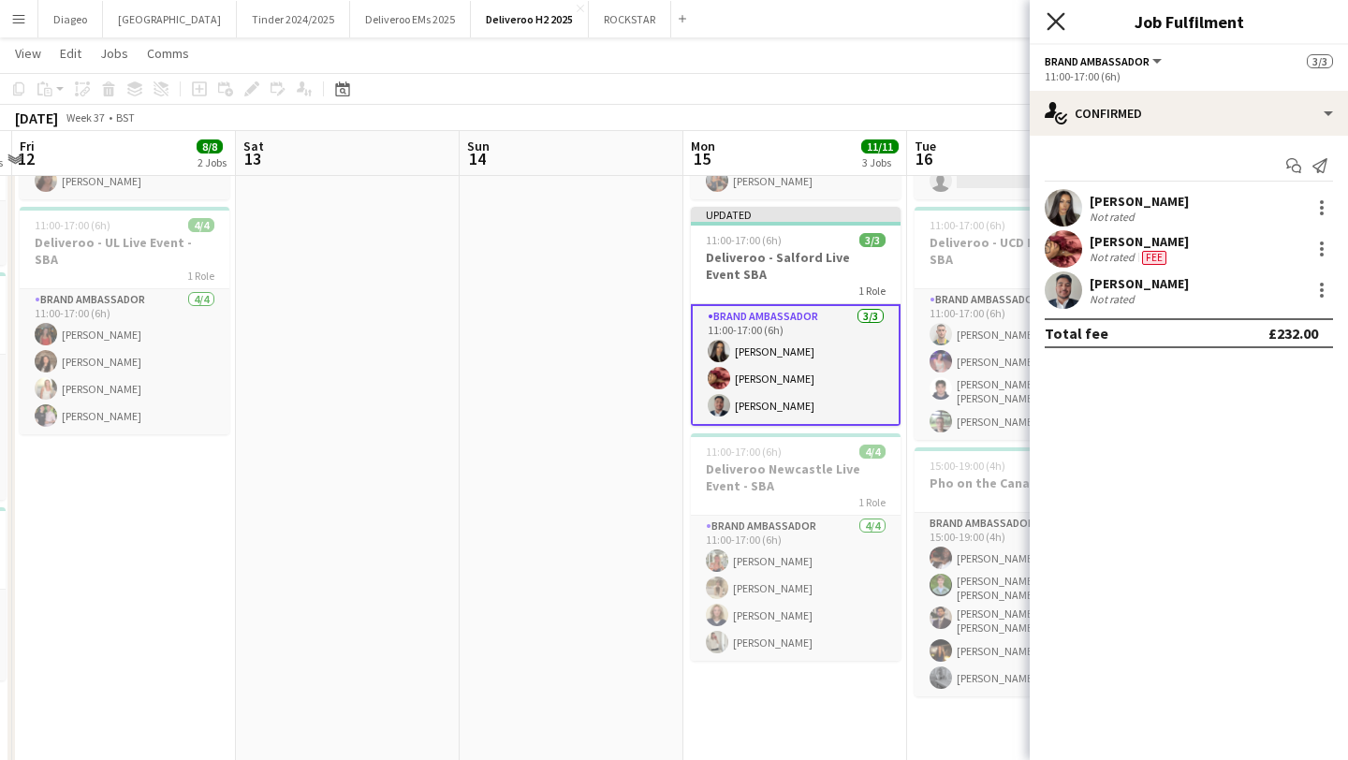
click at [1060, 28] on icon "Close pop-in" at bounding box center [1056, 21] width 18 height 18
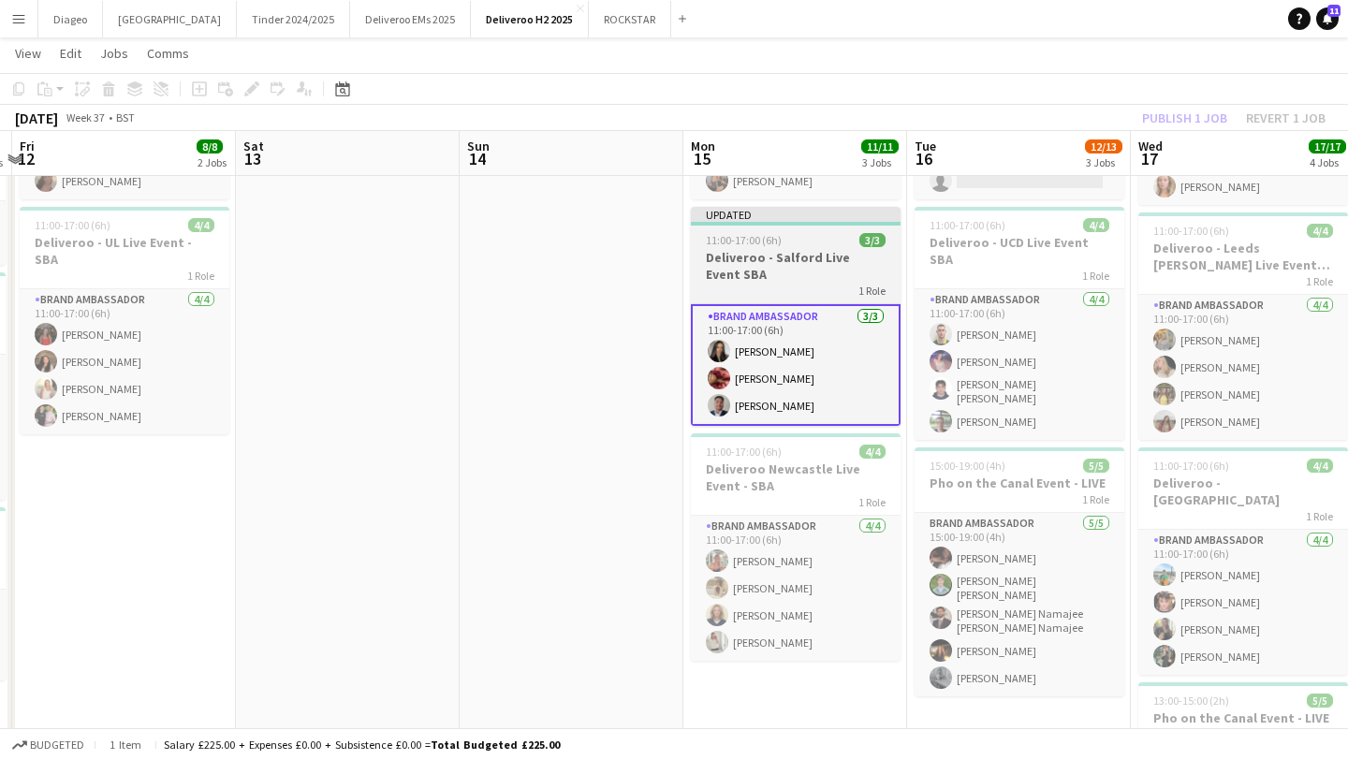
click at [818, 249] on h3 "Deliveroo - Salford Live Event SBA" at bounding box center [796, 266] width 210 height 34
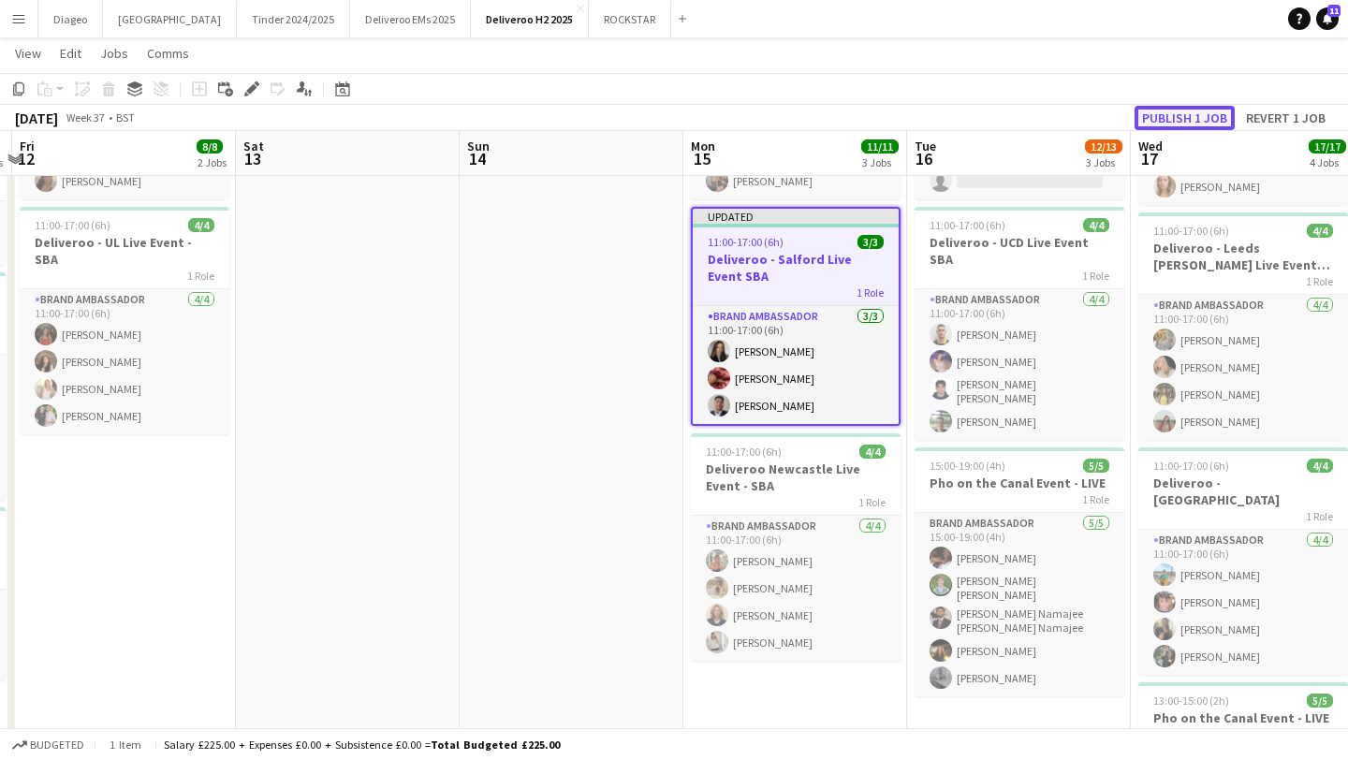
click at [1207, 123] on button "Publish 1 job" at bounding box center [1185, 118] width 100 height 24
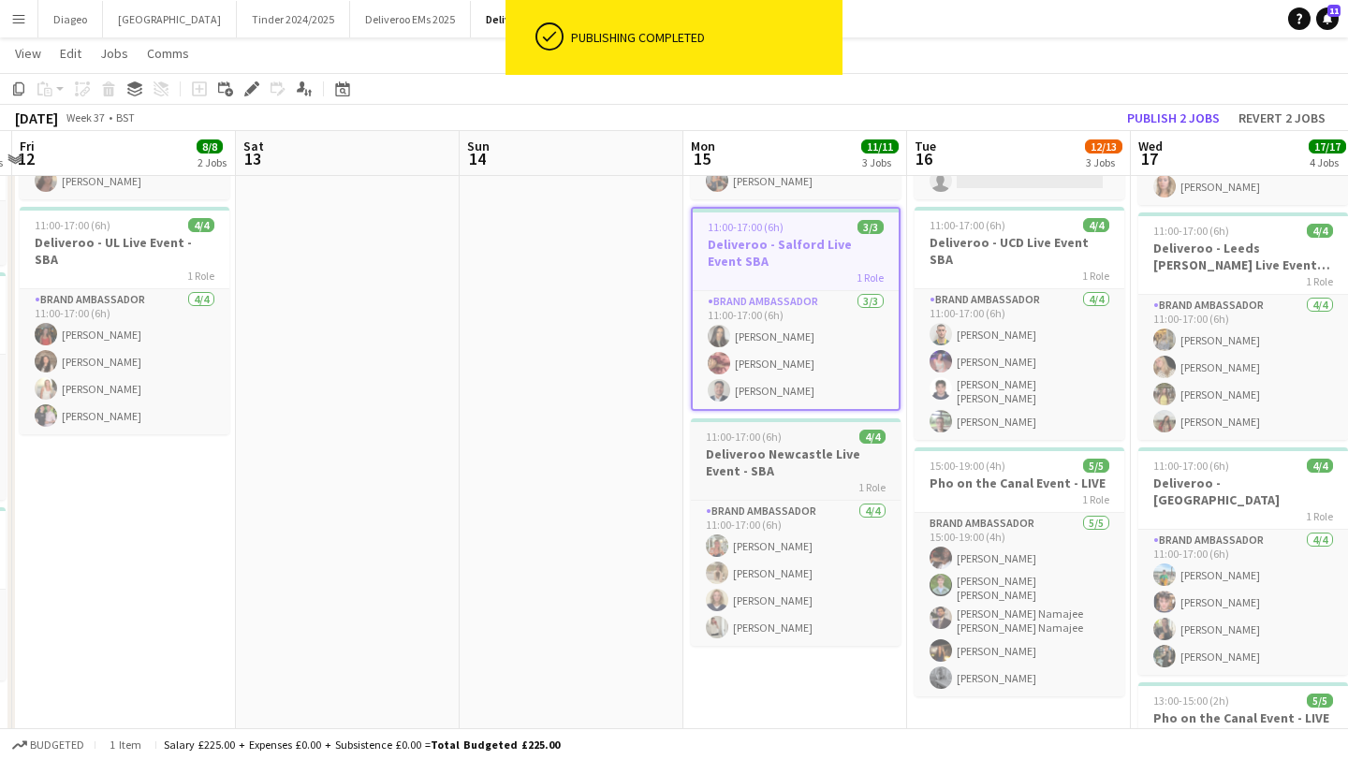
click at [826, 491] on div "1 Role" at bounding box center [796, 486] width 210 height 15
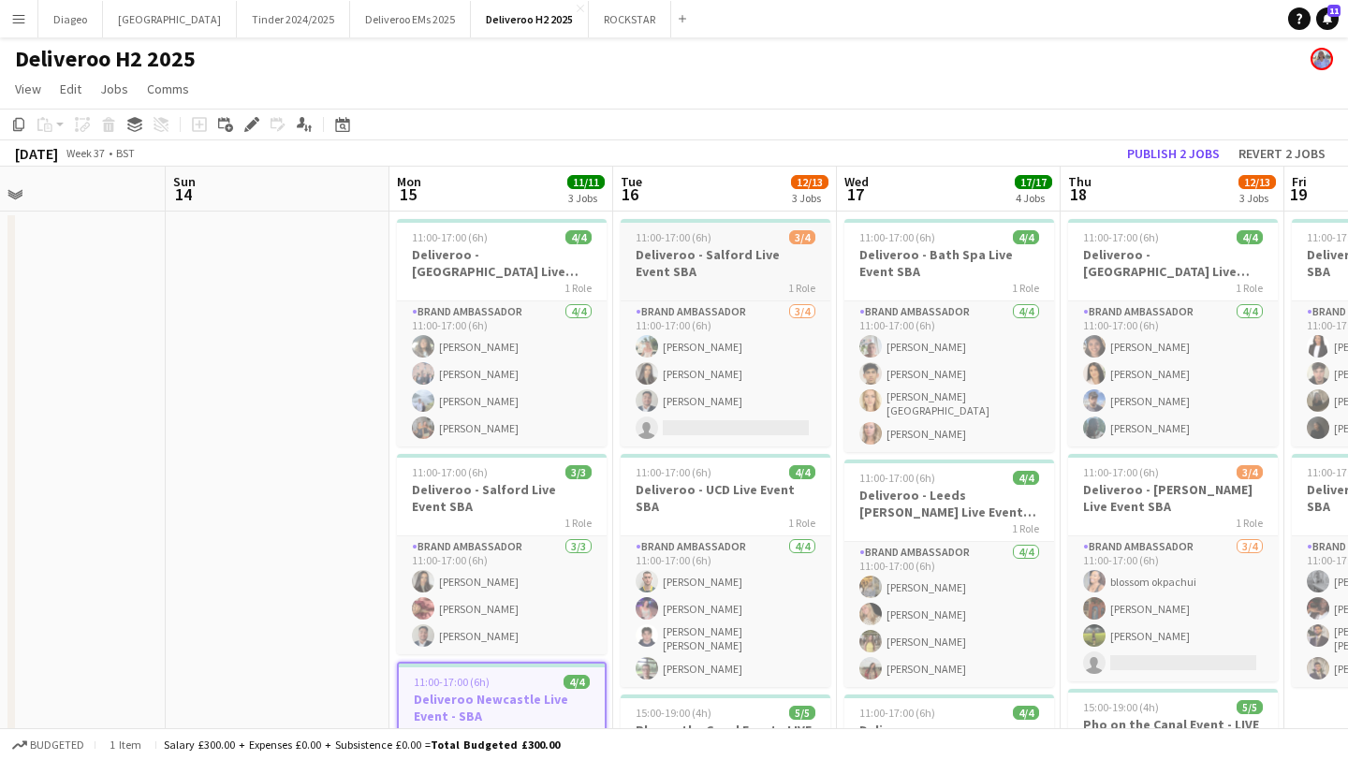
click at [738, 282] on div "1 Role" at bounding box center [726, 287] width 210 height 15
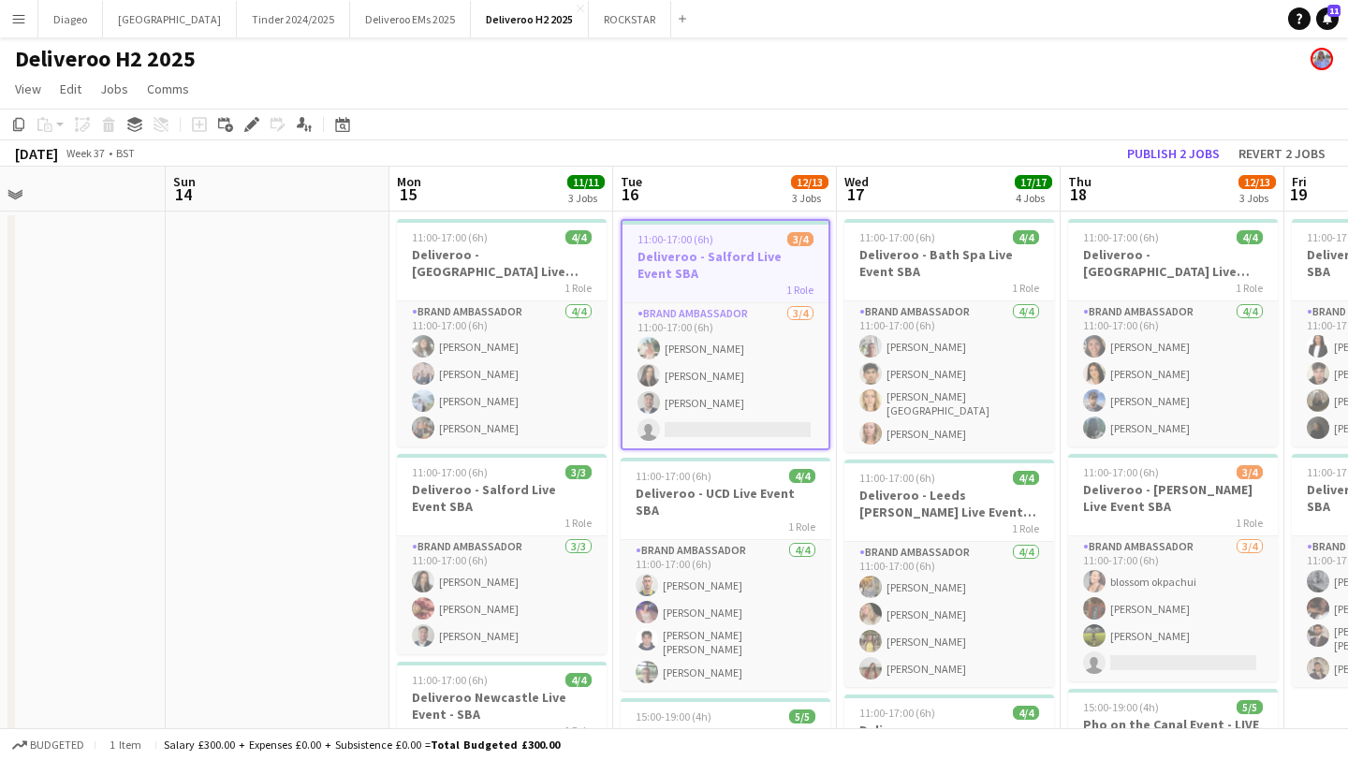
click at [772, 261] on h3 "Deliveroo - Salford Live Event SBA" at bounding box center [726, 265] width 206 height 34
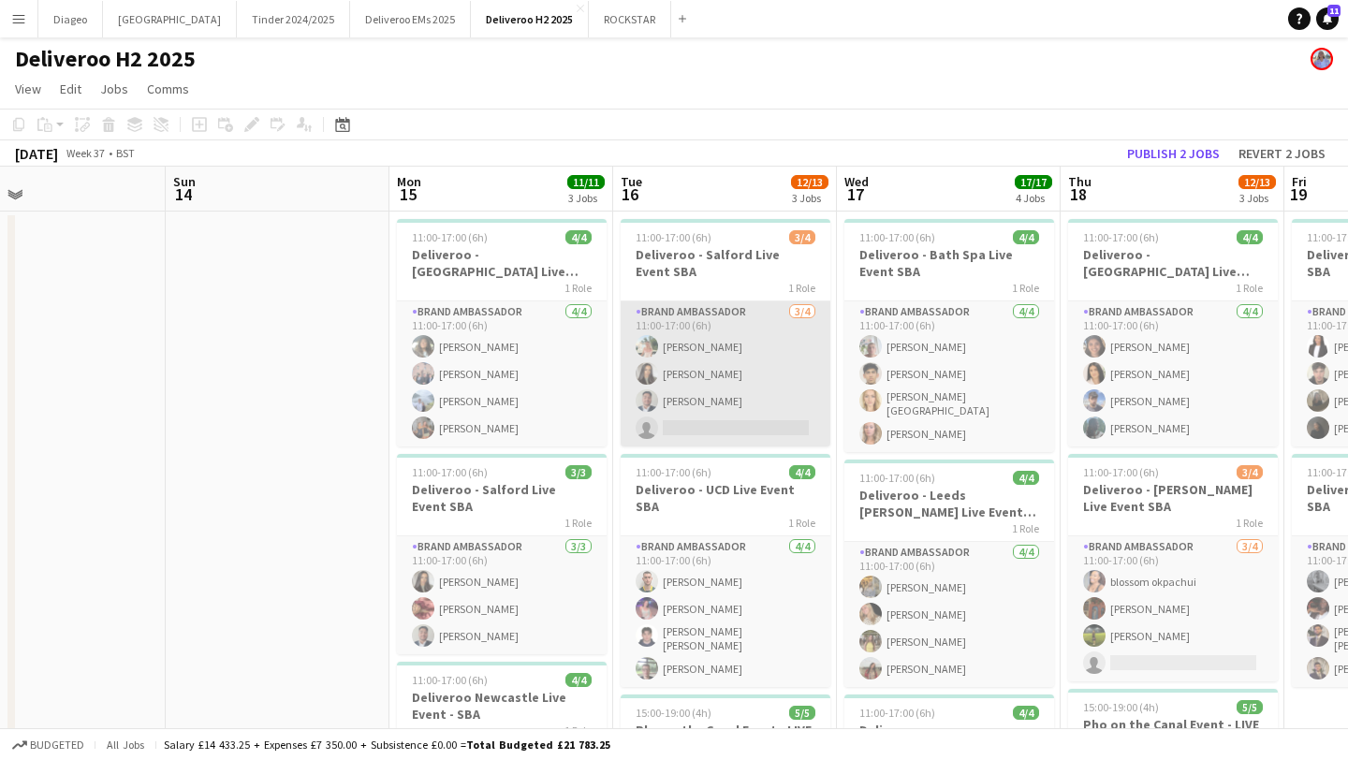
click at [754, 425] on app-card-role "Brand Ambassador 3/4 11:00-17:00 (6h) Lola Mellows Danika Daudia Asim Pokharel …" at bounding box center [726, 373] width 210 height 145
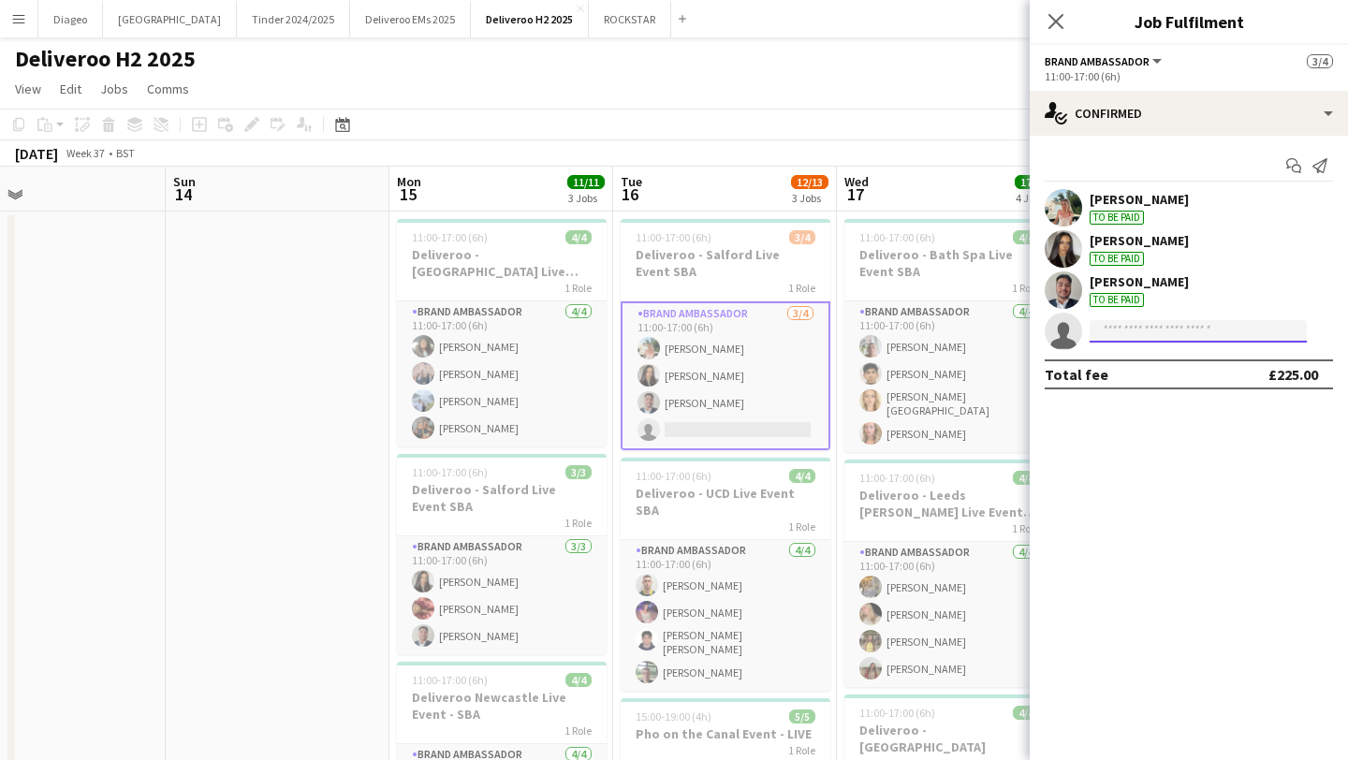
click at [1122, 333] on input at bounding box center [1198, 331] width 217 height 22
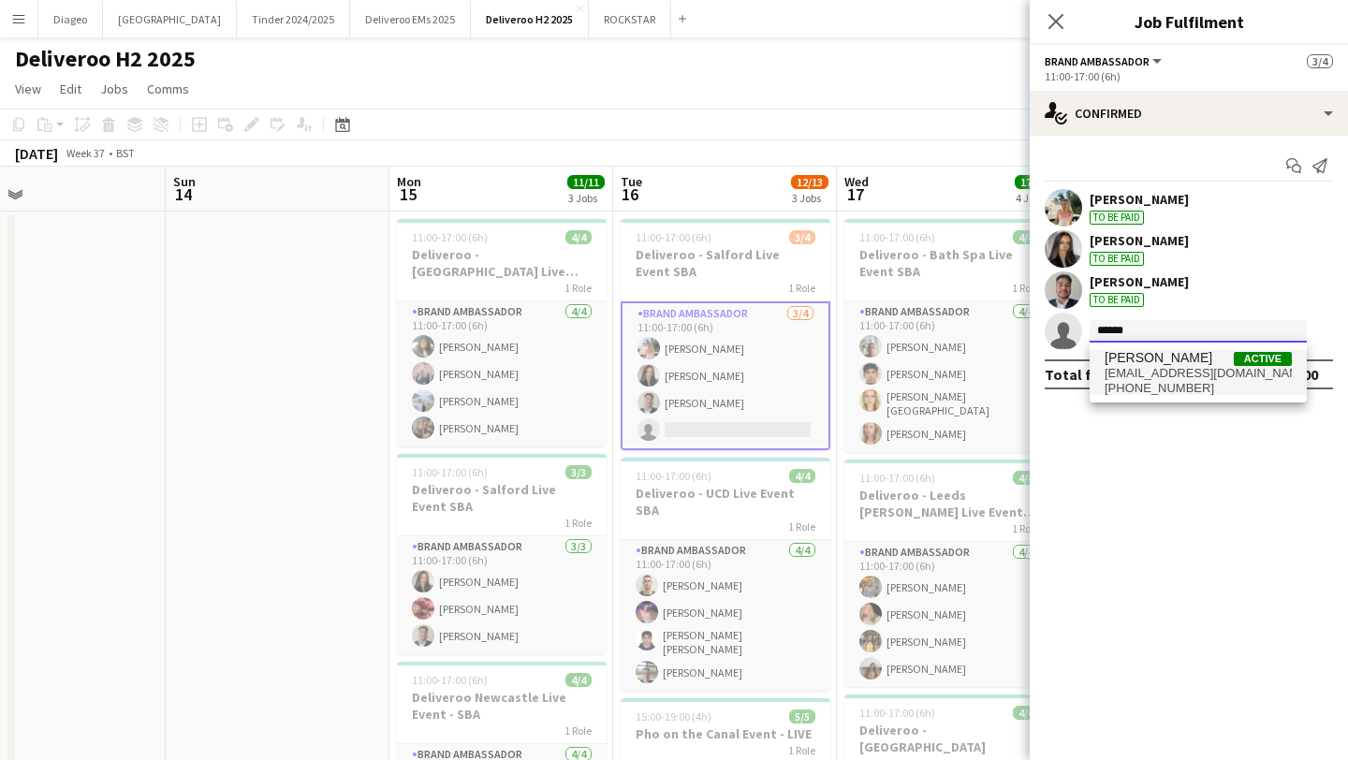
type input "******"
click at [1233, 374] on span "[EMAIL_ADDRESS][DOMAIN_NAME]" at bounding box center [1198, 373] width 187 height 15
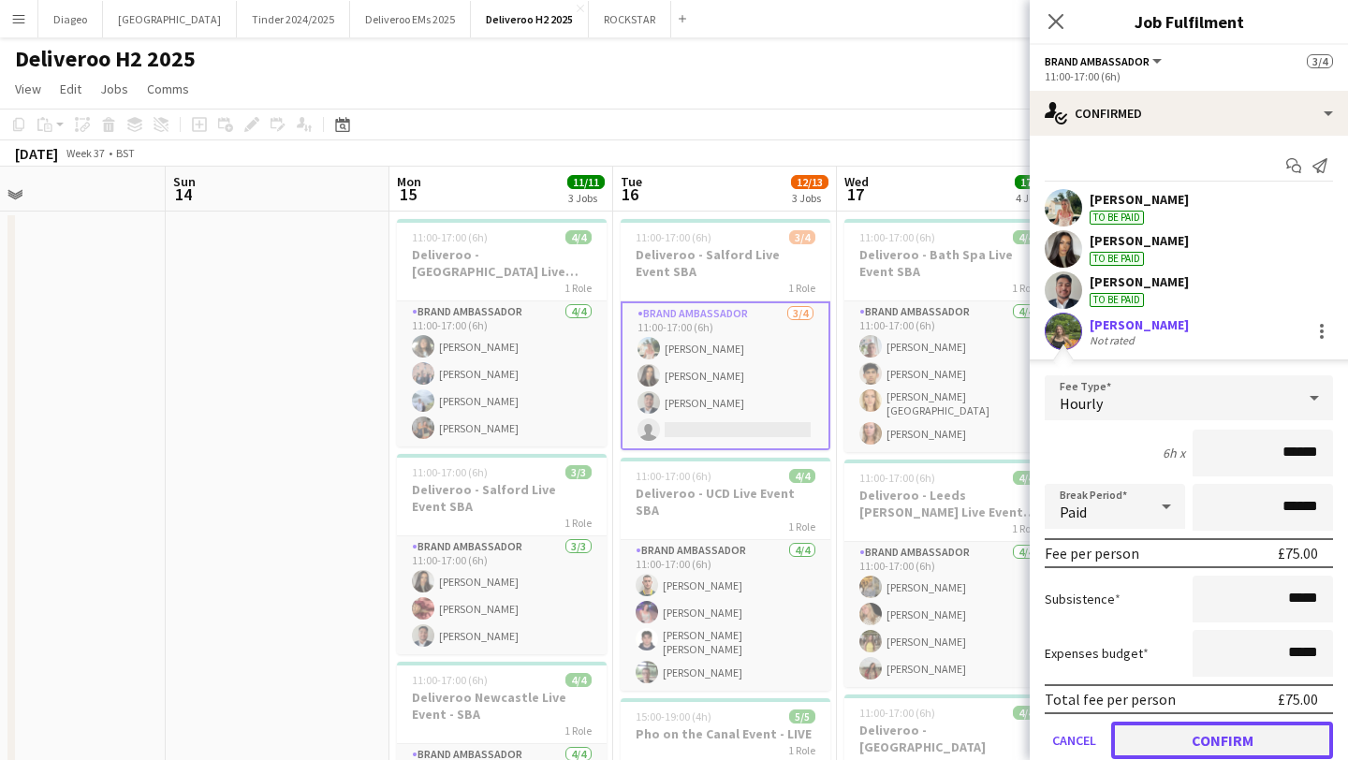
click at [1259, 743] on button "Confirm" at bounding box center [1222, 740] width 222 height 37
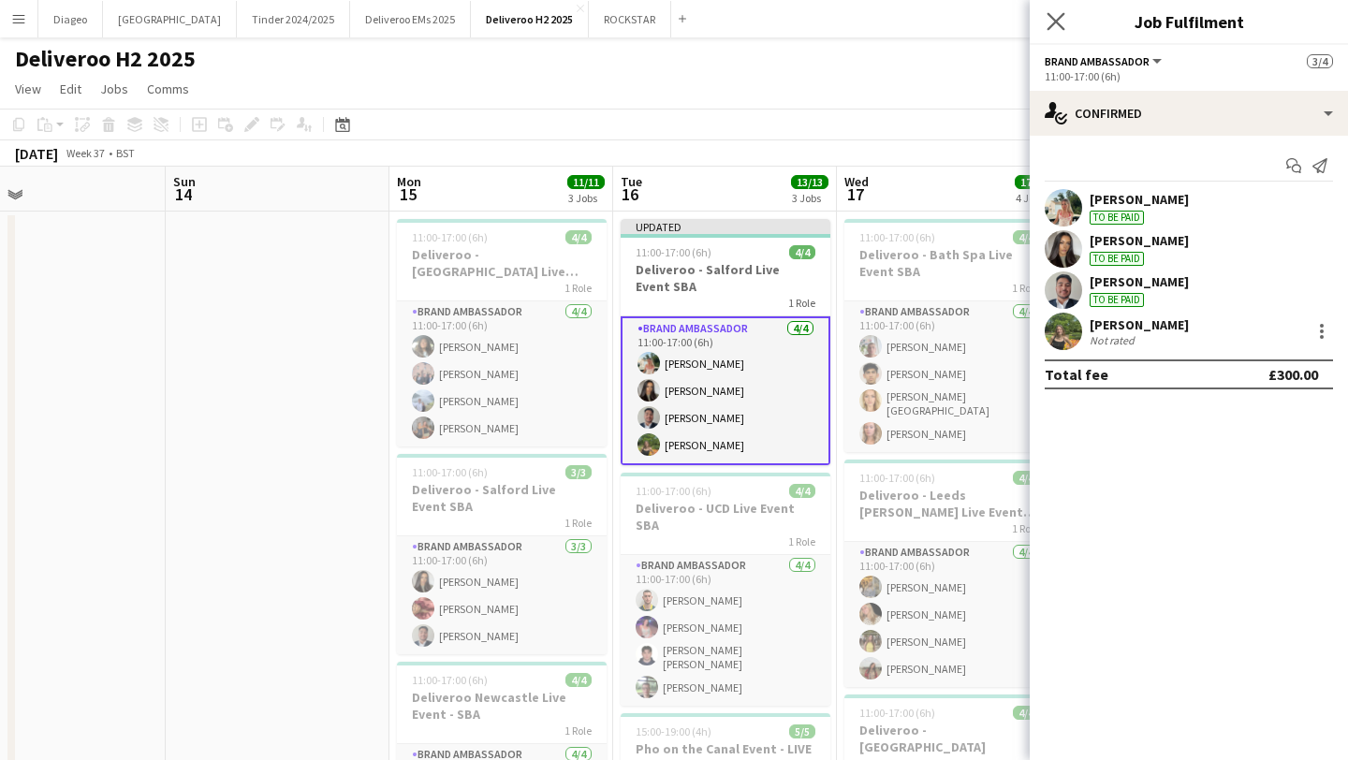
click at [1060, 30] on app-icon "Close pop-in" at bounding box center [1056, 21] width 27 height 27
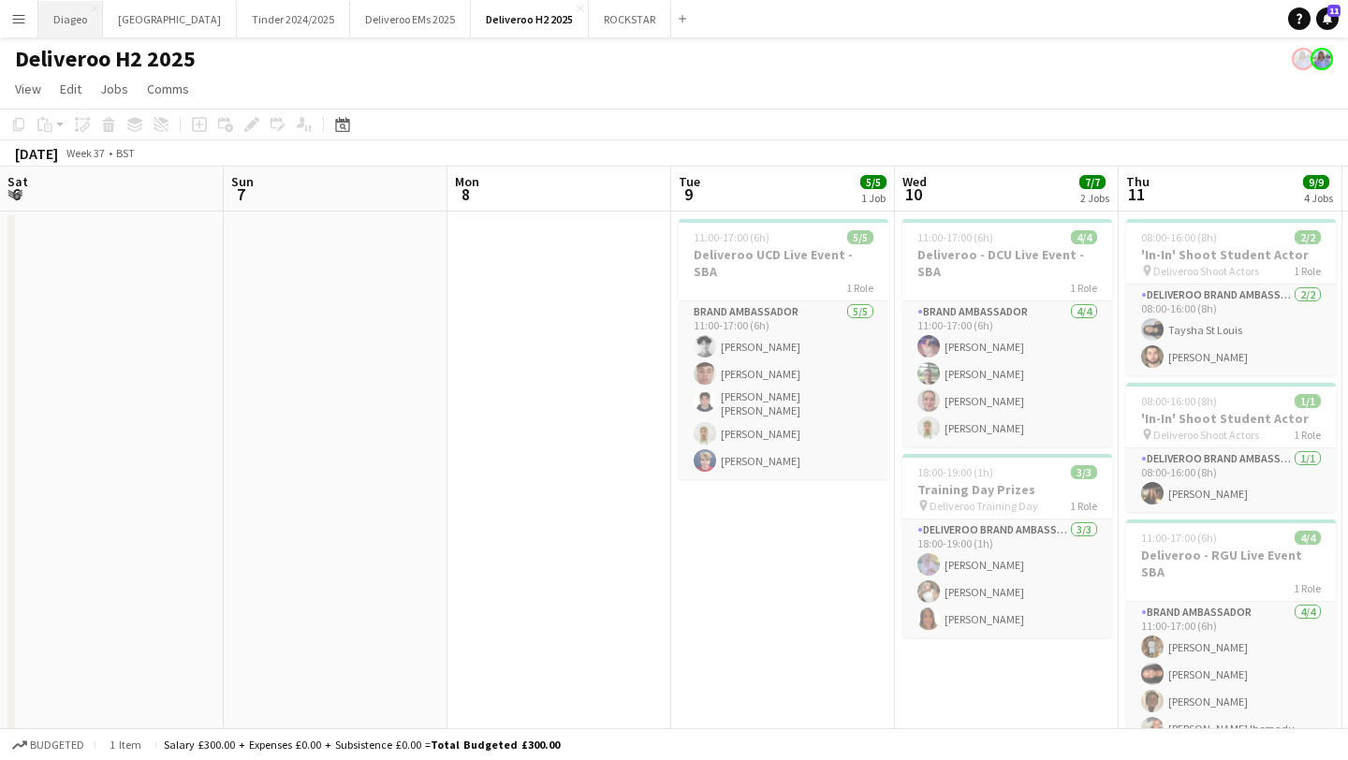
scroll to position [0, 541]
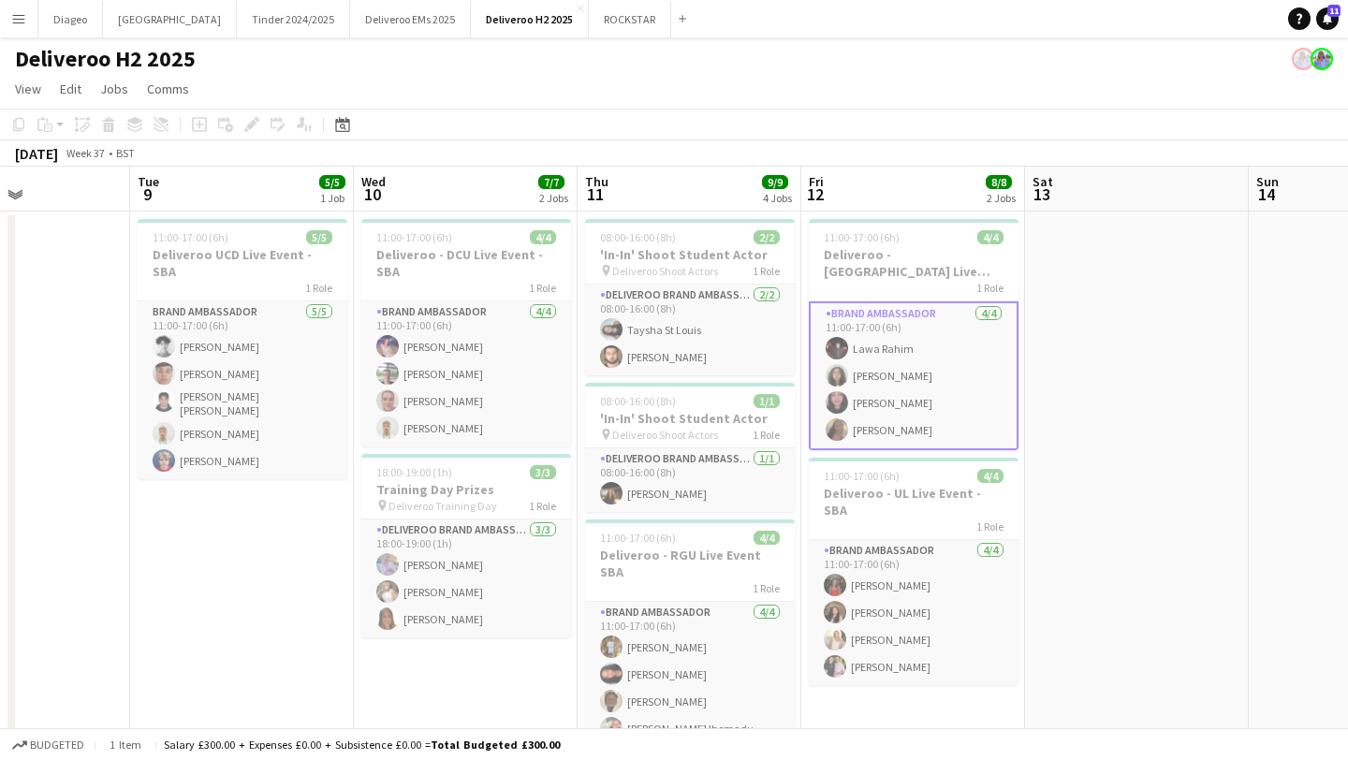
click at [22, 17] on app-icon "Menu" at bounding box center [18, 18] width 15 height 15
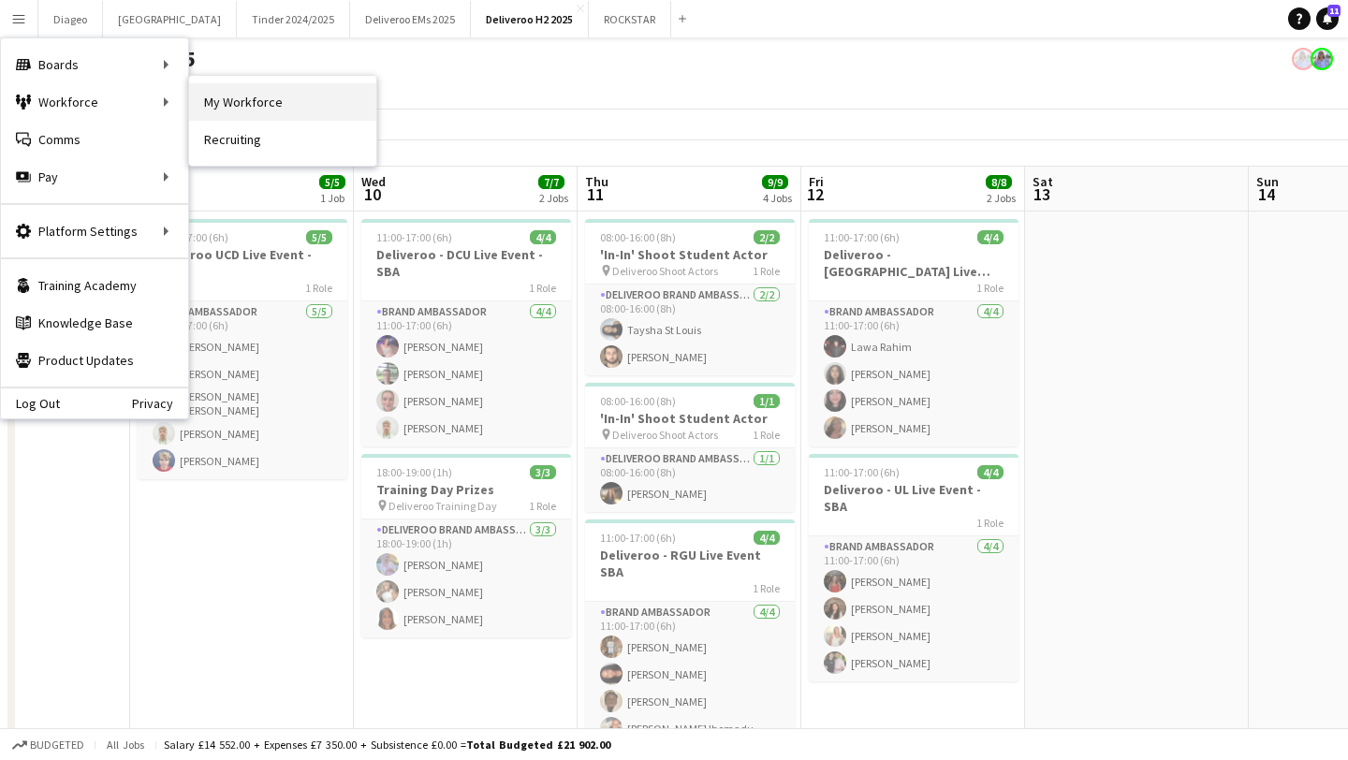
click at [237, 103] on link "My Workforce" at bounding box center [282, 101] width 187 height 37
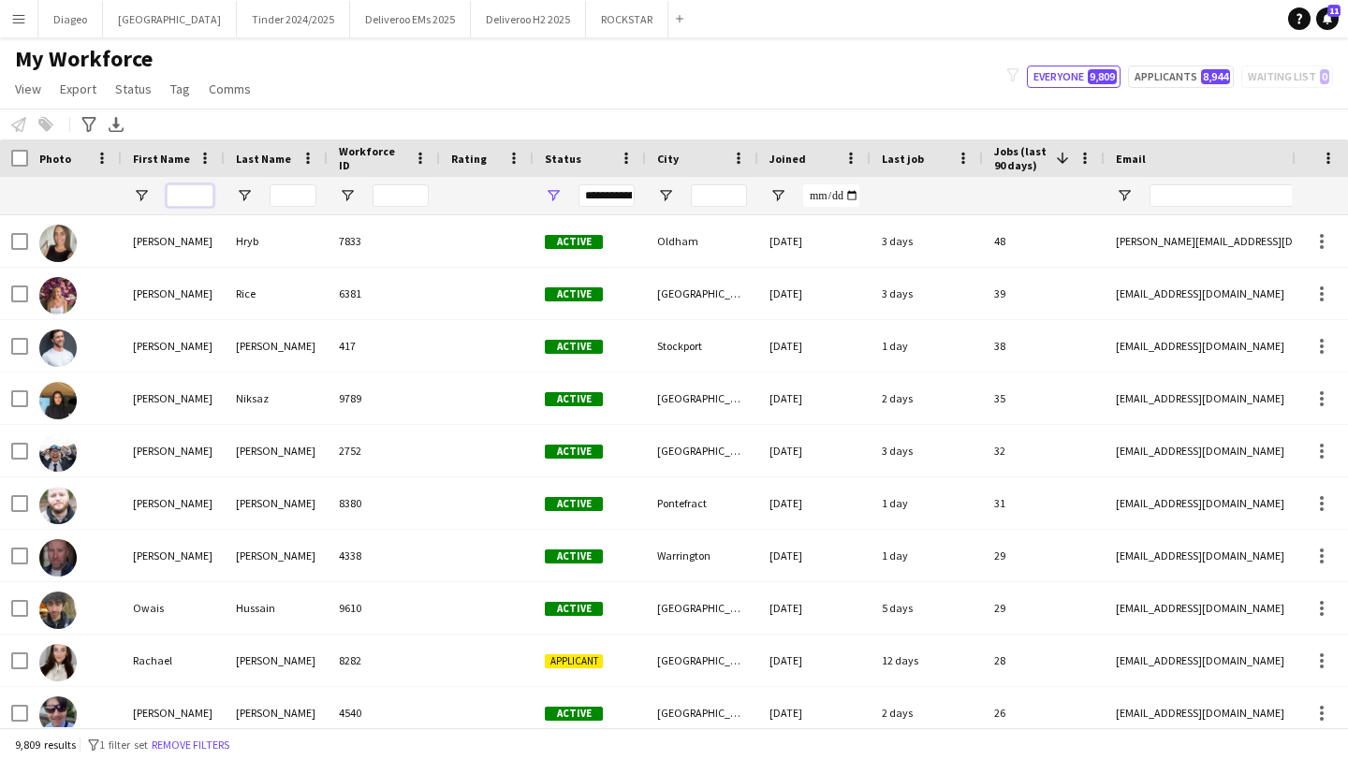
click at [188, 198] on input "First Name Filter Input" at bounding box center [190, 195] width 47 height 22
click at [310, 190] on input "Last Name Filter Input" at bounding box center [293, 195] width 47 height 22
paste input "**********"
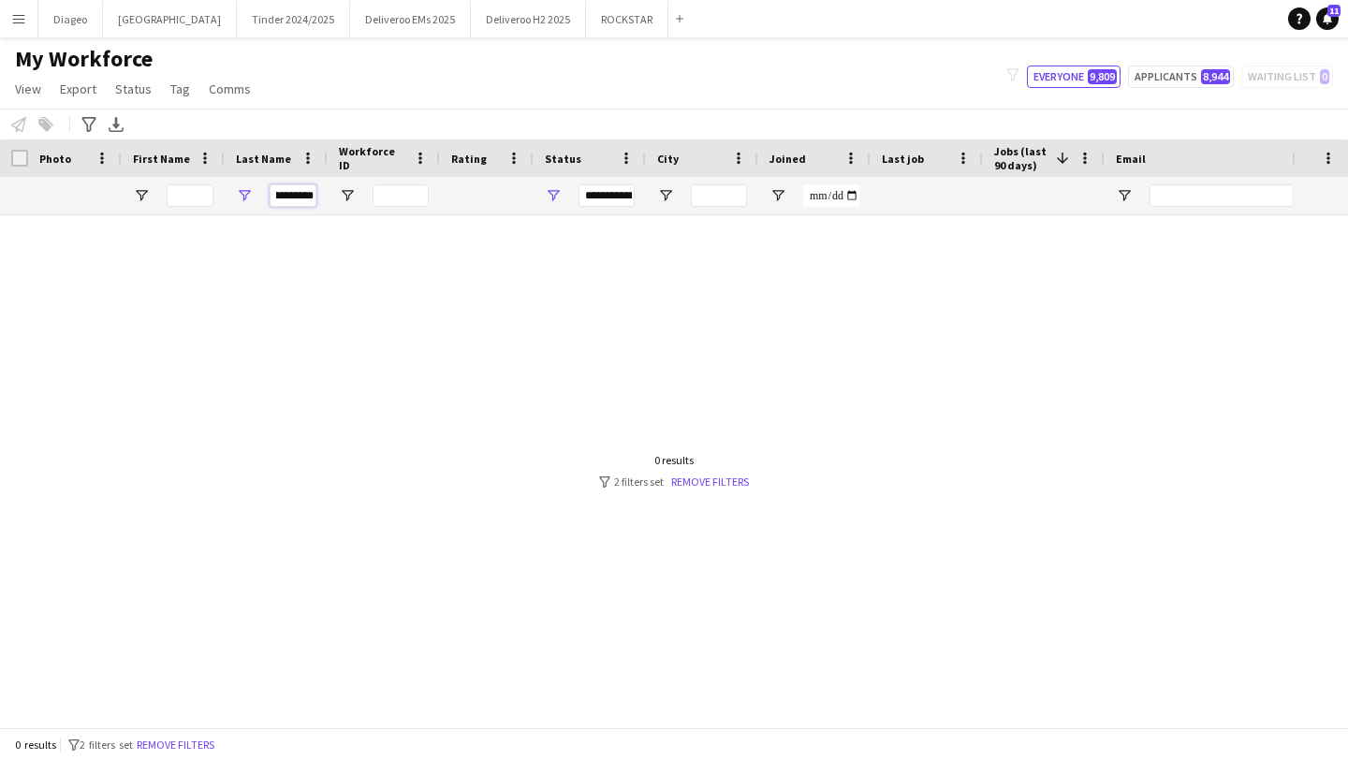
click at [275, 198] on input "**********" at bounding box center [293, 195] width 47 height 22
click at [278, 198] on input "**********" at bounding box center [293, 195] width 47 height 22
type input "******"
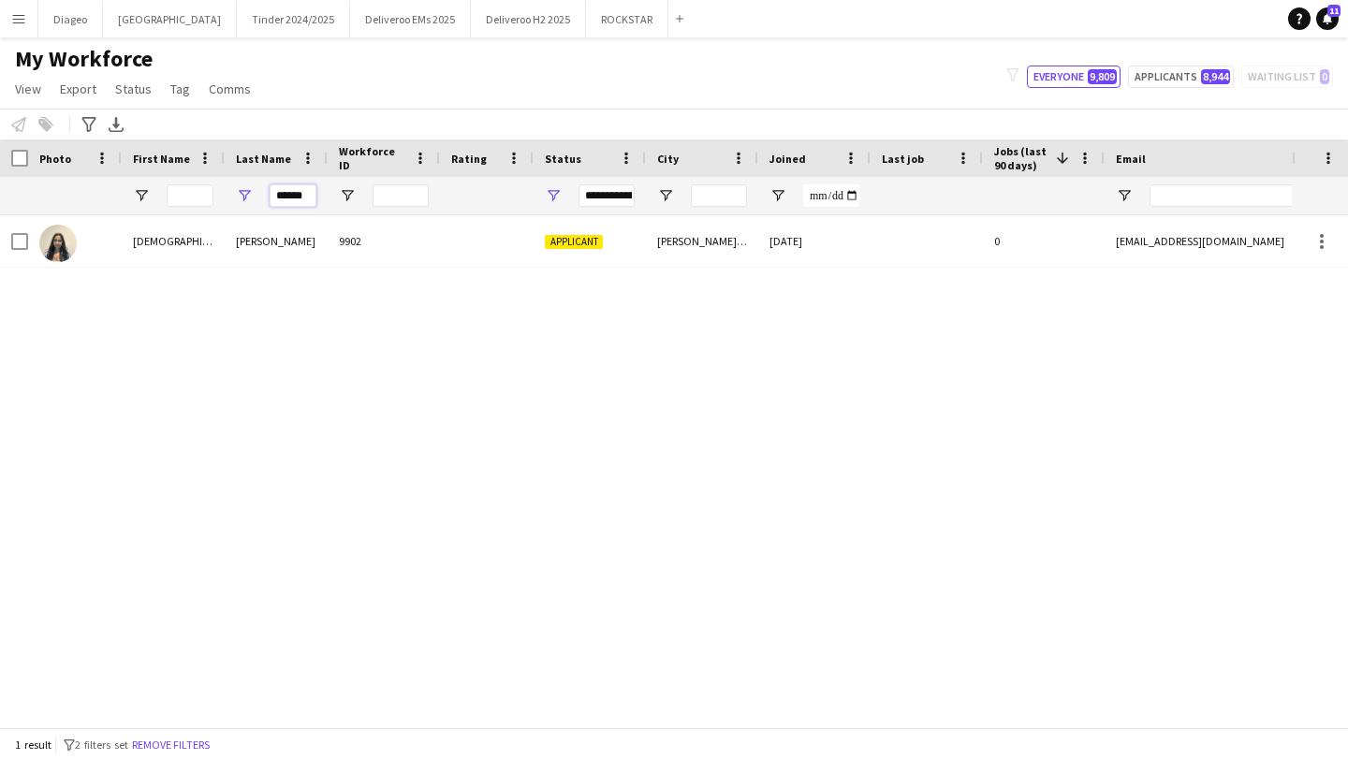
click at [306, 202] on input "******" at bounding box center [293, 195] width 47 height 22
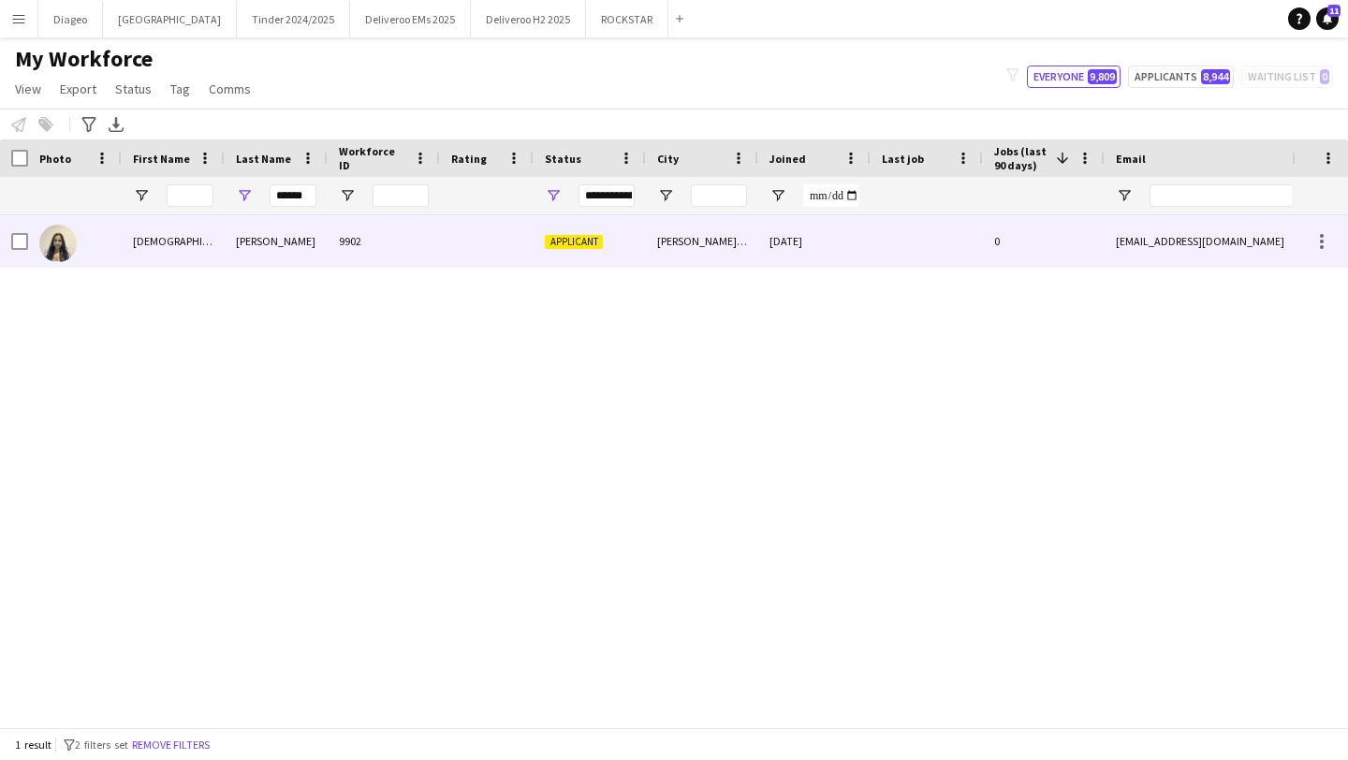
click at [306, 247] on div "[PERSON_NAME]" at bounding box center [276, 240] width 103 height 51
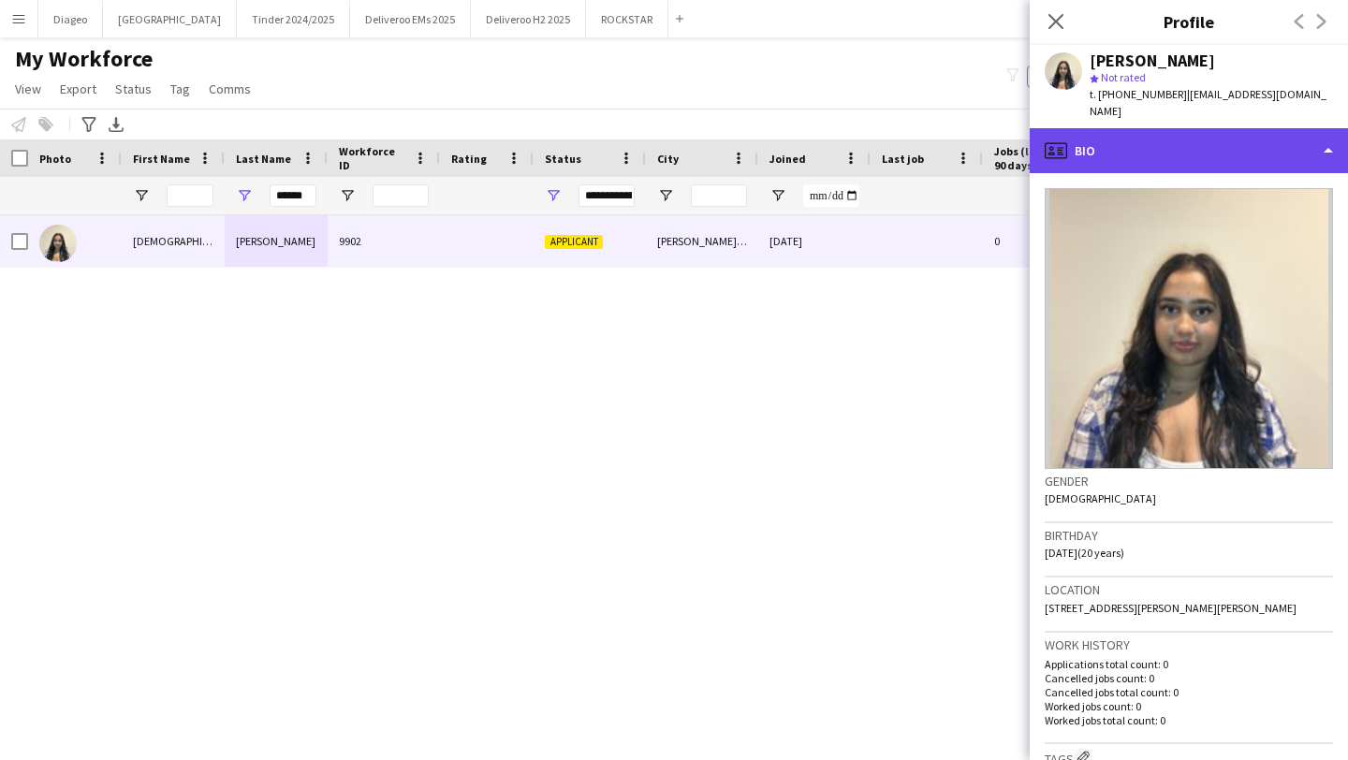
click at [1131, 128] on div "profile Bio" at bounding box center [1189, 150] width 318 height 45
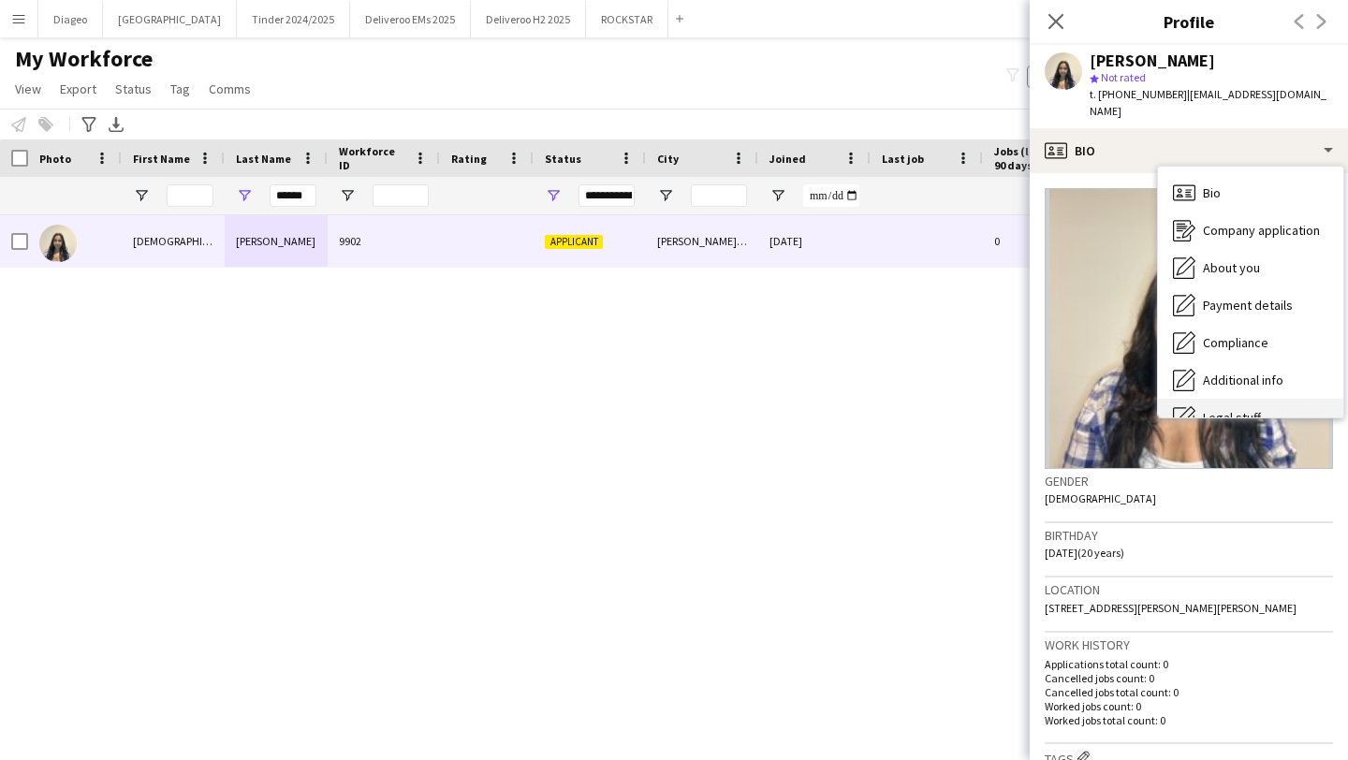
click at [1234, 399] on div "Legal stuff Legal stuff" at bounding box center [1250, 417] width 185 height 37
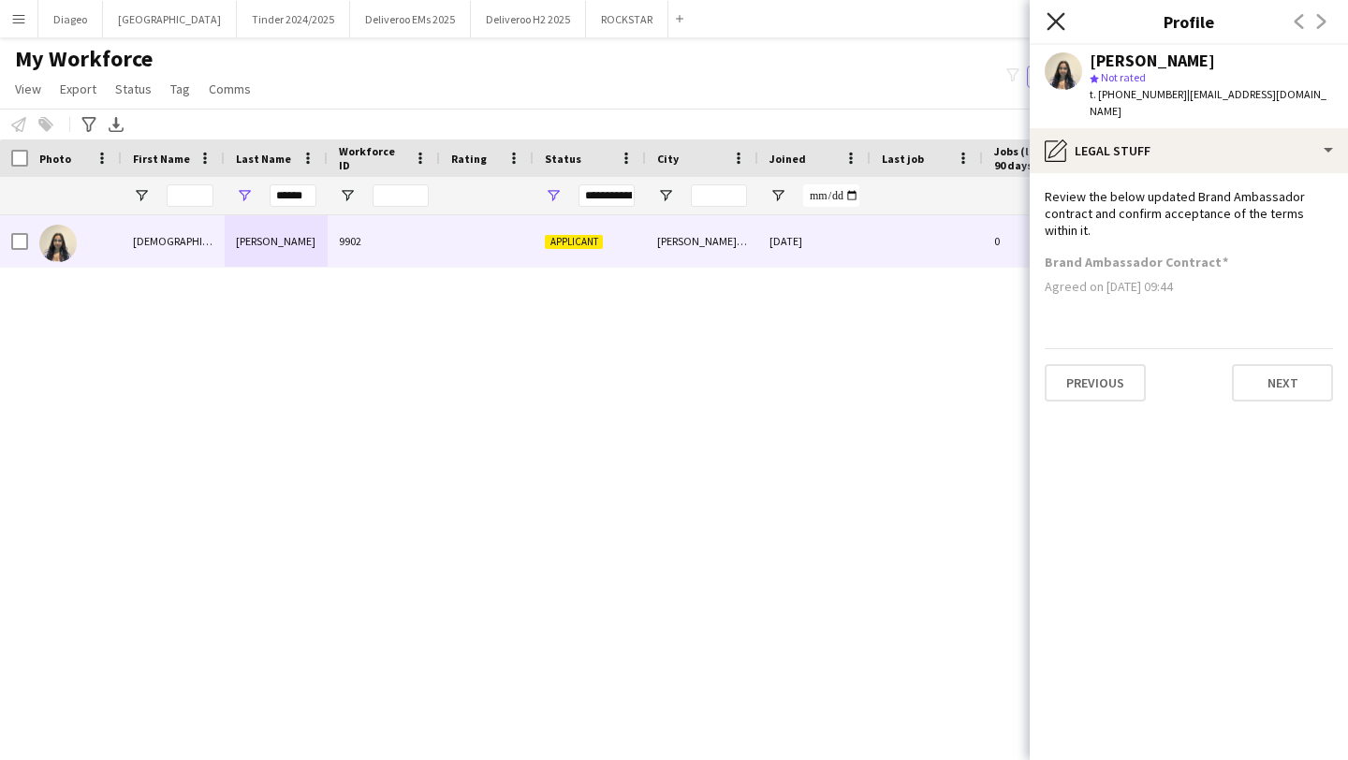
click at [1060, 23] on icon "Close pop-in" at bounding box center [1056, 21] width 18 height 18
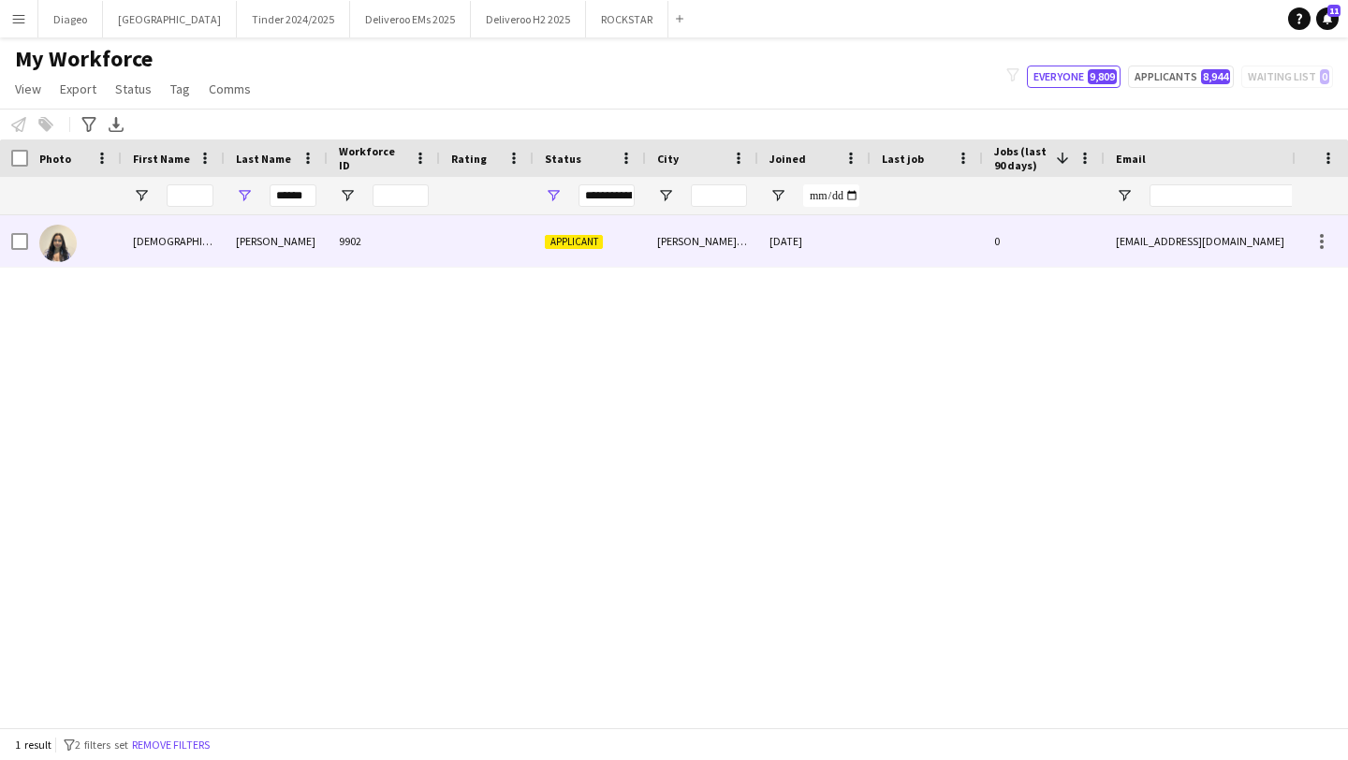
click at [1041, 217] on div "0" at bounding box center [1044, 240] width 122 height 51
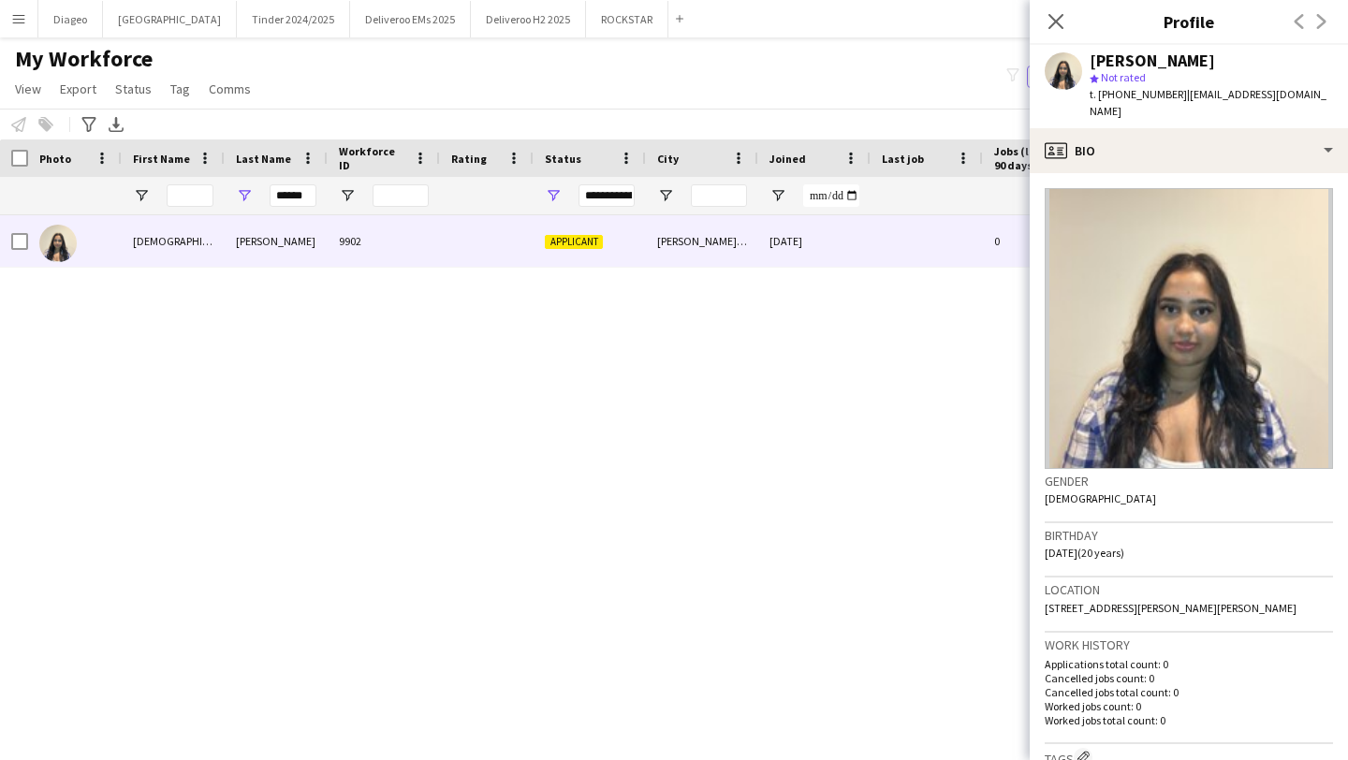
scroll to position [472, 0]
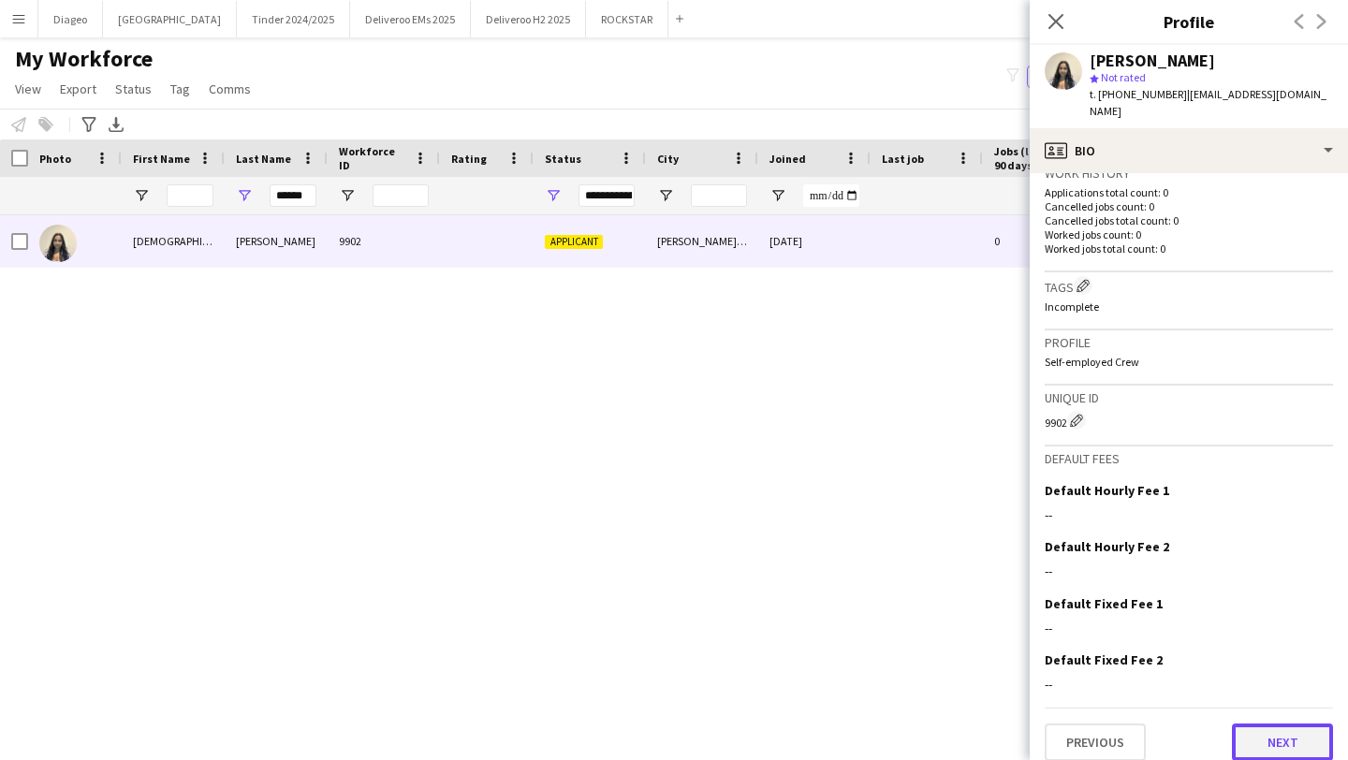
click at [1264, 724] on button "Next" at bounding box center [1282, 742] width 101 height 37
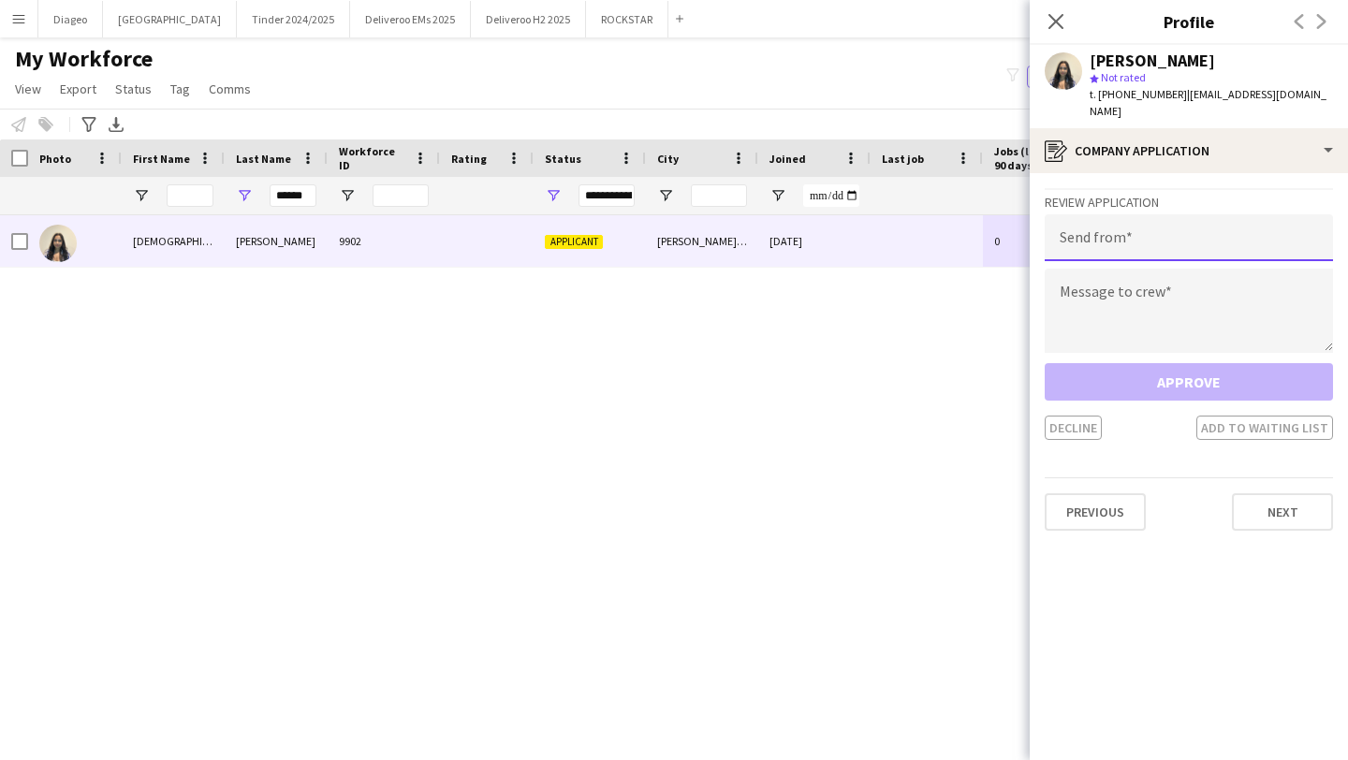
click at [1138, 227] on input "email" at bounding box center [1189, 237] width 288 height 47
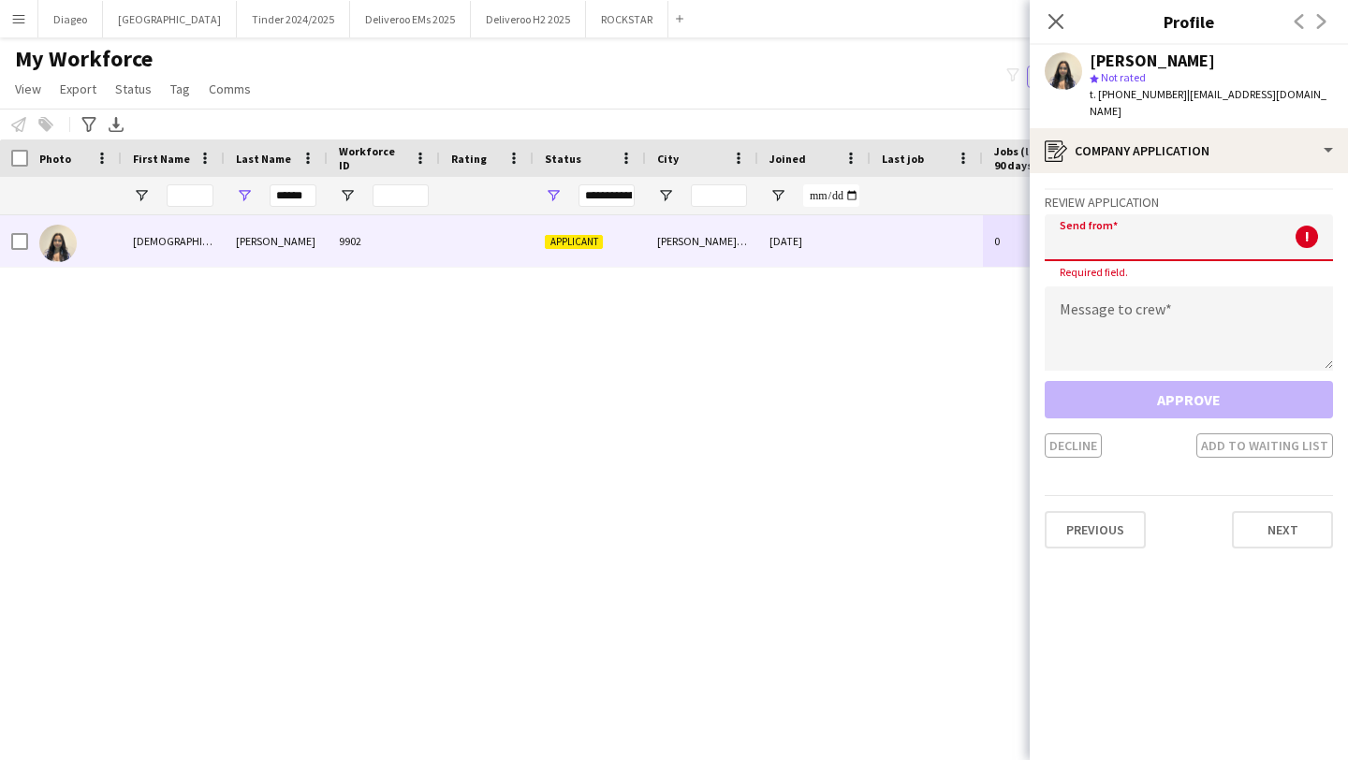
paste input "**********"
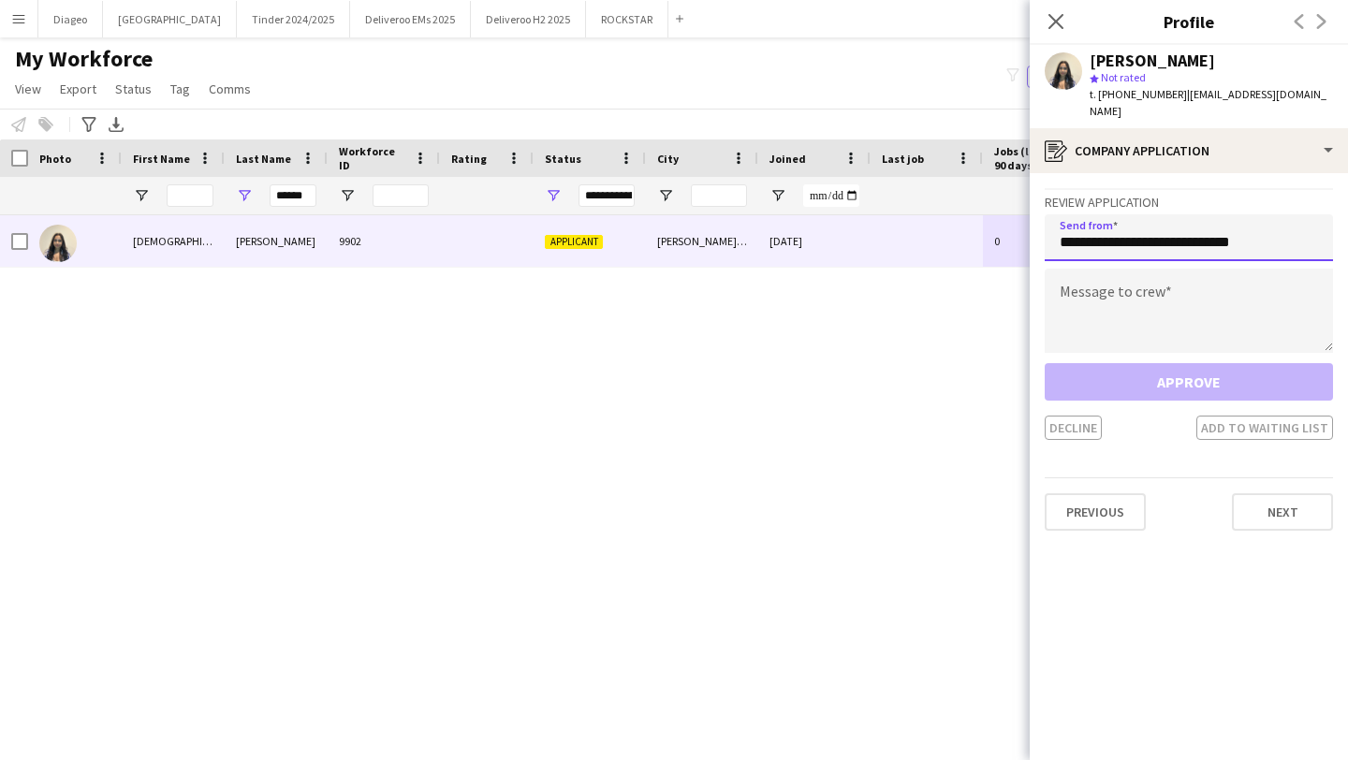
type input "**********"
click at [1137, 300] on textarea at bounding box center [1189, 311] width 288 height 84
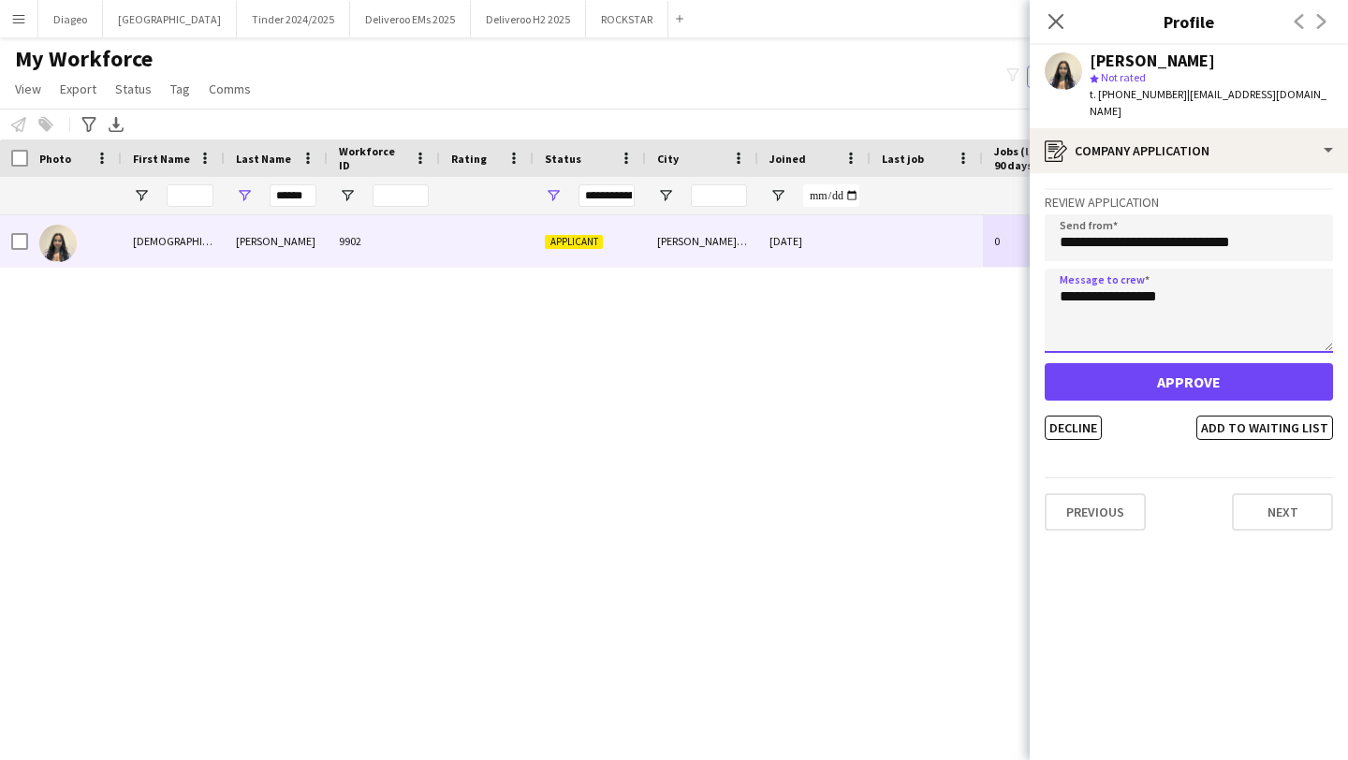
type textarea "**********"
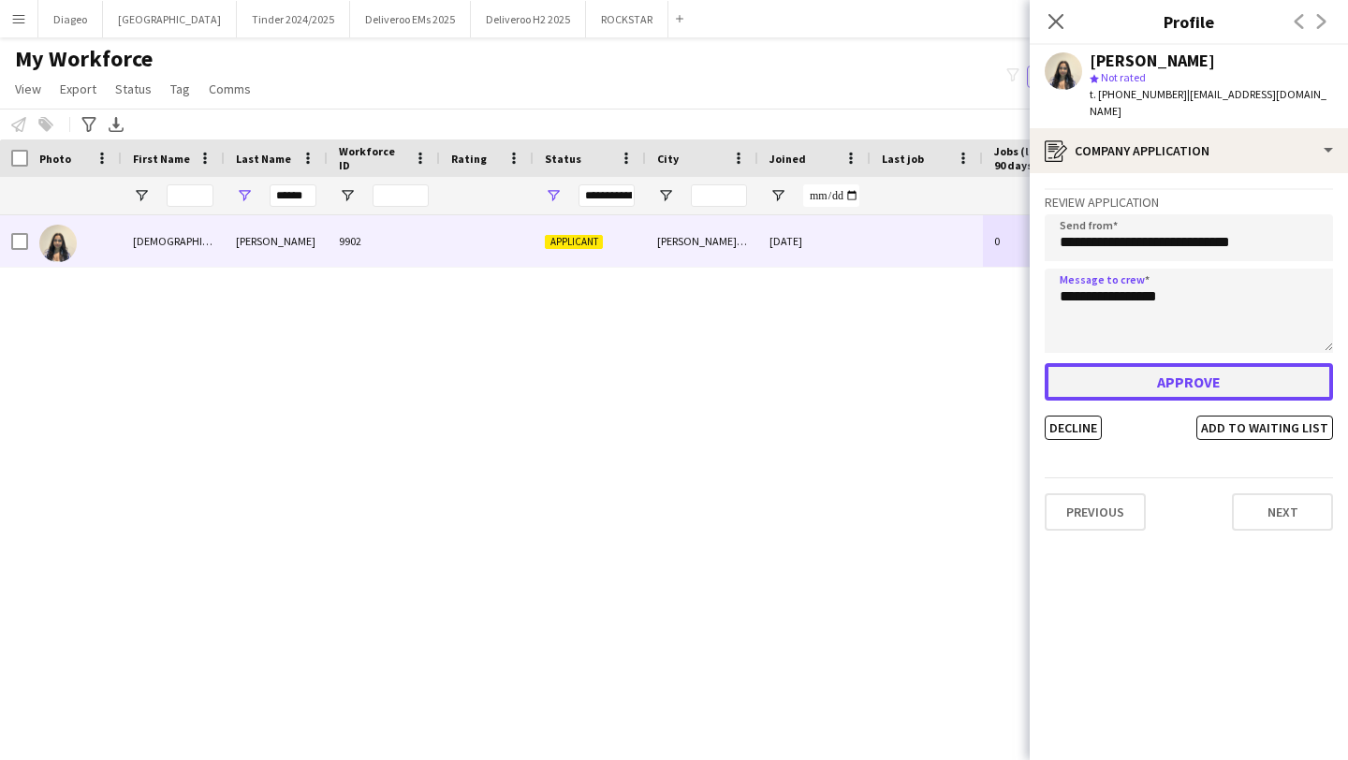
click at [1212, 364] on button "Approve" at bounding box center [1189, 381] width 288 height 37
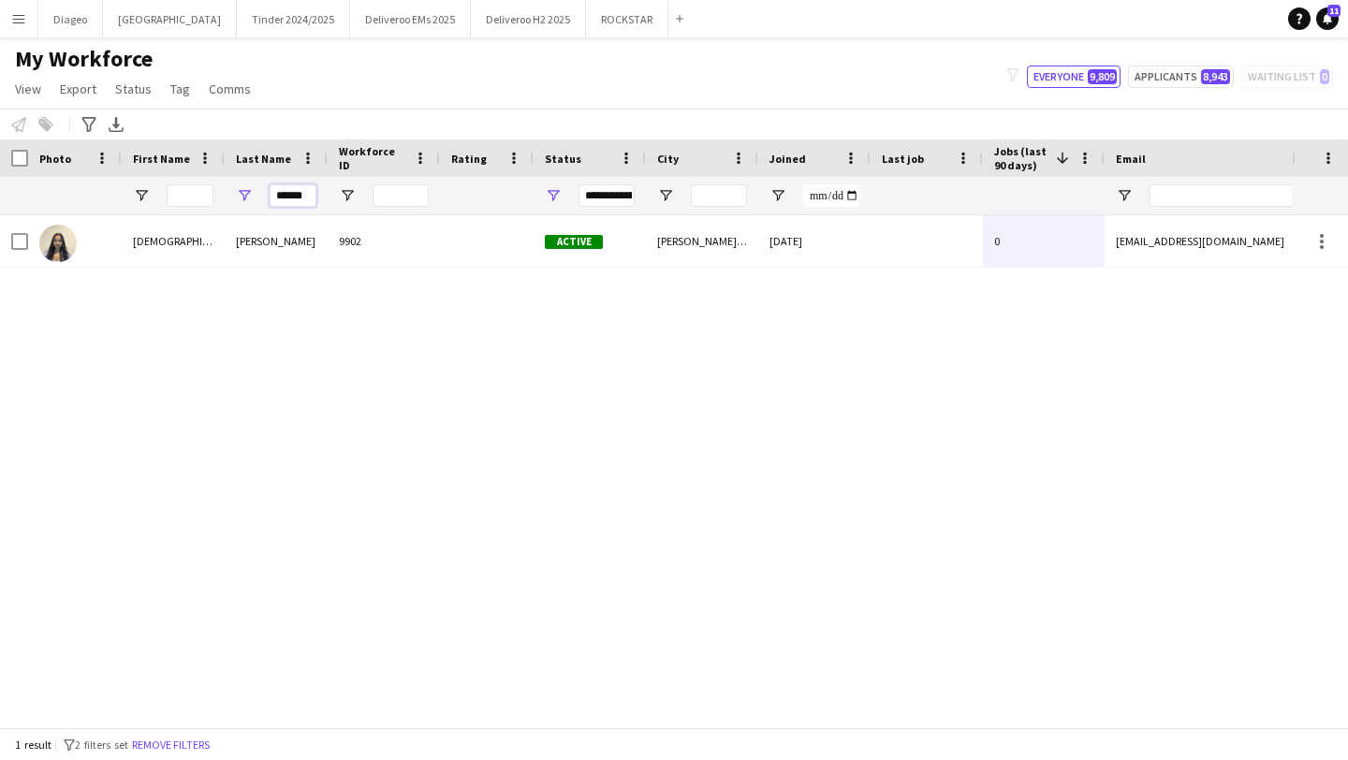
drag, startPoint x: 311, startPoint y: 198, endPoint x: 227, endPoint y: 191, distance: 84.6
click at [227, 191] on div "******" at bounding box center [276, 195] width 103 height 37
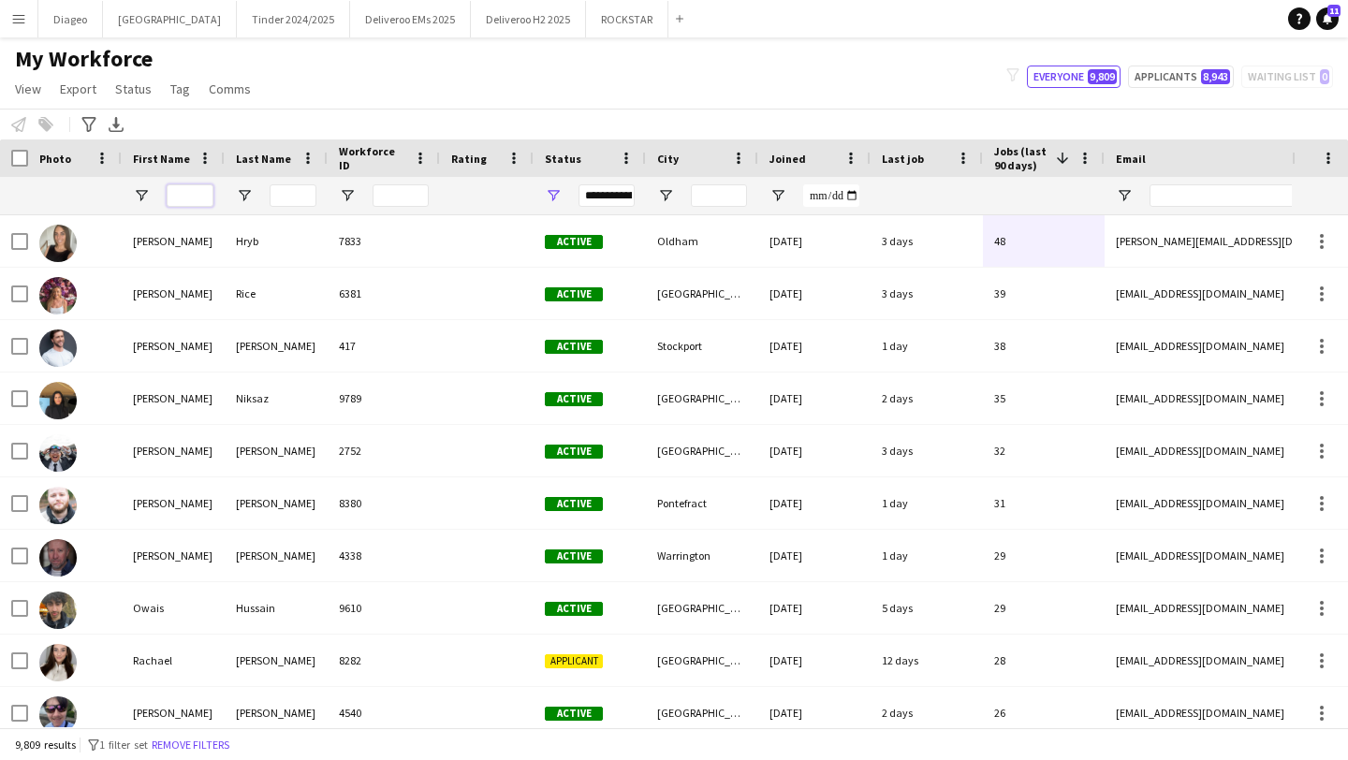
click at [191, 196] on input "First Name Filter Input" at bounding box center [190, 195] width 47 height 22
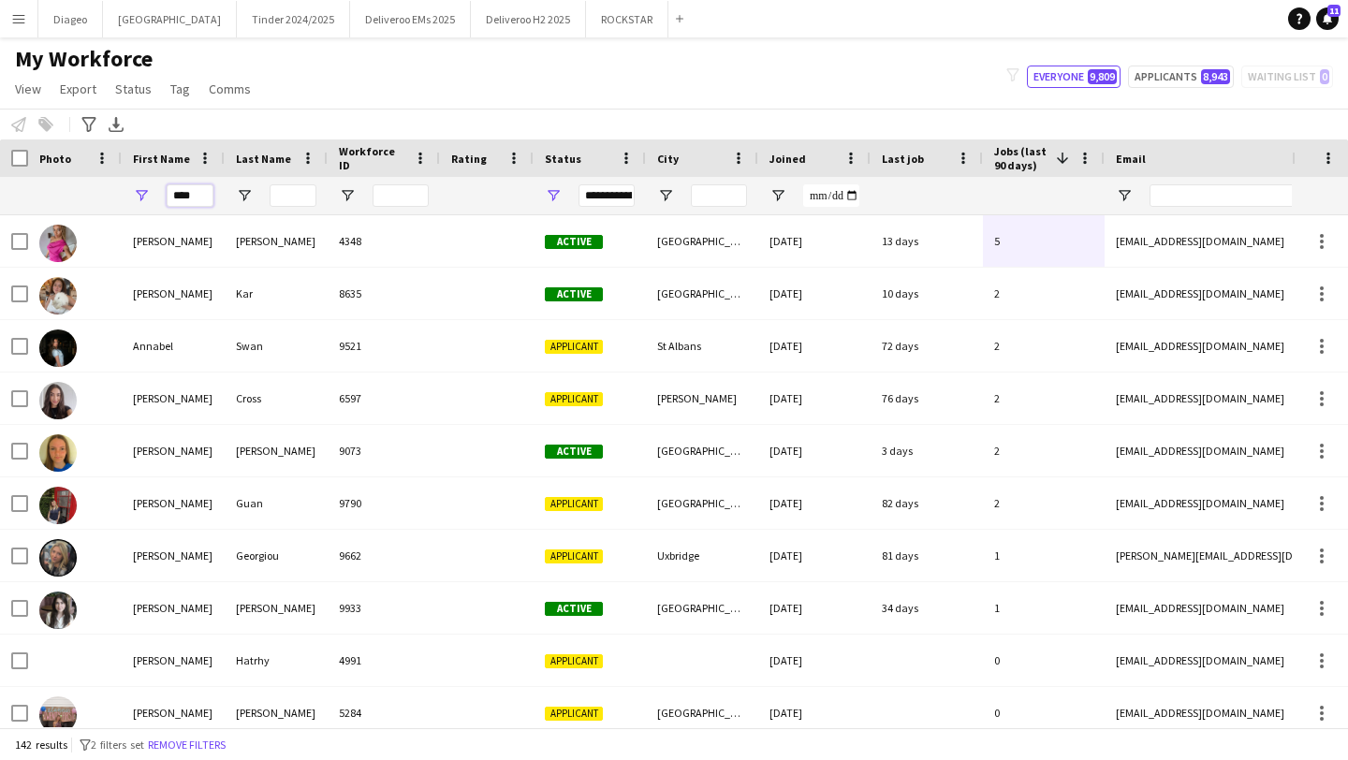
type input "****"
click at [303, 204] on input "Last Name Filter Input" at bounding box center [293, 195] width 47 height 22
type input "*"
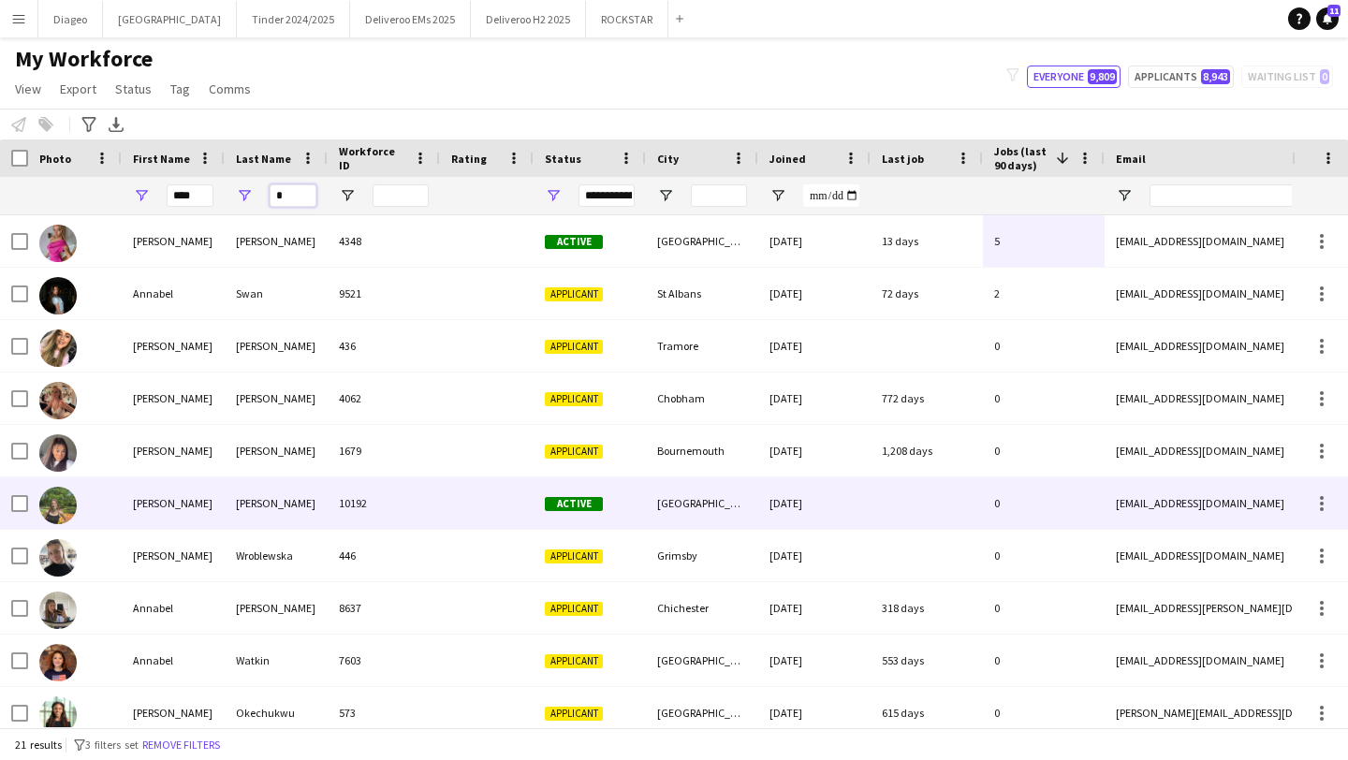
type input "*"
click at [336, 504] on div "10192" at bounding box center [384, 502] width 112 height 51
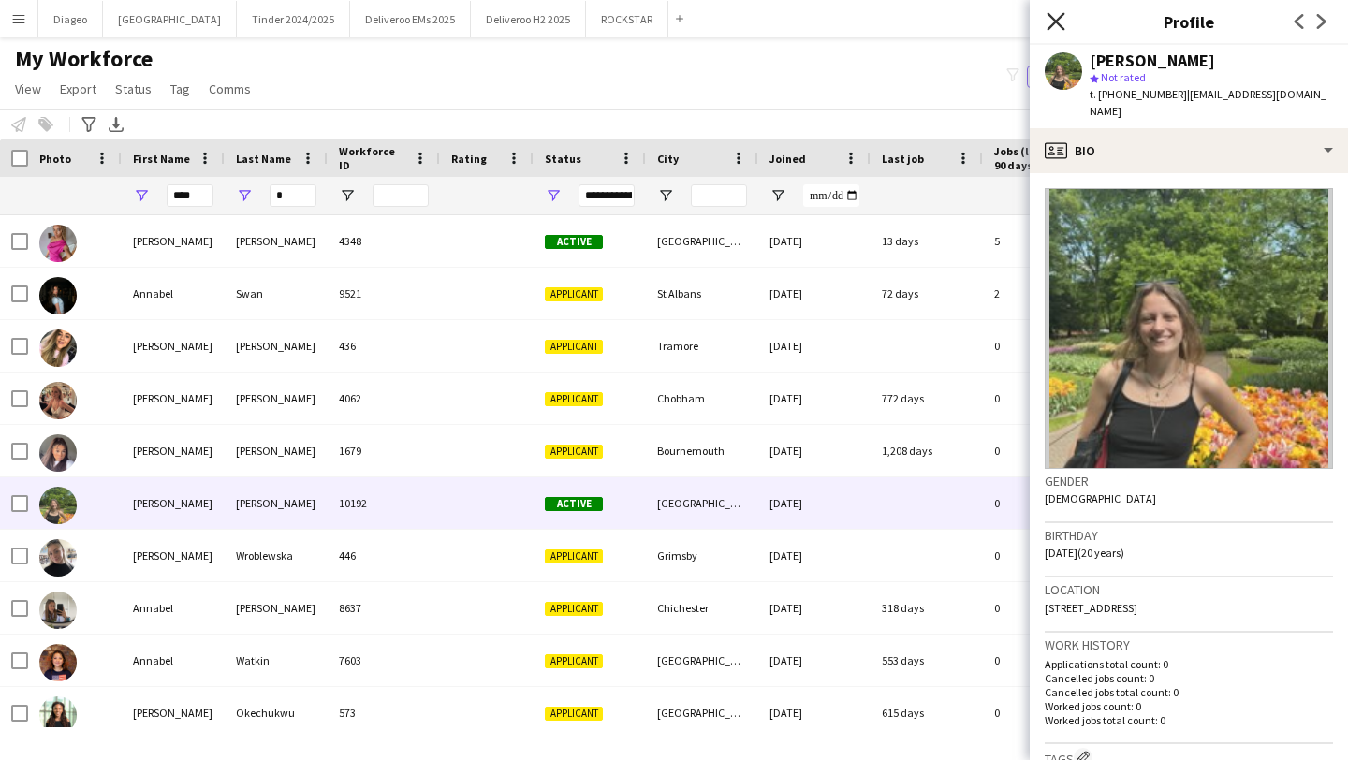
click at [1049, 15] on icon at bounding box center [1056, 21] width 18 height 18
